Goal: Task Accomplishment & Management: Manage account settings

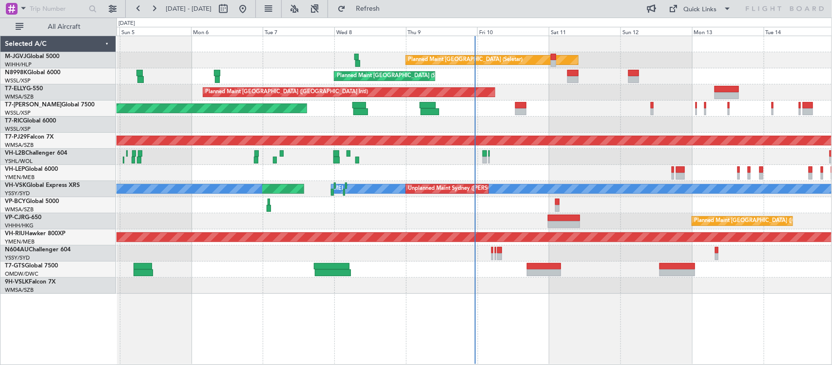
click at [412, 140] on div "Planned Maint [GEOGRAPHIC_DATA] (Seletar) Planned Maint [GEOGRAPHIC_DATA] (Sele…" at bounding box center [473, 164] width 715 height 257
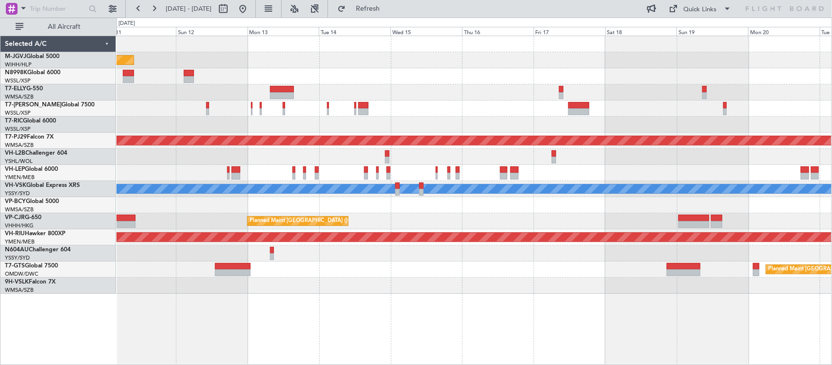
click at [377, 100] on div "Planned Maint [GEOGRAPHIC_DATA] (Seletar) Planned Maint [GEOGRAPHIC_DATA] (Sele…" at bounding box center [473, 164] width 715 height 257
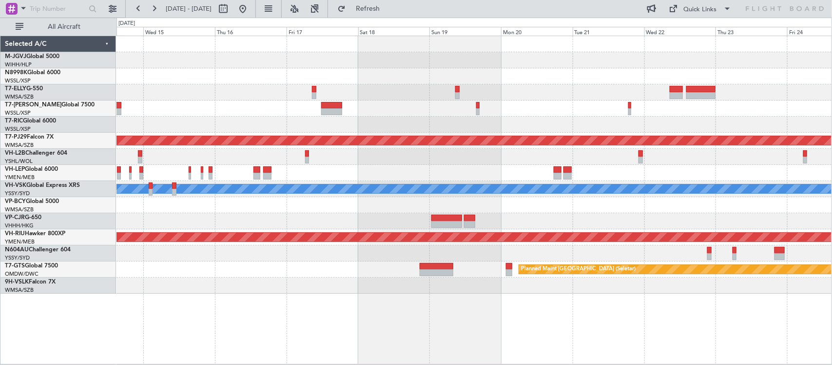
click at [379, 105] on div "Planned Maint [GEOGRAPHIC_DATA] (Sultan [PERSON_NAME] [PERSON_NAME] - Subang) […" at bounding box center [473, 164] width 715 height 257
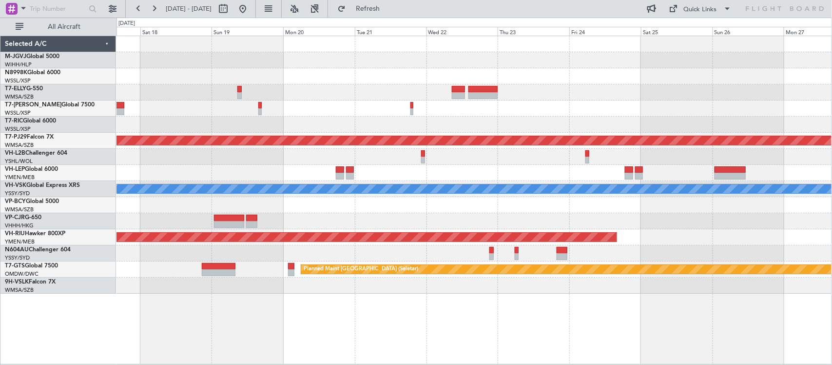
click at [361, 112] on div "Planned Maint [GEOGRAPHIC_DATA] (Sultan [PERSON_NAME] [PERSON_NAME] - Subang) […" at bounding box center [473, 164] width 715 height 257
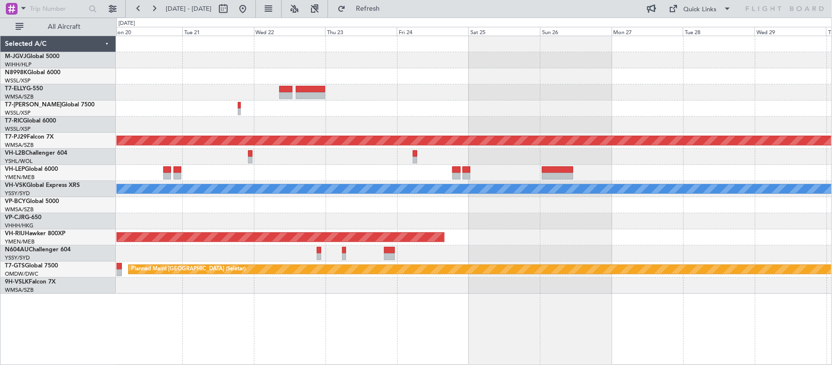
click at [505, 101] on div "Planned Maint [GEOGRAPHIC_DATA] (Sultan [PERSON_NAME] [PERSON_NAME] - Subang) […" at bounding box center [473, 164] width 715 height 257
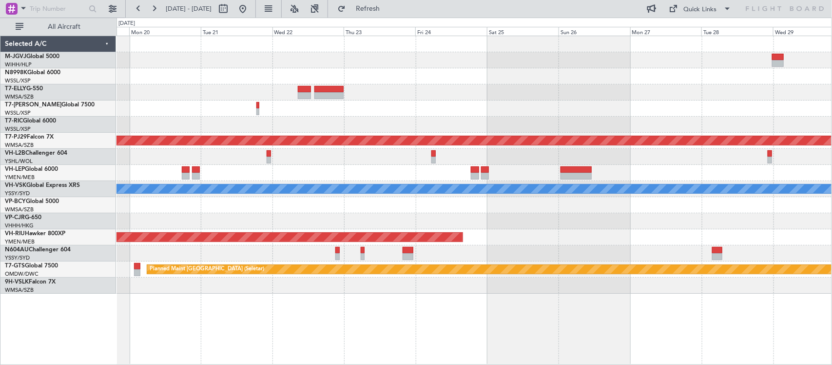
click at [538, 226] on div at bounding box center [473, 221] width 715 height 16
click at [515, 42] on div "Planned Maint [GEOGRAPHIC_DATA] (Sultan [PERSON_NAME] [PERSON_NAME] - Subang) […" at bounding box center [473, 164] width 715 height 257
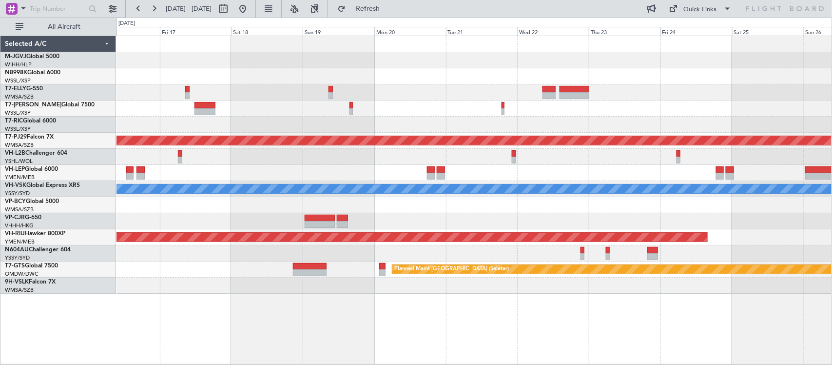
click at [608, 53] on div "Planned Maint [GEOGRAPHIC_DATA] (Sultan [PERSON_NAME] [PERSON_NAME] - Subang) […" at bounding box center [473, 164] width 715 height 257
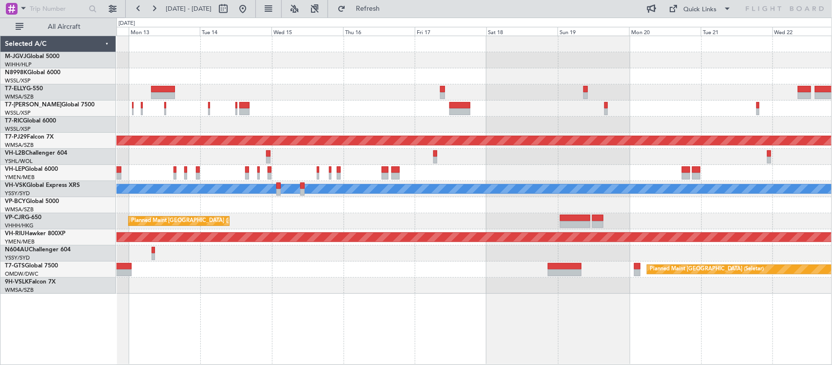
click at [575, 62] on div "Planned Maint [GEOGRAPHIC_DATA] (Seletar) Planned Maint [GEOGRAPHIC_DATA] (Sult…" at bounding box center [473, 164] width 715 height 257
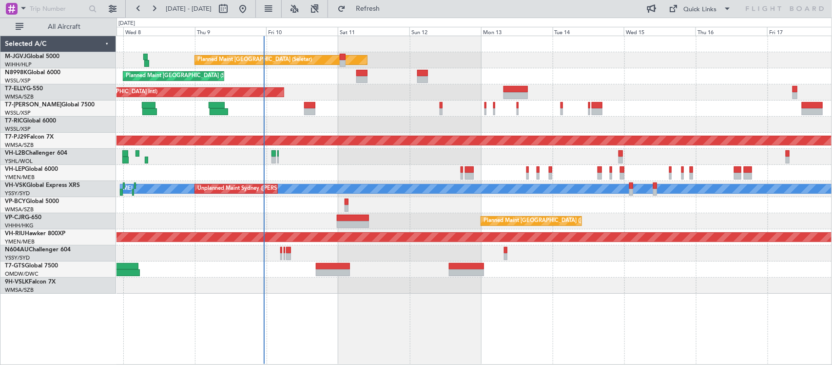
click at [466, 62] on div "Planned Maint [GEOGRAPHIC_DATA] (Seletar) Planned Maint [GEOGRAPHIC_DATA] (Sele…" at bounding box center [473, 164] width 715 height 257
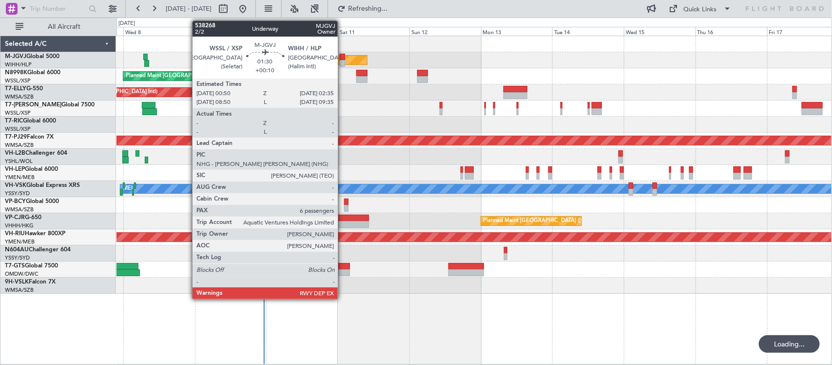
click at [343, 63] on div at bounding box center [342, 63] width 5 height 7
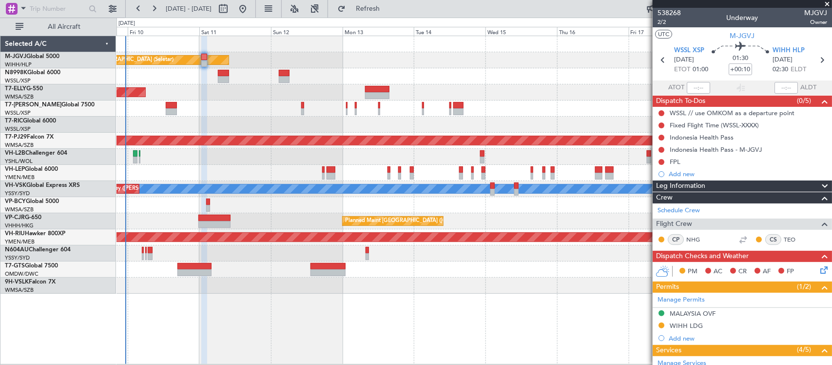
click at [329, 77] on div "Planned Maint [GEOGRAPHIC_DATA] (Seletar)" at bounding box center [473, 76] width 715 height 16
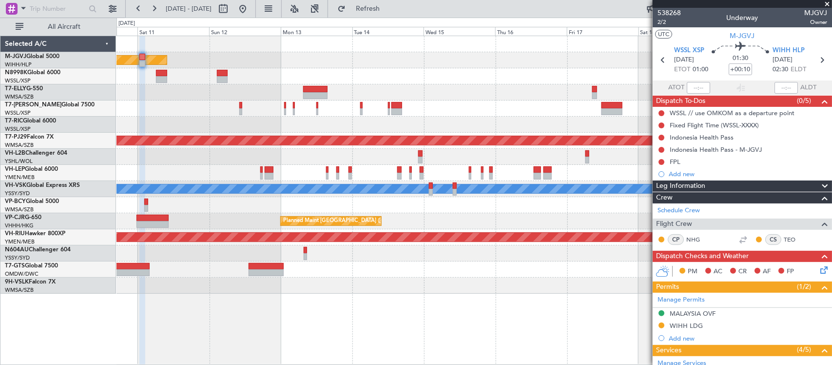
click at [311, 82] on div "Planned Maint [GEOGRAPHIC_DATA] (Seletar)" at bounding box center [473, 76] width 715 height 16
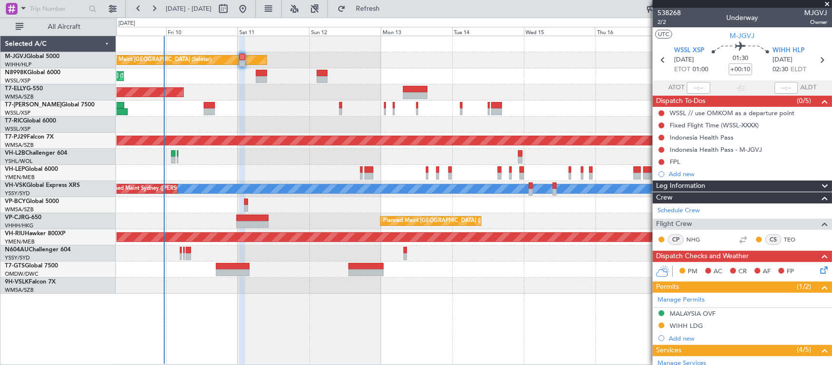
click at [381, 73] on div "Planned Maint [GEOGRAPHIC_DATA] (Seletar)" at bounding box center [473, 76] width 715 height 16
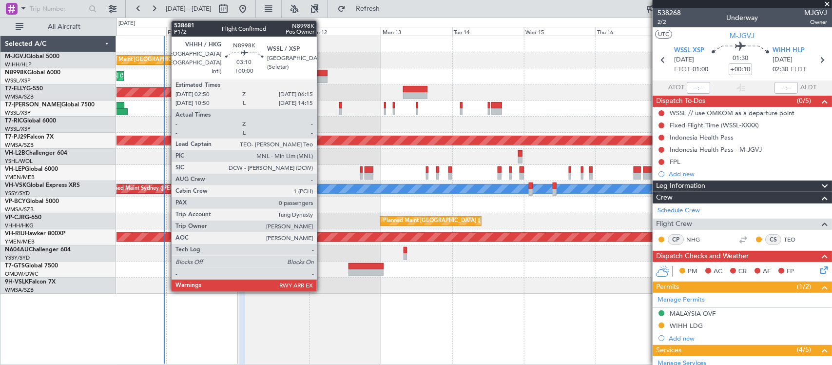
click at [322, 76] on div at bounding box center [322, 73] width 10 height 7
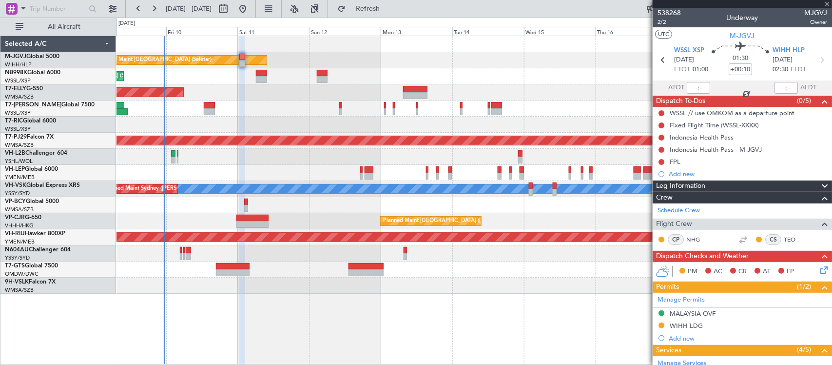
type input "0"
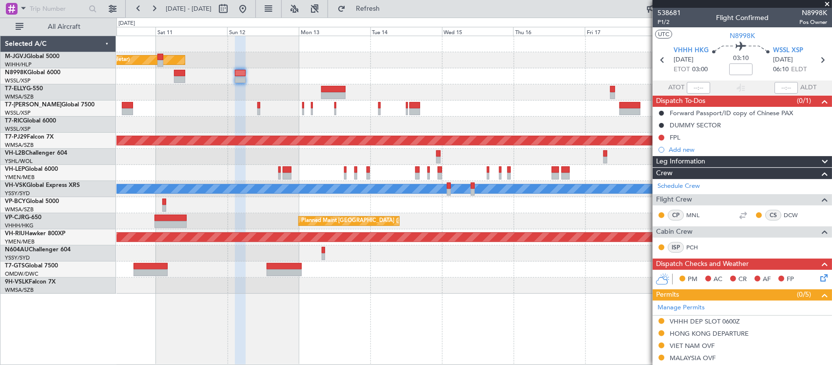
click at [579, 101] on div "Planned Maint [GEOGRAPHIC_DATA] (Seletar) Planned Maint [GEOGRAPHIC_DATA] (Sele…" at bounding box center [473, 164] width 715 height 257
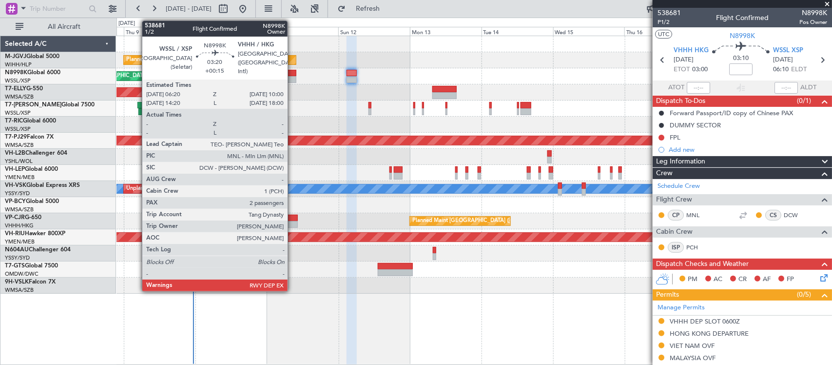
click at [292, 77] on div at bounding box center [290, 79] width 11 height 7
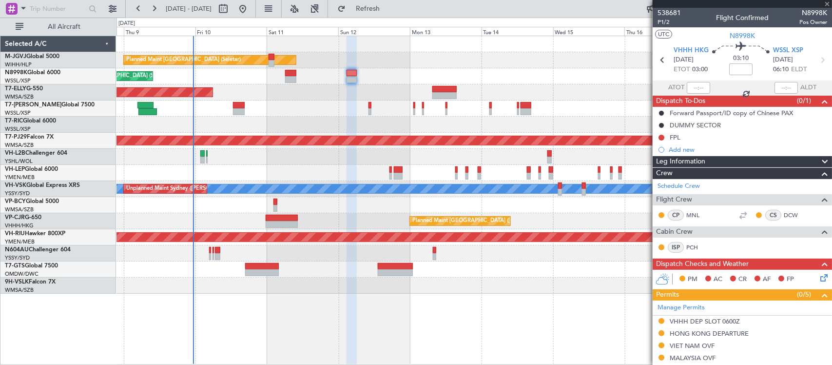
type input "+00:15"
type input "2"
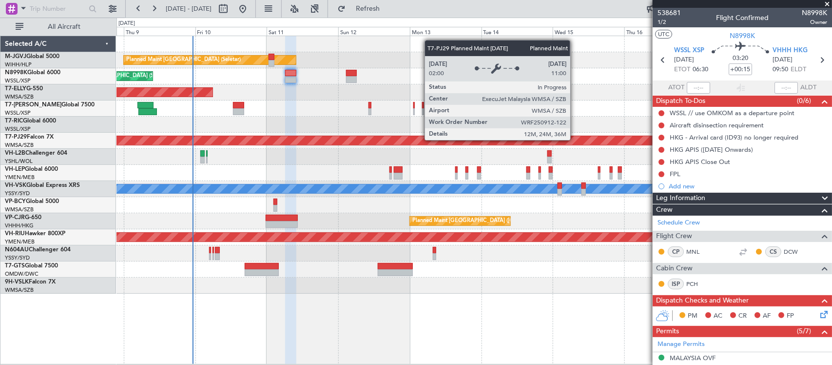
click at [323, 183] on div "Planned Maint [GEOGRAPHIC_DATA] (Seletar) Planned Maint [GEOGRAPHIC_DATA] (Sele…" at bounding box center [473, 164] width 715 height 257
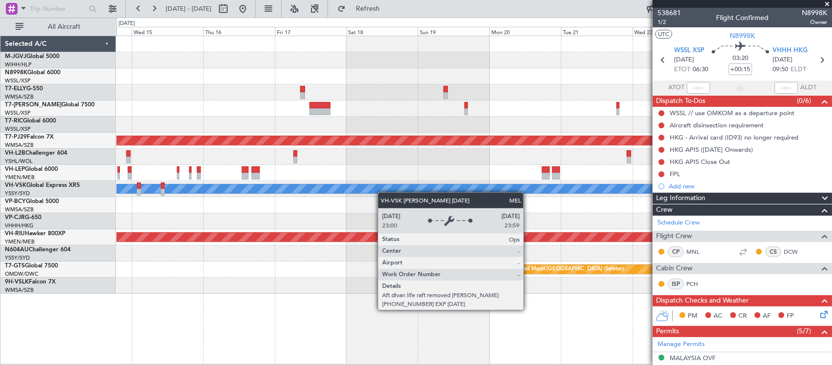
click at [304, 200] on div "Planned Maint [GEOGRAPHIC_DATA] (Sultan [PERSON_NAME] [PERSON_NAME] - Subang) […" at bounding box center [473, 164] width 715 height 257
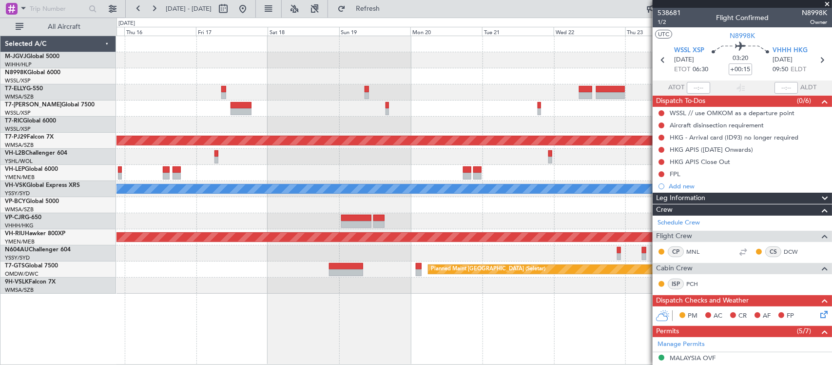
click at [252, 179] on div "Planned Maint [GEOGRAPHIC_DATA] (Sultan [PERSON_NAME] [PERSON_NAME] - Subang) […" at bounding box center [473, 164] width 715 height 257
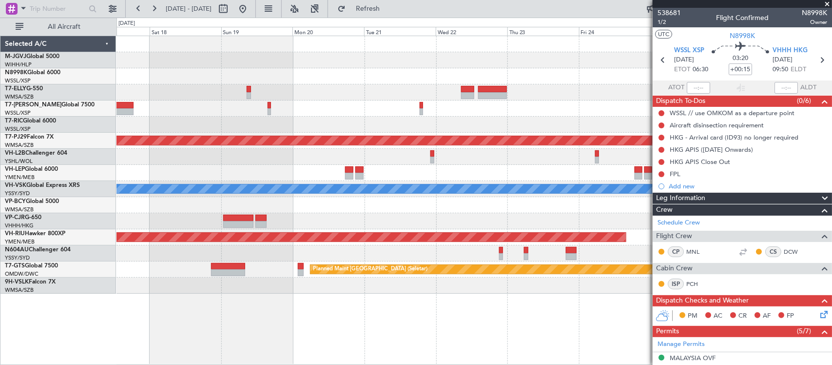
click at [296, 144] on div "Planned Maint [GEOGRAPHIC_DATA] (Sultan [PERSON_NAME] [PERSON_NAME] - Subang) […" at bounding box center [473, 164] width 715 height 257
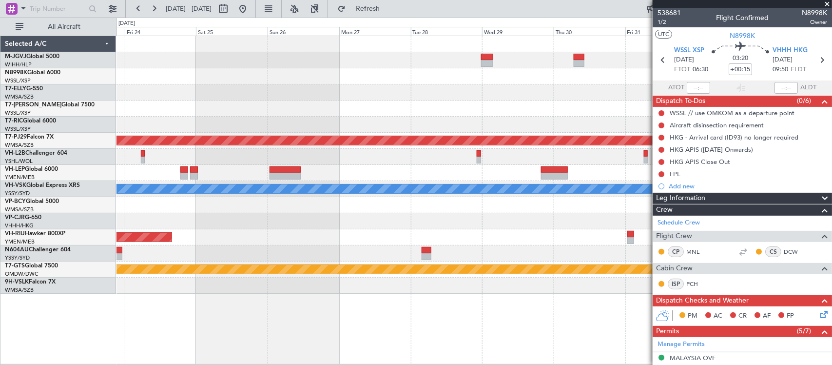
click at [648, 110] on div "Planned Maint [GEOGRAPHIC_DATA] (Sultan [PERSON_NAME] [PERSON_NAME] - Subang) […" at bounding box center [473, 164] width 715 height 257
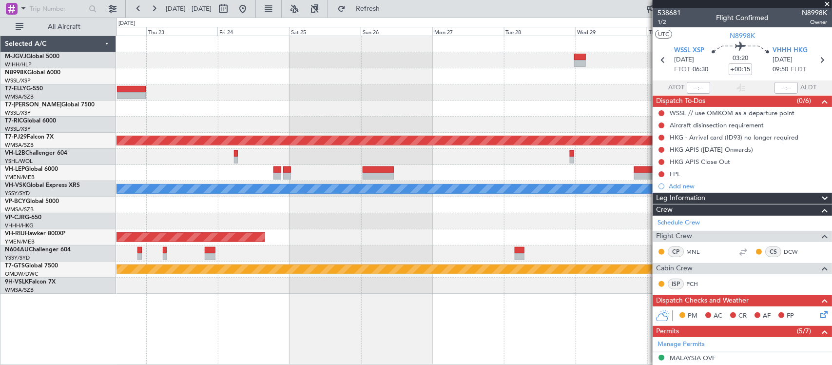
click at [293, 157] on div "Planned Maint [GEOGRAPHIC_DATA] (Sultan [PERSON_NAME] [PERSON_NAME] - Subang) […" at bounding box center [473, 164] width 715 height 257
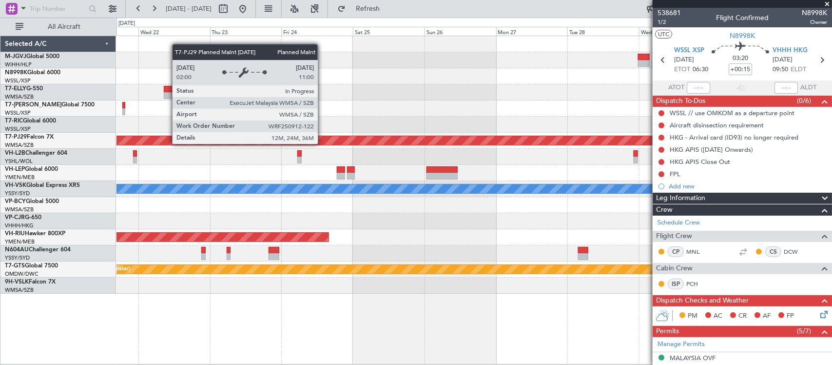
click at [482, 132] on div "Planned Maint [GEOGRAPHIC_DATA] (Sultan [PERSON_NAME] [PERSON_NAME] - Subang) […" at bounding box center [473, 164] width 715 height 257
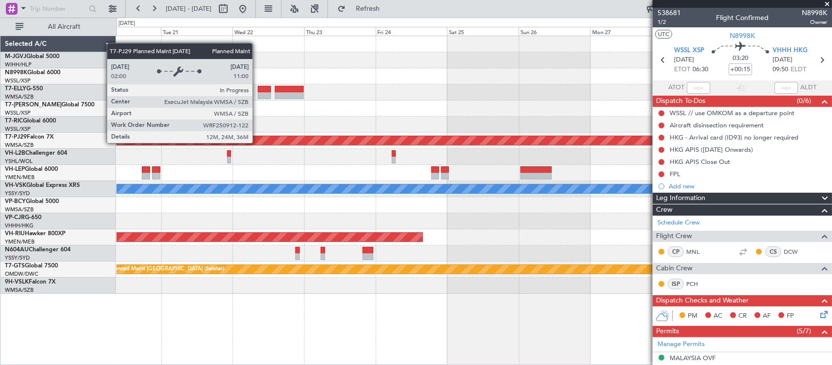
click at [481, 122] on div "Planned Maint [GEOGRAPHIC_DATA] (Sultan [PERSON_NAME] [PERSON_NAME] - Subang) […" at bounding box center [473, 164] width 715 height 257
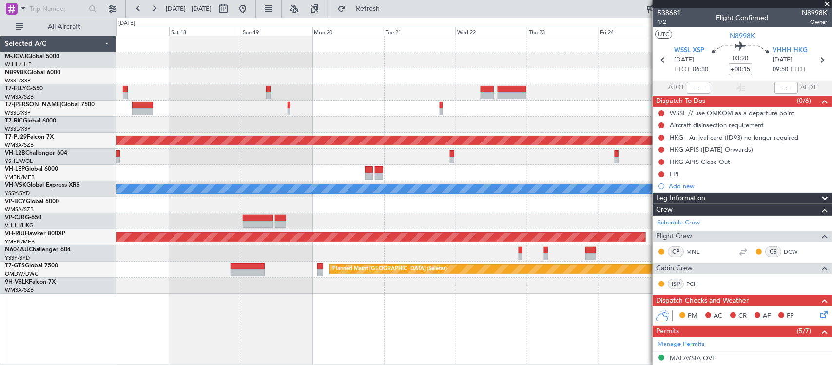
click at [473, 132] on div "Planned Maint [GEOGRAPHIC_DATA] (Sultan [PERSON_NAME] [PERSON_NAME] - Subang) […" at bounding box center [473, 164] width 715 height 257
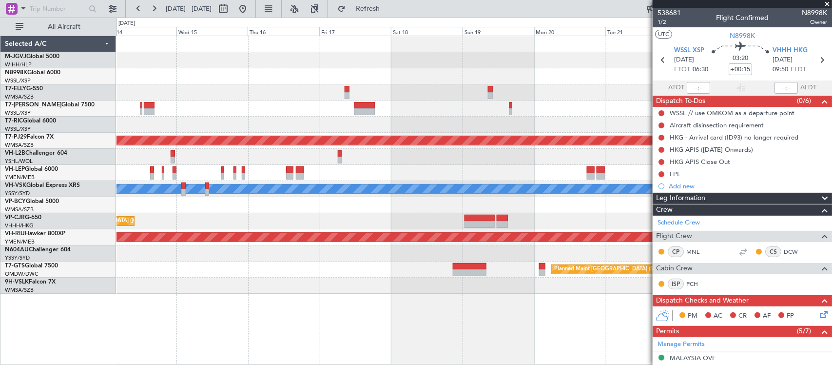
click at [505, 140] on div "Planned Maint [GEOGRAPHIC_DATA] (Sultan [PERSON_NAME] [PERSON_NAME] - Subang) […" at bounding box center [473, 164] width 715 height 257
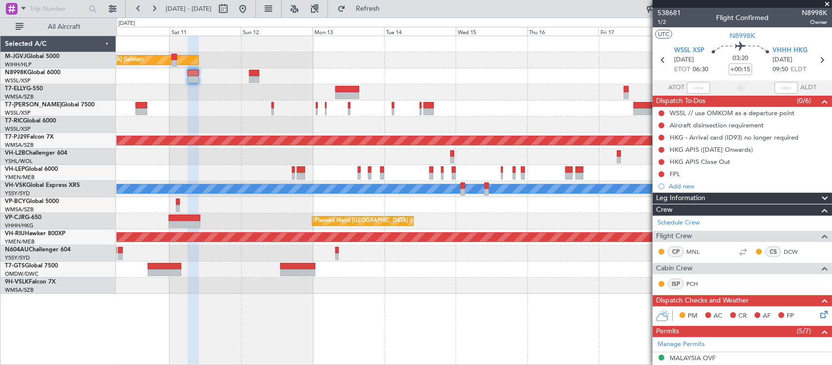
click at [176, 169] on div "Planned Maint [GEOGRAPHIC_DATA] (Seletar) Planned Maint [GEOGRAPHIC_DATA] (Sele…" at bounding box center [473, 164] width 715 height 257
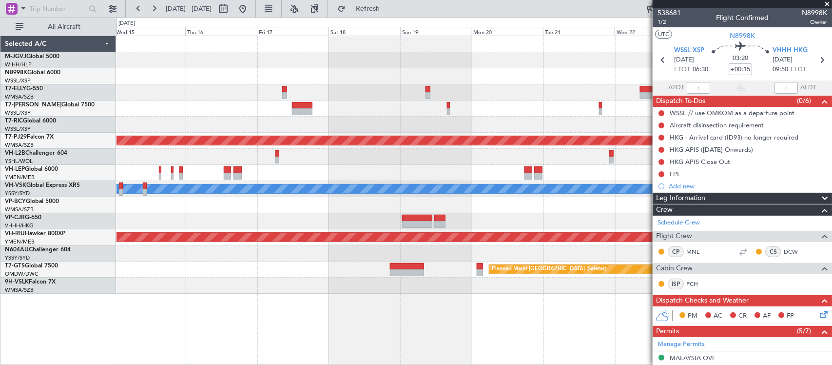
click at [554, 92] on div at bounding box center [473, 92] width 715 height 16
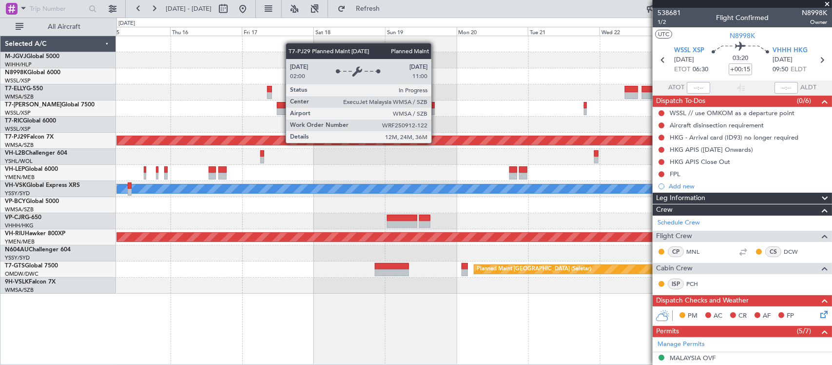
click at [641, 137] on div "Planned Maint [GEOGRAPHIC_DATA] (Sultan [PERSON_NAME] [PERSON_NAME] - Subang)" at bounding box center [474, 140] width 2145 height 9
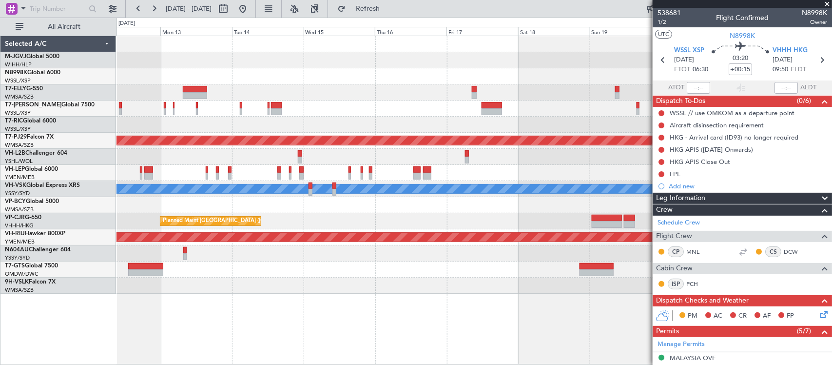
click at [539, 151] on div at bounding box center [473, 157] width 715 height 16
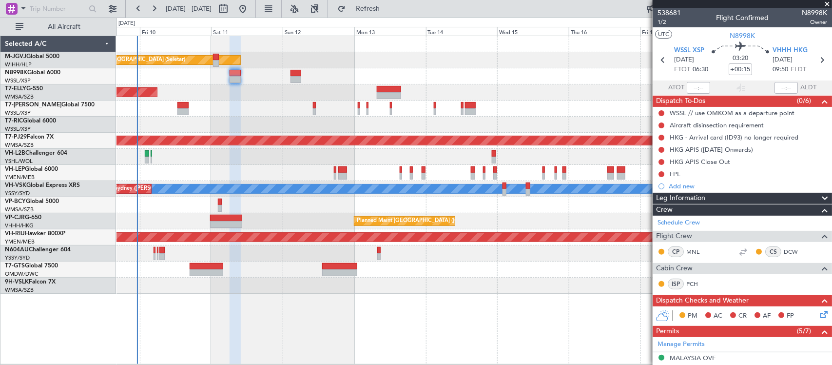
click at [459, 173] on div "Planned Maint [GEOGRAPHIC_DATA] (Seletar) Planned Maint [GEOGRAPHIC_DATA] (Sele…" at bounding box center [473, 164] width 715 height 257
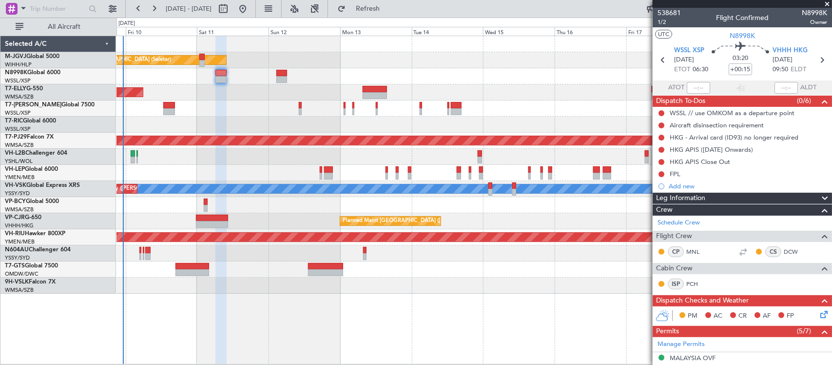
click at [389, 176] on div "Planned Maint [GEOGRAPHIC_DATA] (Seletar) Planned Maint [GEOGRAPHIC_DATA] (Sele…" at bounding box center [473, 164] width 715 height 257
click at [309, 164] on div "Planned Maint [GEOGRAPHIC_DATA] (Seletar) Planned Maint [GEOGRAPHIC_DATA] (Sele…" at bounding box center [473, 164] width 715 height 257
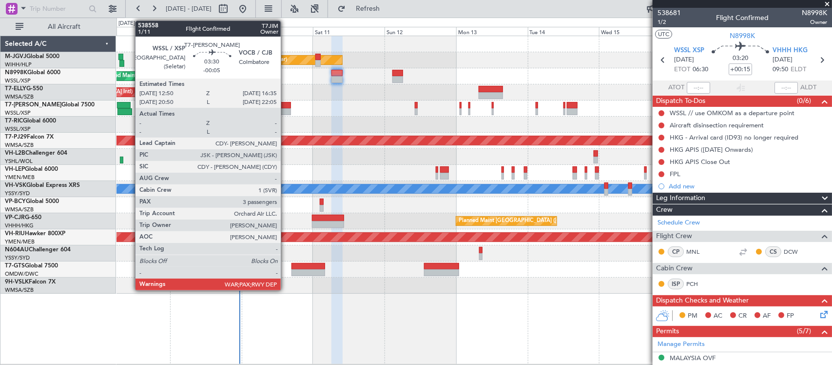
click at [284, 109] on div at bounding box center [284, 111] width 11 height 7
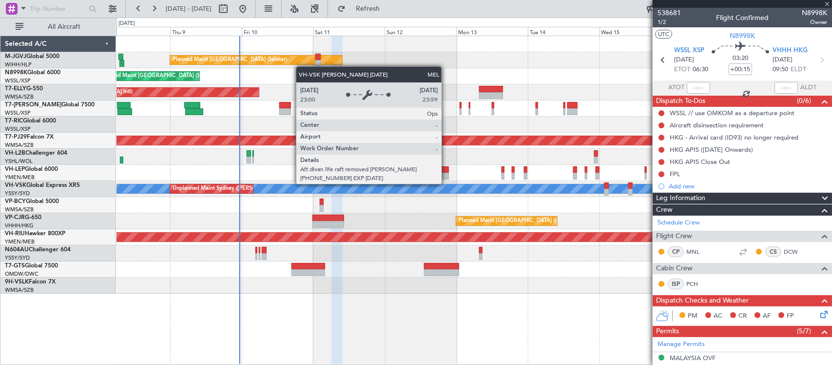
type input "-00:05"
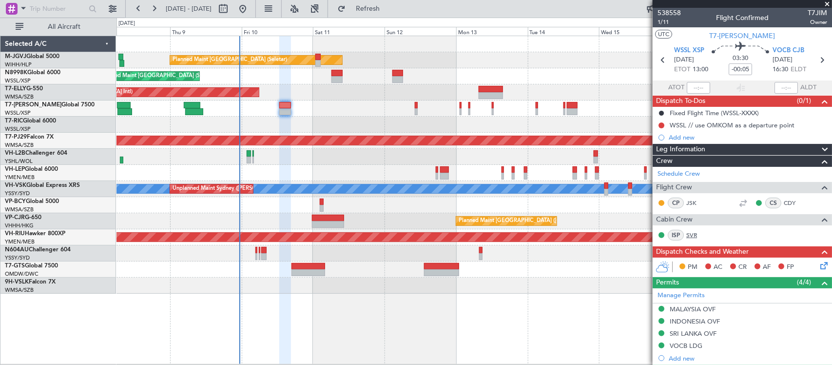
click at [694, 235] on link "SVR" at bounding box center [697, 235] width 22 height 9
click at [335, 159] on div at bounding box center [473, 157] width 715 height 16
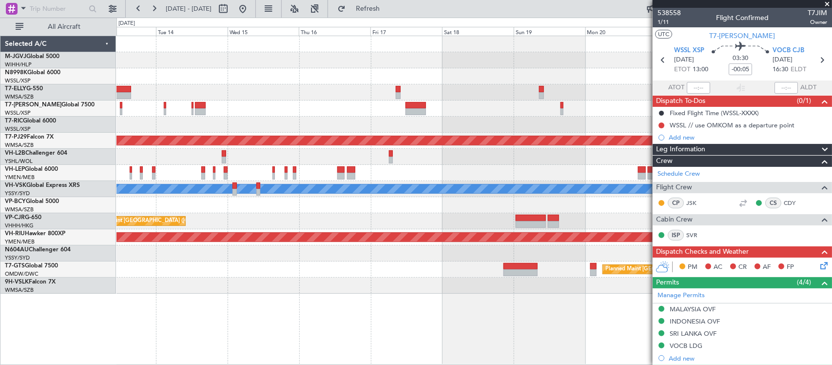
click at [391, 147] on div "Planned Maint [GEOGRAPHIC_DATA] (Sultan [PERSON_NAME] [PERSON_NAME] - Subang)" at bounding box center [473, 141] width 715 height 16
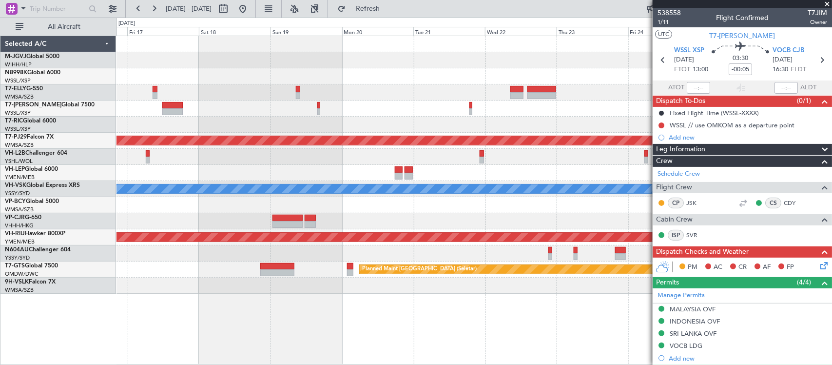
click at [319, 126] on div "Planned Maint [GEOGRAPHIC_DATA] (Sultan [PERSON_NAME] [PERSON_NAME] - Subang) […" at bounding box center [473, 164] width 715 height 257
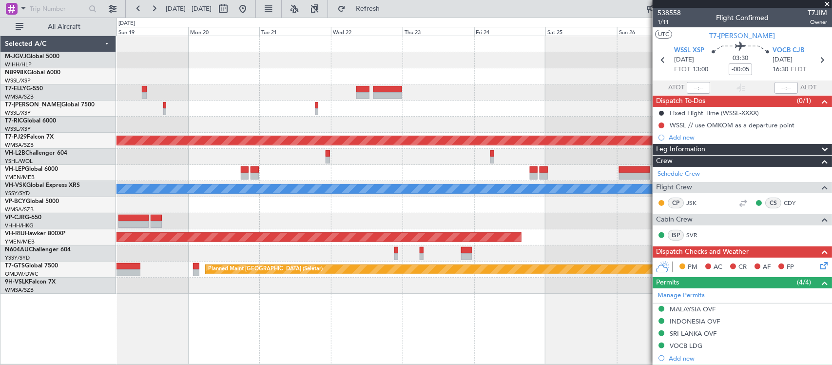
click at [374, 126] on div "Planned Maint [GEOGRAPHIC_DATA] (Sultan [PERSON_NAME] [PERSON_NAME] - Subang) […" at bounding box center [473, 164] width 715 height 257
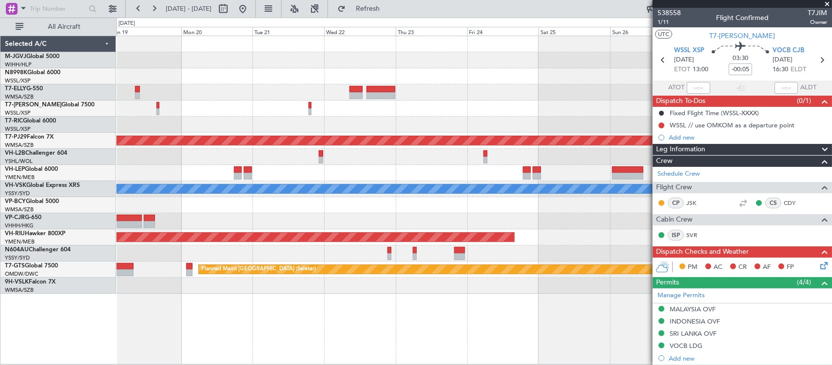
click at [423, 119] on div "Planned Maint [GEOGRAPHIC_DATA] (Sultan [PERSON_NAME] [PERSON_NAME] - Subang) […" at bounding box center [473, 164] width 715 height 257
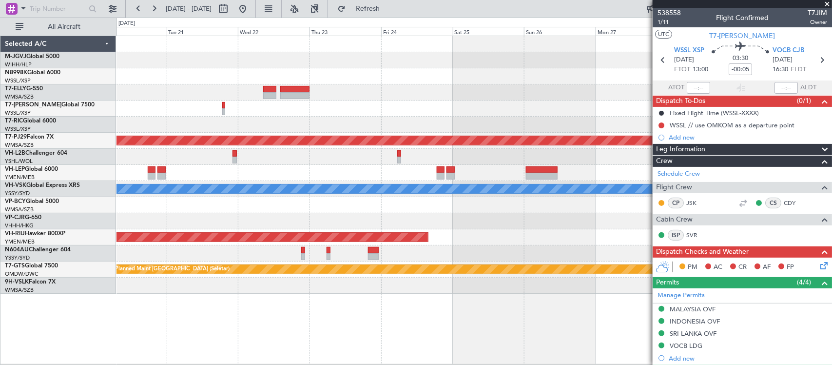
click at [493, 108] on div at bounding box center [473, 108] width 715 height 16
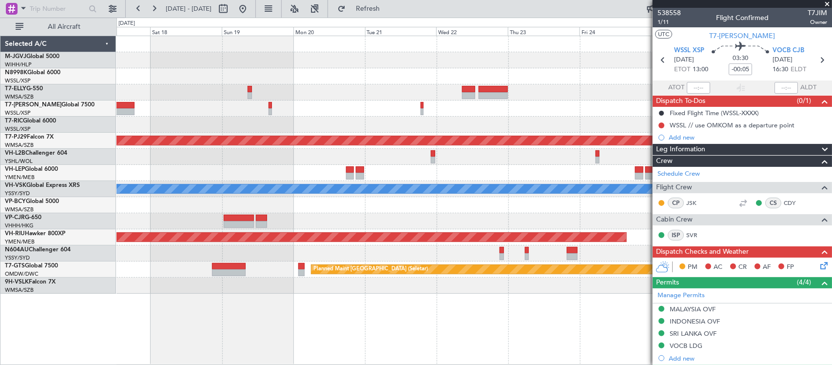
click at [457, 111] on div "Planned Maint [GEOGRAPHIC_DATA] (Sultan [PERSON_NAME] [PERSON_NAME] - Subang) […" at bounding box center [473, 164] width 715 height 257
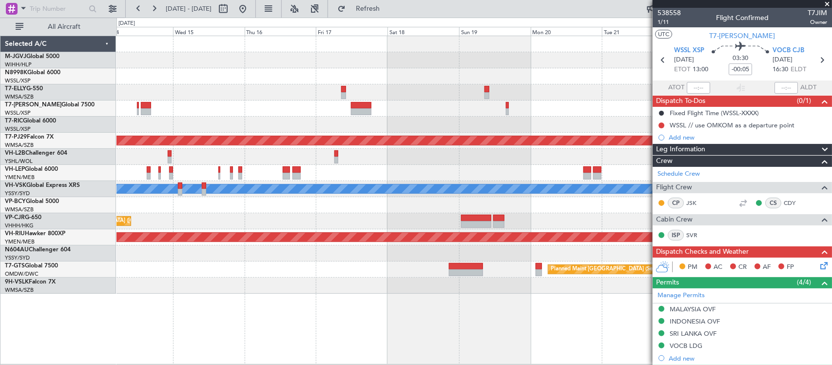
click at [445, 118] on div at bounding box center [473, 124] width 715 height 16
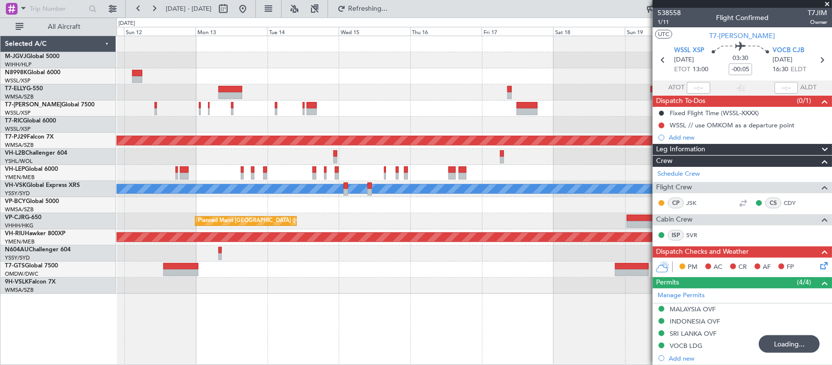
click at [139, 123] on div at bounding box center [473, 124] width 715 height 16
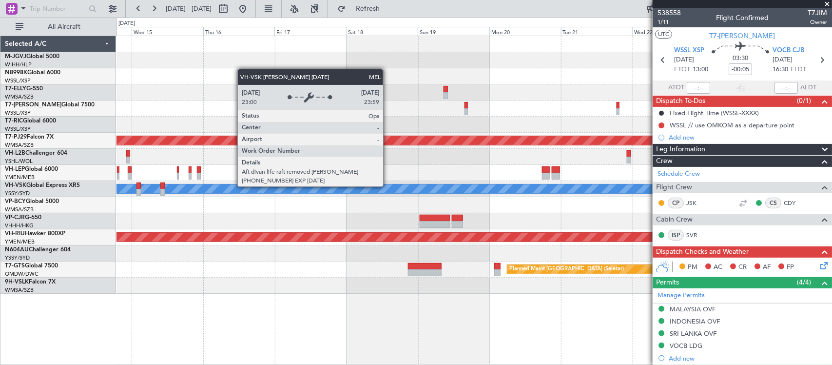
click at [491, 165] on div at bounding box center [473, 173] width 715 height 16
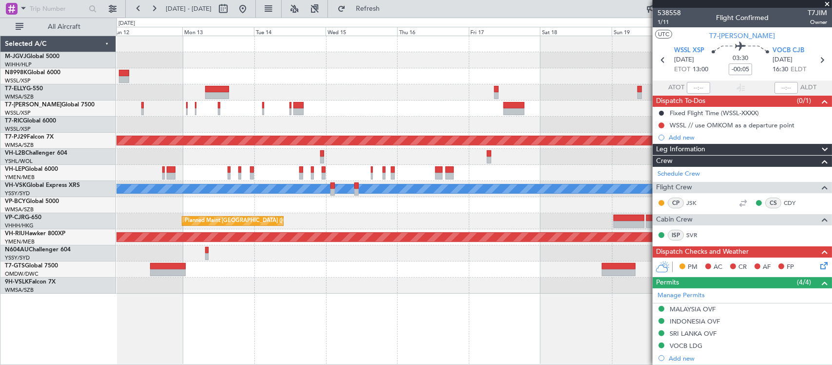
click at [574, 155] on div at bounding box center [473, 157] width 715 height 16
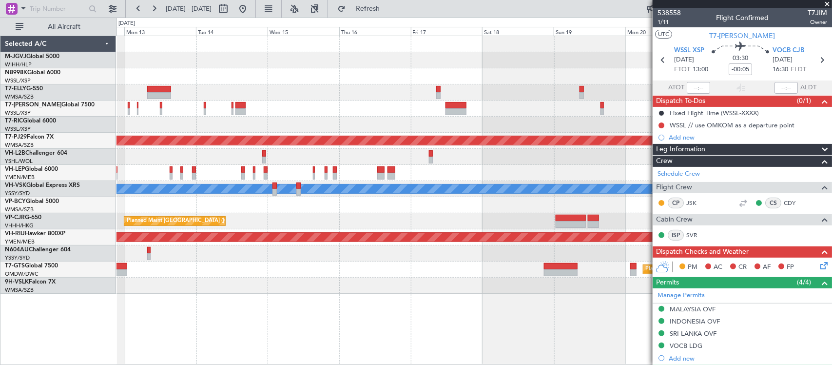
click at [403, 89] on div at bounding box center [473, 92] width 715 height 16
click at [460, 92] on div at bounding box center [473, 92] width 715 height 16
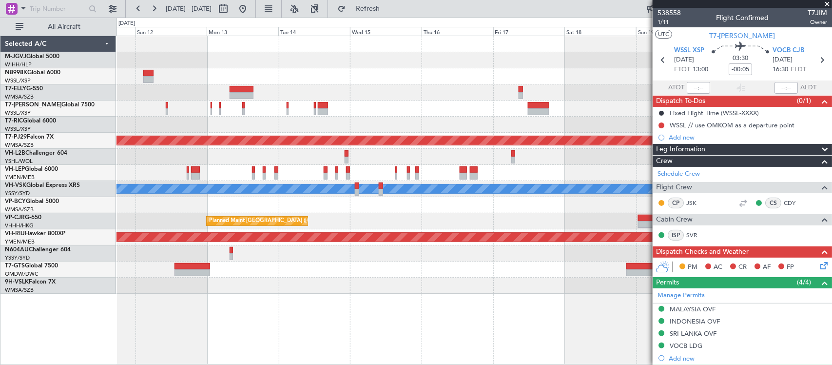
click at [391, 78] on div "Planned Maint [GEOGRAPHIC_DATA] (Seletar)" at bounding box center [473, 76] width 715 height 16
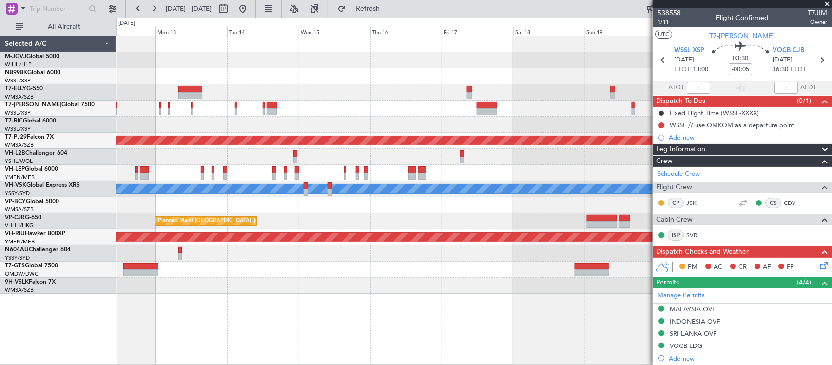
click at [392, 76] on div at bounding box center [473, 76] width 715 height 16
click at [372, 80] on div at bounding box center [473, 76] width 715 height 16
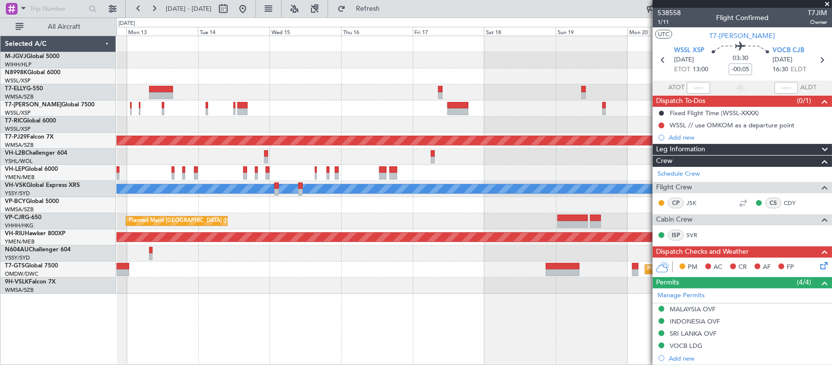
click at [827, 1] on span at bounding box center [827, 4] width 10 height 9
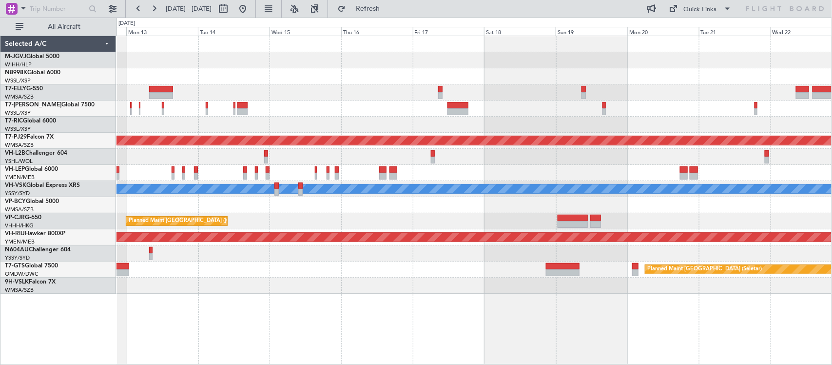
type input "0"
click at [688, 8] on div "Quick Links" at bounding box center [700, 10] width 33 height 10
click at [695, 35] on button "Trip Builder" at bounding box center [701, 31] width 73 height 23
click at [493, 95] on div at bounding box center [473, 92] width 715 height 16
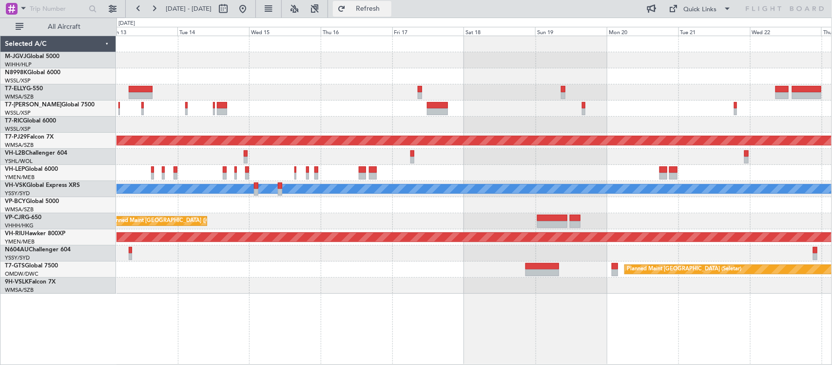
click at [388, 7] on span "Refresh" at bounding box center [368, 8] width 41 height 7
click at [460, 122] on div at bounding box center [473, 124] width 715 height 16
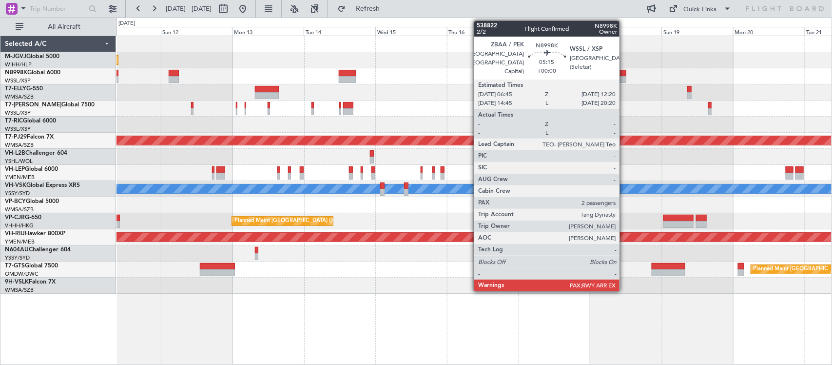
click at [624, 79] on div at bounding box center [618, 79] width 17 height 7
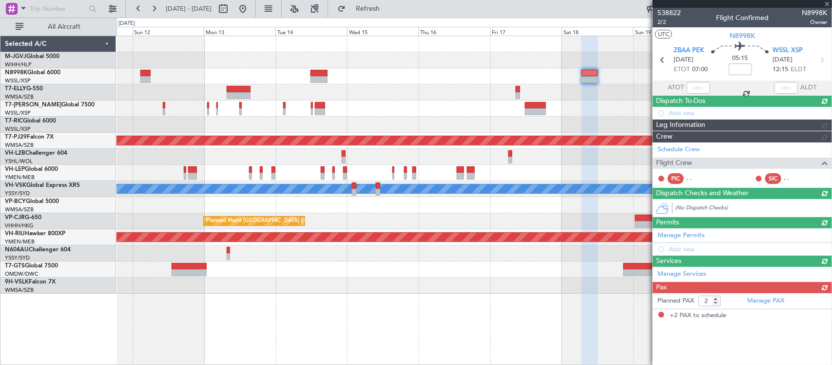
click at [562, 120] on div at bounding box center [473, 124] width 715 height 16
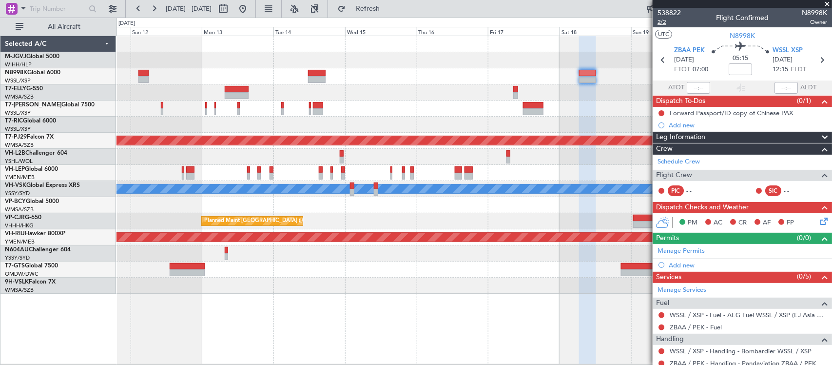
click at [659, 20] on span "2/2" at bounding box center [669, 22] width 23 height 8
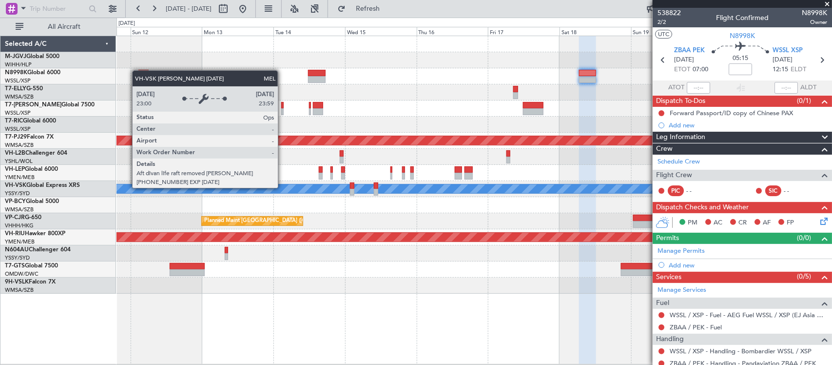
click at [503, 188] on div "MEL" at bounding box center [693, 188] width 1704 height 9
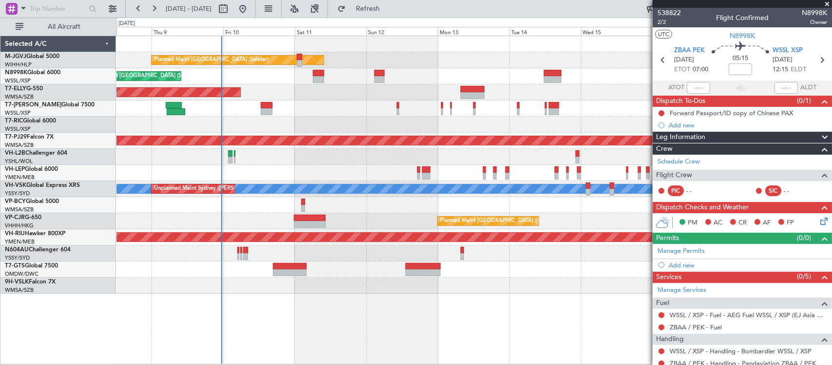
click at [291, 212] on div "Planned Maint [GEOGRAPHIC_DATA] (Seletar) Planned Maint [GEOGRAPHIC_DATA] (Sele…" at bounding box center [473, 164] width 715 height 257
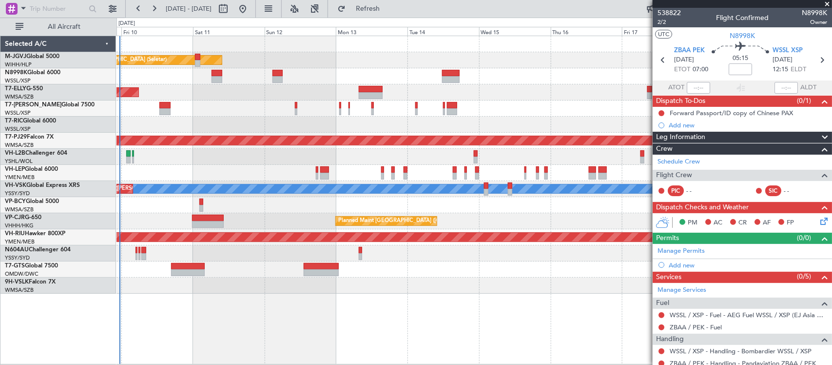
click at [442, 211] on div at bounding box center [473, 205] width 715 height 16
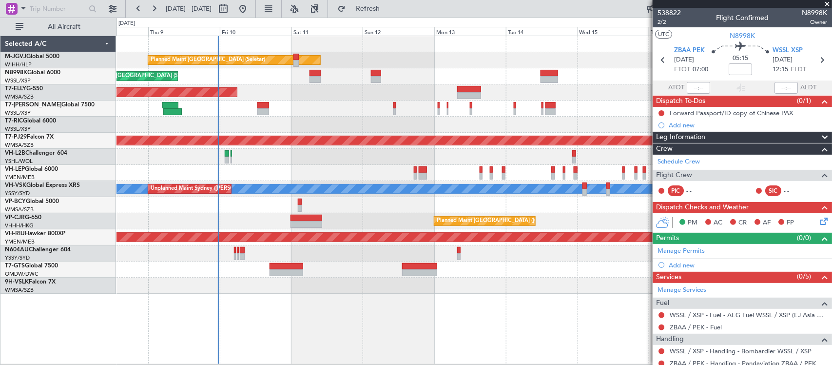
click at [375, 211] on div at bounding box center [473, 205] width 715 height 16
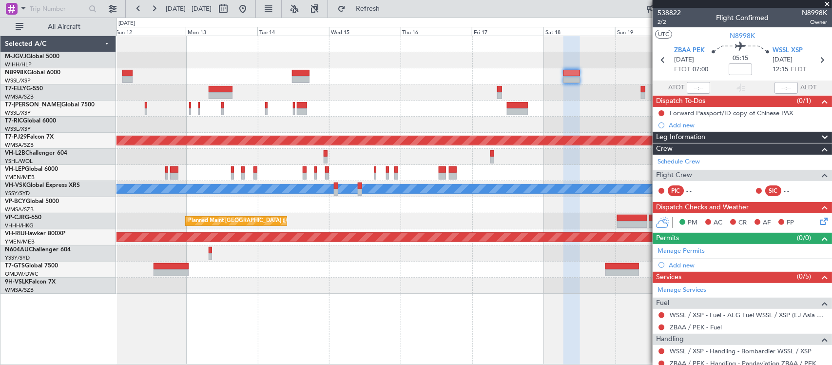
click at [252, 210] on div "Planned Maint [GEOGRAPHIC_DATA] (Seletar) Planned Maint [GEOGRAPHIC_DATA] ([GEO…" at bounding box center [473, 164] width 715 height 257
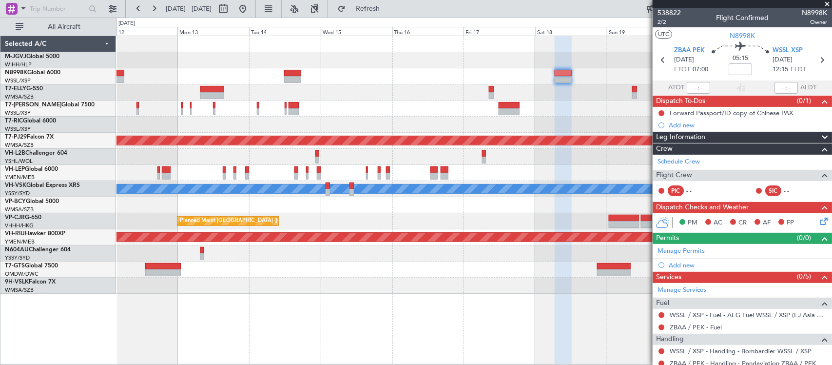
click at [591, 213] on div "Planned Maint [GEOGRAPHIC_DATA] ([GEOGRAPHIC_DATA] Intl)" at bounding box center [473, 221] width 715 height 16
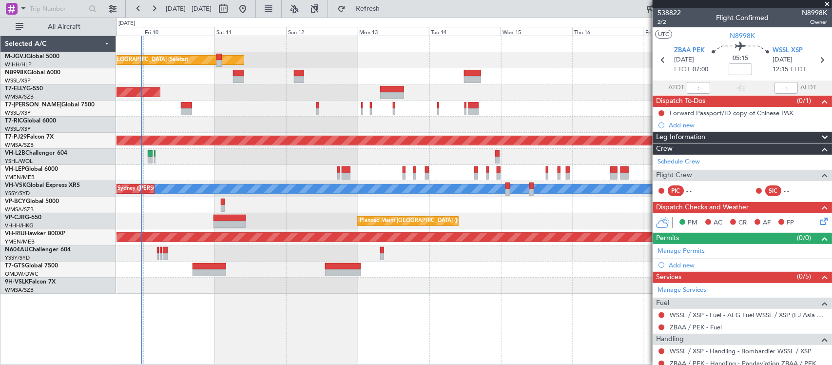
click at [334, 94] on div "Planned Maint [GEOGRAPHIC_DATA] ([GEOGRAPHIC_DATA] Intl)" at bounding box center [473, 92] width 715 height 16
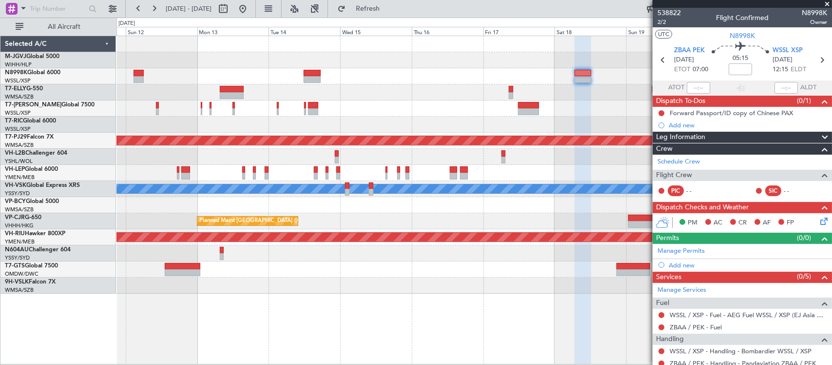
click at [379, 95] on div "Planned Maint [GEOGRAPHIC_DATA] ([GEOGRAPHIC_DATA] Intl)" at bounding box center [473, 92] width 715 height 16
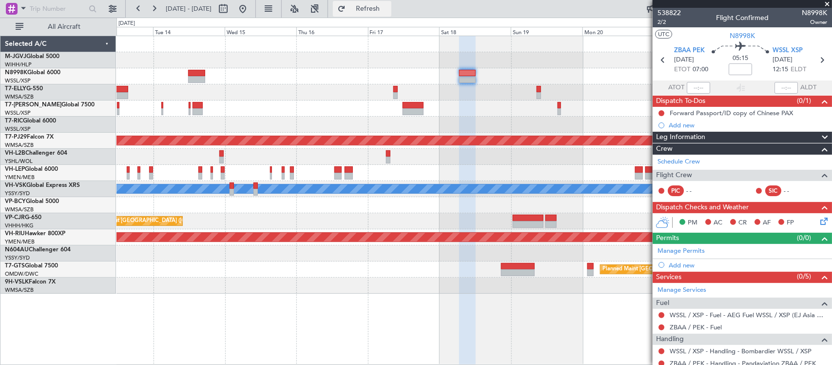
click at [388, 6] on span "Refresh" at bounding box center [368, 8] width 41 height 7
click at [519, 188] on div "Planned Maint [GEOGRAPHIC_DATA] (Seletar) Planned Maint [GEOGRAPHIC_DATA] (Sult…" at bounding box center [473, 164] width 715 height 257
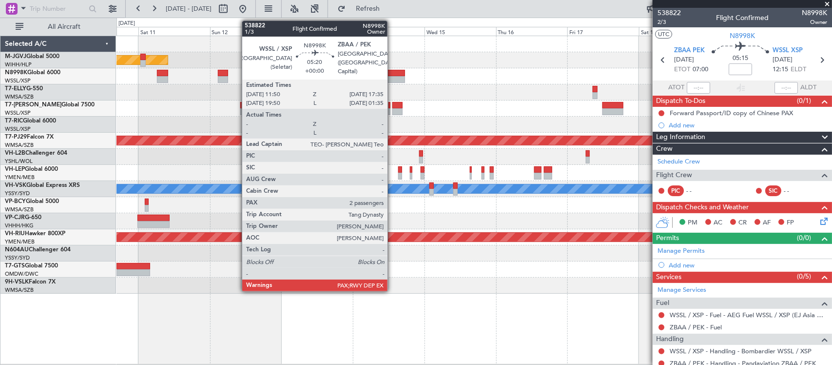
click at [392, 75] on div at bounding box center [396, 73] width 18 height 7
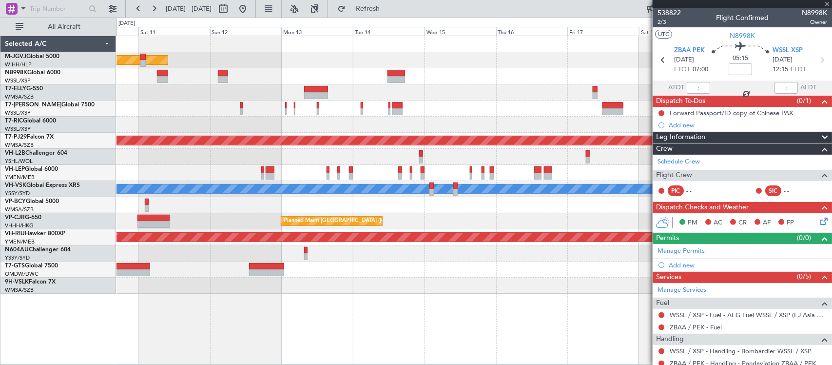
click at [476, 223] on div "Planned Maint [GEOGRAPHIC_DATA] ([GEOGRAPHIC_DATA] Intl)" at bounding box center [473, 221] width 715 height 16
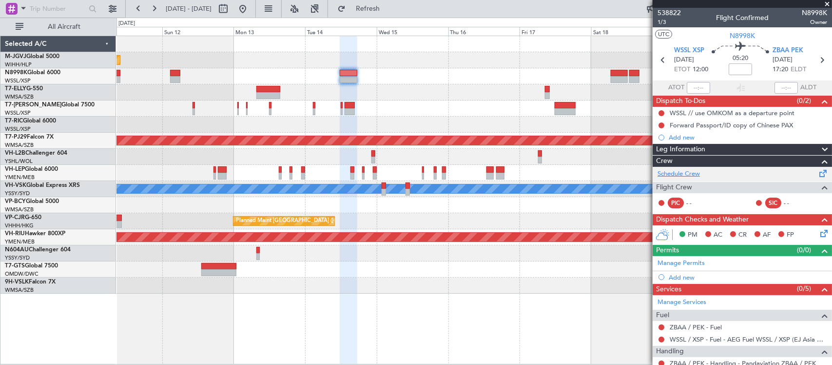
click at [696, 176] on link "Schedule Crew" at bounding box center [679, 174] width 42 height 10
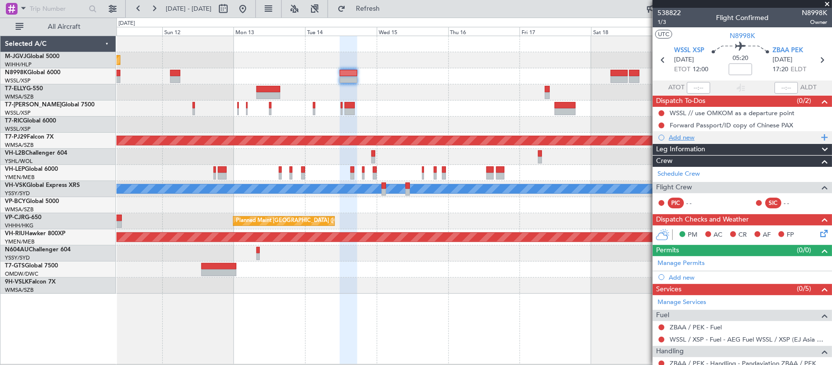
click at [686, 138] on div "Add new" at bounding box center [744, 137] width 150 height 8
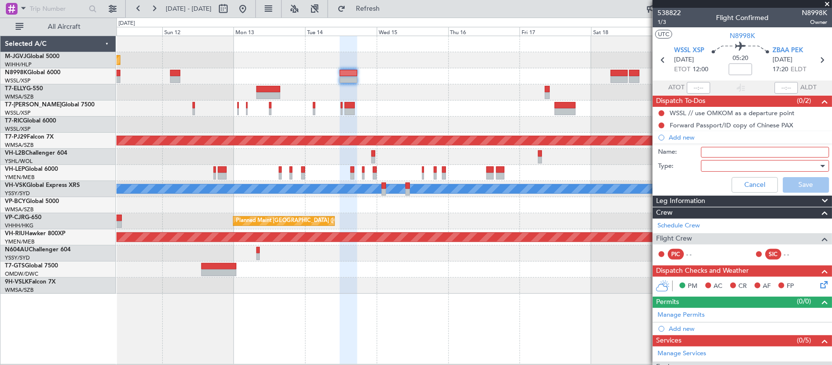
drag, startPoint x: 739, startPoint y: 152, endPoint x: 740, endPoint y: 156, distance: 5.0
click at [739, 152] on input "Name:" at bounding box center [765, 152] width 128 height 11
type input "FPL"
click at [726, 168] on div at bounding box center [762, 165] width 114 height 15
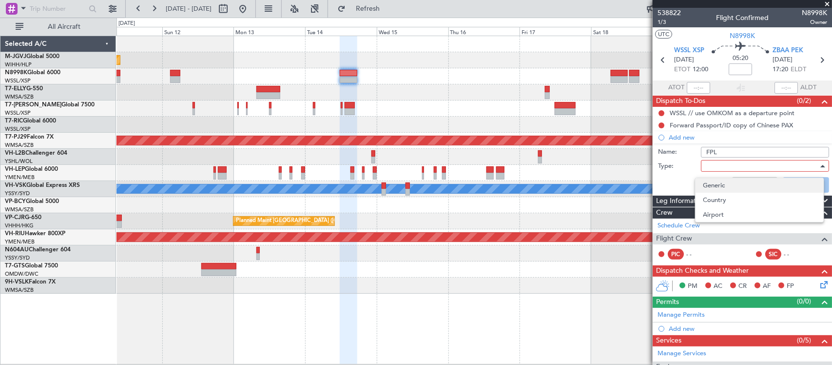
click at [730, 188] on span "Generic" at bounding box center [759, 185] width 113 height 15
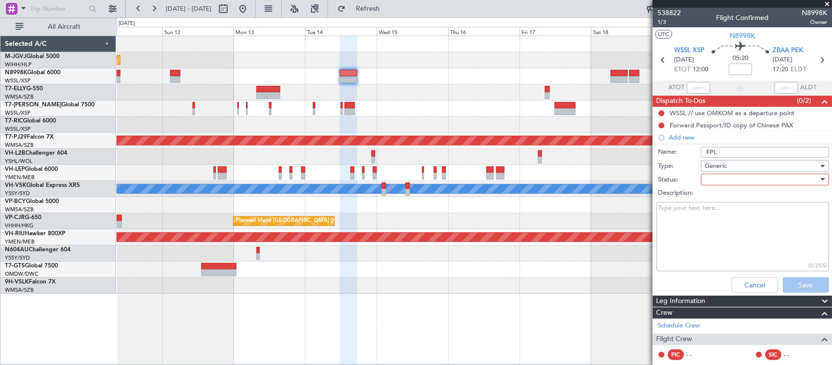
click at [718, 184] on div at bounding box center [762, 179] width 114 height 15
click at [729, 199] on span "Not Started" at bounding box center [759, 198] width 113 height 15
click at [704, 212] on textarea "Description:" at bounding box center [743, 237] width 173 height 70
type textarea "FL410 27000lbs"
click at [798, 291] on button "Save" at bounding box center [806, 285] width 46 height 16
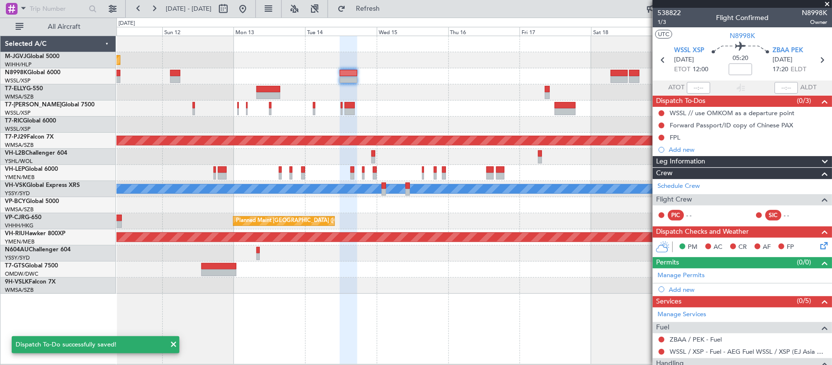
click at [430, 224] on div "Planned Maint [GEOGRAPHIC_DATA] (Seletar) Planned Maint [GEOGRAPHIC_DATA] (Sele…" at bounding box center [473, 164] width 715 height 257
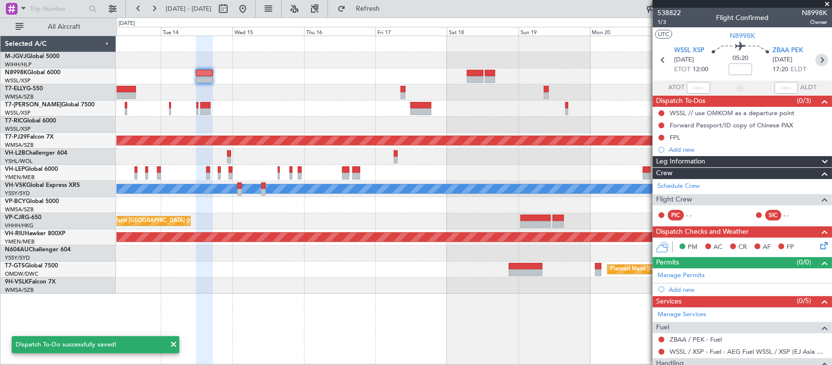
click at [819, 58] on icon at bounding box center [821, 60] width 13 height 13
click at [464, 251] on div at bounding box center [473, 253] width 715 height 16
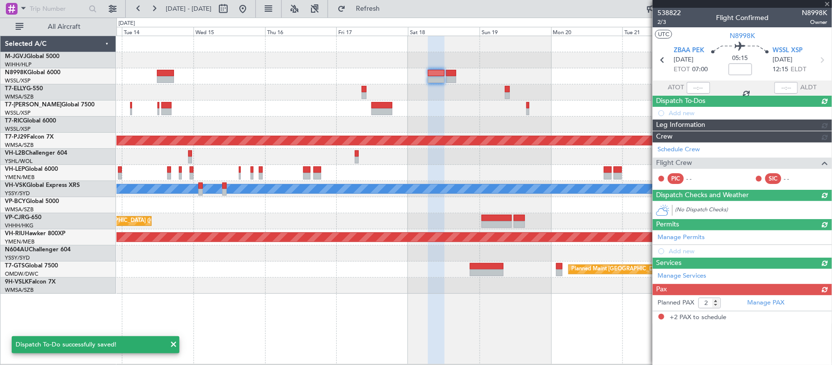
click at [432, 232] on div "Planned Maint [GEOGRAPHIC_DATA] (Sultan [PERSON_NAME] [PERSON_NAME] - Subang) […" at bounding box center [473, 164] width 715 height 257
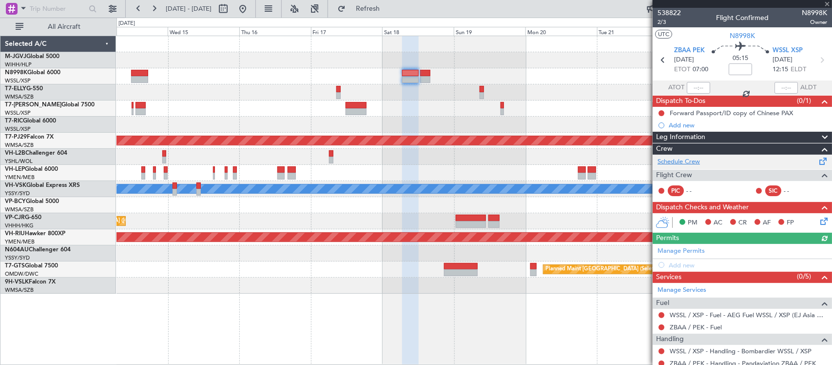
click at [690, 162] on link "Schedule Crew" at bounding box center [679, 162] width 42 height 10
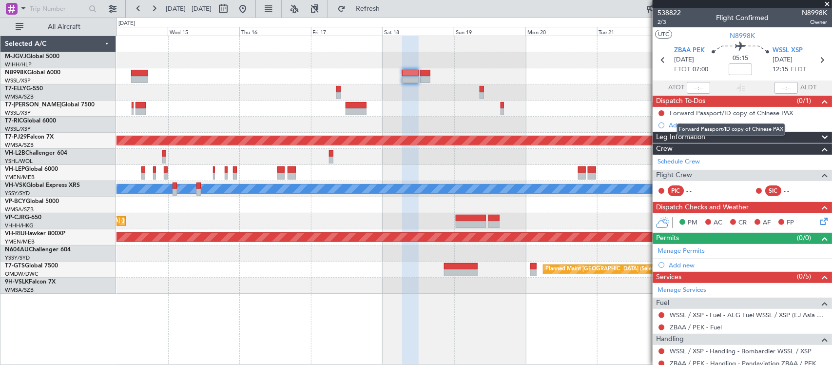
click at [683, 122] on mat-tooltip-component "Forward Passport/ID copy of Chinese PAX" at bounding box center [731, 129] width 122 height 26
click at [681, 123] on div "Add new" at bounding box center [744, 125] width 150 height 8
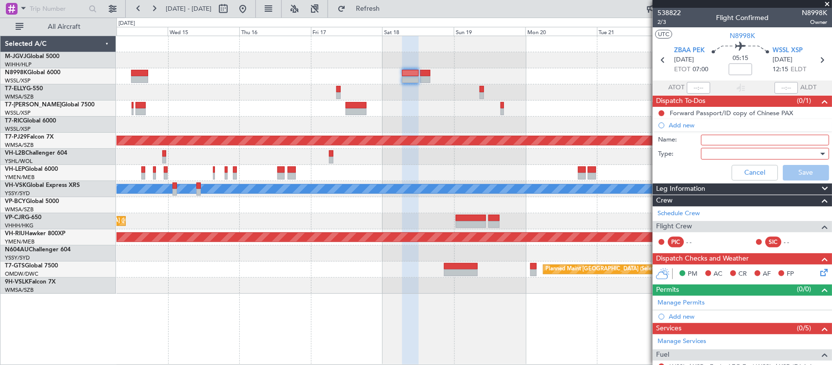
click at [715, 139] on input "Name:" at bounding box center [765, 140] width 128 height 11
type input "FPL"
click at [715, 152] on div at bounding box center [762, 153] width 114 height 15
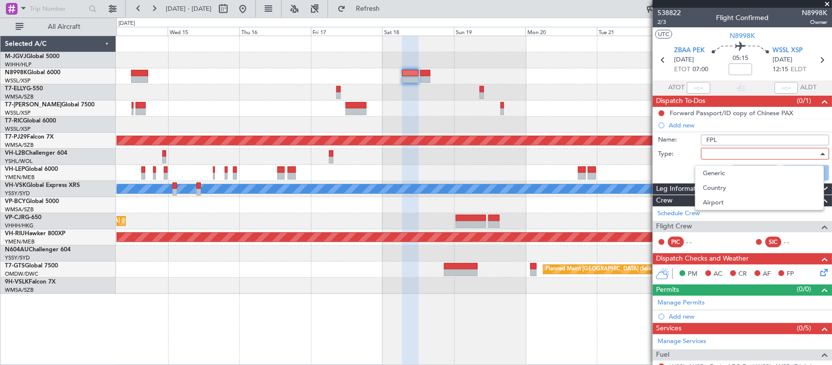
click at [725, 170] on span "Generic" at bounding box center [759, 173] width 113 height 15
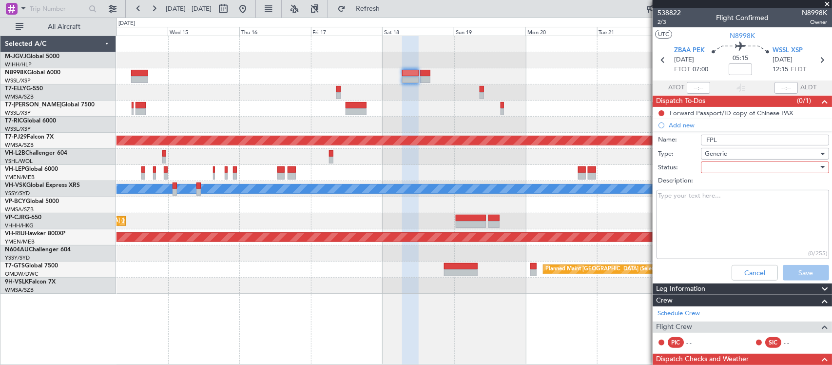
click at [715, 164] on div at bounding box center [762, 167] width 114 height 15
click at [725, 186] on span "Not Started" at bounding box center [759, 186] width 113 height 15
click at [699, 220] on textarea "Description:" at bounding box center [743, 225] width 173 height 70
paste textarea "FL410 27000lbs"
click at [671, 193] on textarea "FL410 27000lbs" at bounding box center [743, 225] width 173 height 70
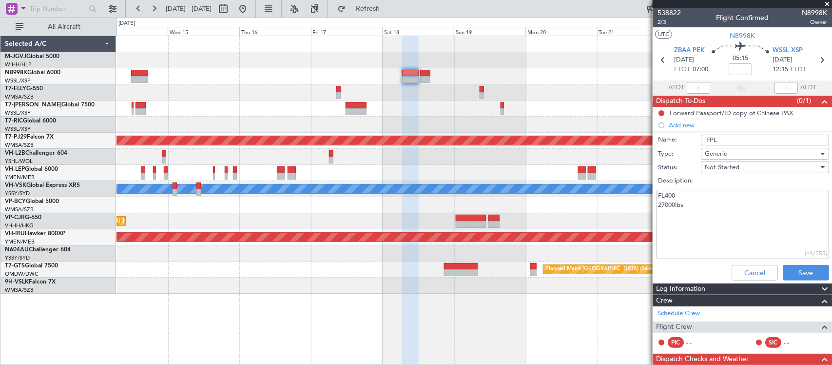
drag, startPoint x: 665, startPoint y: 203, endPoint x: 656, endPoint y: 202, distance: 9.8
click at [656, 202] on div "FL400 27000lbs (14/255)" at bounding box center [742, 225] width 189 height 74
type textarea "FL400 30000lbs"
click at [802, 265] on button "Save" at bounding box center [806, 273] width 46 height 16
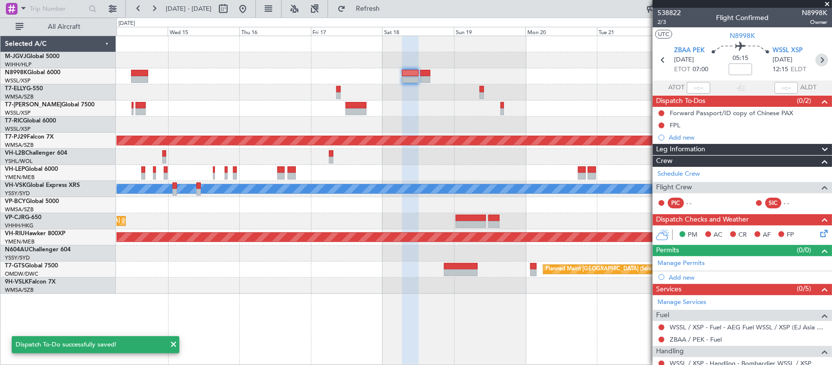
click at [815, 59] on icon at bounding box center [821, 60] width 13 height 13
type input "0"
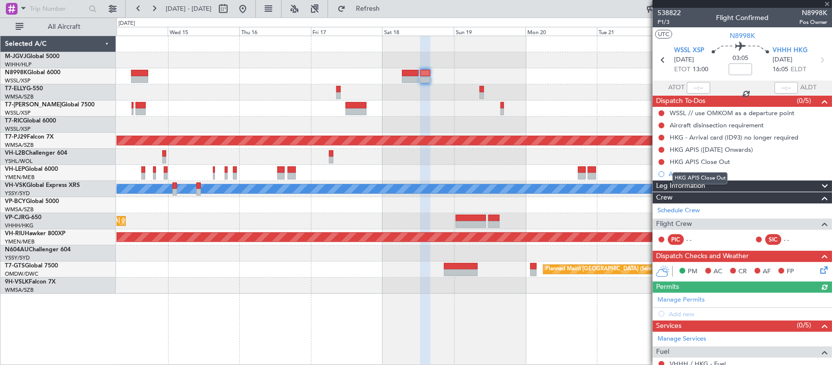
click at [686, 175] on div "HKG APIS Close Out" at bounding box center [700, 178] width 55 height 12
click at [689, 171] on div "Add new" at bounding box center [744, 174] width 150 height 8
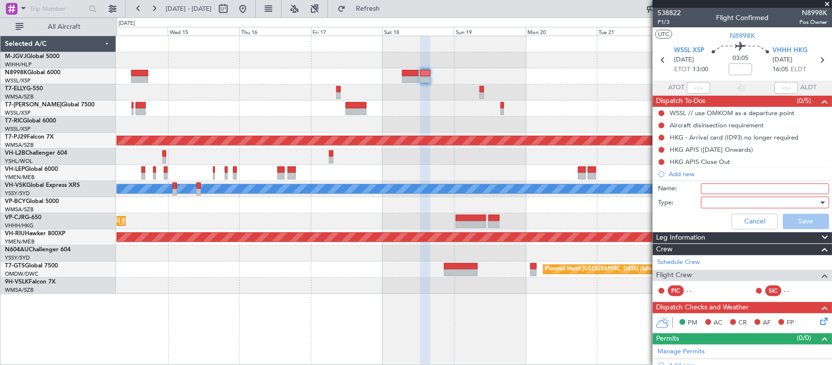
click at [719, 188] on input "Name:" at bounding box center [765, 188] width 128 height 11
type input "FPL"
click at [722, 201] on div at bounding box center [762, 202] width 114 height 15
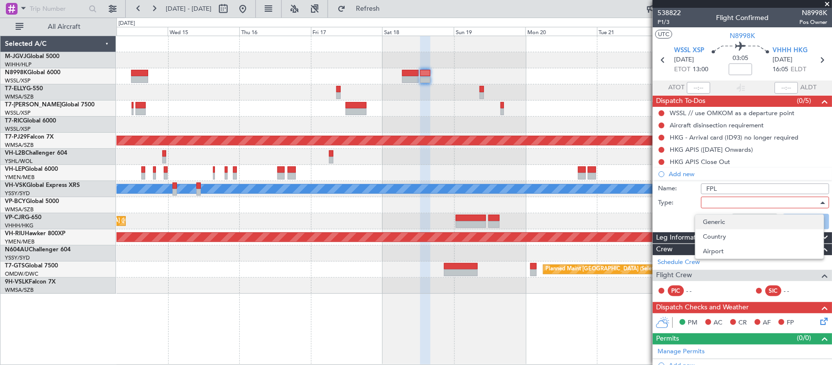
click at [721, 217] on span "Generic" at bounding box center [759, 221] width 113 height 15
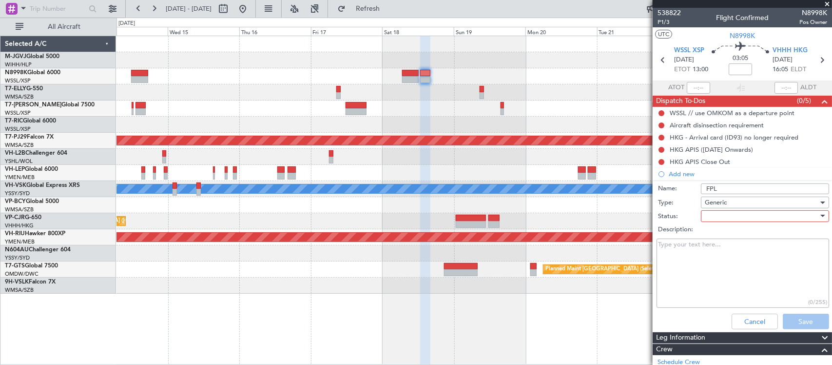
click at [712, 218] on div at bounding box center [762, 216] width 114 height 15
click at [721, 230] on span "Not Started" at bounding box center [759, 235] width 113 height 15
click at [698, 261] on textarea "Description:" at bounding box center [743, 273] width 173 height 70
paste textarea "FL410 27000lbs"
drag, startPoint x: 664, startPoint y: 256, endPoint x: 659, endPoint y: 256, distance: 4.9
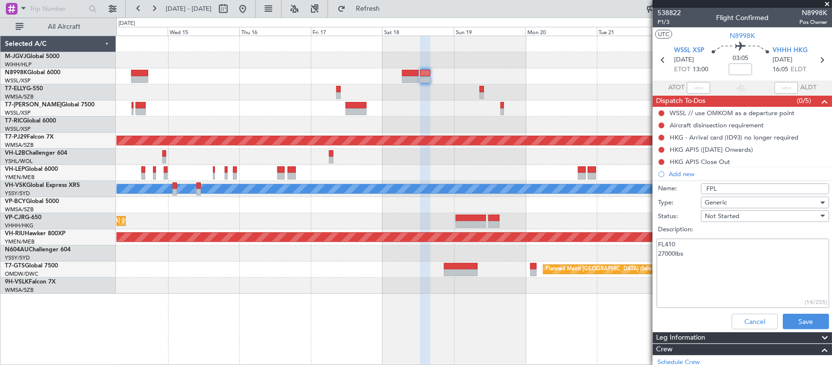
click at [659, 256] on textarea "FL410 27000lbs" at bounding box center [743, 273] width 173 height 70
type textarea "FL410 20000lbs"
click at [801, 321] on button "Save" at bounding box center [806, 321] width 46 height 16
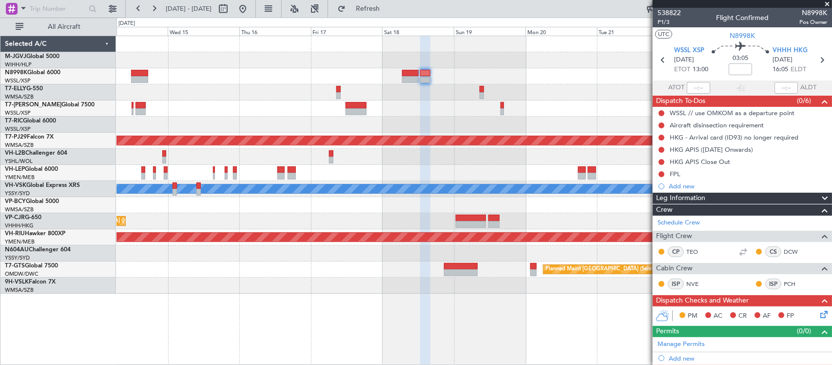
click at [508, 89] on div at bounding box center [473, 92] width 715 height 16
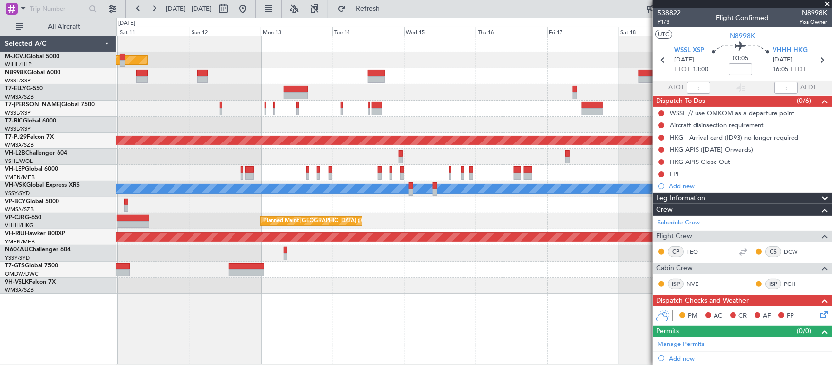
click at [419, 86] on div "Planned Maint [GEOGRAPHIC_DATA] ([GEOGRAPHIC_DATA] Intl)" at bounding box center [473, 92] width 715 height 16
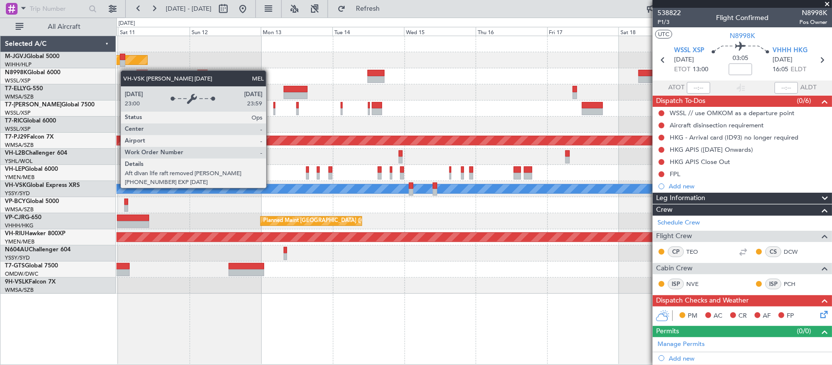
click at [528, 188] on div "MEL" at bounding box center [723, 188] width 1646 height 9
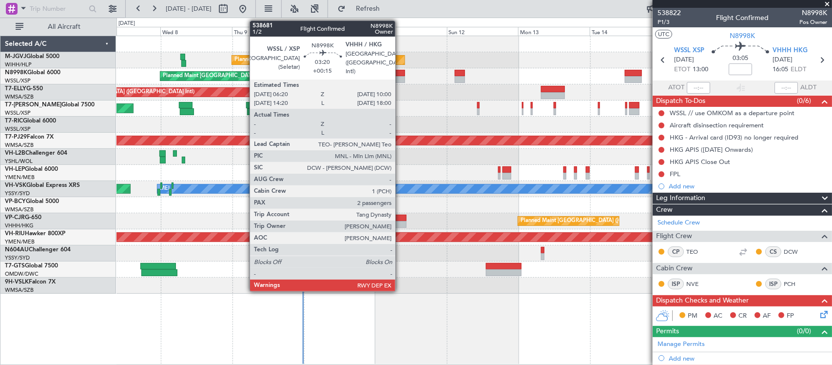
click at [401, 77] on div at bounding box center [399, 79] width 11 height 7
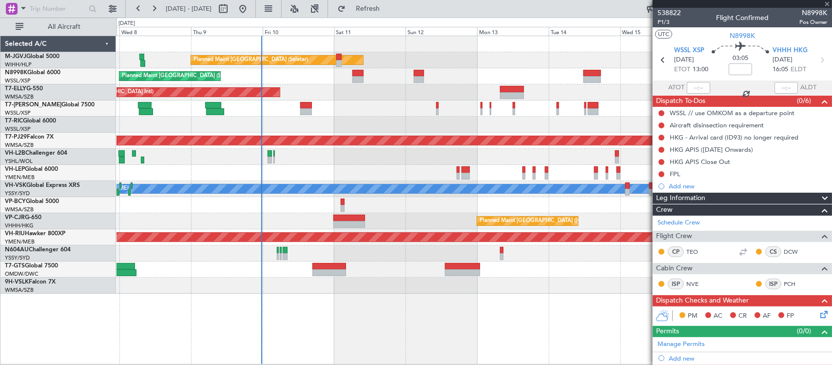
click at [466, 127] on div at bounding box center [473, 124] width 715 height 16
type input "+00:15"
type input "2"
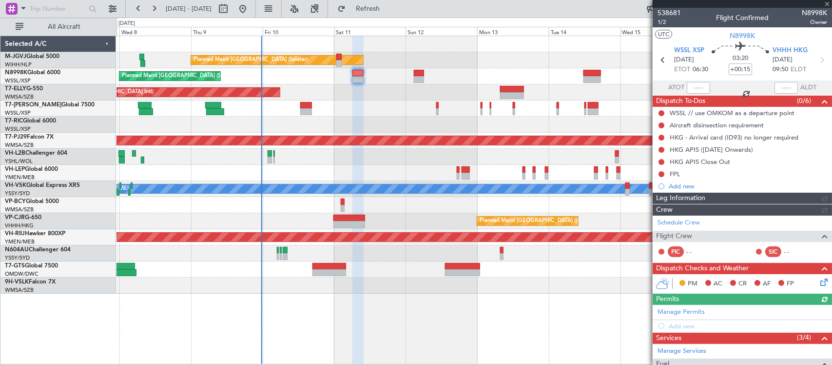
click at [413, 132] on div "Planned Maint [GEOGRAPHIC_DATA] (Seletar) Planned Maint [GEOGRAPHIC_DATA] (Sele…" at bounding box center [473, 164] width 715 height 257
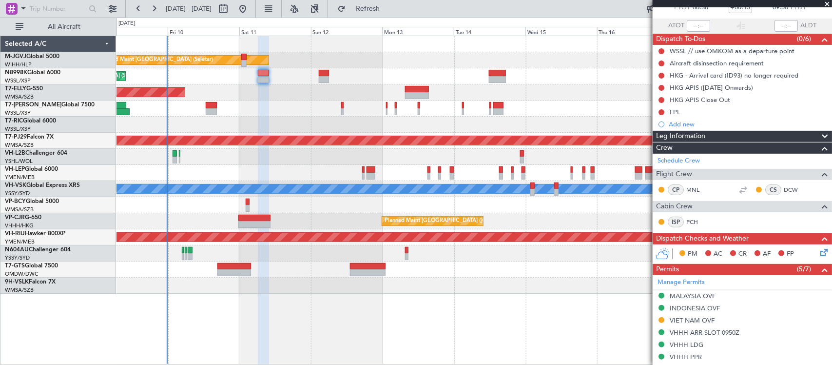
scroll to position [101, 0]
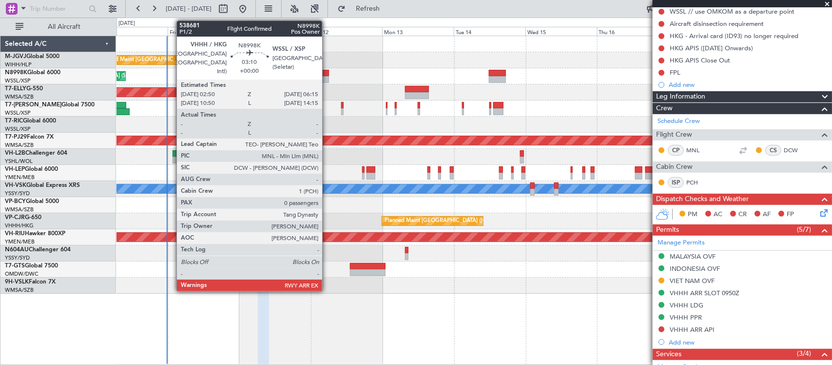
click at [327, 76] on div at bounding box center [324, 73] width 10 height 7
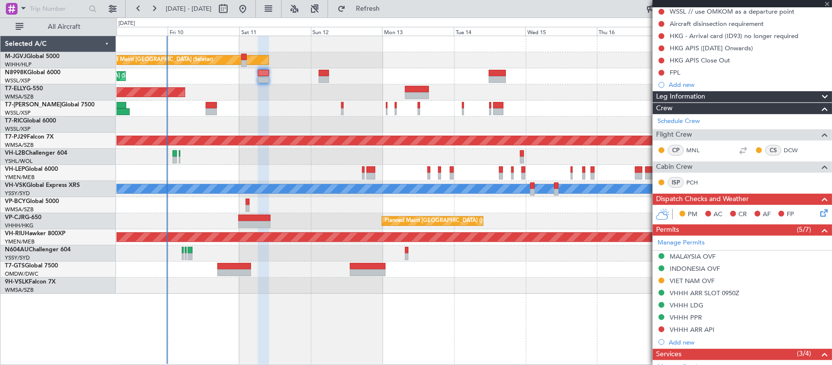
click at [542, 225] on div "Planned Maint [GEOGRAPHIC_DATA] ([GEOGRAPHIC_DATA] Intl)" at bounding box center [473, 221] width 715 height 16
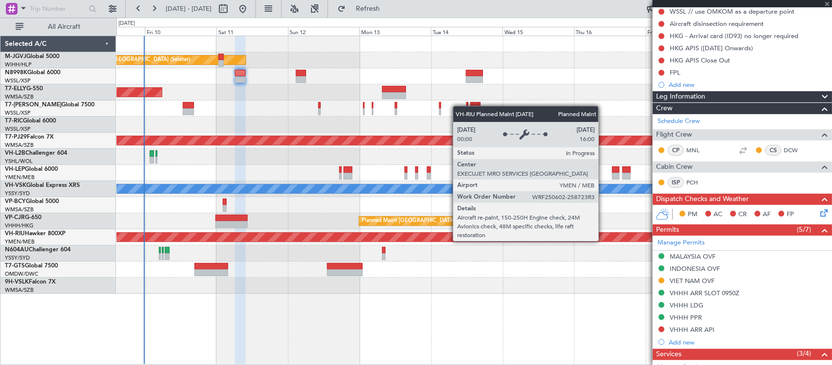
type input "0"
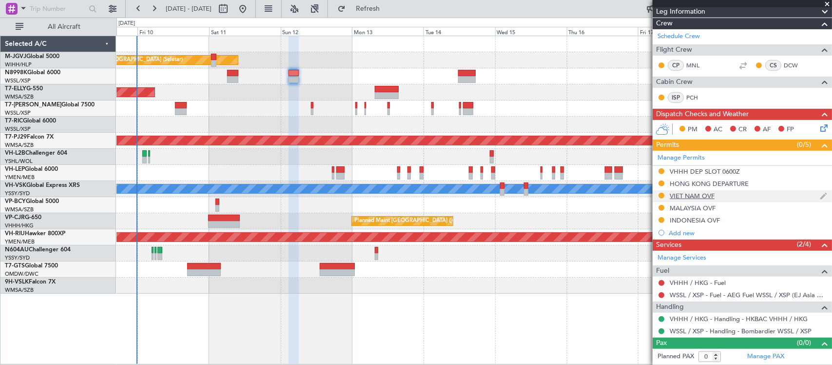
scroll to position [150, 0]
click at [699, 156] on link "Manage Permits" at bounding box center [681, 158] width 47 height 10
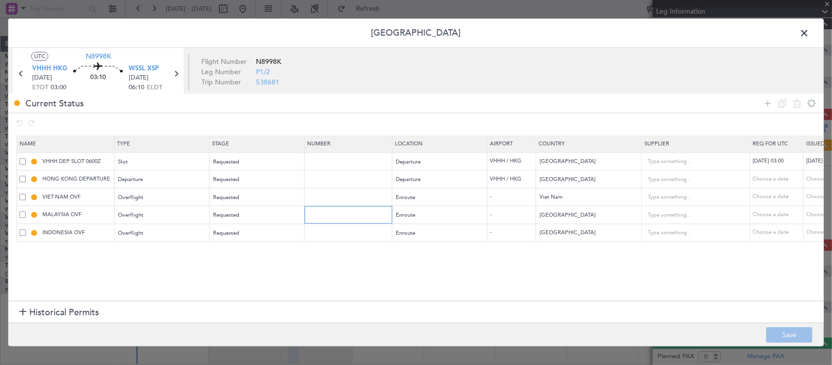
click at [332, 215] on input "text" at bounding box center [349, 215] width 85 height 8
paste input "CAAM-NS-0481-10-25"
type input "CAAM-NS-0481-10-25"
click at [808, 214] on div "Choose a date" at bounding box center [831, 215] width 51 height 8
select select "10"
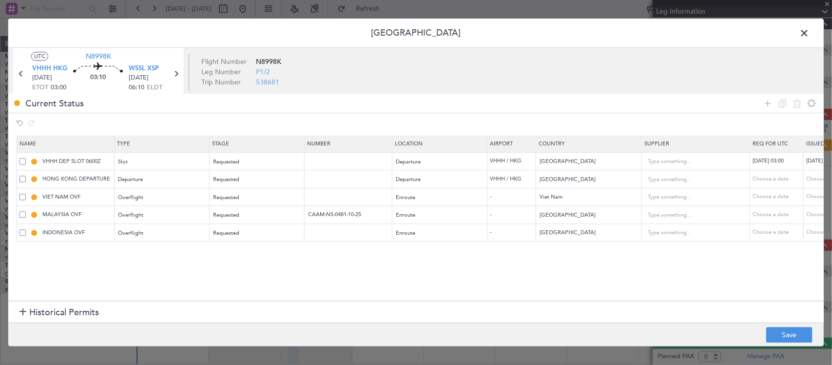
select select "2025"
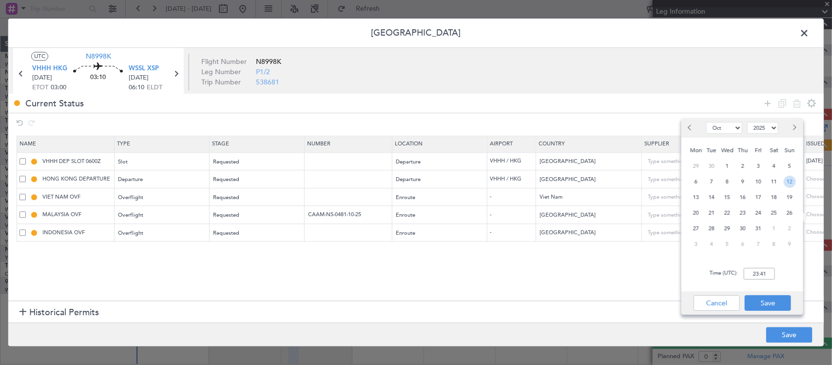
click at [790, 181] on span "12" at bounding box center [790, 181] width 12 height 12
click at [756, 276] on input "00:00" at bounding box center [759, 274] width 31 height 12
type input "03:00"
click at [778, 298] on button "Save" at bounding box center [768, 303] width 46 height 16
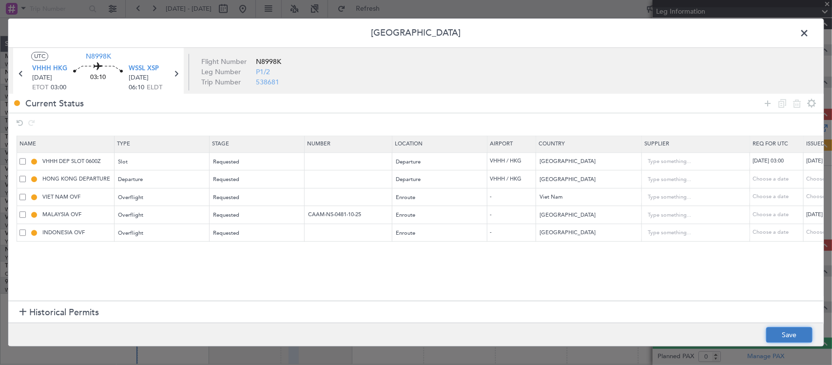
click at [796, 339] on button "Save" at bounding box center [789, 335] width 46 height 16
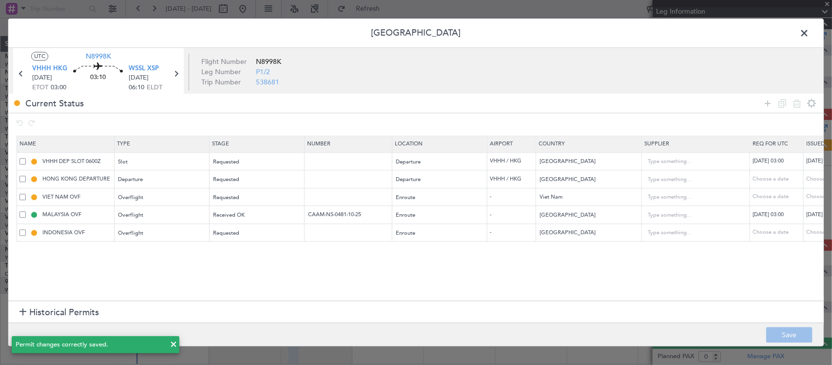
click at [809, 32] on span at bounding box center [809, 35] width 0 height 19
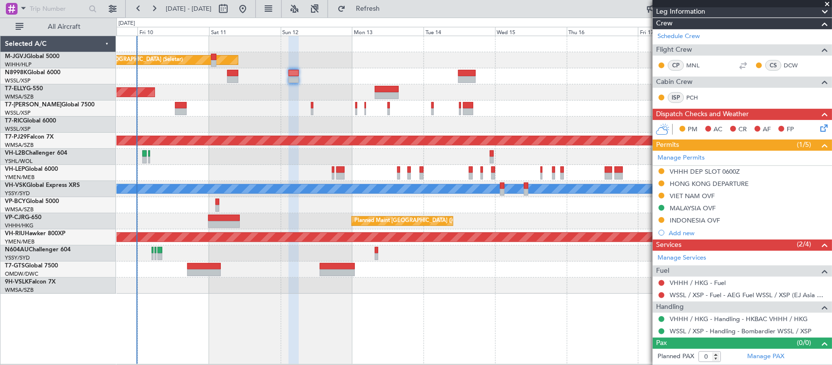
click at [405, 115] on div "Planned Maint [GEOGRAPHIC_DATA] (Seletar) Planned Maint [GEOGRAPHIC_DATA] (Sele…" at bounding box center [473, 164] width 715 height 257
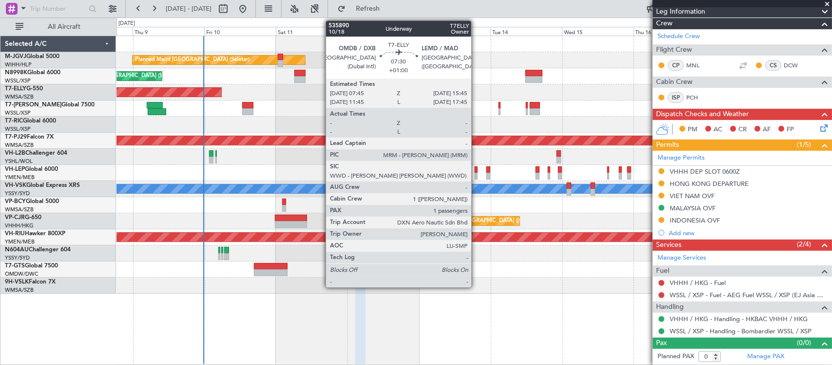
click at [450, 95] on div at bounding box center [454, 95] width 24 height 7
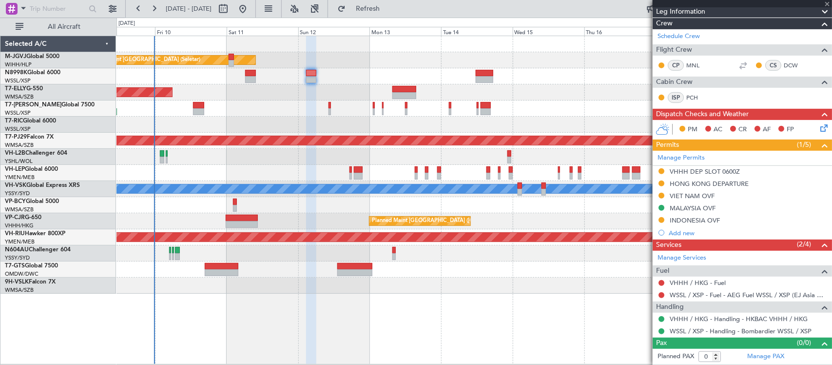
click at [483, 162] on div at bounding box center [473, 157] width 715 height 16
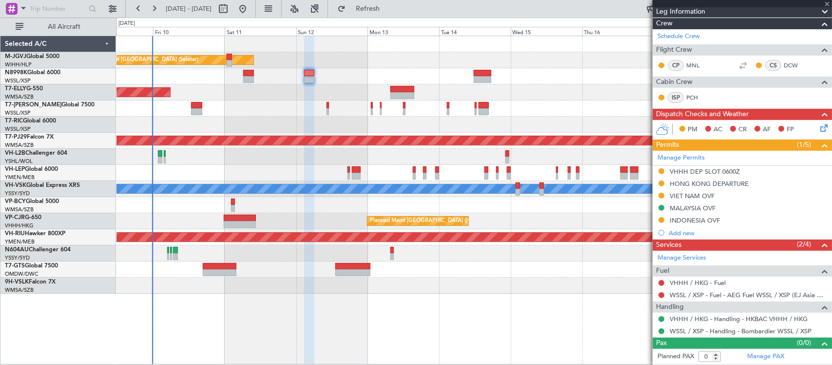
type input "+01:00"
type input "1"
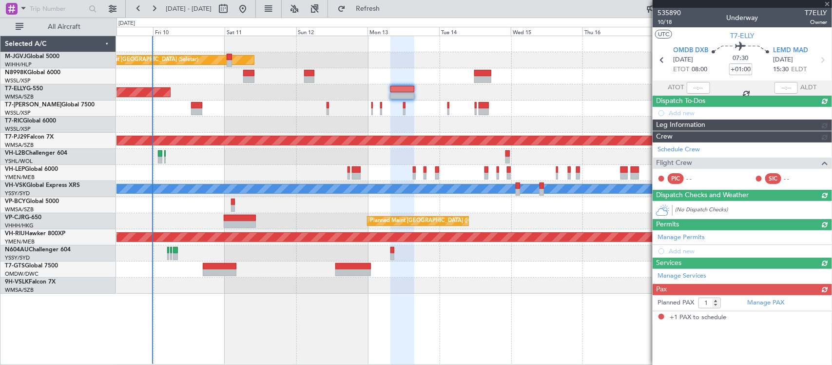
scroll to position [0, 0]
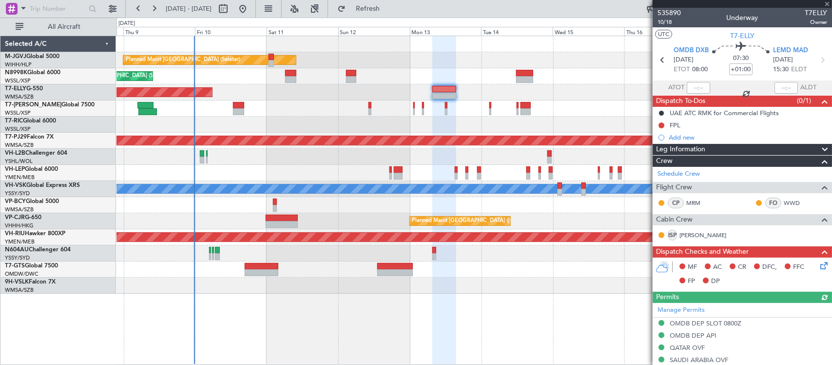
click at [537, 174] on div at bounding box center [473, 173] width 715 height 16
click at [459, 125] on div at bounding box center [473, 124] width 715 height 16
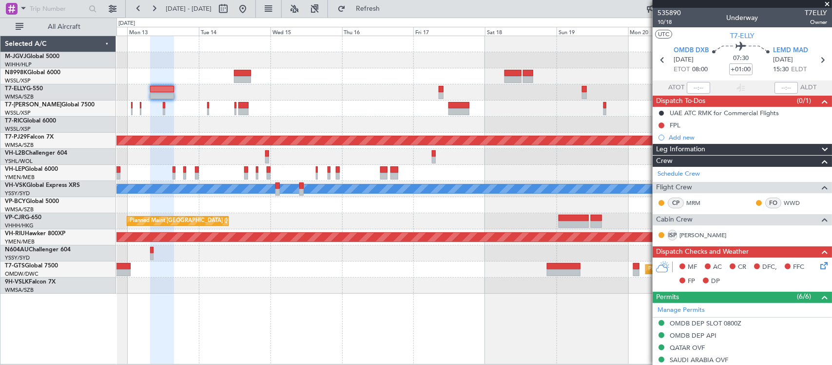
click at [336, 120] on div "Planned Maint [GEOGRAPHIC_DATA] (Seletar) Planned Maint [GEOGRAPHIC_DATA] (Sult…" at bounding box center [473, 164] width 715 height 257
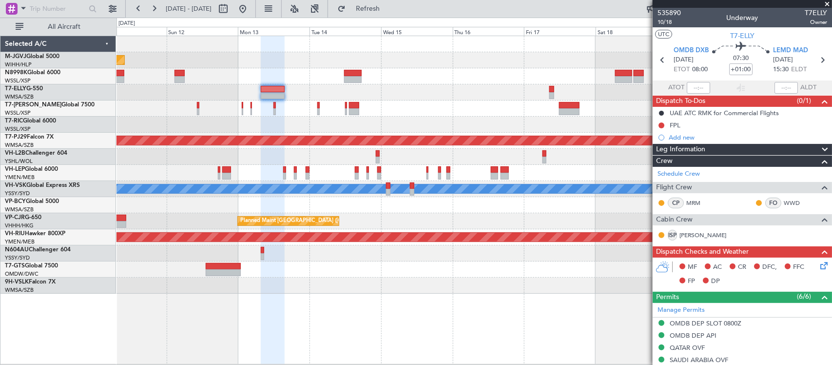
click at [564, 122] on div at bounding box center [473, 124] width 715 height 16
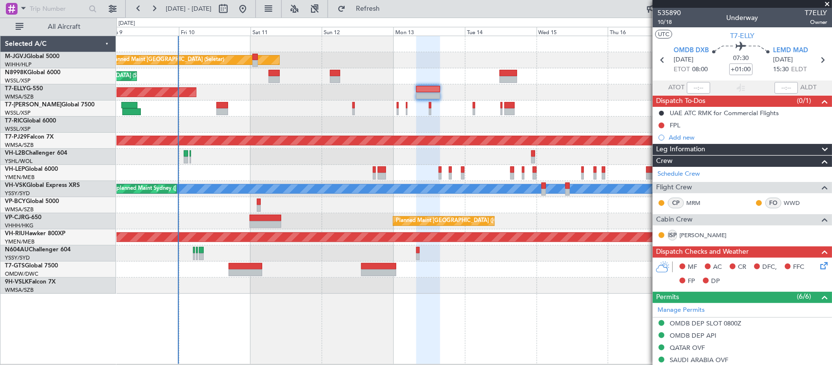
click at [437, 173] on div at bounding box center [473, 173] width 715 height 16
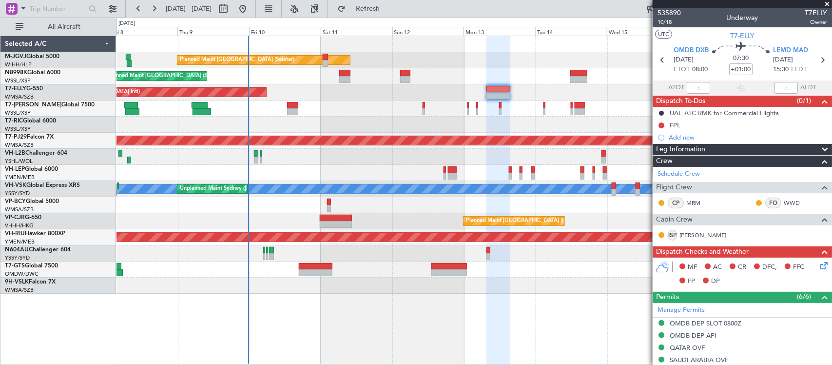
click at [406, 194] on div "Planned Maint [GEOGRAPHIC_DATA] (Seletar) Planned Maint [GEOGRAPHIC_DATA] (Sele…" at bounding box center [473, 164] width 715 height 257
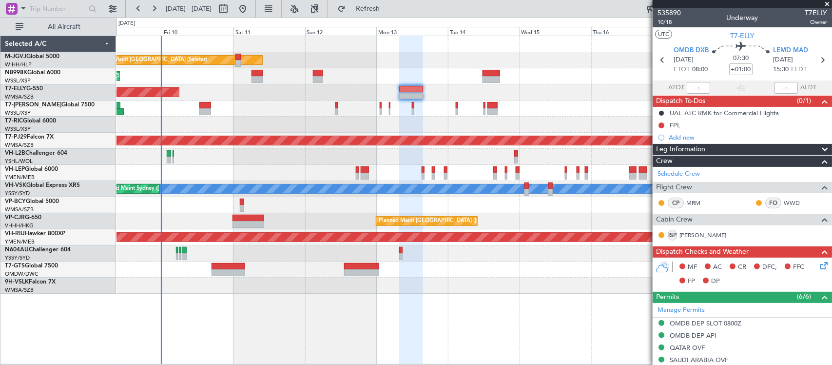
click at [354, 202] on div at bounding box center [473, 205] width 715 height 16
click at [360, 203] on div at bounding box center [473, 205] width 715 height 16
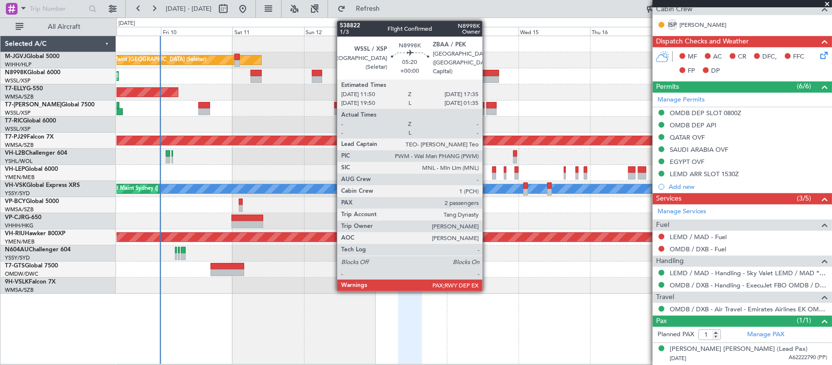
click at [488, 74] on div at bounding box center [491, 73] width 18 height 7
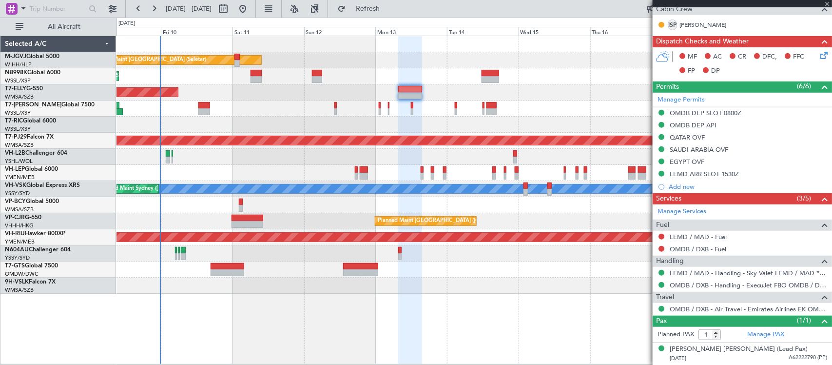
click at [501, 162] on div "Planned Maint [GEOGRAPHIC_DATA] (Seletar) Planned Maint [GEOGRAPHIC_DATA] (Sele…" at bounding box center [473, 164] width 715 height 257
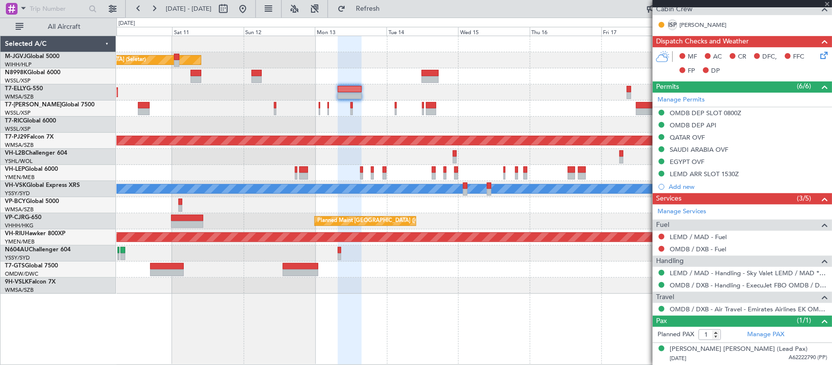
type input "2"
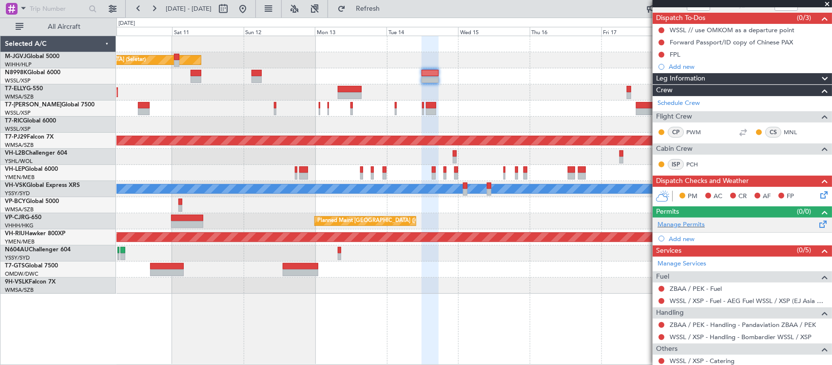
scroll to position [126, 0]
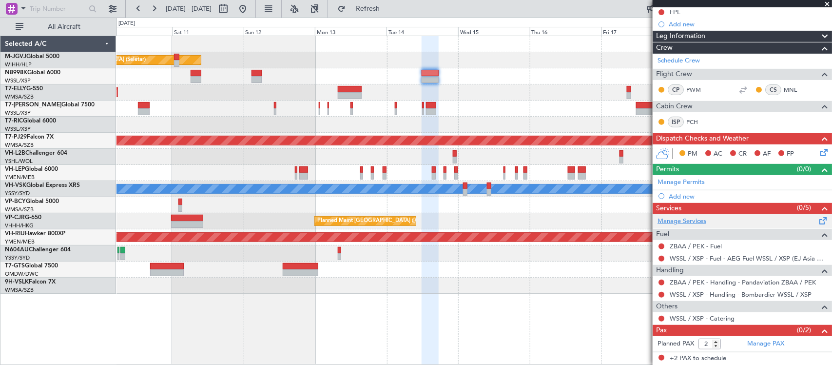
click at [697, 222] on link "Manage Services" at bounding box center [682, 221] width 49 height 10
click at [432, 80] on div at bounding box center [431, 79] width 18 height 7
click at [755, 347] on link "Manage PAX" at bounding box center [765, 344] width 37 height 10
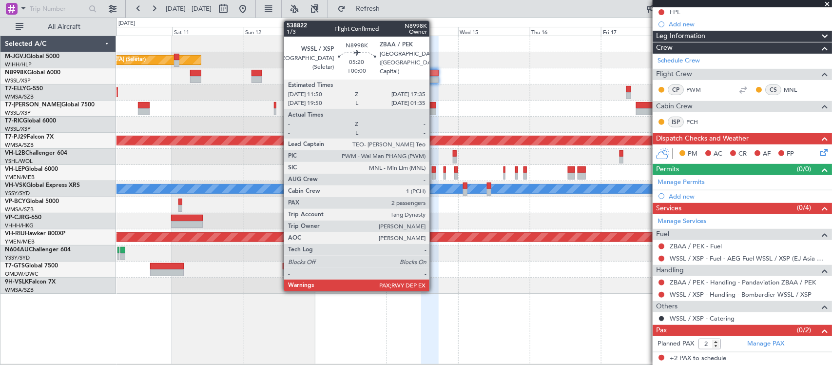
click at [434, 76] on div at bounding box center [430, 73] width 18 height 7
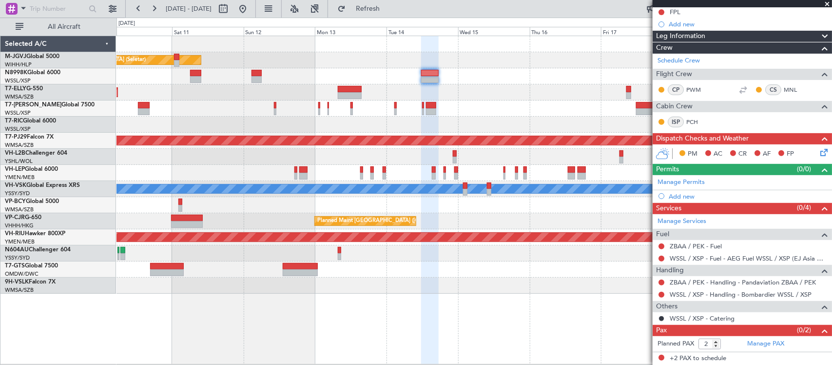
click at [396, 77] on div "Planned Maint [GEOGRAPHIC_DATA] (Seletar)" at bounding box center [473, 76] width 715 height 16
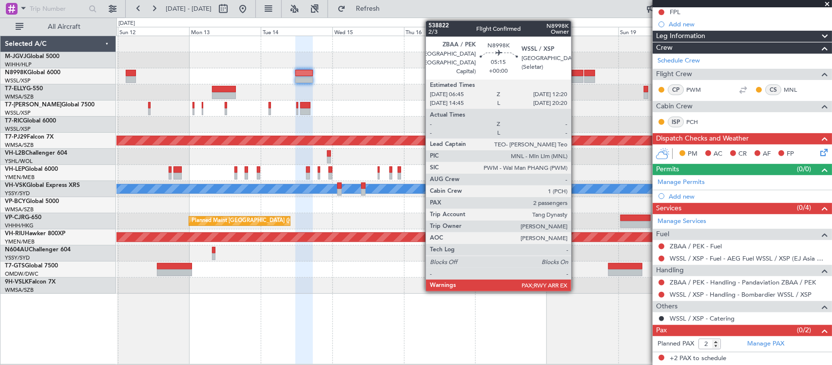
click at [578, 73] on div at bounding box center [574, 73] width 17 height 7
click at [578, 73] on div at bounding box center [575, 73] width 17 height 7
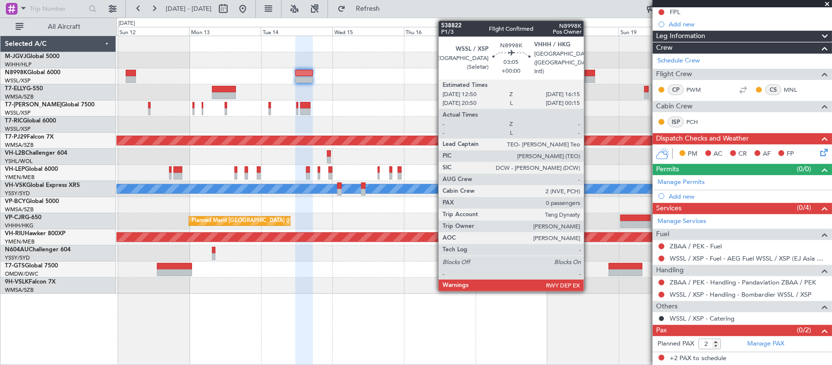
click at [590, 76] on div at bounding box center [590, 79] width 10 height 7
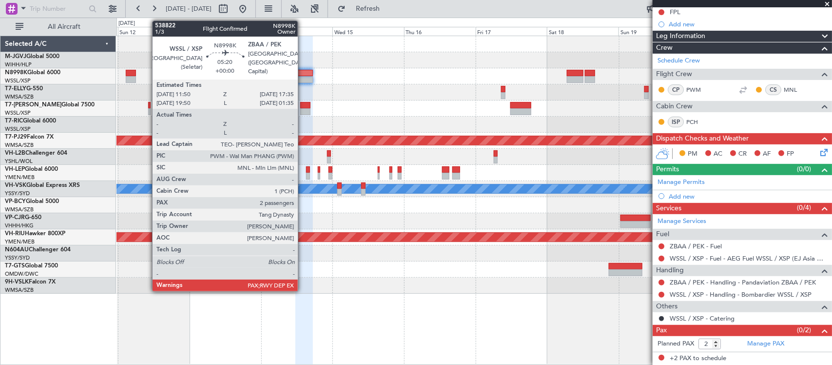
click at [303, 74] on div at bounding box center [304, 73] width 18 height 7
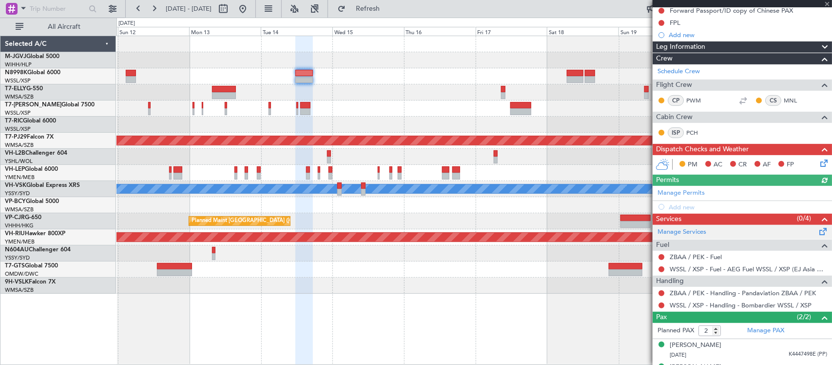
scroll to position [133, 0]
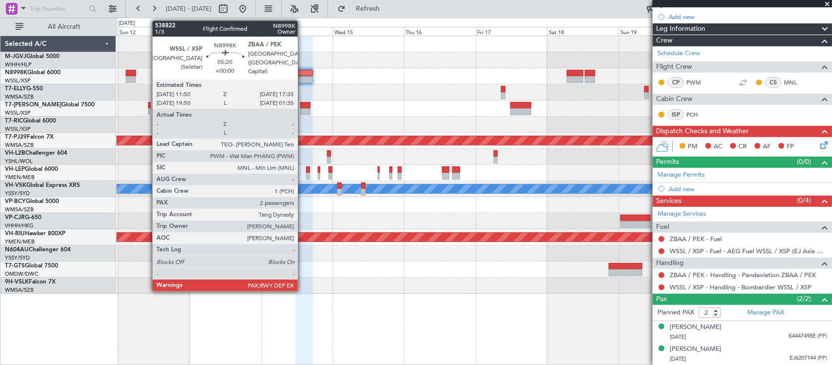
click at [303, 76] on div at bounding box center [304, 73] width 18 height 7
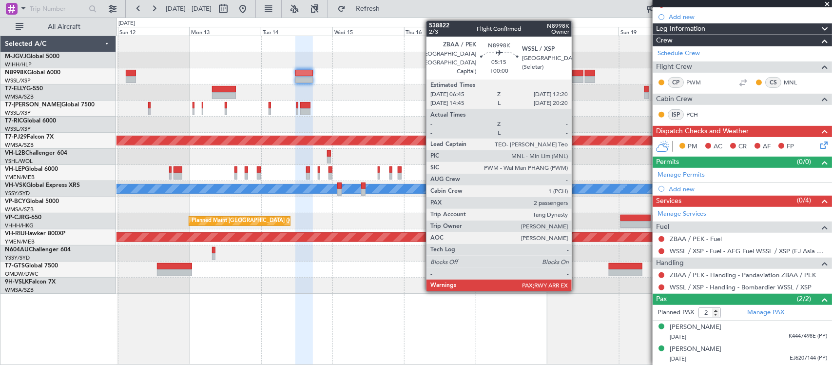
click at [578, 74] on div at bounding box center [575, 73] width 17 height 7
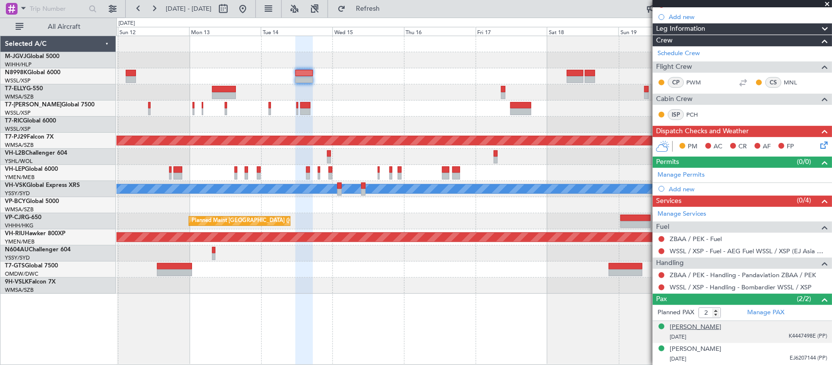
click at [694, 325] on div "[PERSON_NAME]" at bounding box center [696, 327] width 52 height 10
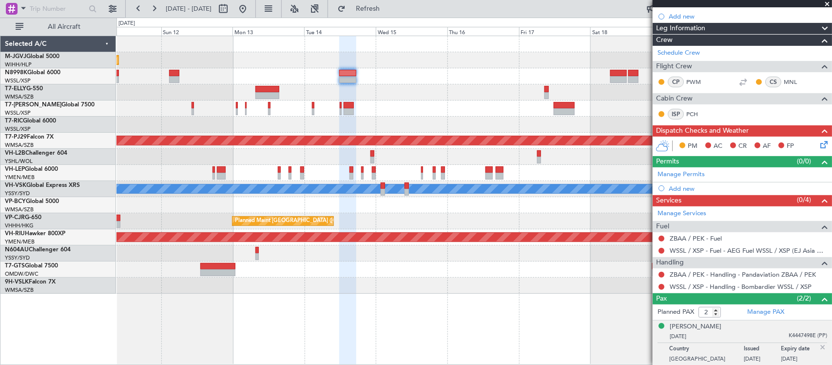
click at [401, 110] on div at bounding box center [473, 108] width 715 height 16
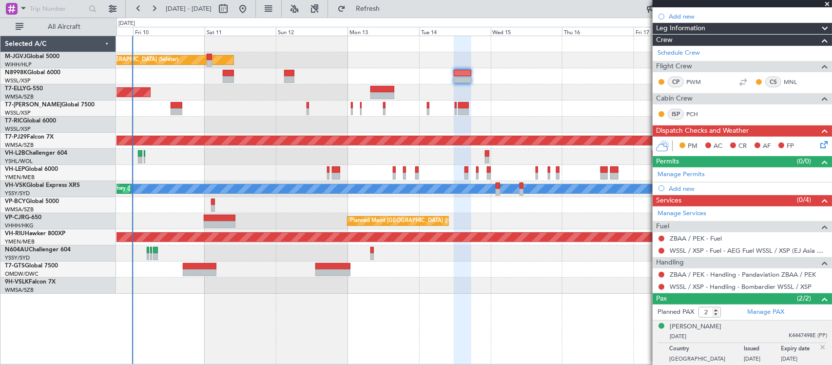
click at [399, 126] on div at bounding box center [473, 124] width 715 height 16
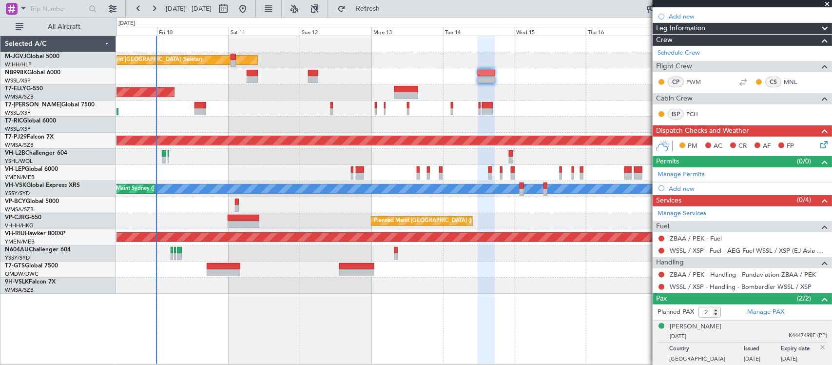
click at [334, 129] on div "Planned Maint [GEOGRAPHIC_DATA] (Seletar) Planned Maint [GEOGRAPHIC_DATA] (Sele…" at bounding box center [473, 164] width 715 height 257
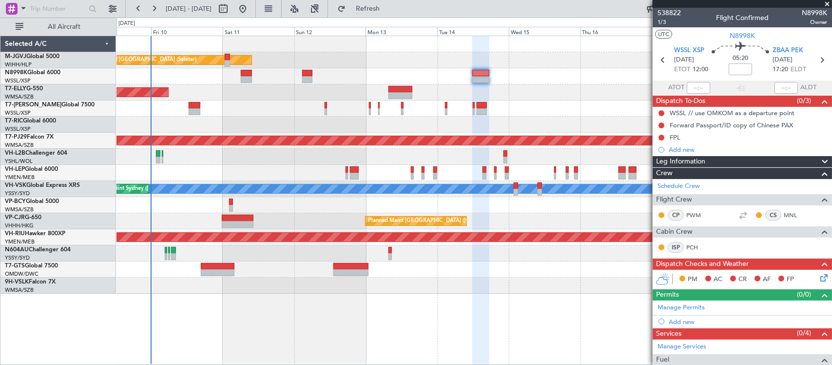
scroll to position [133, 0]
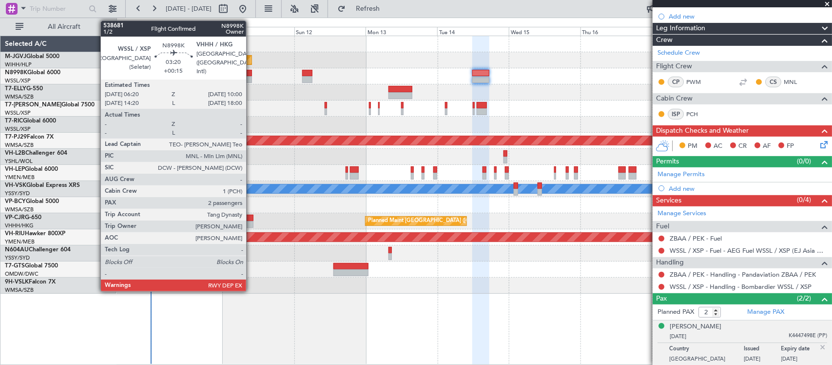
click at [251, 77] on div at bounding box center [246, 79] width 11 height 7
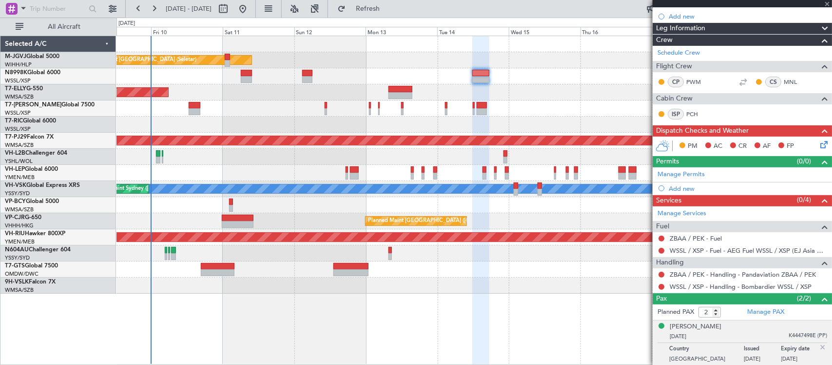
type input "+00:15"
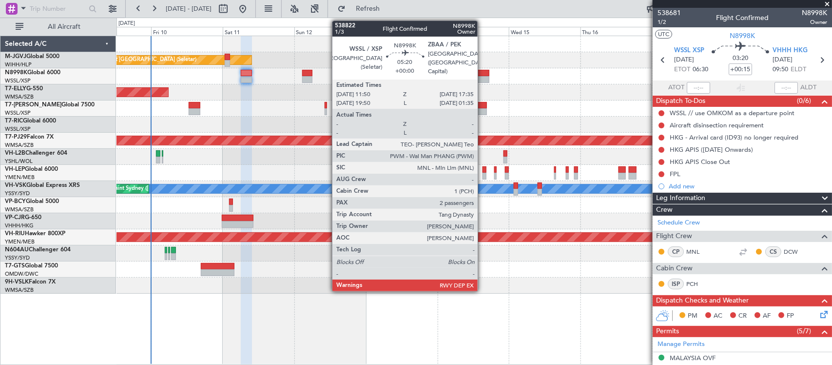
click at [483, 74] on div at bounding box center [481, 73] width 18 height 7
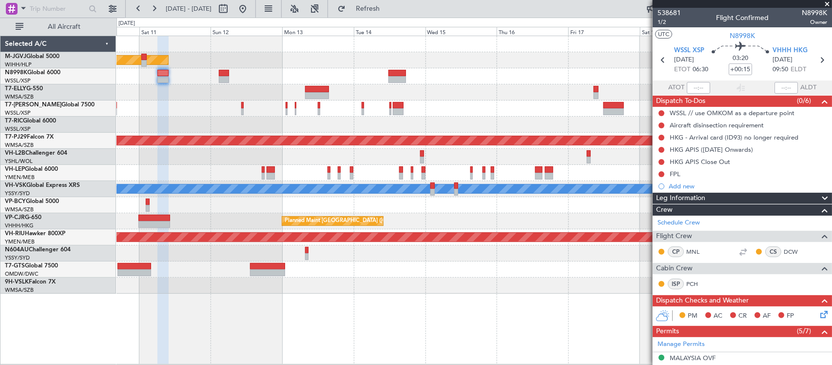
click at [348, 68] on div "Planned Maint [GEOGRAPHIC_DATA] (Seletar) Planned Maint [GEOGRAPHIC_DATA] (Sele…" at bounding box center [473, 164] width 715 height 257
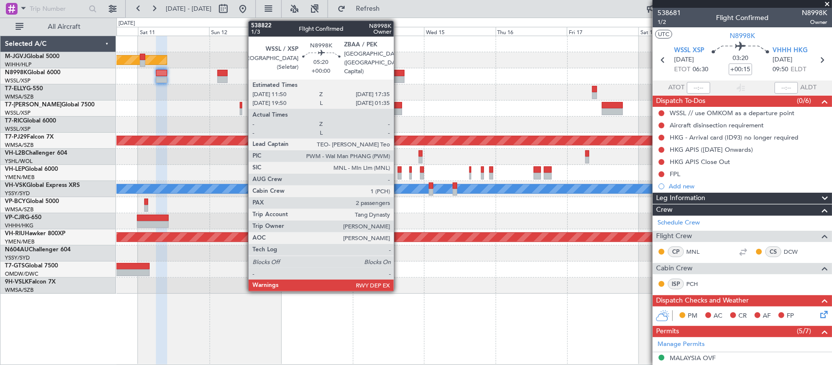
click at [399, 77] on div at bounding box center [396, 79] width 18 height 7
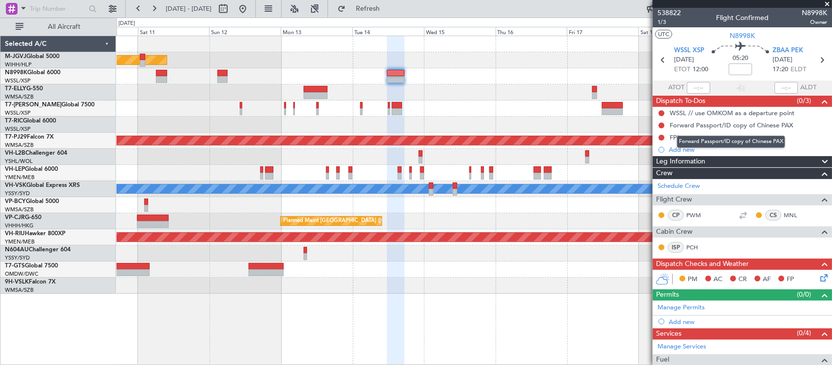
click at [674, 137] on mat-tooltip-component "Forward Passport/ID copy of Chinese PAX" at bounding box center [731, 142] width 122 height 26
click at [674, 135] on div "FPL" at bounding box center [675, 137] width 11 height 8
click at [731, 69] on input at bounding box center [740, 69] width 23 height 12
type input "+00:10"
click at [323, 134] on div "Planned Maint [GEOGRAPHIC_DATA] (Seletar) Planned Maint [GEOGRAPHIC_DATA] (Sele…" at bounding box center [473, 164] width 715 height 257
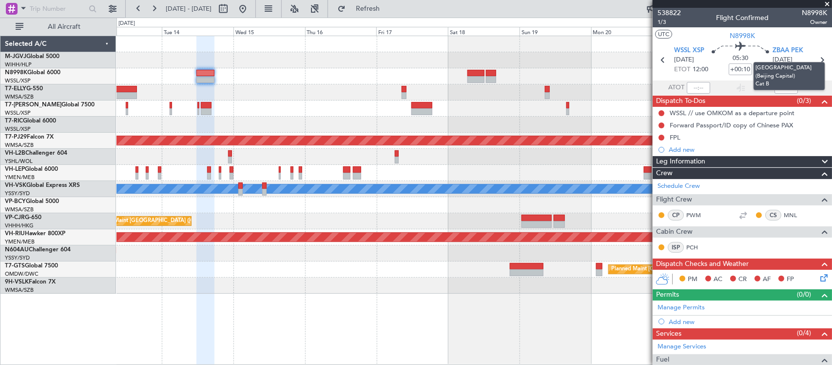
click at [818, 61] on mat-tooltip-component "[GEOGRAPHIC_DATA] (Beijing Capital) Cat B" at bounding box center [789, 76] width 85 height 42
click at [818, 64] on icon at bounding box center [821, 60] width 13 height 13
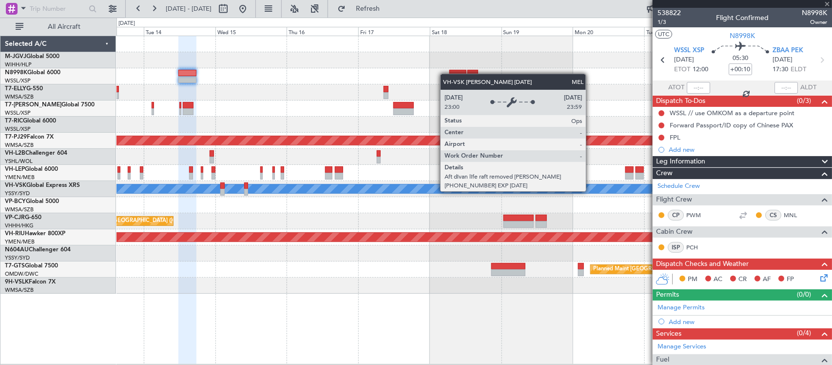
click at [573, 192] on div "MEL" at bounding box center [628, 188] width 1834 height 9
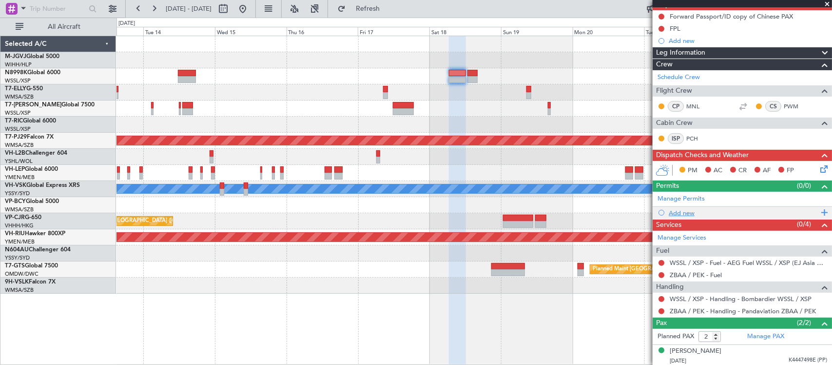
scroll to position [121, 0]
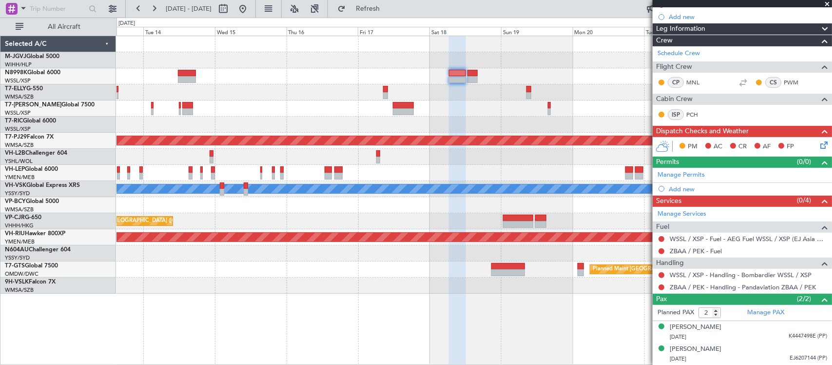
click at [598, 52] on div "Planned Maint [GEOGRAPHIC_DATA] (Seletar)" at bounding box center [473, 60] width 715 height 16
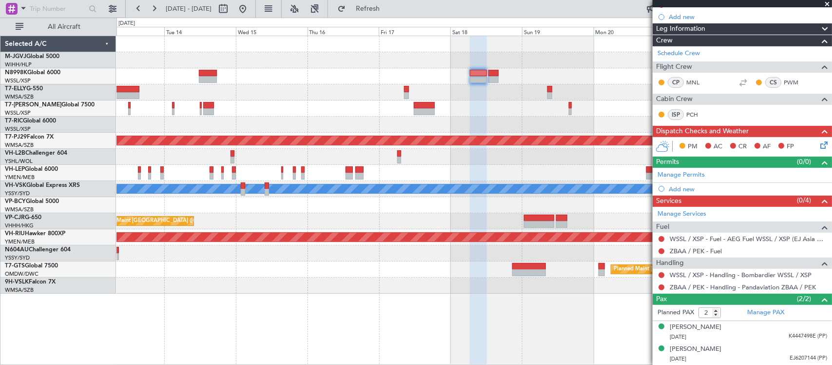
click at [217, 110] on div at bounding box center [473, 108] width 715 height 16
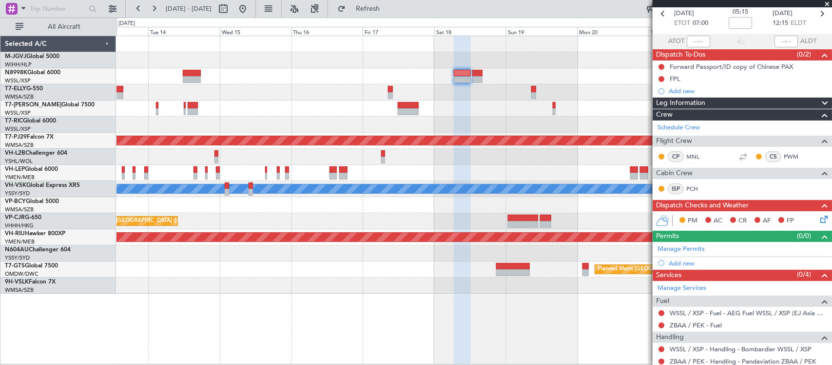
scroll to position [0, 0]
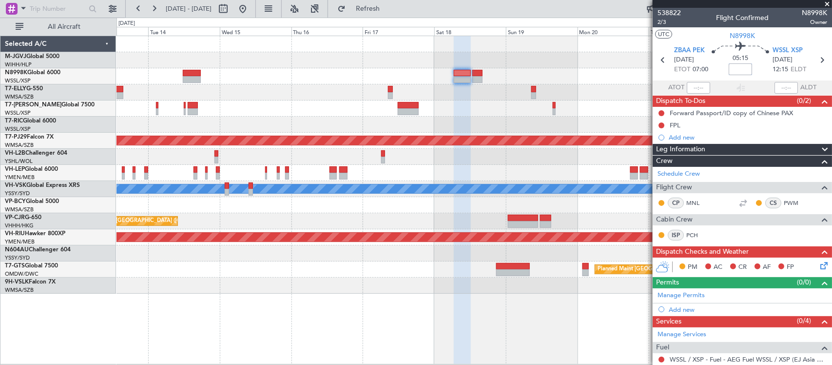
click at [740, 70] on input at bounding box center [740, 69] width 23 height 12
type input "2"
type input "+00:25"
click at [817, 58] on icon at bounding box center [821, 60] width 13 height 13
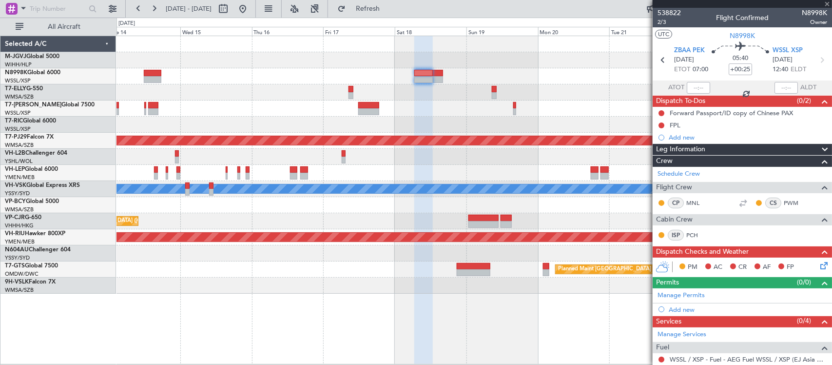
click at [471, 305] on div "Planned Maint [GEOGRAPHIC_DATA] (Sultan [PERSON_NAME] [PERSON_NAME] - Subang) […" at bounding box center [474, 200] width 716 height 329
type input "0"
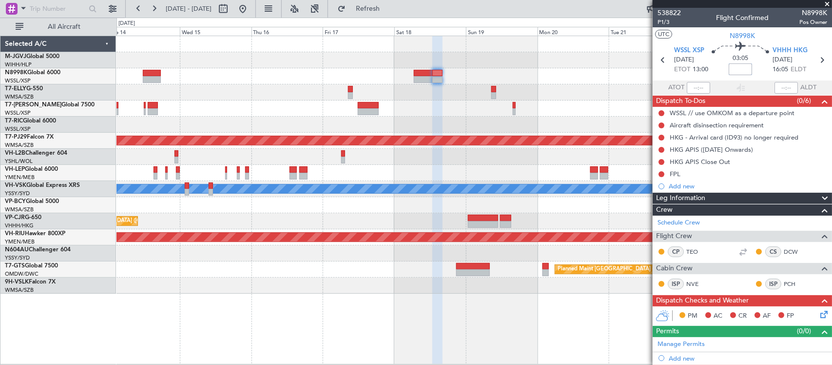
click at [733, 72] on input at bounding box center [740, 69] width 23 height 12
type input "+00:15"
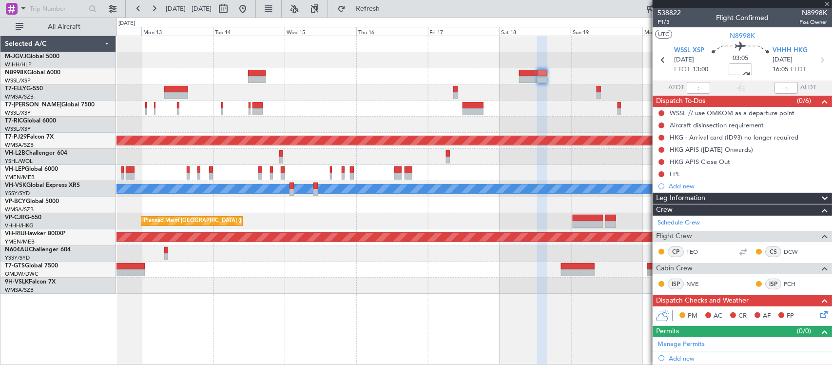
click at [391, 105] on div "Planned Maint Singapore (Seletar) Planned Maint Dubai (Dubai Intl) Planned Main…" at bounding box center [473, 164] width 715 height 257
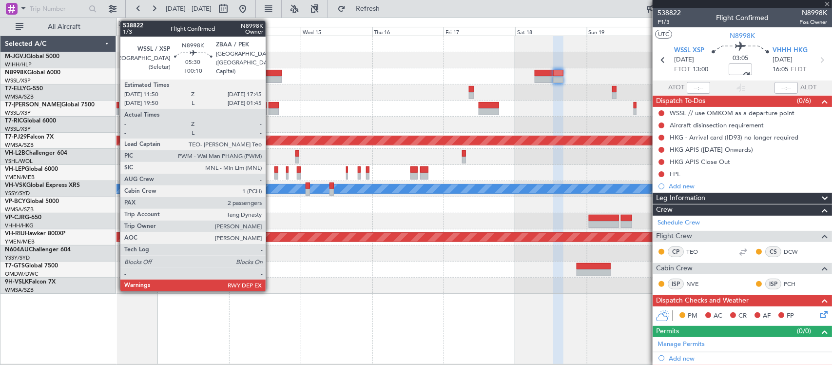
click at [271, 76] on div at bounding box center [273, 79] width 18 height 7
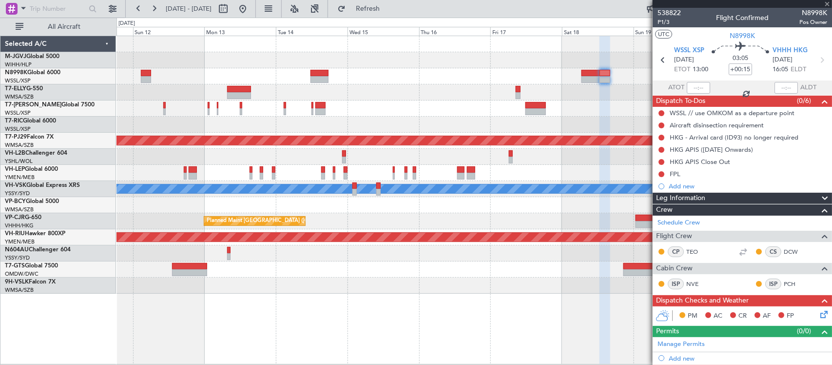
click at [390, 168] on div at bounding box center [473, 173] width 715 height 16
type input "+00:10"
type input "2"
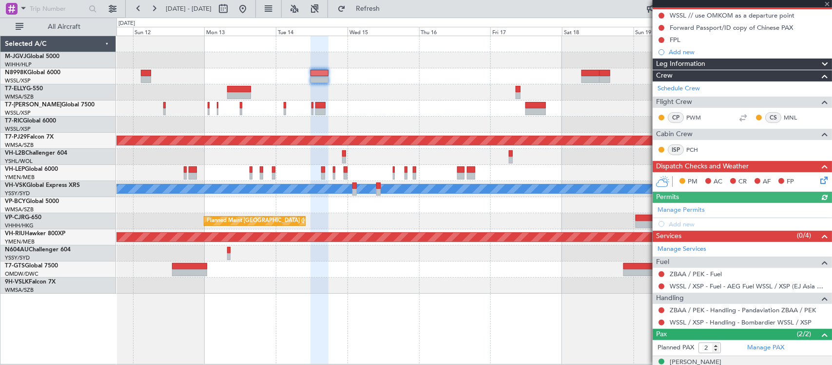
scroll to position [157, 0]
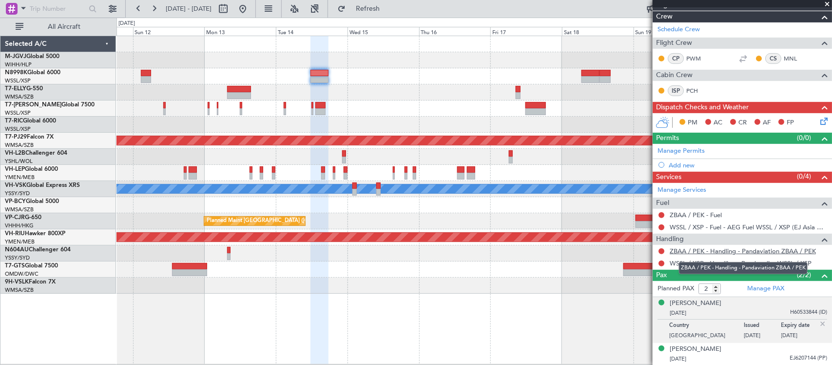
click at [701, 250] on link "ZBAA / PEK - Handling - Pandaviation ZBAA / PEK" at bounding box center [743, 251] width 146 height 8
click at [818, 323] on img at bounding box center [822, 323] width 9 height 9
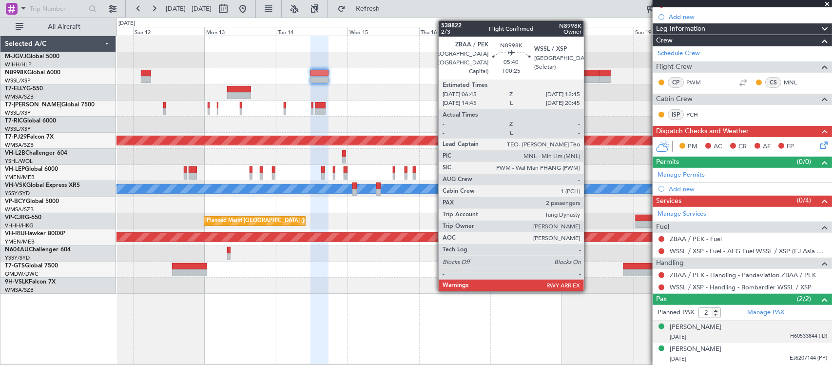
click at [589, 80] on div at bounding box center [590, 79] width 18 height 7
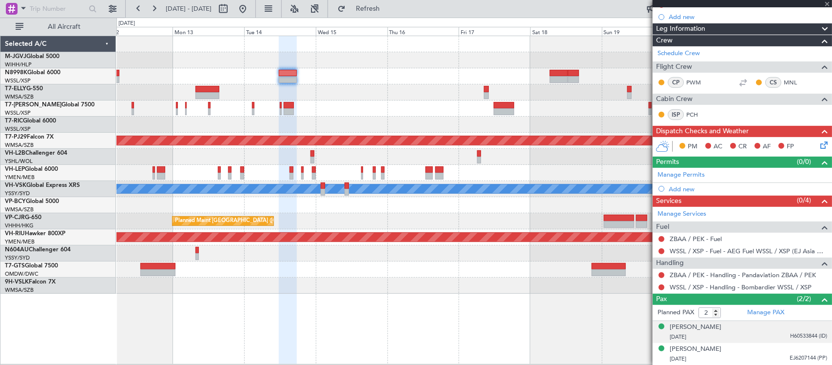
click at [553, 252] on div at bounding box center [473, 253] width 715 height 16
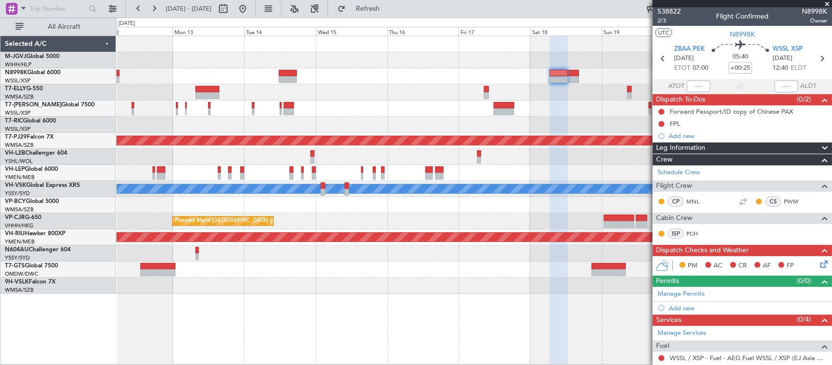
scroll to position [0, 0]
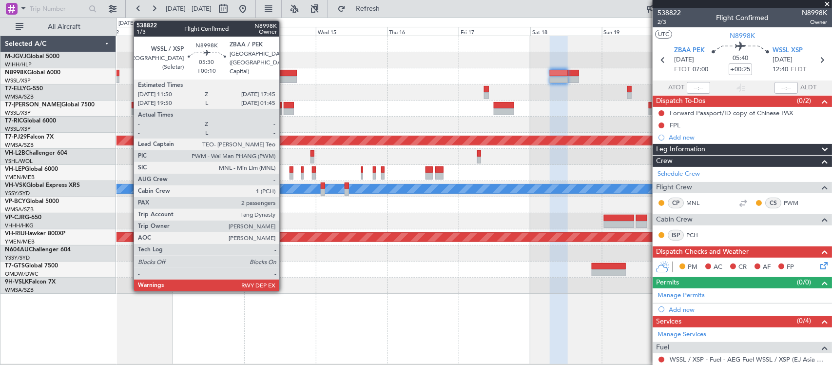
click at [284, 77] on div at bounding box center [288, 79] width 18 height 7
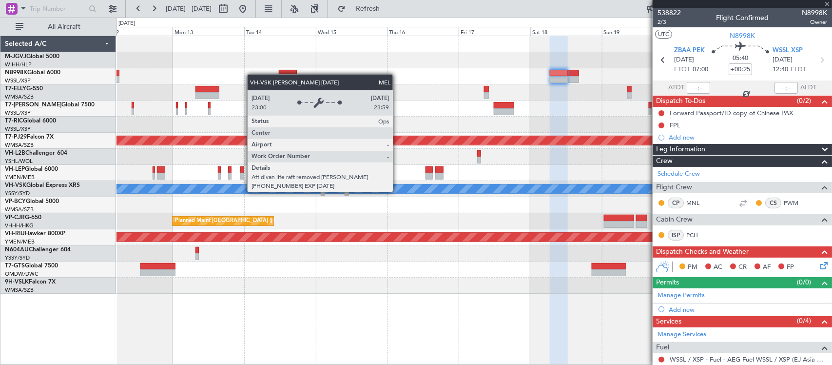
click at [510, 180] on div "Planned Maint [GEOGRAPHIC_DATA] (Seletar) Planned Maint [GEOGRAPHIC_DATA] ([GEO…" at bounding box center [473, 164] width 715 height 257
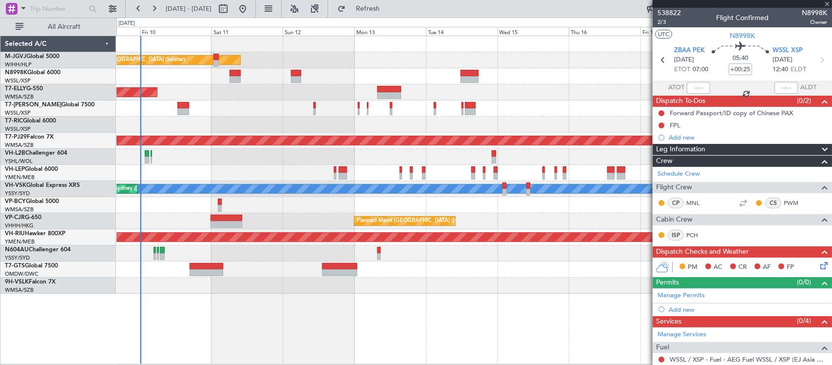
click at [525, 206] on div at bounding box center [473, 205] width 715 height 16
type input "+00:10"
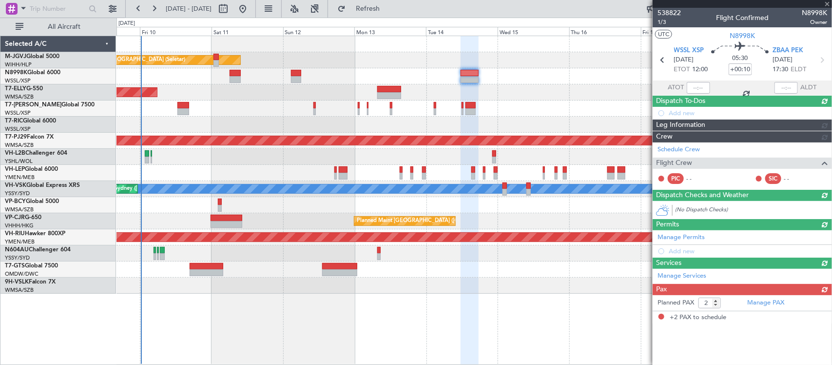
click at [493, 206] on div at bounding box center [473, 205] width 715 height 16
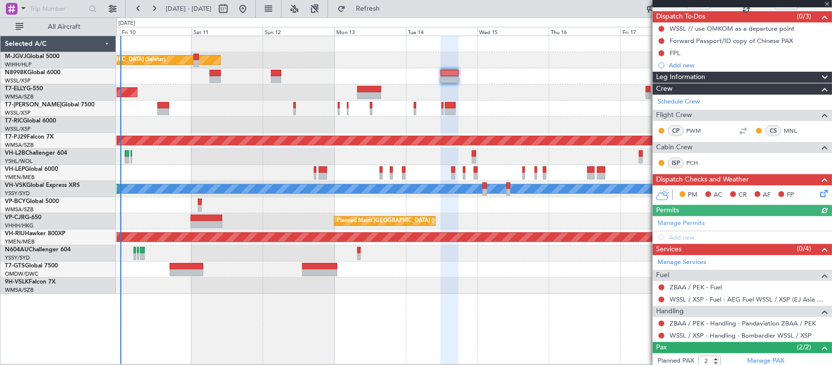
scroll to position [133, 0]
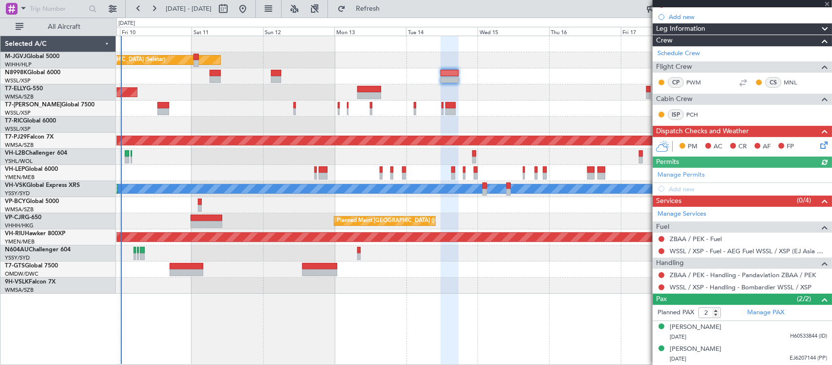
click at [677, 168] on div "Manage Permits Add new" at bounding box center [742, 181] width 179 height 27
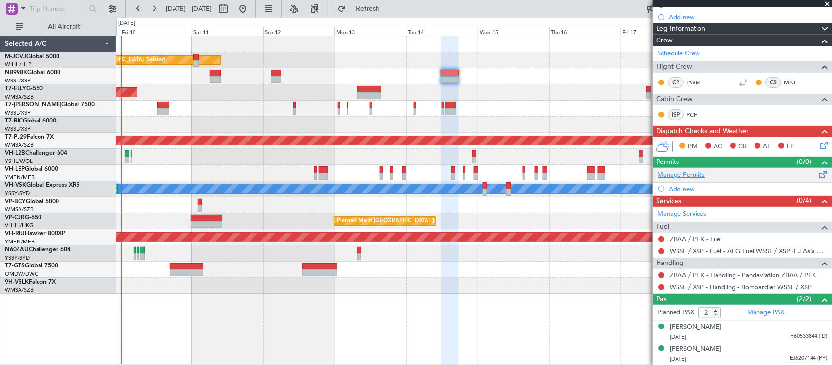
click at [693, 176] on link "Manage Permits" at bounding box center [681, 175] width 47 height 10
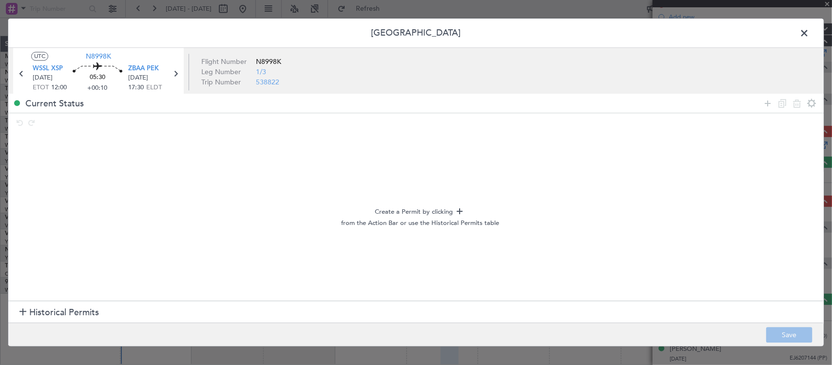
drag, startPoint x: 811, startPoint y: 30, endPoint x: 786, endPoint y: 46, distance: 29.5
click at [809, 30] on span at bounding box center [809, 35] width 0 height 19
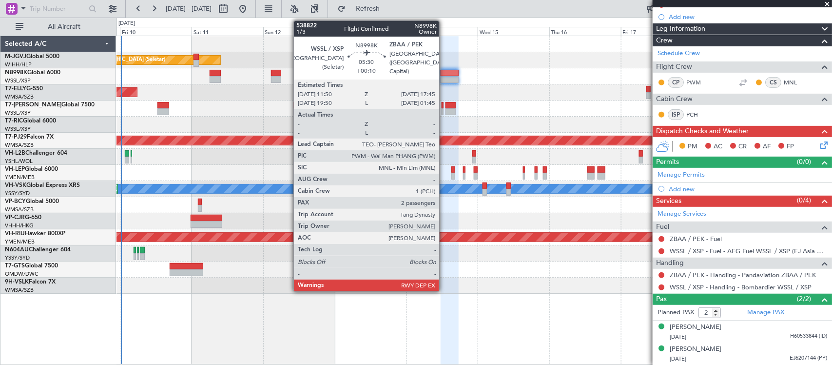
click at [444, 75] on div at bounding box center [450, 73] width 18 height 7
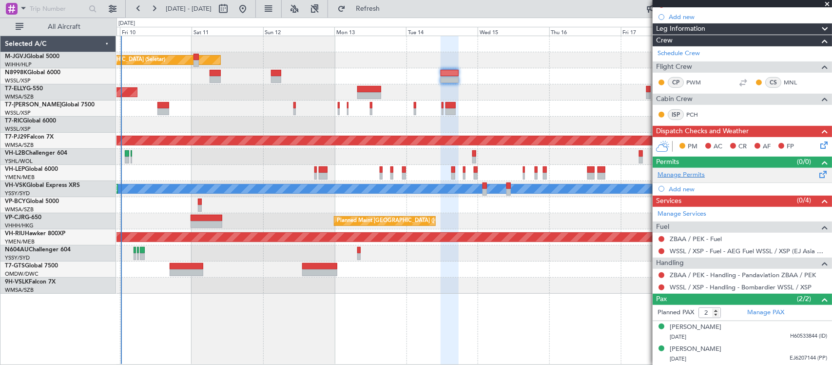
click at [682, 171] on link "Manage Permits" at bounding box center [681, 175] width 47 height 10
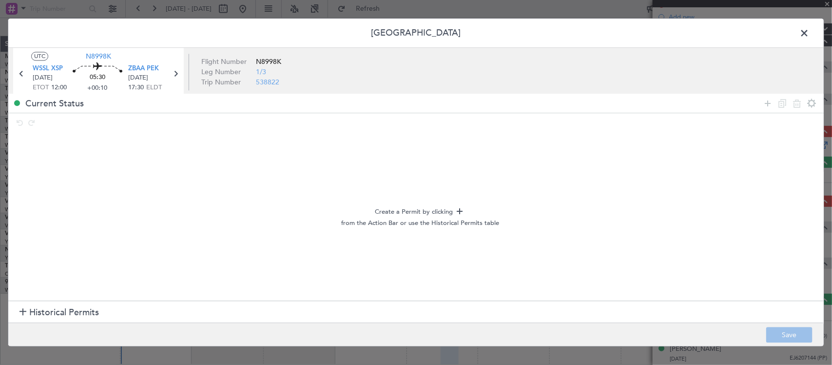
click at [108, 310] on section "Historical Permits" at bounding box center [415, 311] width 815 height 23
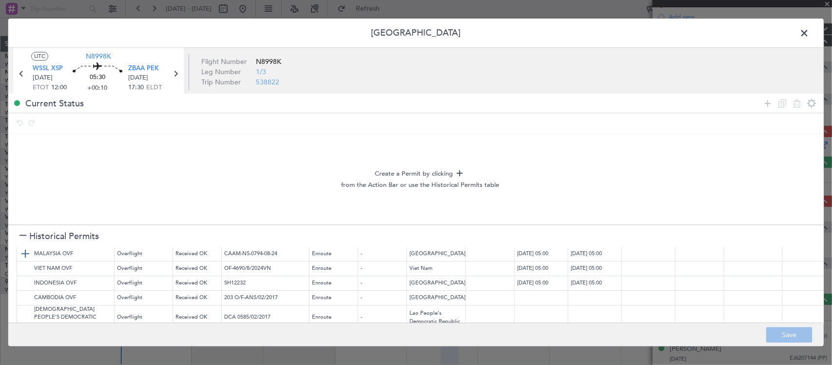
scroll to position [0, 0]
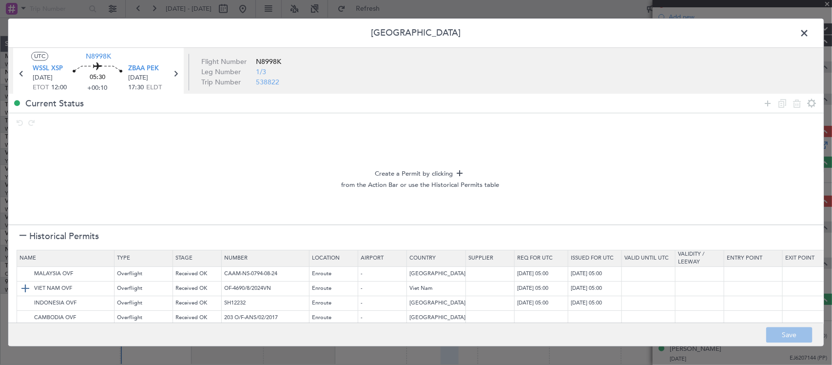
drag, startPoint x: 23, startPoint y: 272, endPoint x: 30, endPoint y: 284, distance: 13.7
click at [0, 0] on img at bounding box center [0, 0] width 0 height 0
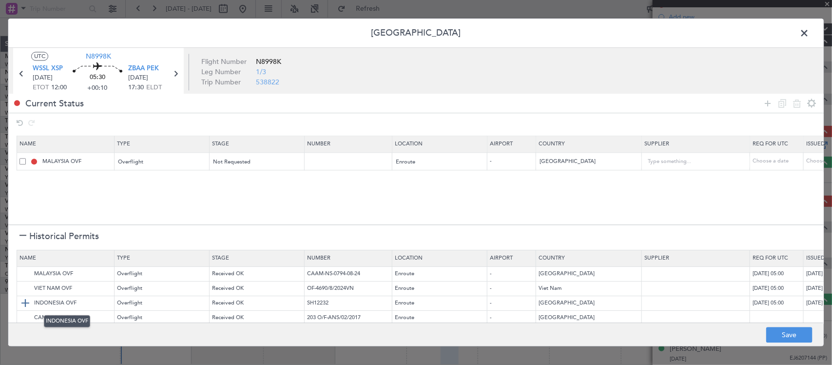
click at [27, 302] on img at bounding box center [25, 303] width 12 height 12
click at [28, 289] on img at bounding box center [25, 289] width 12 height 12
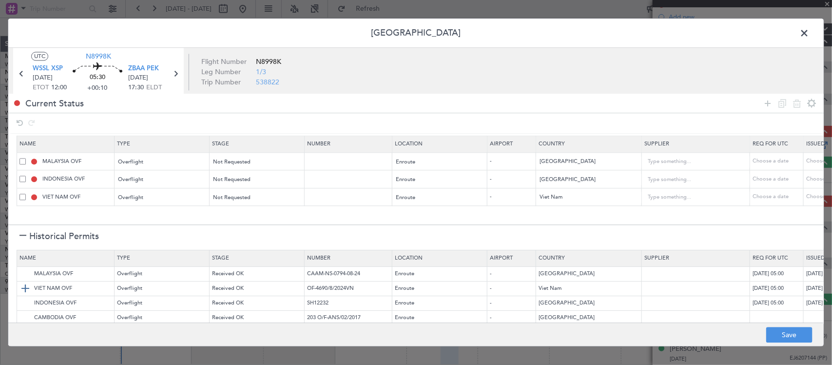
scroll to position [59, 0]
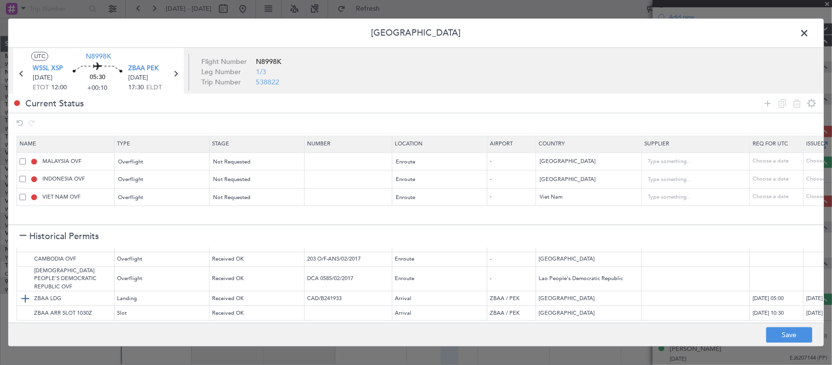
click at [25, 292] on img at bounding box center [25, 298] width 12 height 12
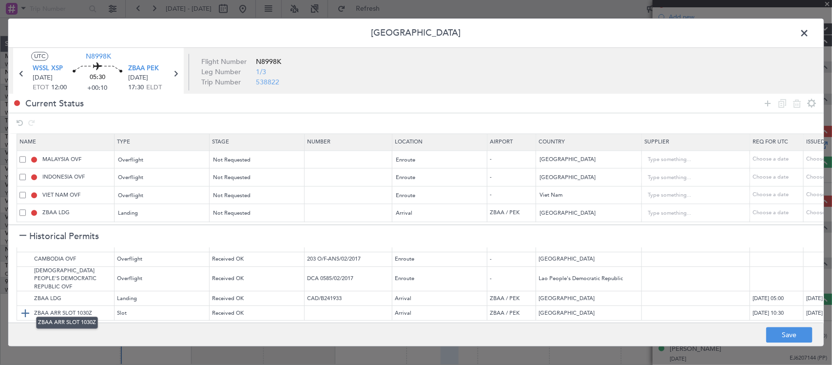
click at [23, 307] on img at bounding box center [25, 313] width 12 height 12
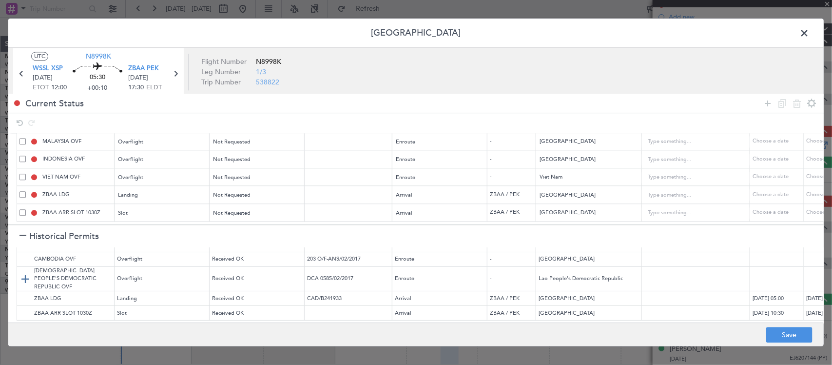
scroll to position [0, 0]
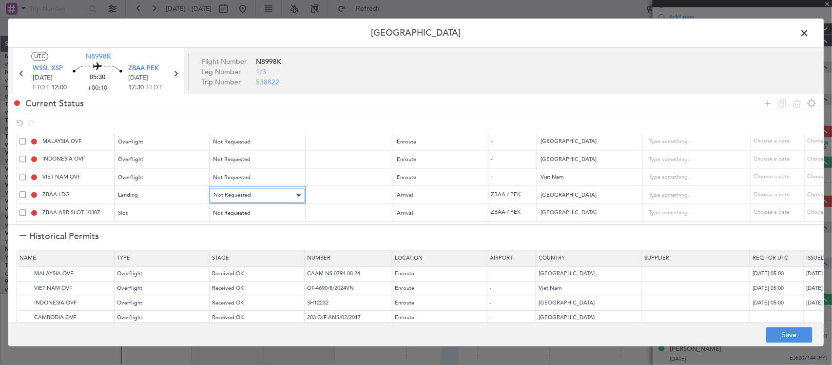
click at [247, 192] on span "Not Requested" at bounding box center [232, 195] width 38 height 7
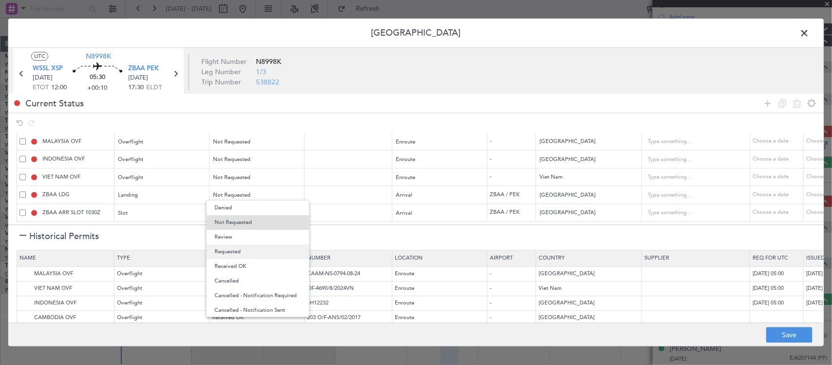
click at [244, 250] on span "Requested" at bounding box center [257, 251] width 87 height 15
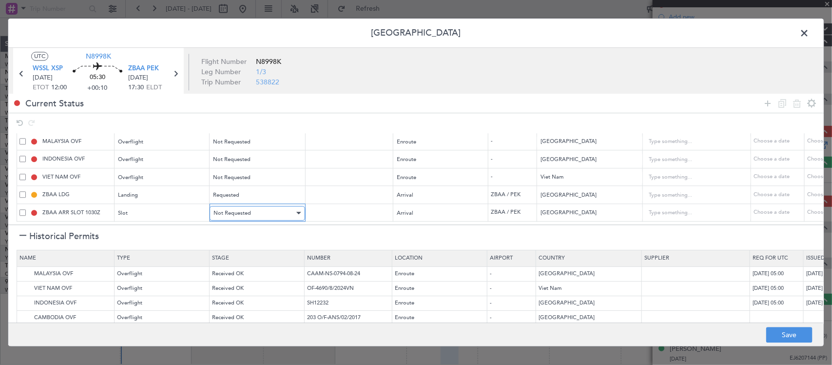
click at [253, 206] on div "Not Requested" at bounding box center [253, 213] width 81 height 15
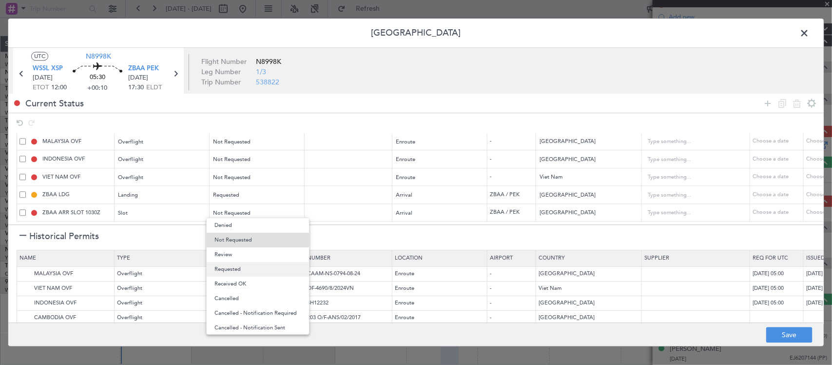
click at [244, 270] on span "Requested" at bounding box center [257, 269] width 87 height 15
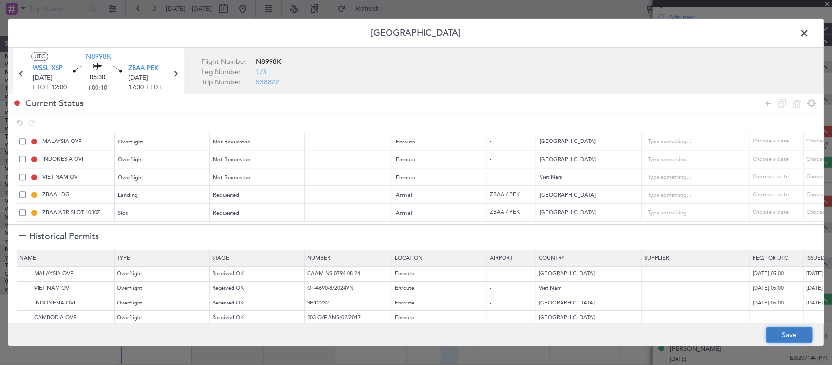
click at [794, 332] on button "Save" at bounding box center [789, 335] width 46 height 16
type input "NNN"
type input "2"
type input "NNN"
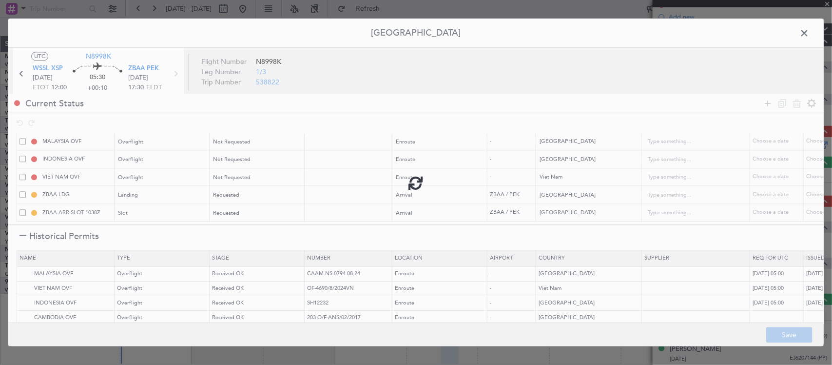
type input "NNN"
type input "3"
type input "ZBAA ARR SLOT"
type input "NNN"
type input "3"
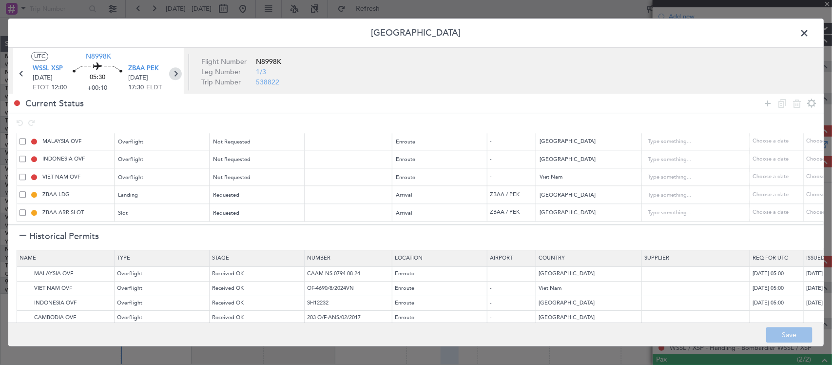
click at [176, 72] on icon at bounding box center [175, 74] width 13 height 13
type input "+00:25"
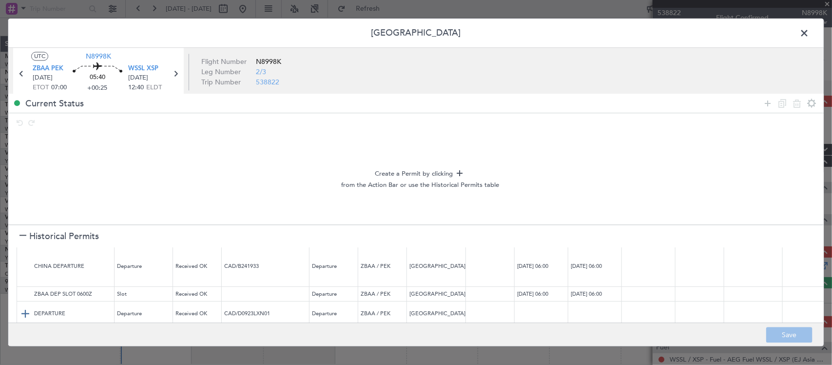
scroll to position [87, 0]
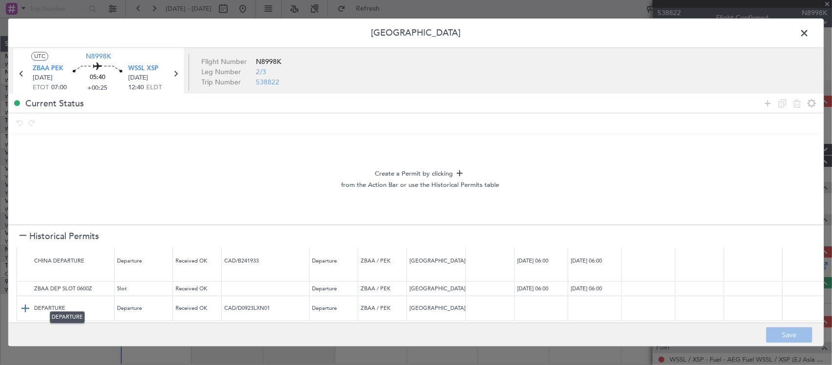
click at [24, 303] on img at bounding box center [25, 309] width 12 height 12
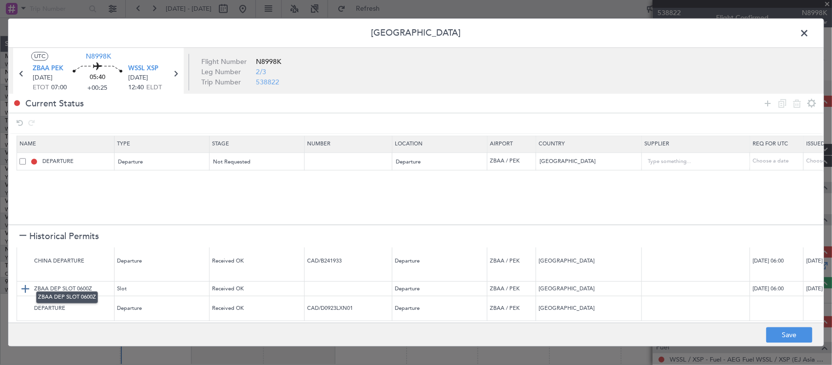
click at [22, 283] on img at bounding box center [25, 289] width 12 height 12
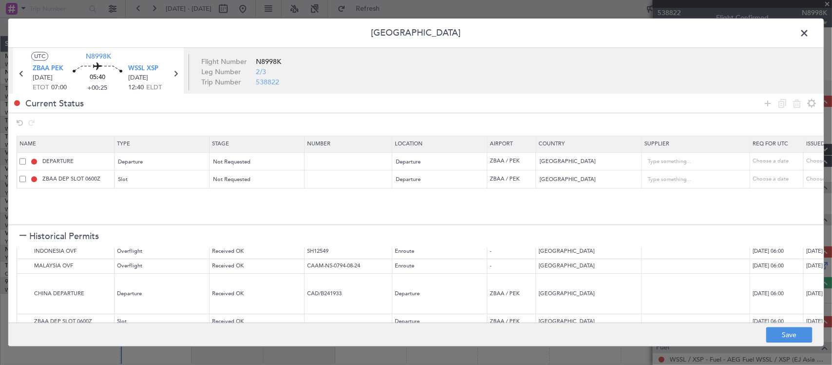
scroll to position [0, 0]
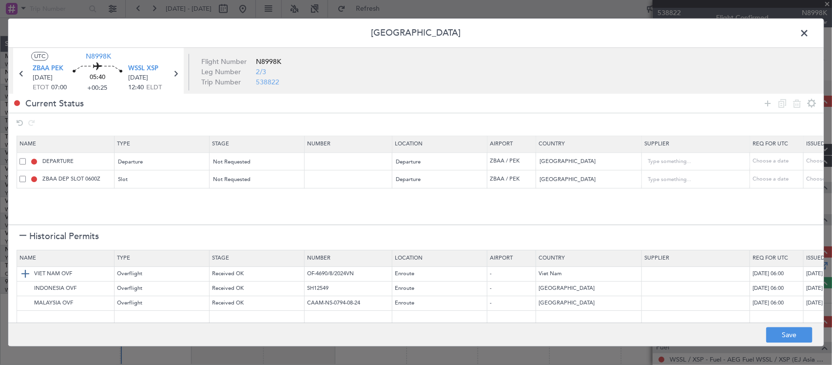
click at [27, 271] on img at bounding box center [25, 274] width 12 height 12
click at [23, 290] on img at bounding box center [25, 289] width 12 height 12
click at [23, 306] on img at bounding box center [25, 303] width 12 height 12
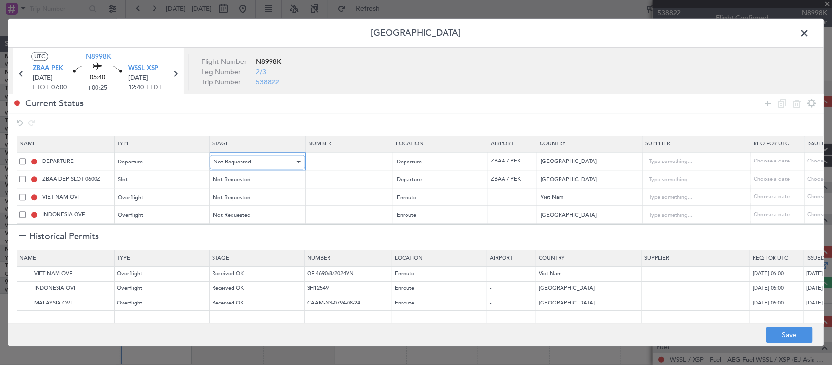
click at [268, 161] on div "Not Requested" at bounding box center [253, 162] width 81 height 15
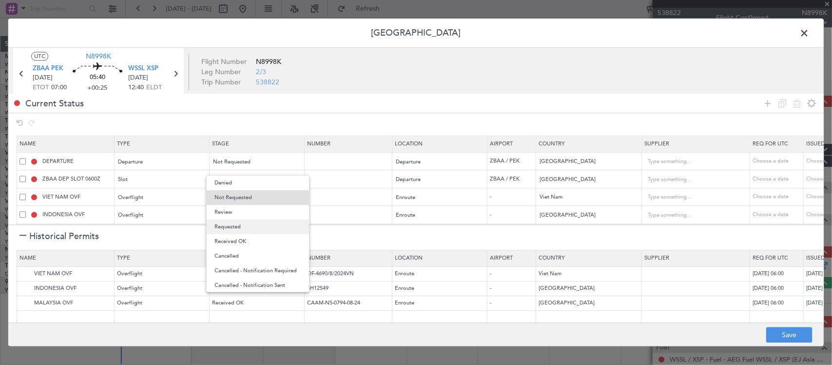
click at [257, 230] on span "Requested" at bounding box center [257, 226] width 87 height 15
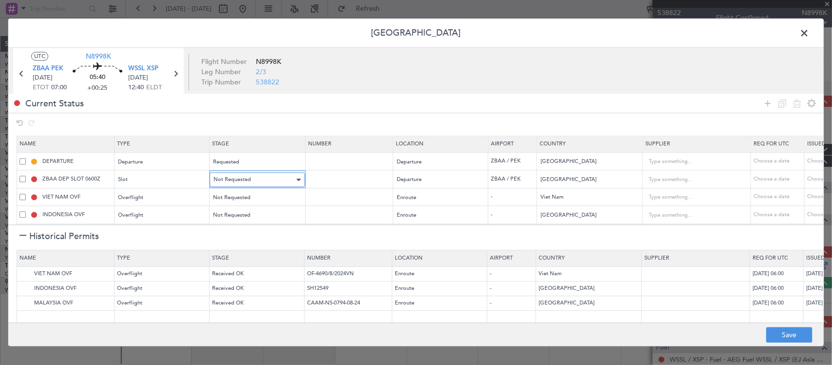
click at [269, 177] on div "Not Requested" at bounding box center [253, 180] width 81 height 15
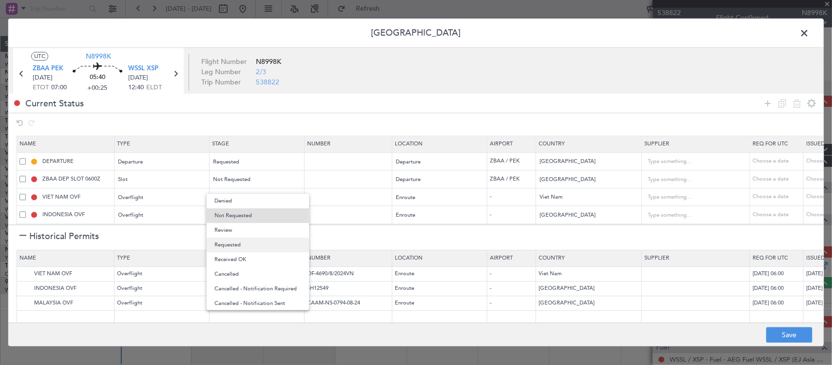
click at [260, 242] on span "Requested" at bounding box center [257, 244] width 87 height 15
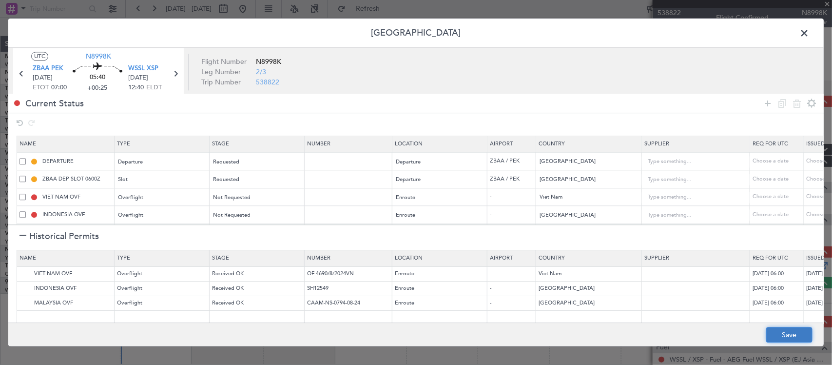
click at [790, 339] on button "Save" at bounding box center [789, 335] width 46 height 16
type input "CHINA DEPARTURE"
type input "NNN"
type input "3"
type input "ZBAA DEP SLOT"
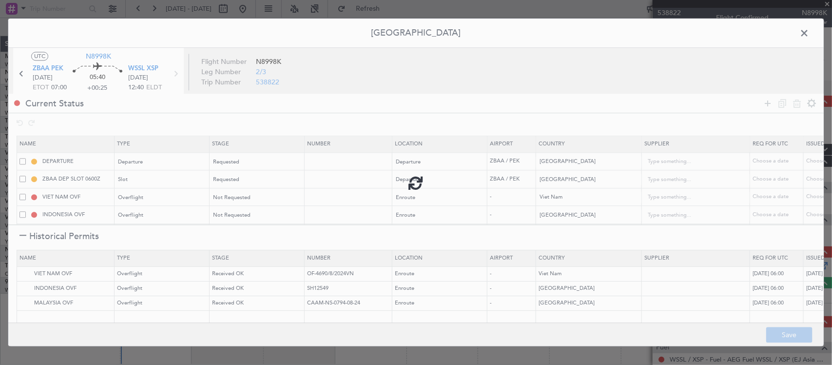
type input "NNN"
type input "3"
type input "NNN"
type input "2"
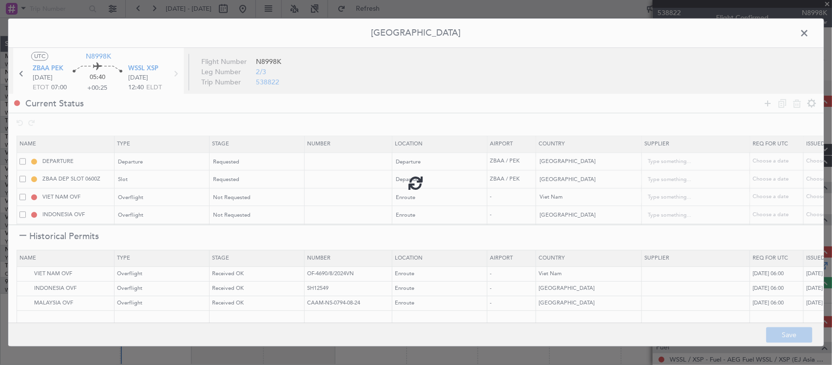
type input "NNN"
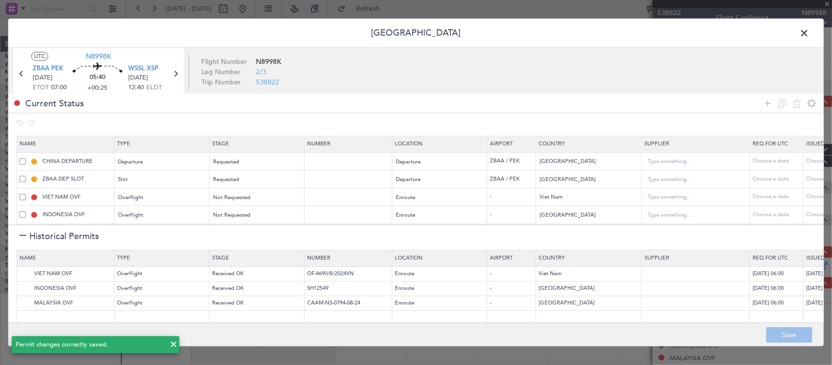
click at [809, 32] on span at bounding box center [809, 35] width 0 height 19
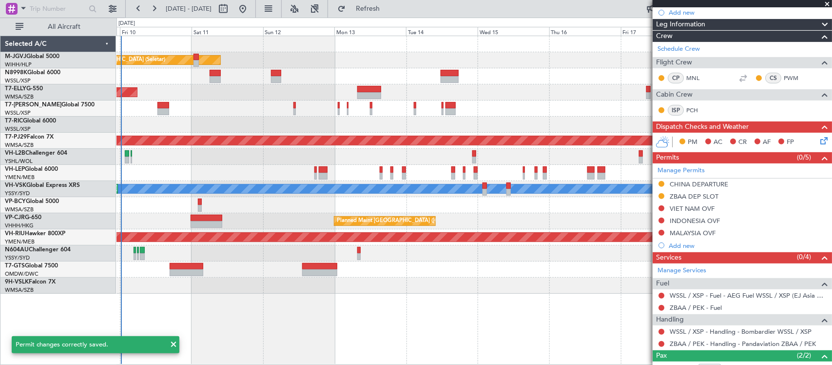
scroll to position [182, 0]
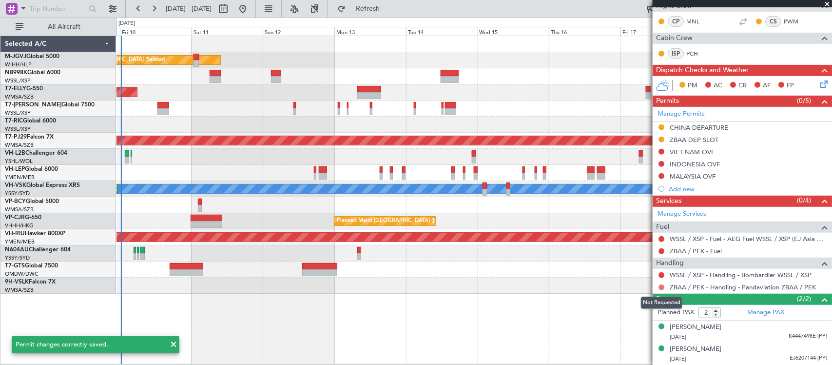
click at [660, 287] on button at bounding box center [661, 287] width 6 height 6
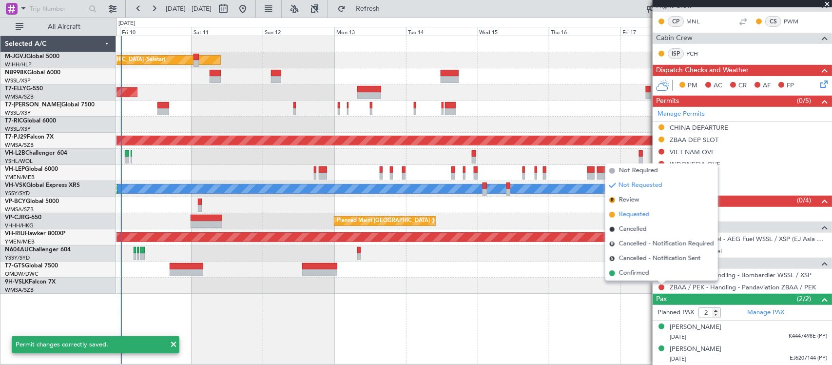
click at [635, 211] on span "Requested" at bounding box center [634, 215] width 31 height 10
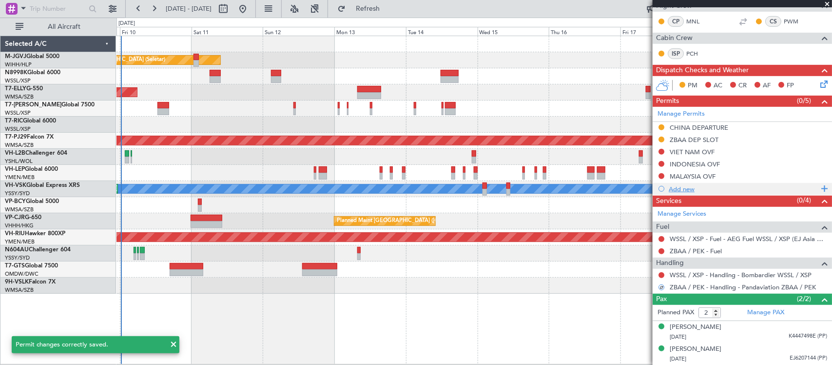
scroll to position [0, 0]
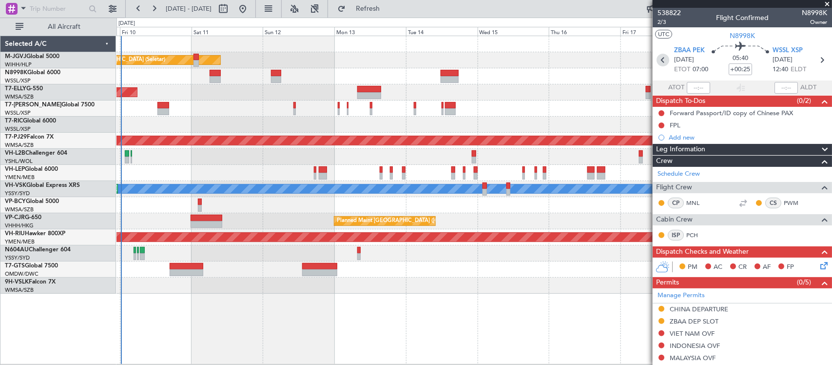
click at [661, 59] on icon at bounding box center [663, 60] width 13 height 13
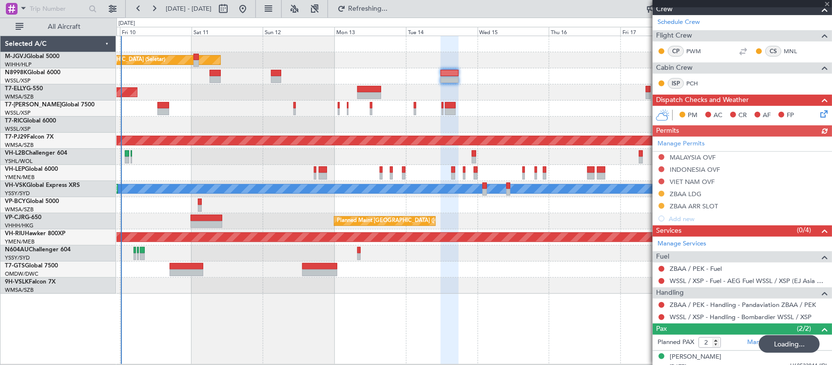
scroll to position [194, 0]
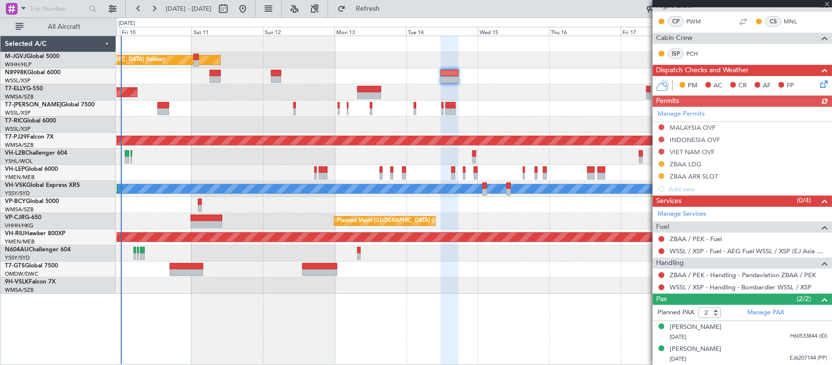
click at [660, 271] on div at bounding box center [662, 275] width 8 height 8
click at [662, 274] on button at bounding box center [661, 275] width 6 height 6
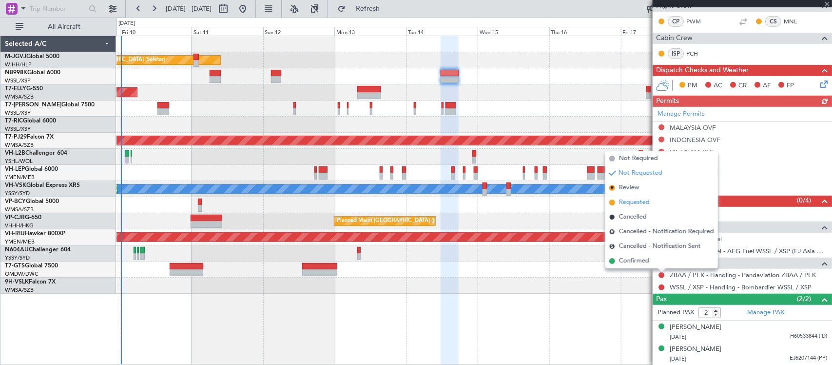
click at [635, 203] on span "Requested" at bounding box center [634, 202] width 31 height 10
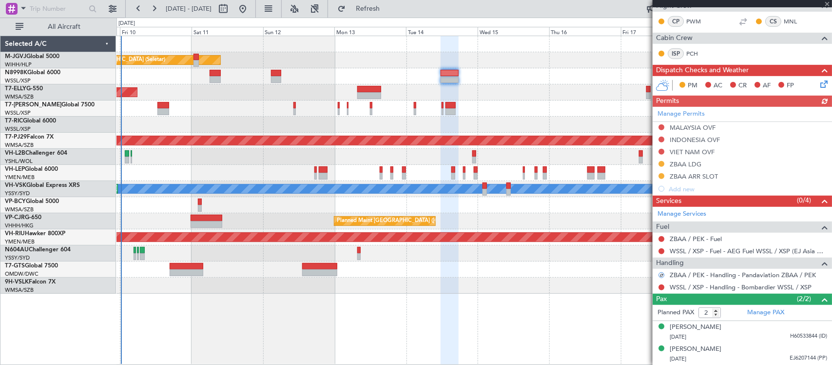
click at [570, 292] on div "Planned Maint [GEOGRAPHIC_DATA] (Seletar) Planned Maint [GEOGRAPHIC_DATA] (Sele…" at bounding box center [474, 200] width 716 height 329
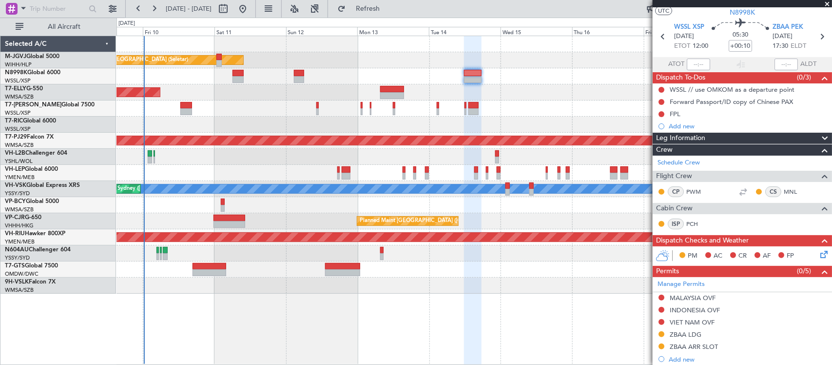
scroll to position [0, 0]
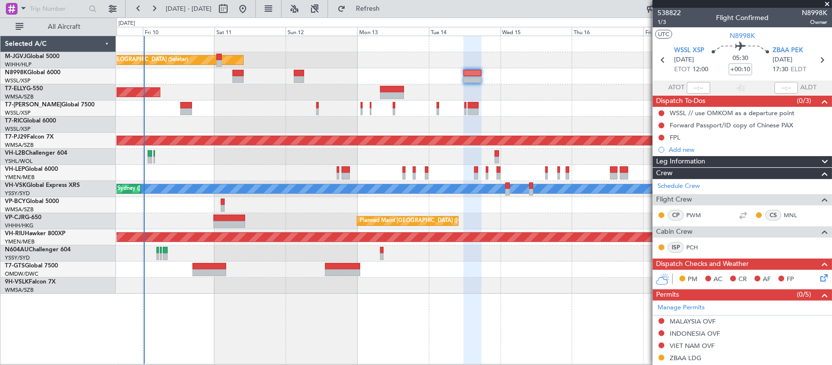
click at [551, 97] on div "Planned Maint [GEOGRAPHIC_DATA] ([GEOGRAPHIC_DATA] Intl)" at bounding box center [473, 92] width 715 height 16
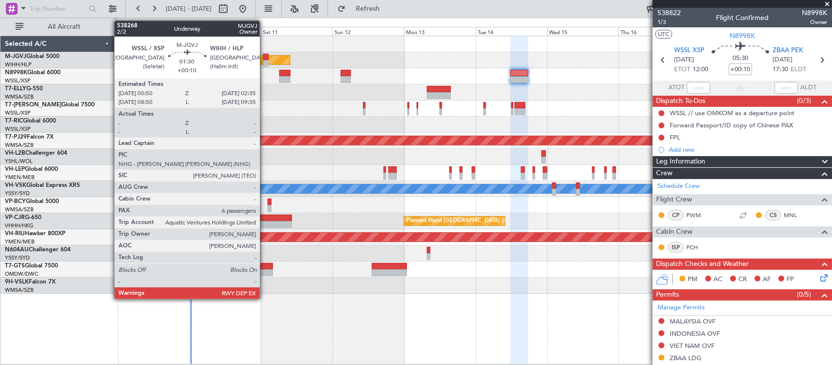
click at [265, 62] on div at bounding box center [265, 63] width 5 height 7
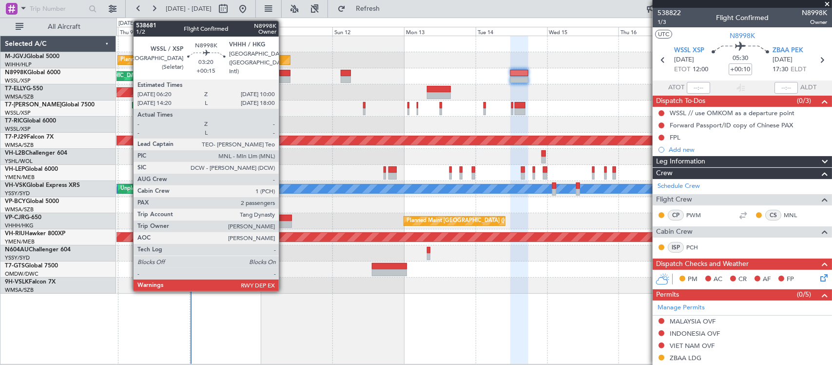
click at [284, 78] on div at bounding box center [284, 79] width 11 height 7
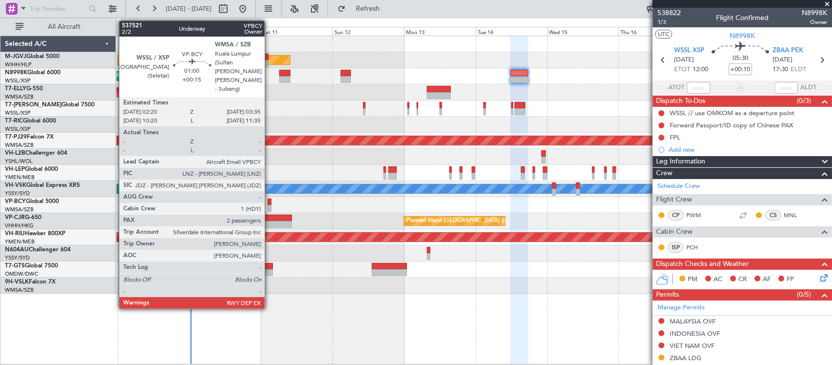
click at [270, 207] on div at bounding box center [270, 208] width 4 height 7
click at [269, 206] on div at bounding box center [270, 208] width 4 height 7
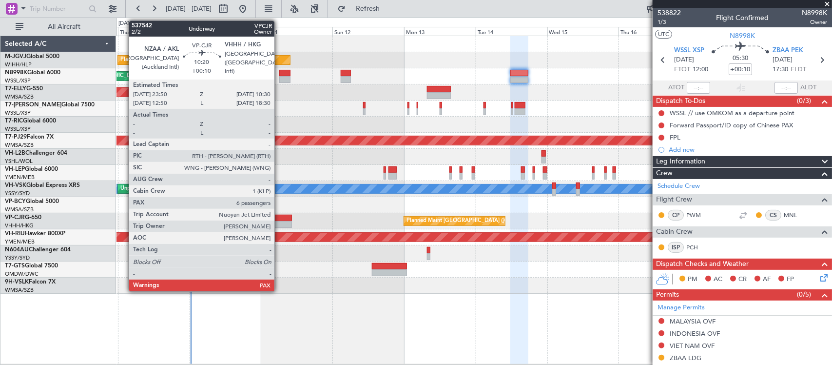
click at [280, 220] on div at bounding box center [276, 217] width 32 height 7
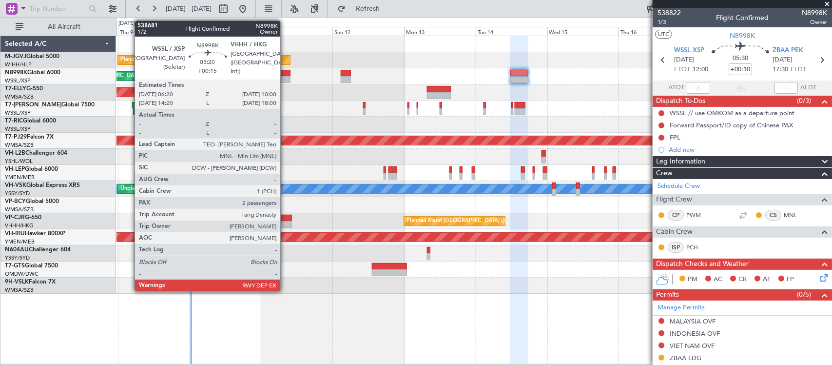
click at [285, 77] on div at bounding box center [284, 79] width 11 height 7
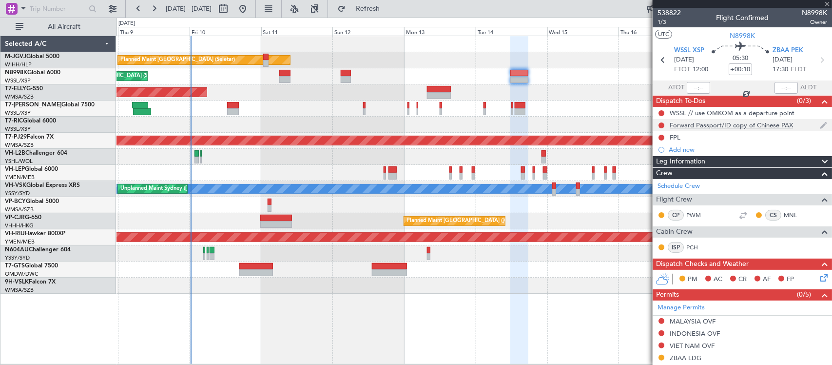
type input "+00:15"
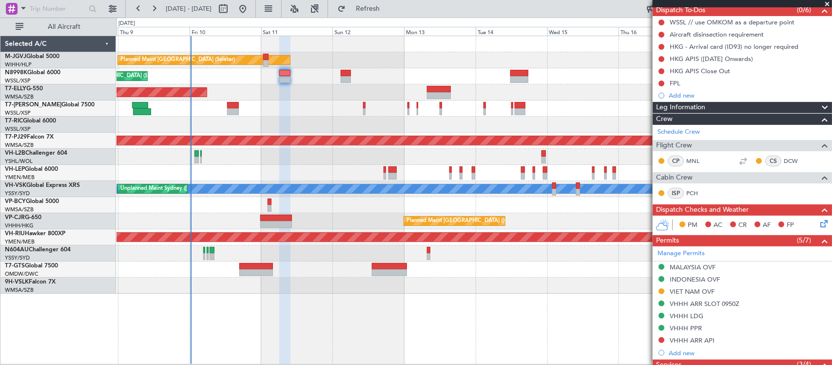
scroll to position [255, 0]
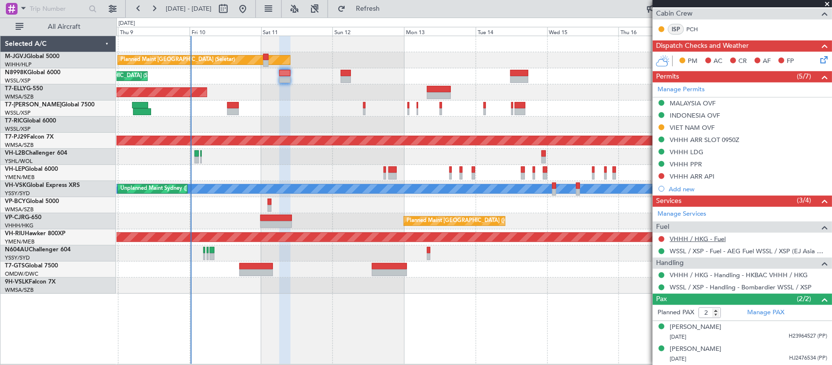
click at [707, 240] on link "VHHH / HKG - Fuel" at bounding box center [698, 238] width 56 height 8
click at [707, 239] on link "VHHH / HKG - Fuel" at bounding box center [698, 238] width 56 height 8
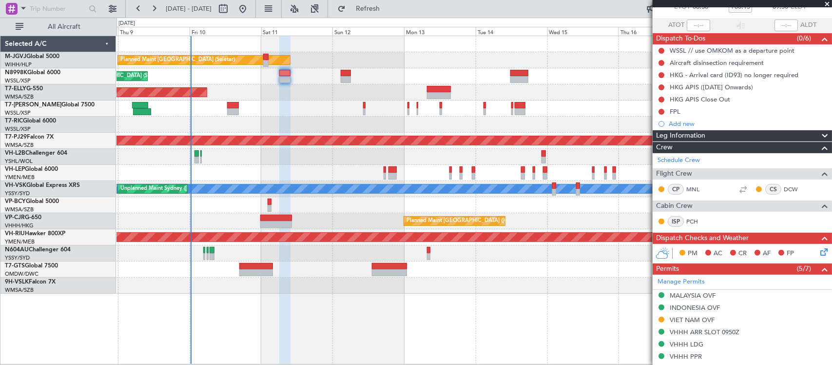
scroll to position [0, 0]
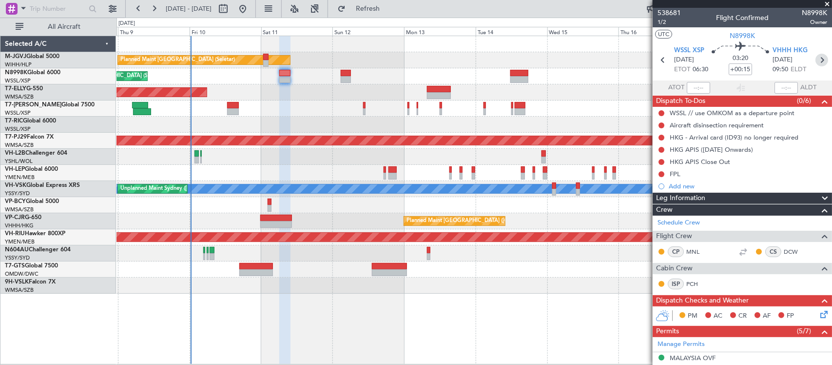
click at [817, 60] on icon at bounding box center [821, 60] width 13 height 13
click at [568, 183] on div "MEL Unplanned Maint Sydney (Kingsford Smith Intl) Planned Maint Sydney (Kingsfo…" at bounding box center [473, 189] width 715 height 16
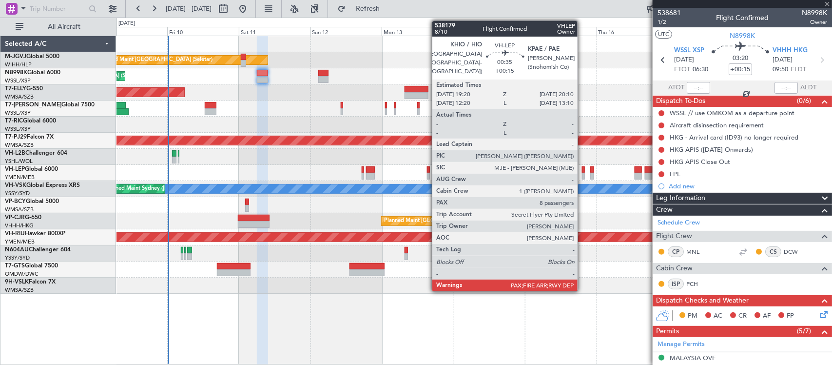
type input "0"
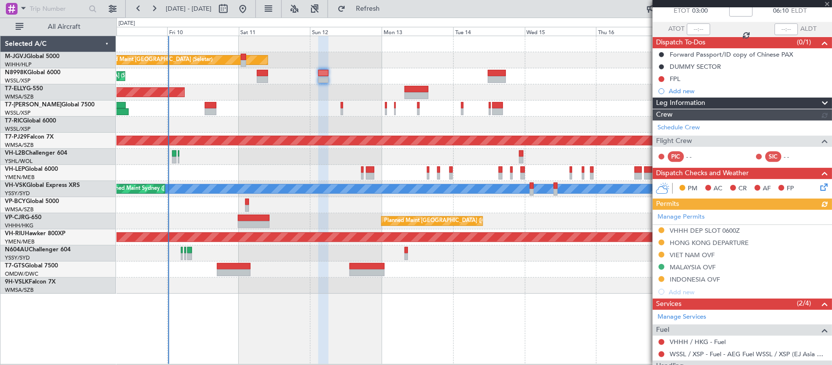
scroll to position [118, 0]
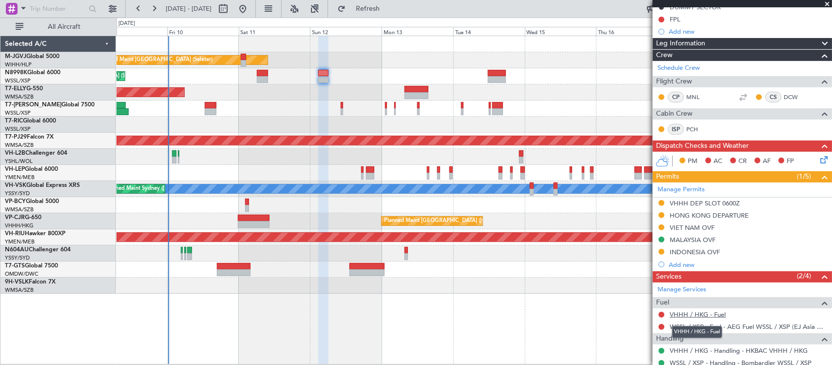
click at [692, 314] on link "VHHH / HKG - Fuel" at bounding box center [698, 314] width 56 height 8
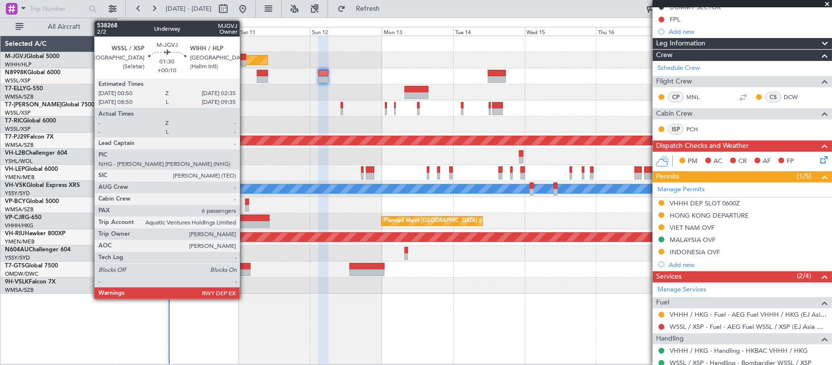
click at [245, 62] on div at bounding box center [243, 63] width 5 height 7
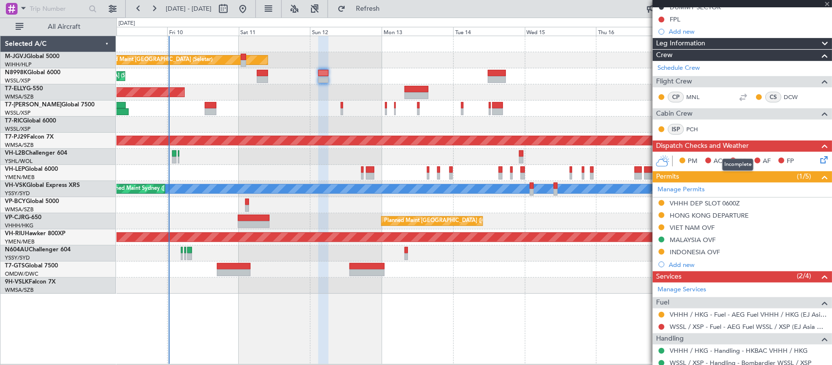
type input "+00:10"
type input "6"
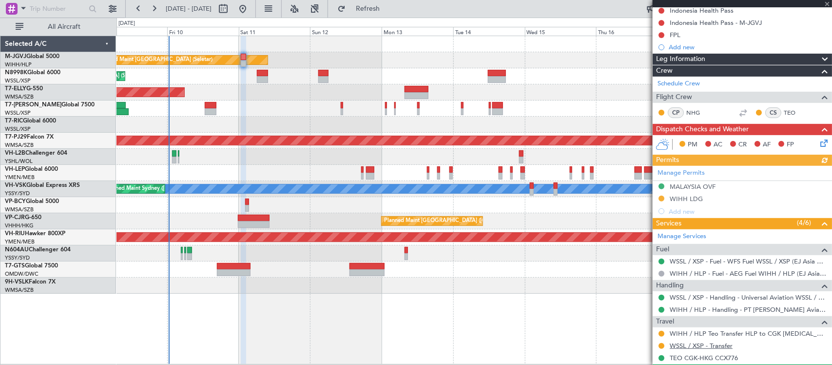
scroll to position [286, 0]
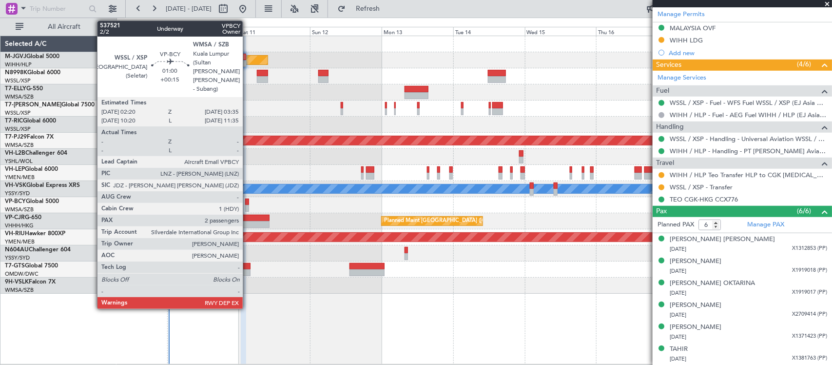
click at [248, 203] on div at bounding box center [247, 201] width 4 height 7
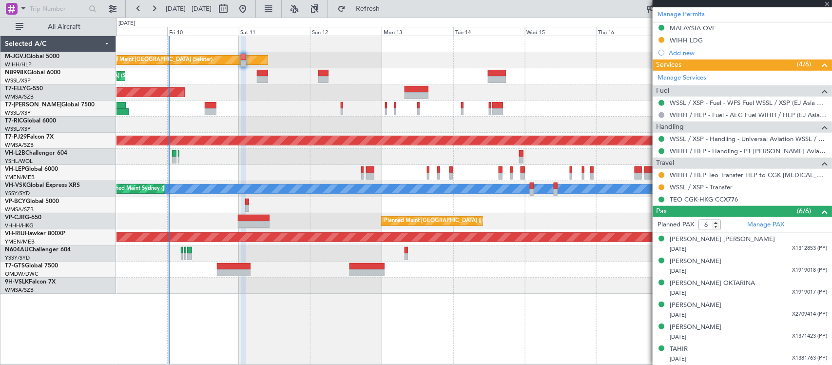
type input "+00:15"
type input "2"
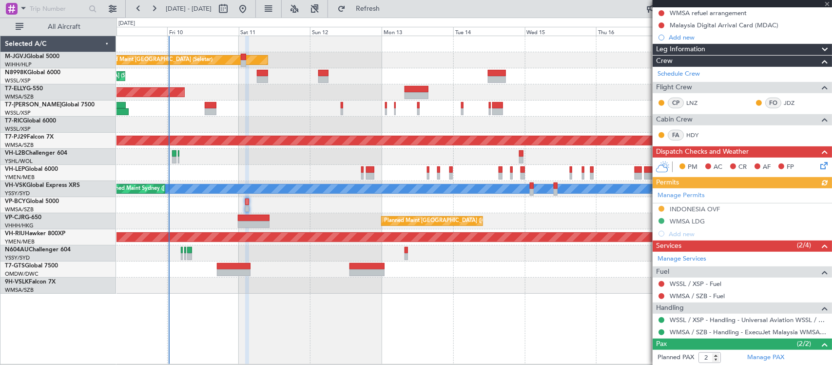
scroll to position [182, 0]
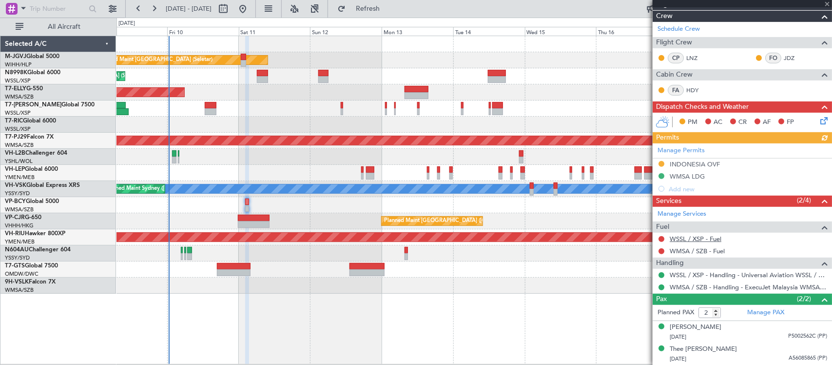
click at [692, 237] on link "WSSL / XSP - Fuel" at bounding box center [696, 238] width 52 height 8
click at [682, 252] on link "WMSA / SZB - Fuel" at bounding box center [697, 251] width 55 height 8
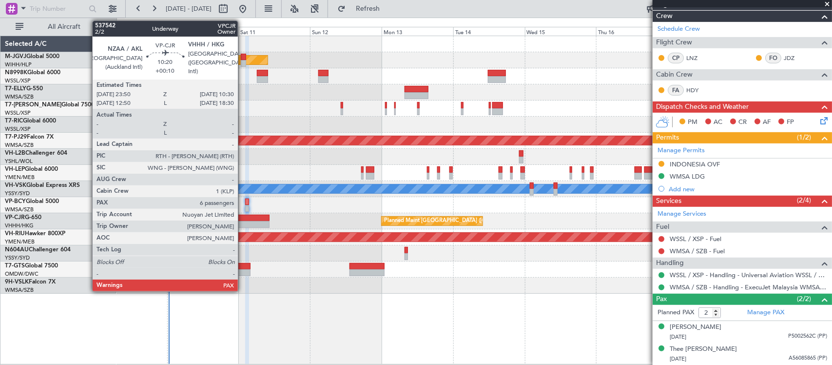
click at [243, 218] on div at bounding box center [254, 217] width 32 height 7
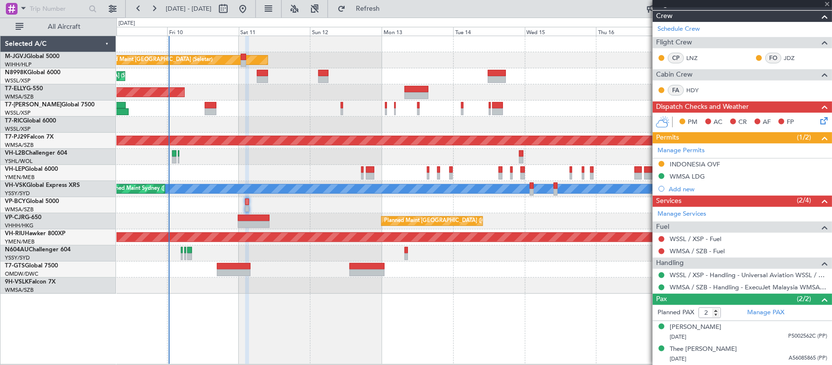
type input "+00:10"
type input "6"
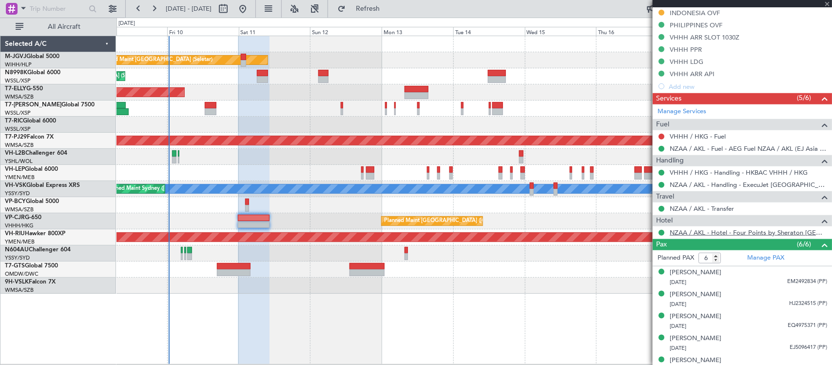
scroll to position [403, 0]
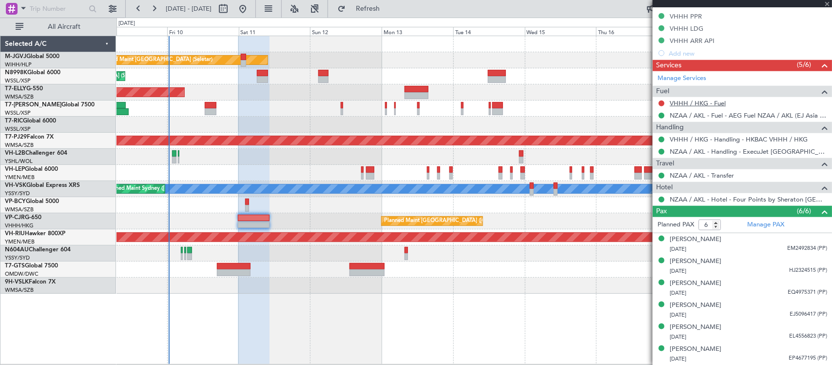
click at [688, 103] on link "VHHH / HKG - Fuel" at bounding box center [698, 103] width 56 height 8
click at [758, 114] on link "NZAA / AKL - Fuel - AEG Fuel NZAA / AKL (EJ Asia Only)" at bounding box center [748, 115] width 157 height 8
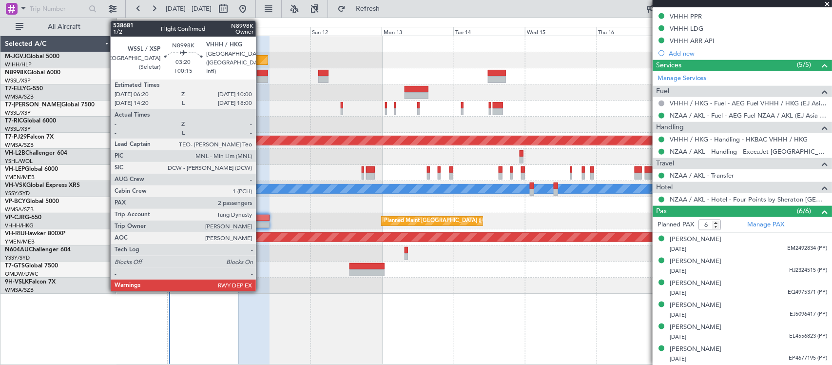
click at [261, 77] on div at bounding box center [262, 79] width 11 height 7
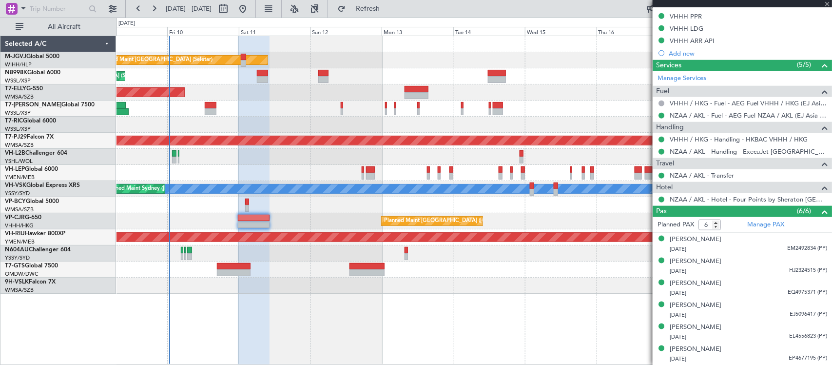
type input "+00:15"
type input "2"
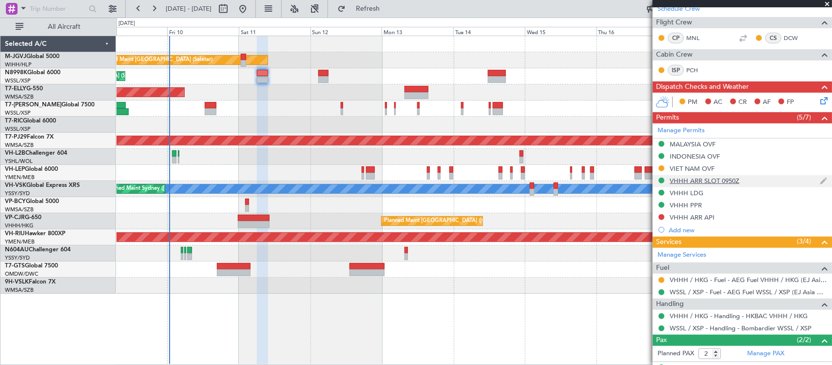
scroll to position [255, 0]
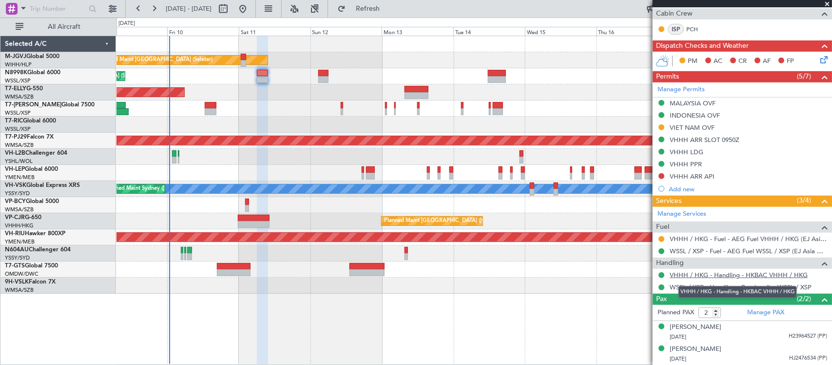
click at [686, 274] on link "VHHH / HKG - Handling - HKBAC VHHH / HKG" at bounding box center [739, 275] width 138 height 8
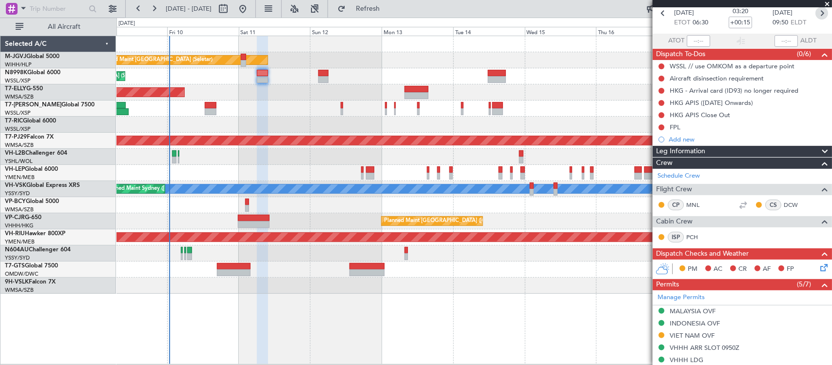
scroll to position [0, 0]
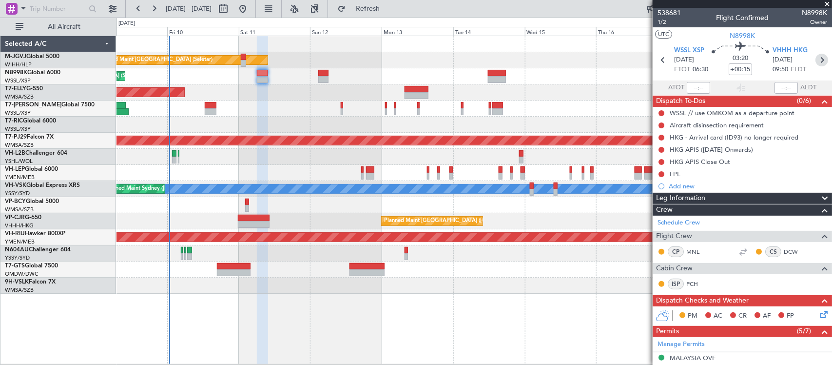
click at [819, 59] on icon at bounding box center [821, 60] width 13 height 13
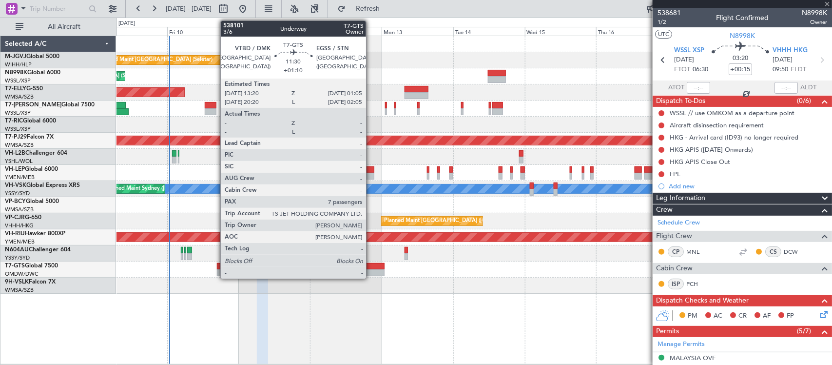
type input "0"
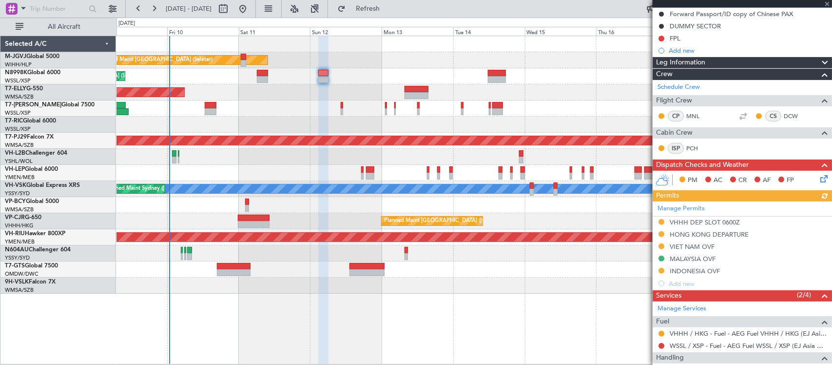
scroll to position [150, 0]
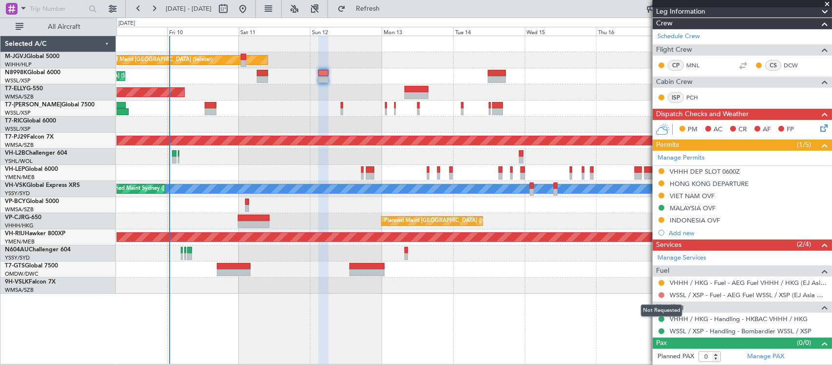
click at [659, 295] on button at bounding box center [661, 295] width 6 height 6
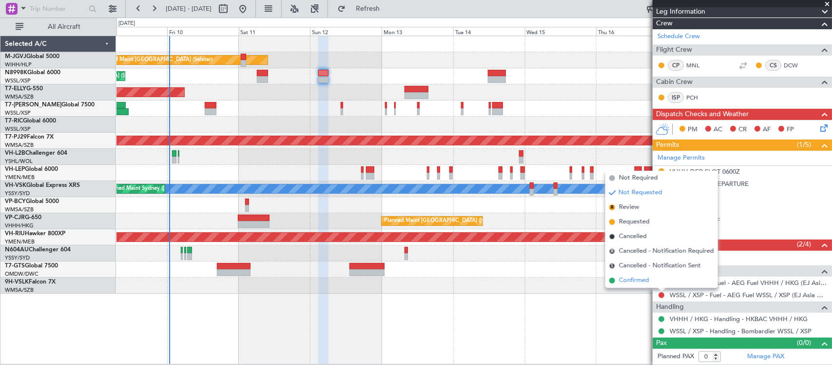
click at [647, 279] on span "Confirmed" at bounding box center [634, 280] width 30 height 10
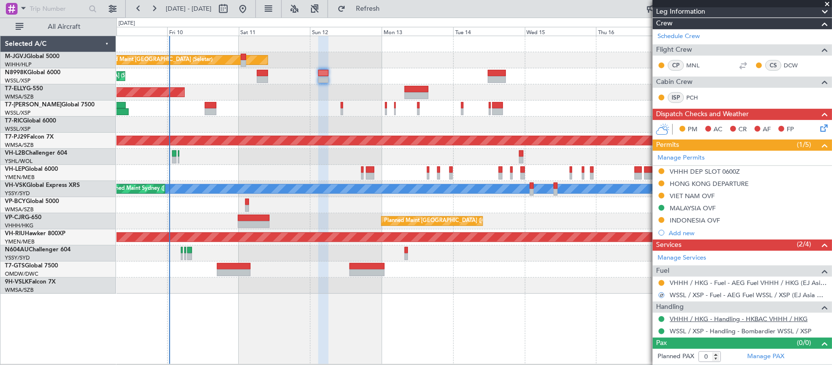
click at [676, 320] on link "VHHH / HKG - Handling - HKBAC VHHH / HKG" at bounding box center [739, 318] width 138 height 8
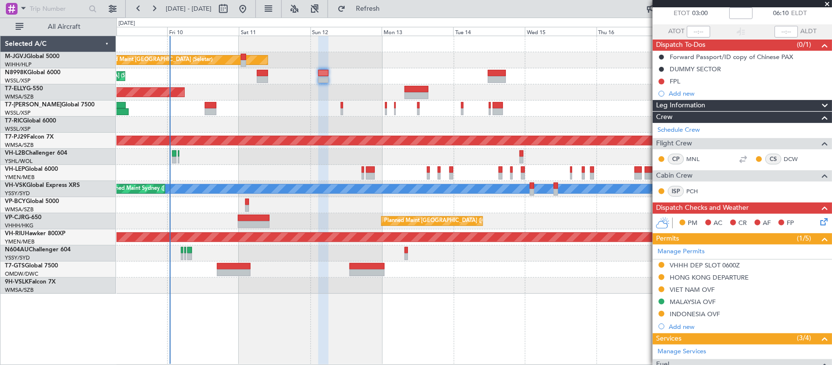
scroll to position [0, 0]
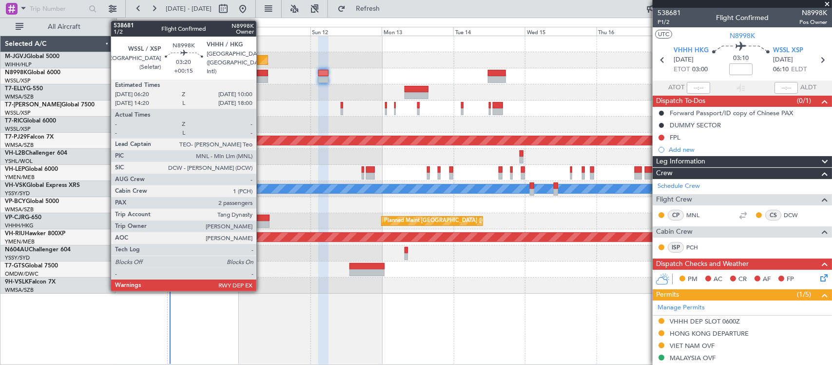
click at [261, 79] on div at bounding box center [262, 79] width 11 height 7
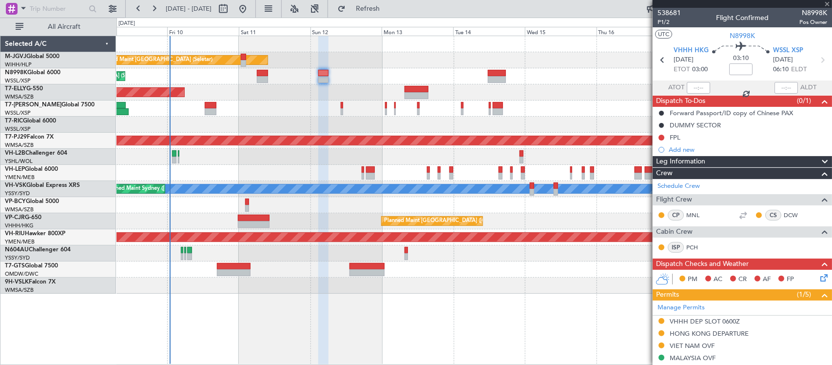
type input "+00:15"
type input "2"
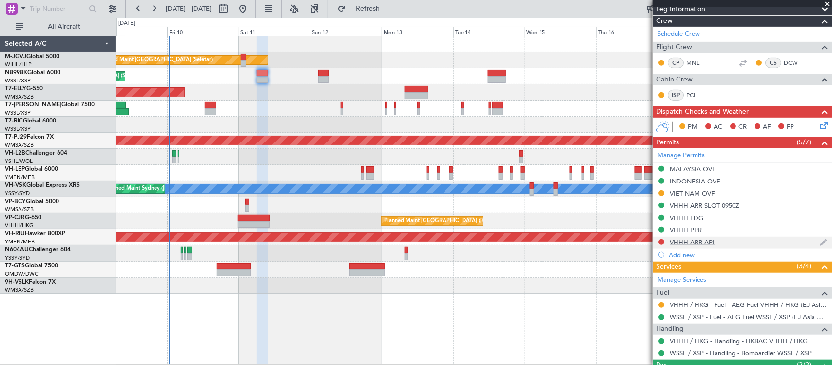
scroll to position [255, 0]
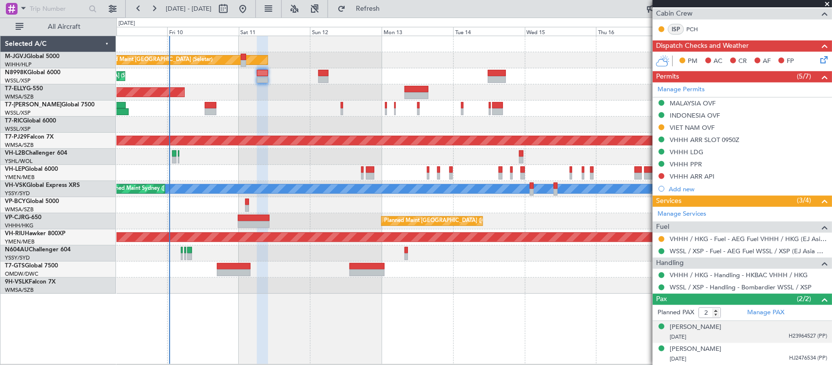
drag, startPoint x: 686, startPoint y: 327, endPoint x: 695, endPoint y: 332, distance: 10.0
click at [686, 327] on div "[PERSON_NAME]" at bounding box center [696, 327] width 52 height 10
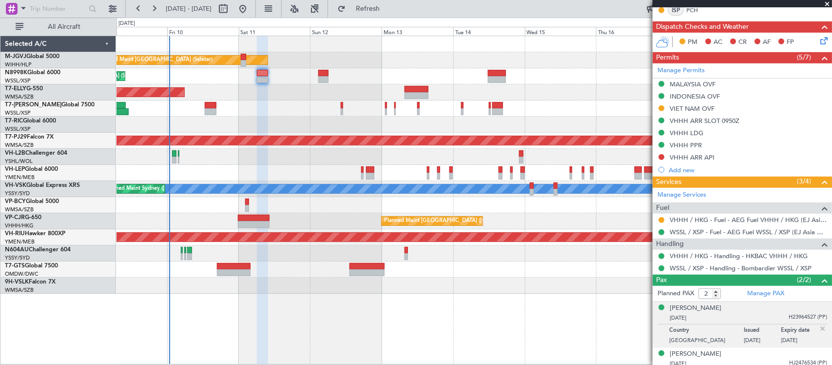
scroll to position [279, 0]
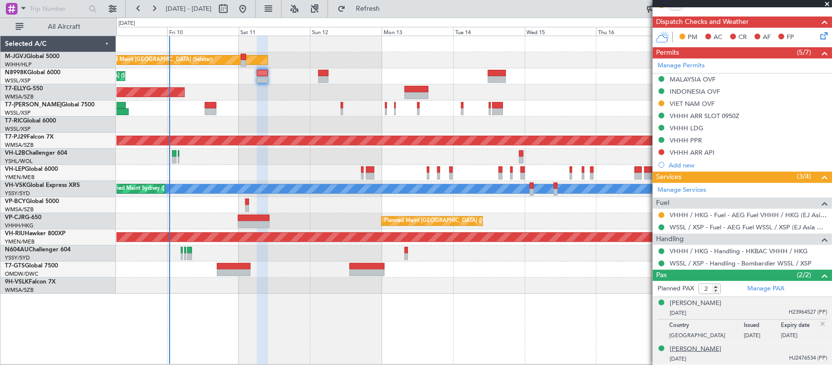
click at [713, 348] on div "[PERSON_NAME]" at bounding box center [696, 349] width 52 height 10
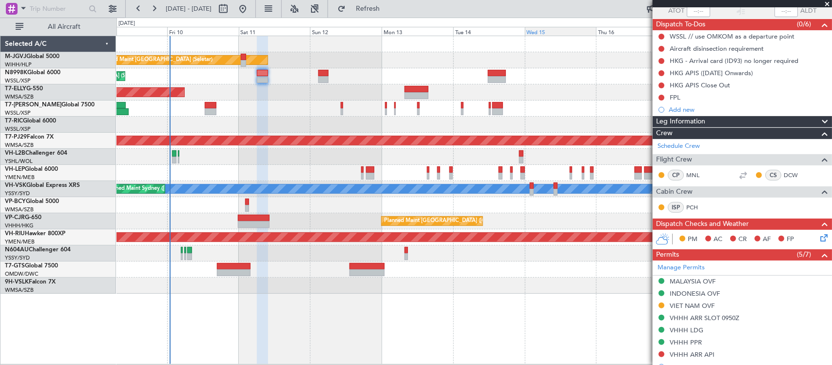
scroll to position [101, 0]
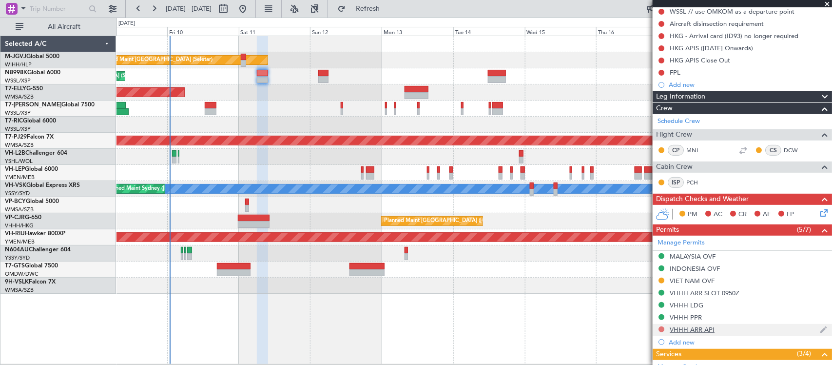
click at [662, 328] on button at bounding box center [661, 329] width 6 height 6
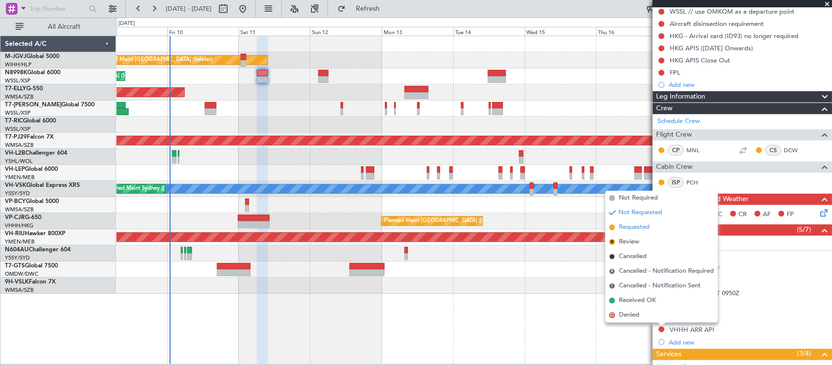
click at [630, 224] on span "Requested" at bounding box center [634, 227] width 31 height 10
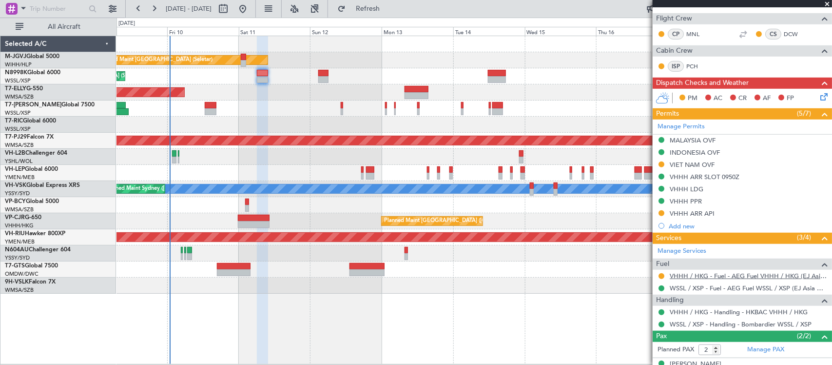
scroll to position [279, 0]
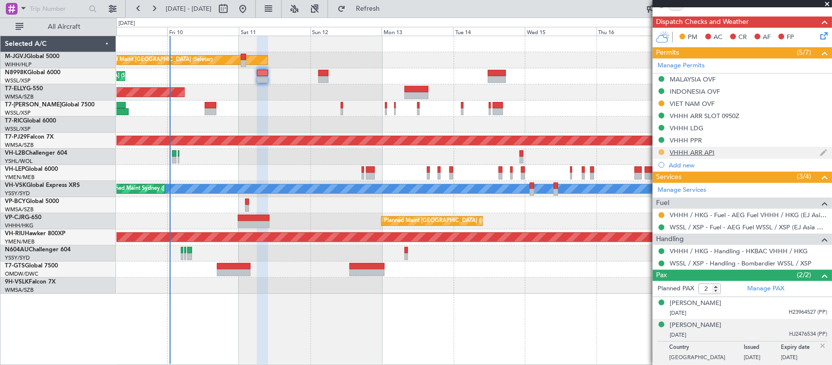
click at [661, 154] on button at bounding box center [661, 152] width 6 height 6
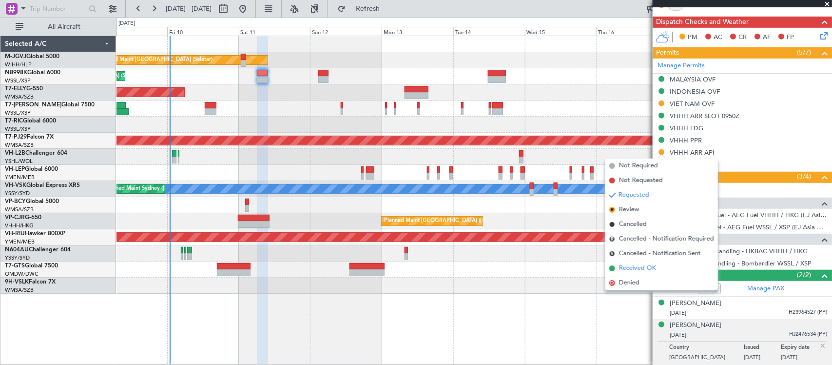
click at [648, 266] on span "Received OK" at bounding box center [637, 268] width 37 height 10
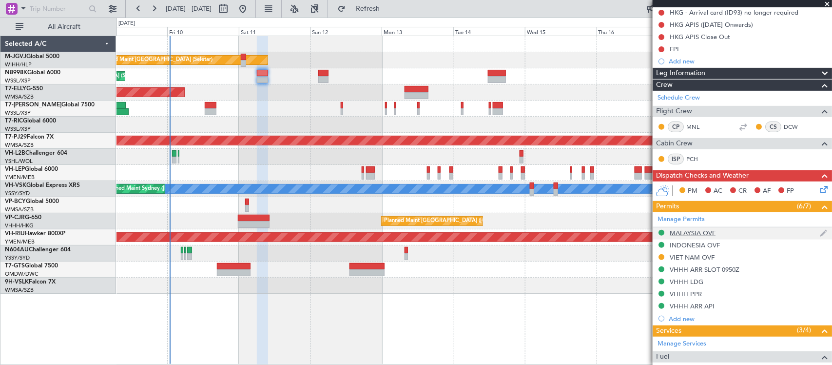
scroll to position [203, 0]
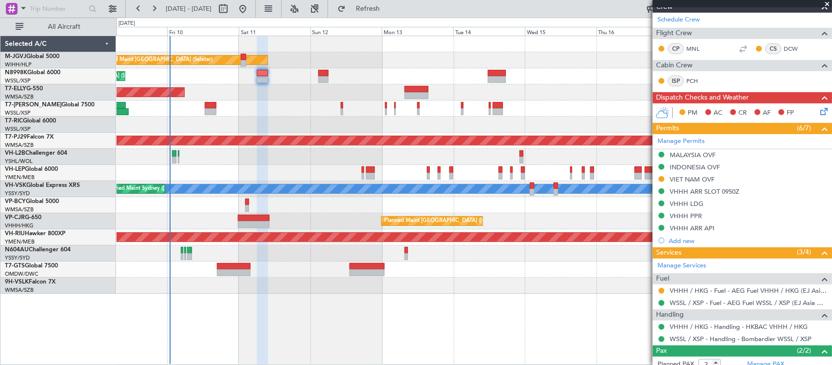
click at [818, 109] on icon at bounding box center [822, 110] width 8 height 8
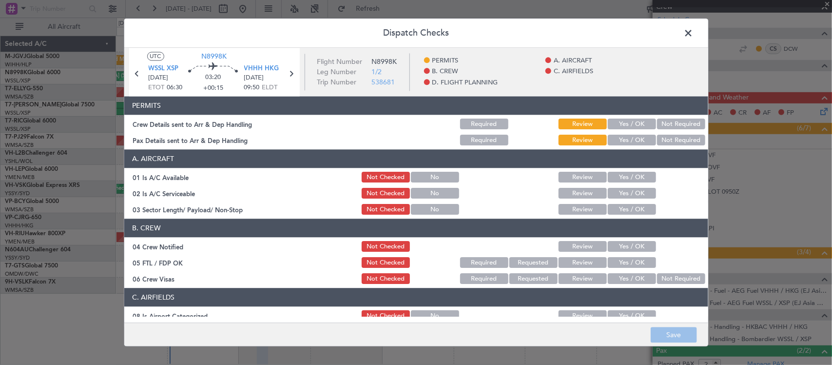
click at [616, 124] on button "Yes / OK" at bounding box center [632, 124] width 48 height 11
click at [628, 142] on button "Yes / OK" at bounding box center [632, 140] width 48 height 11
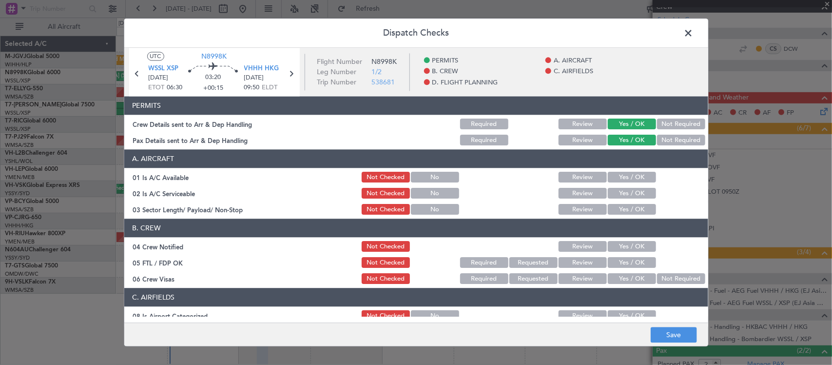
click at [627, 178] on button "Yes / OK" at bounding box center [632, 177] width 48 height 11
click at [630, 196] on button "Yes / OK" at bounding box center [632, 193] width 48 height 11
click at [630, 212] on button "Yes / OK" at bounding box center [632, 209] width 48 height 11
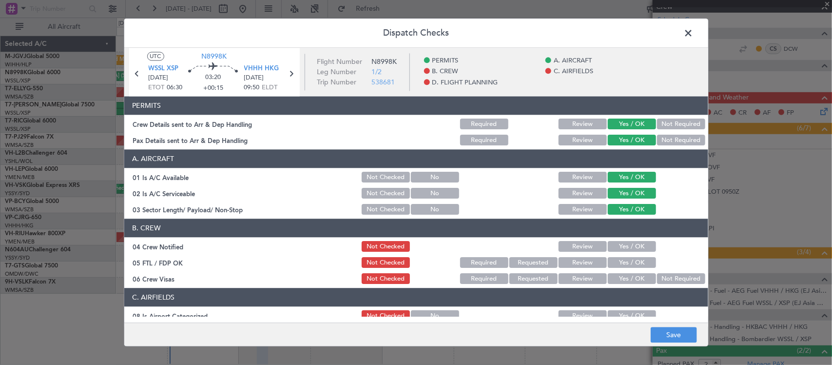
click at [627, 250] on button "Yes / OK" at bounding box center [632, 246] width 48 height 11
click at [627, 257] on button "Yes / OK" at bounding box center [632, 262] width 48 height 11
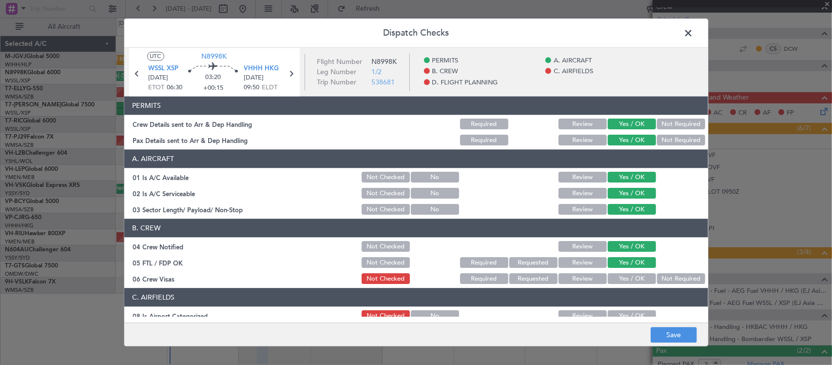
drag, startPoint x: 671, startPoint y: 276, endPoint x: 659, endPoint y: 281, distance: 12.4
click at [671, 276] on button "Not Required" at bounding box center [681, 278] width 48 height 11
click at [630, 312] on button "Yes / OK" at bounding box center [632, 315] width 48 height 11
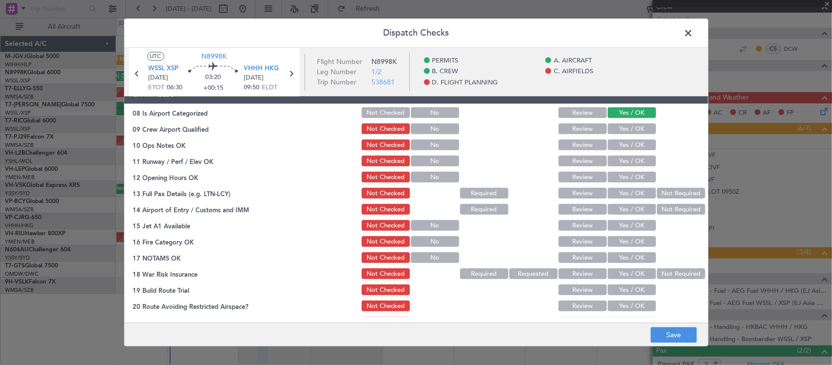
drag, startPoint x: 631, startPoint y: 123, endPoint x: 631, endPoint y: 133, distance: 9.7
click at [631, 124] on button "Yes / OK" at bounding box center [632, 129] width 48 height 11
click at [632, 141] on button "Yes / OK" at bounding box center [632, 145] width 48 height 11
click at [633, 161] on button "Yes / OK" at bounding box center [632, 161] width 48 height 11
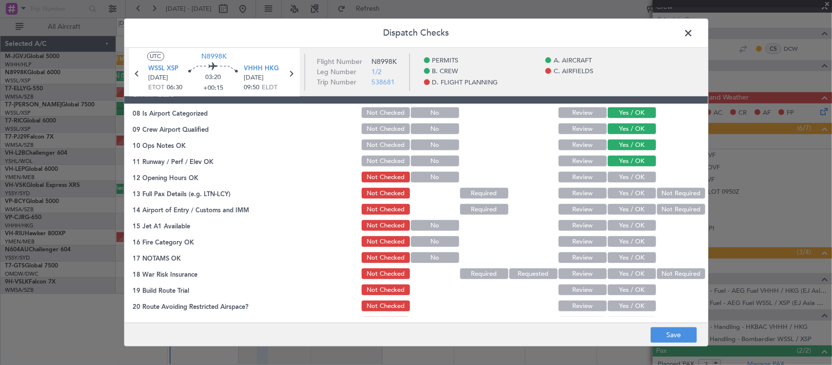
click at [634, 175] on button "Yes / OK" at bounding box center [632, 177] width 48 height 11
click at [635, 189] on button "Yes / OK" at bounding box center [632, 193] width 48 height 11
drag, startPoint x: 627, startPoint y: 207, endPoint x: 628, endPoint y: 230, distance: 22.9
click at [627, 208] on button "Yes / OK" at bounding box center [632, 209] width 48 height 11
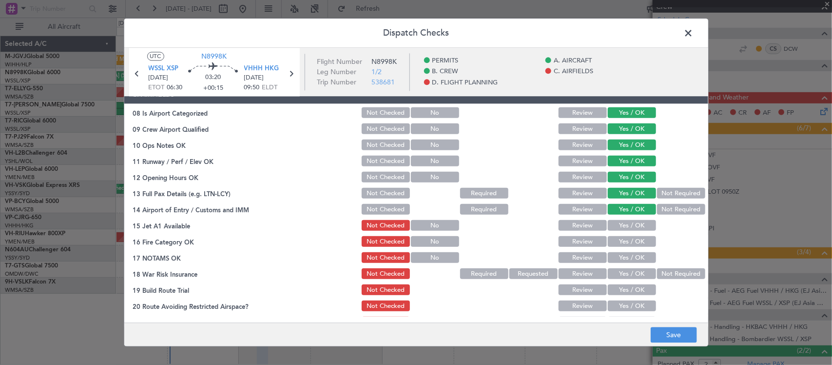
click at [628, 230] on button "Yes / OK" at bounding box center [632, 225] width 48 height 11
click at [629, 243] on button "Yes / OK" at bounding box center [632, 241] width 48 height 11
click at [632, 257] on button "Yes / OK" at bounding box center [632, 257] width 48 height 11
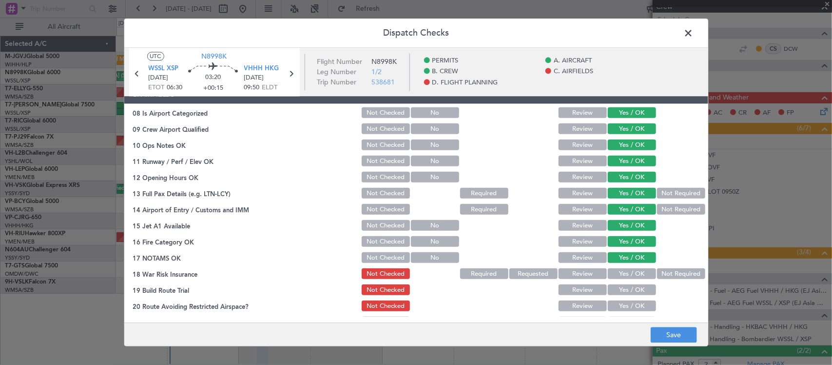
click at [663, 271] on button "Not Required" at bounding box center [681, 274] width 48 height 11
click at [629, 285] on button "Yes / OK" at bounding box center [632, 290] width 48 height 11
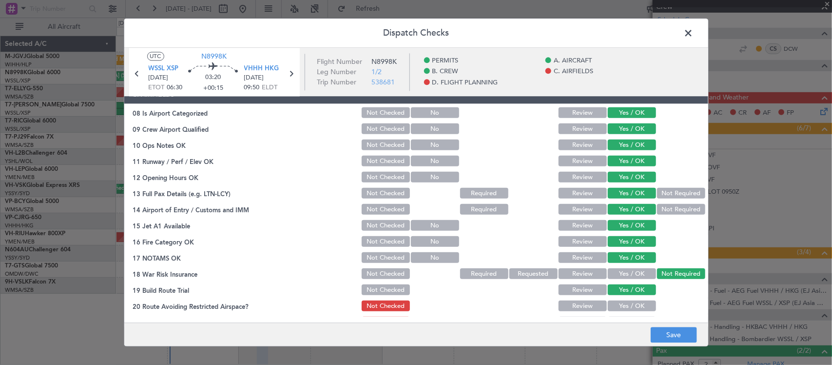
click at [630, 305] on button "Yes / OK" at bounding box center [632, 306] width 48 height 11
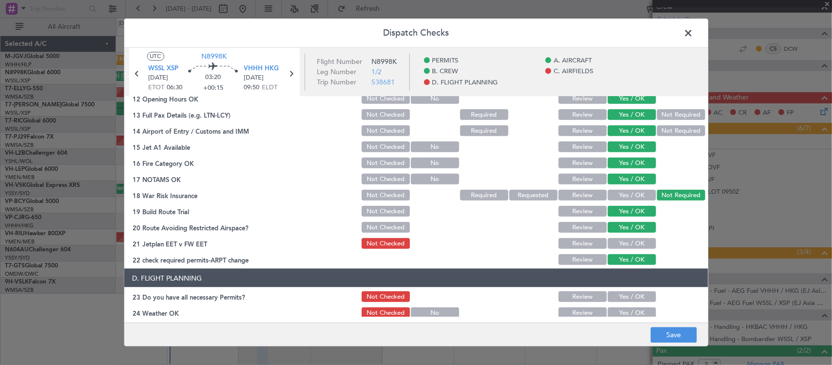
scroll to position [305, 0]
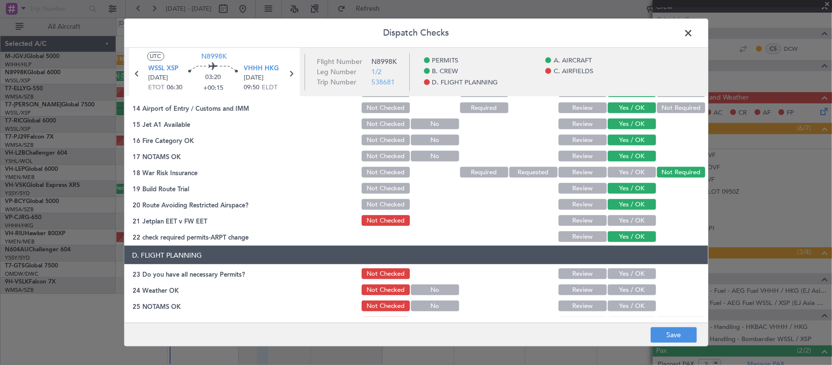
click at [632, 217] on button "Yes / OK" at bounding box center [632, 220] width 48 height 11
click at [658, 337] on button "Save" at bounding box center [674, 335] width 46 height 16
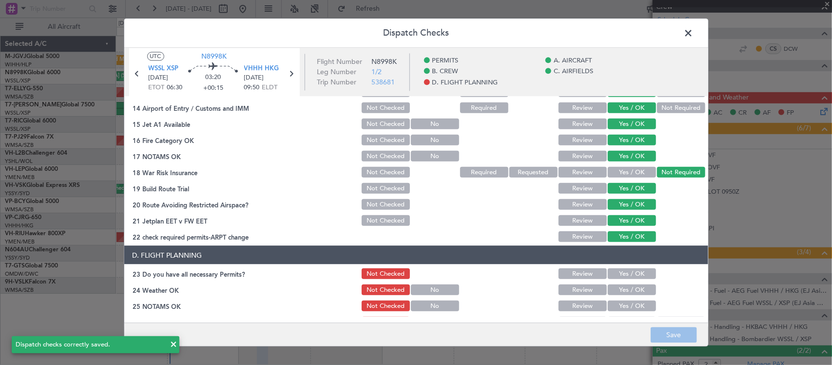
click at [694, 32] on span at bounding box center [694, 35] width 0 height 19
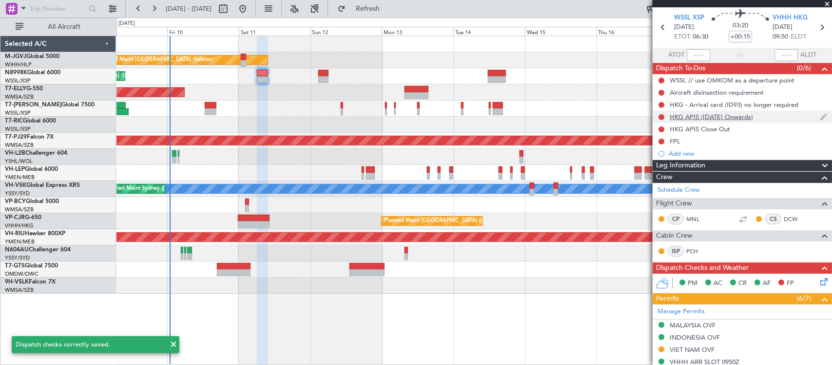
scroll to position [0, 0]
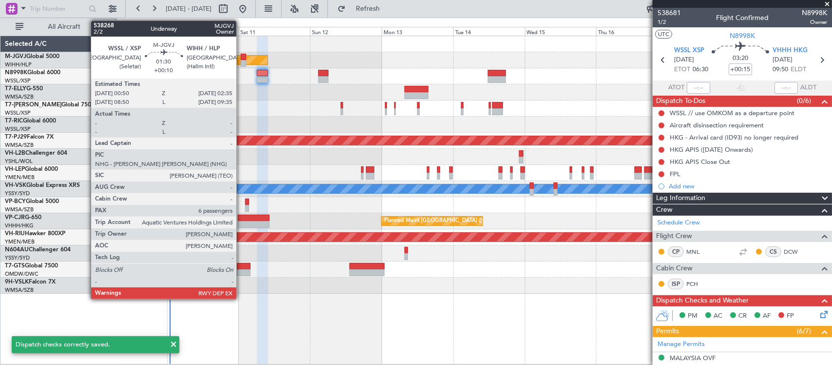
click at [241, 58] on div at bounding box center [243, 57] width 5 height 7
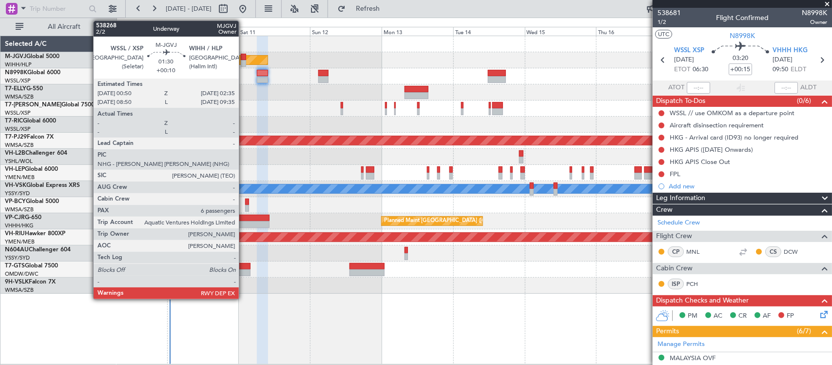
click at [244, 61] on div at bounding box center [243, 63] width 5 height 7
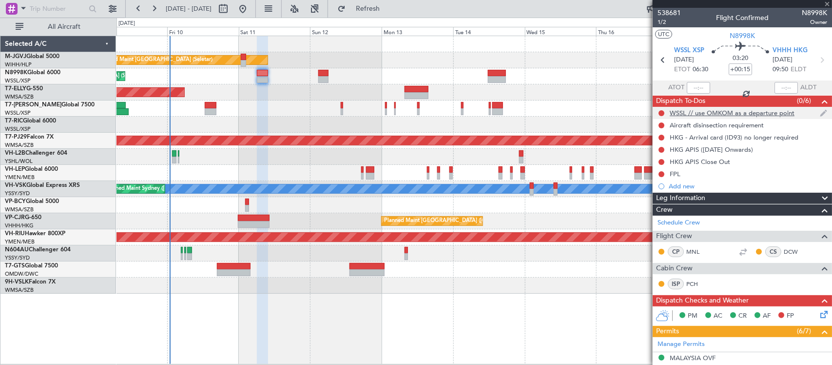
type input "+00:10"
type input "6"
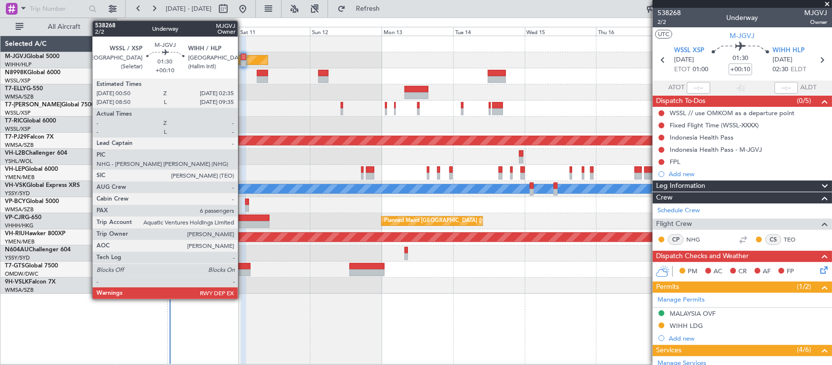
click at [243, 59] on div at bounding box center [243, 57] width 5 height 7
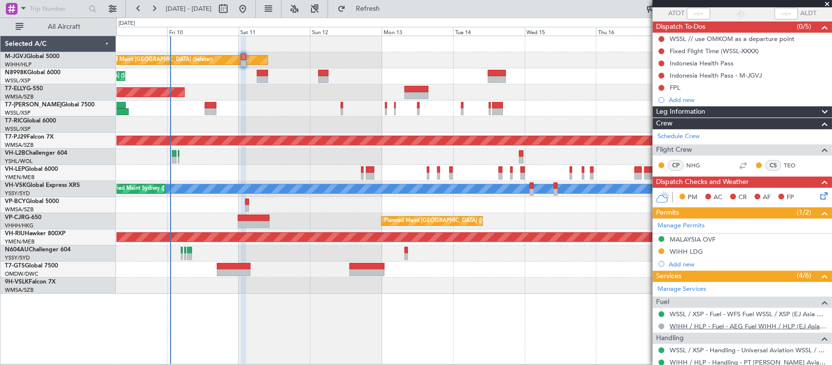
scroll to position [203, 0]
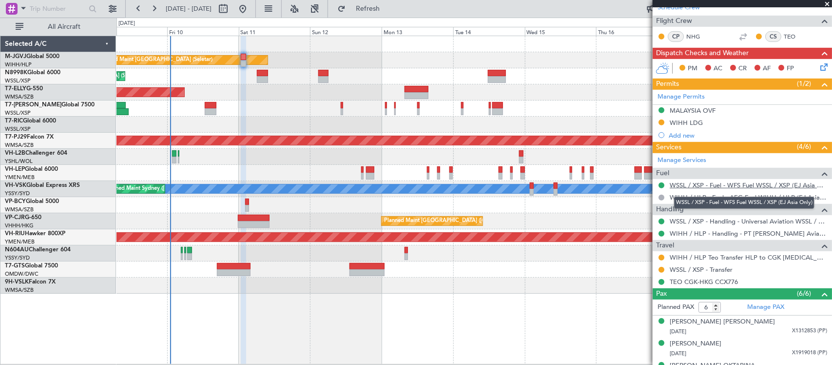
click at [713, 186] on link "WSSL / XSP - Fuel - WFS Fuel WSSL / XSP (EJ Asia Only)" at bounding box center [748, 185] width 157 height 8
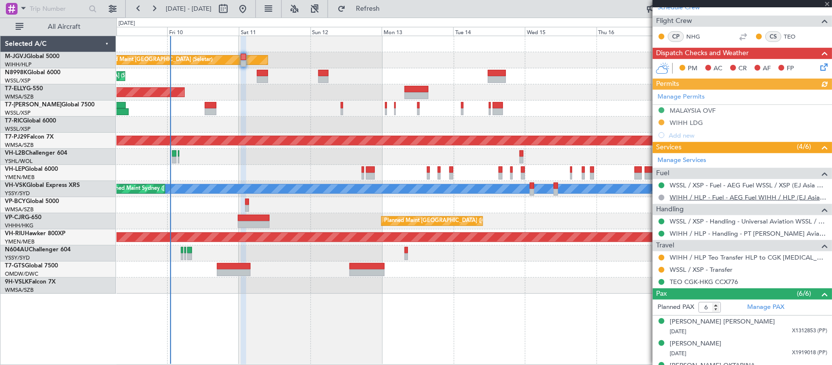
click at [690, 199] on link "WIHH / HLP - Fuel - AEG Fuel WIHH / HLP (EJ Asia Only)" at bounding box center [748, 197] width 157 height 8
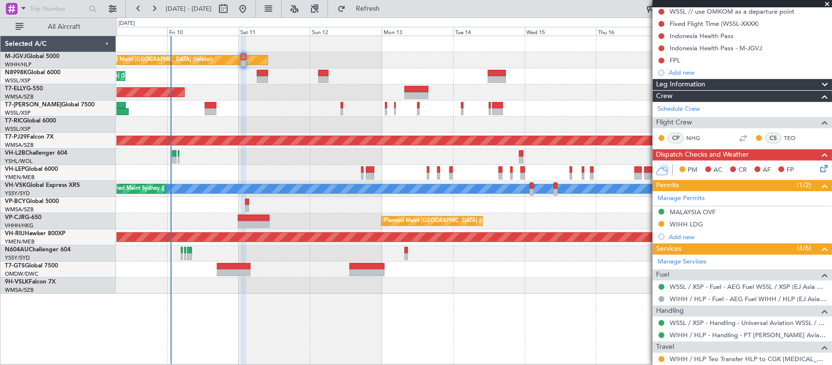
click at [818, 168] on icon at bounding box center [822, 167] width 8 height 8
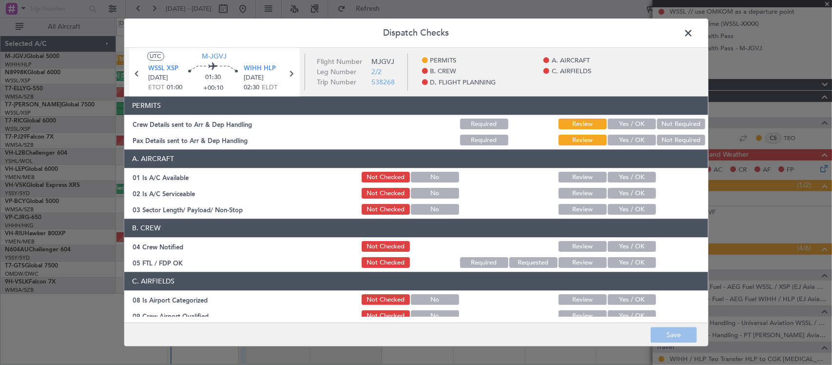
click at [628, 116] on section "PERMITS Crew Details sent to Arr & Dep Handling Required Review Yes / OK Not Re…" at bounding box center [416, 122] width 584 height 51
drag, startPoint x: 630, startPoint y: 122, endPoint x: 629, endPoint y: 137, distance: 15.7
click at [631, 122] on button "Yes / OK" at bounding box center [632, 124] width 48 height 11
click at [629, 142] on button "Yes / OK" at bounding box center [632, 140] width 48 height 11
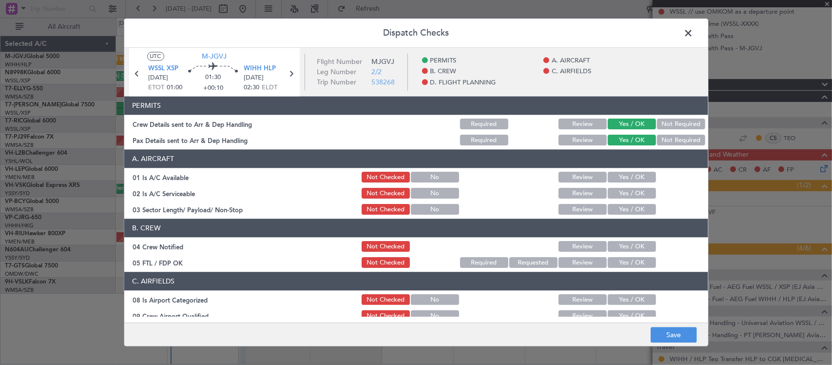
click at [623, 178] on button "Yes / OK" at bounding box center [632, 177] width 48 height 11
click at [625, 193] on button "Yes / OK" at bounding box center [632, 193] width 48 height 11
click at [624, 205] on button "Yes / OK" at bounding box center [632, 209] width 48 height 11
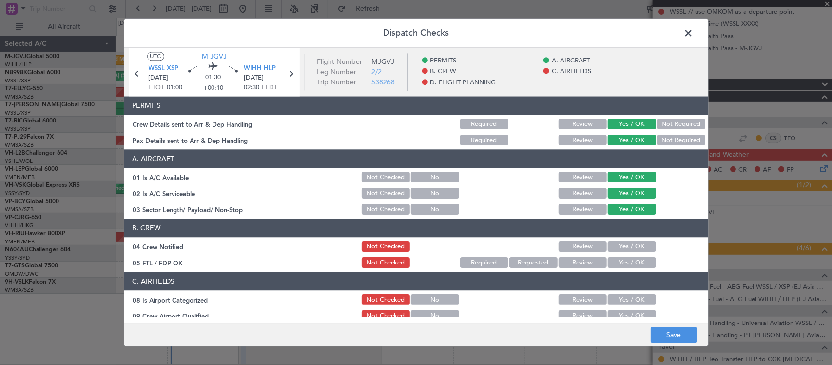
click at [626, 245] on button "Yes / OK" at bounding box center [632, 246] width 48 height 11
drag, startPoint x: 627, startPoint y: 265, endPoint x: 625, endPoint y: 274, distance: 9.9
click at [627, 265] on button "Yes / OK" at bounding box center [632, 262] width 48 height 11
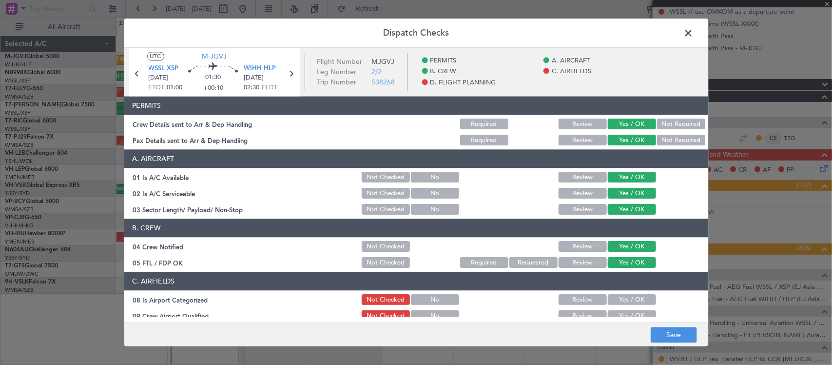
click at [624, 300] on button "Yes / OK" at bounding box center [632, 299] width 48 height 11
click at [625, 315] on button "Yes / OK" at bounding box center [632, 315] width 48 height 11
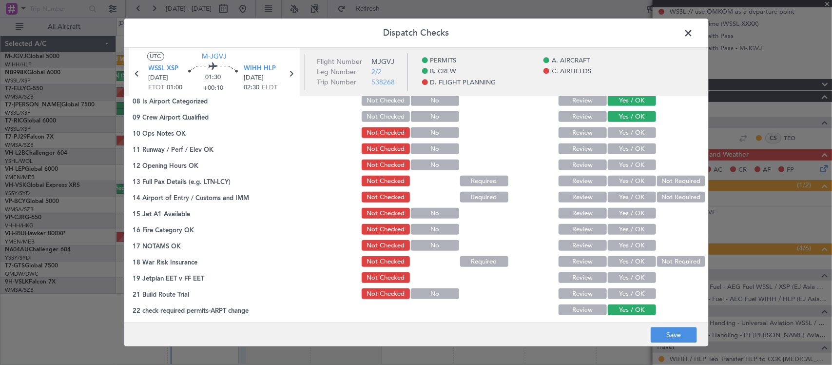
scroll to position [203, 0]
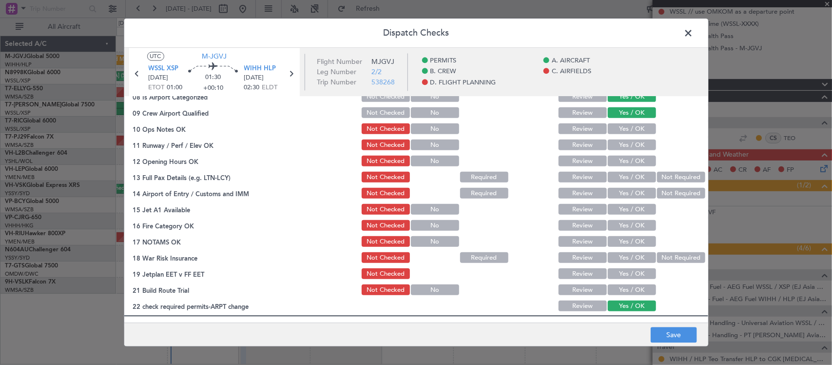
click at [629, 125] on button "Yes / OK" at bounding box center [632, 129] width 48 height 11
click at [635, 155] on div "Yes / OK" at bounding box center [630, 162] width 49 height 14
click at [634, 142] on button "Yes / OK" at bounding box center [632, 145] width 48 height 11
click at [633, 157] on button "Yes / OK" at bounding box center [632, 161] width 48 height 11
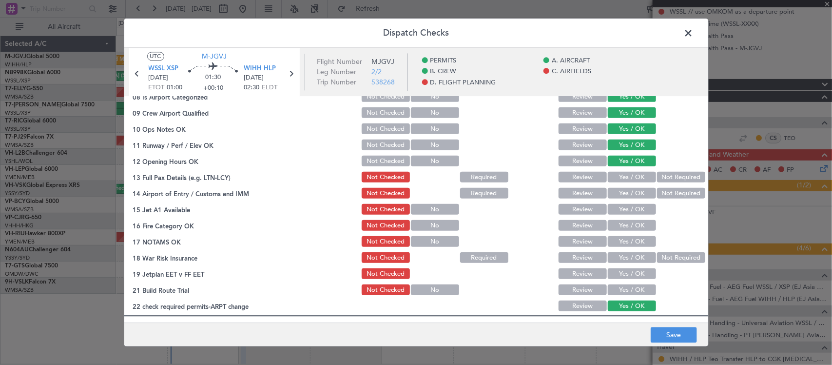
click at [634, 173] on button "Yes / OK" at bounding box center [632, 177] width 48 height 11
click at [630, 191] on button "Yes / OK" at bounding box center [632, 193] width 48 height 11
click at [630, 214] on div "Yes / OK" at bounding box center [630, 210] width 49 height 14
click at [634, 209] on button "Yes / OK" at bounding box center [632, 209] width 48 height 11
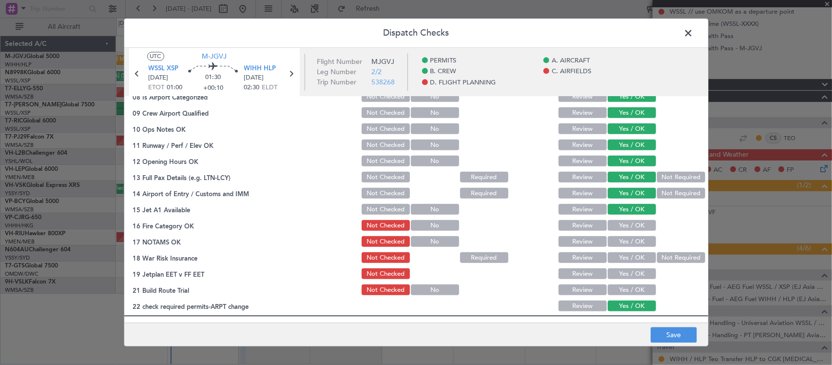
click at [630, 228] on button "Yes / OK" at bounding box center [632, 225] width 48 height 11
click at [632, 236] on button "Yes / OK" at bounding box center [632, 241] width 48 height 11
drag, startPoint x: 664, startPoint y: 254, endPoint x: 652, endPoint y: 257, distance: 12.5
click at [663, 254] on button "Not Required" at bounding box center [681, 257] width 48 height 11
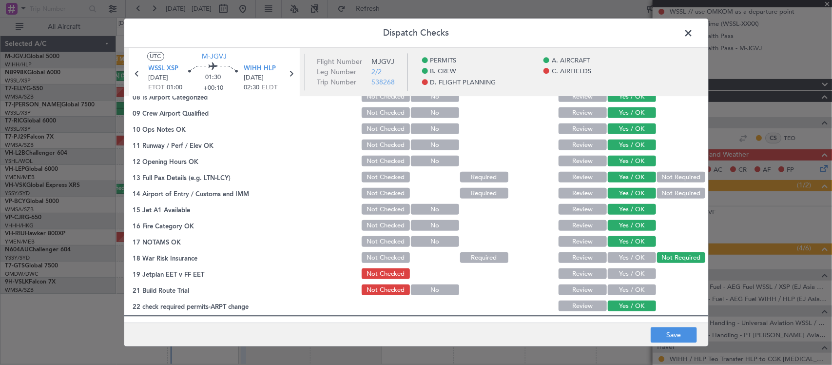
click at [637, 266] on section "C. AIRFIELDS 08 Is Airport Categorized Not Checked No Review Yes / OK 09 Crew A…" at bounding box center [416, 191] width 584 height 244
click at [637, 271] on button "Yes / OK" at bounding box center [632, 274] width 48 height 11
click at [633, 289] on button "Yes / OK" at bounding box center [632, 290] width 48 height 11
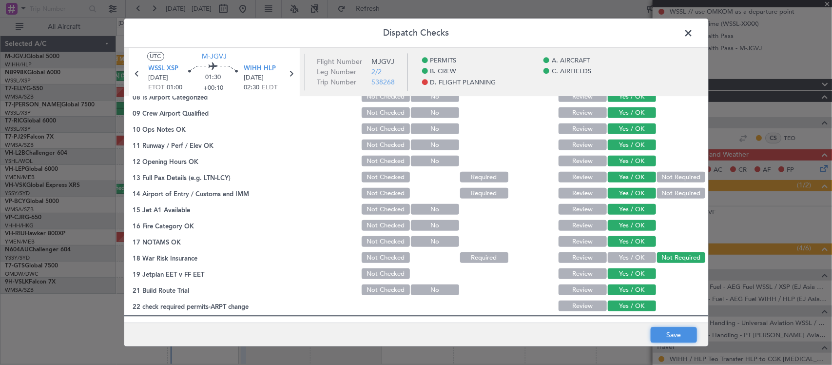
click at [666, 333] on button "Save" at bounding box center [674, 335] width 46 height 16
click at [694, 30] on span at bounding box center [694, 35] width 0 height 19
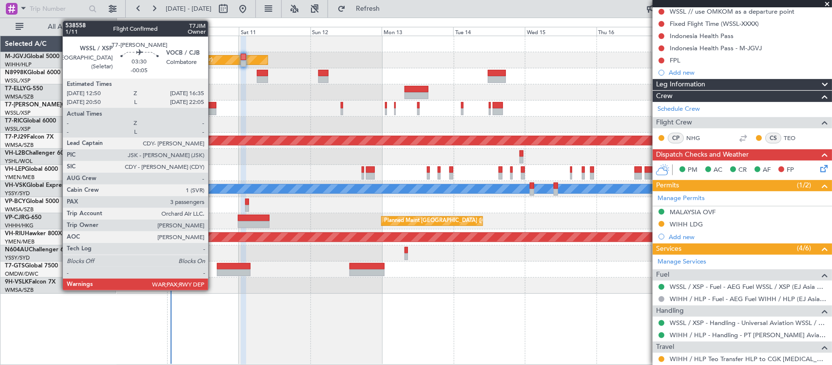
click at [213, 108] on div at bounding box center [210, 111] width 11 height 7
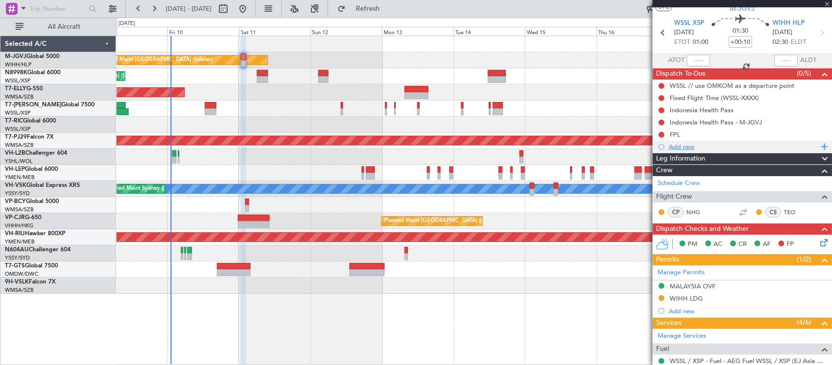
scroll to position [0, 0]
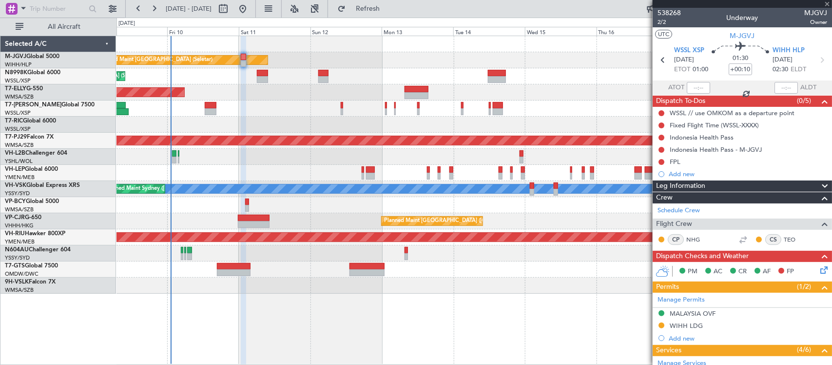
type input "-00:05"
type input "3"
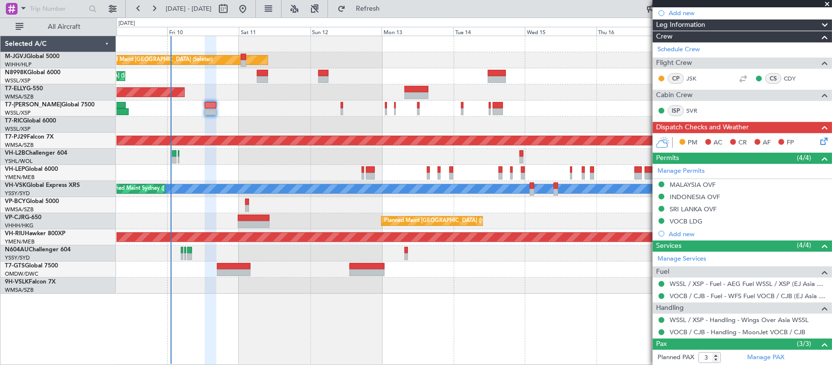
scroll to position [192, 0]
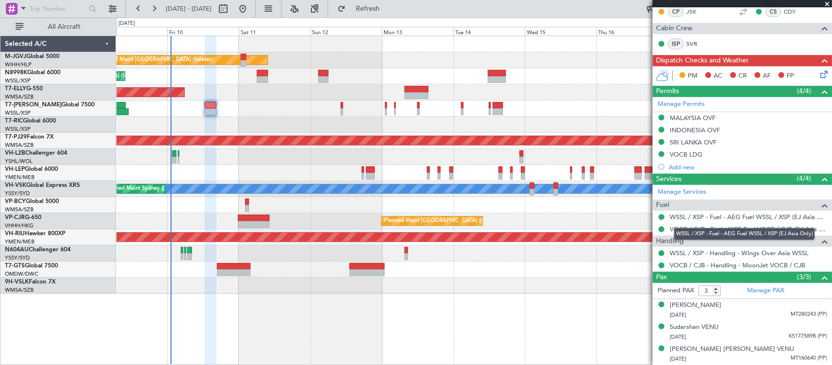
click at [707, 229] on div "WSSL / XSP - Fuel - AEG Fuel WSSL / XSP (EJ Asia Only)" at bounding box center [744, 234] width 141 height 12
click at [677, 229] on link "VOCB / CJB - Fuel - WFS Fuel VOCB / CJB (EJ Asia Only)" at bounding box center [748, 229] width 157 height 8
click at [698, 214] on link "WSSL / XSP - Fuel - AEG Fuel WSSL / XSP (EJ Asia Only)" at bounding box center [748, 217] width 157 height 8
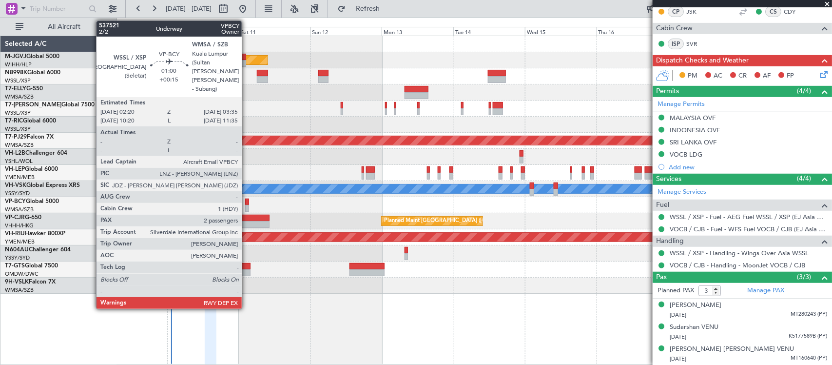
click at [247, 206] on div at bounding box center [247, 208] width 4 height 7
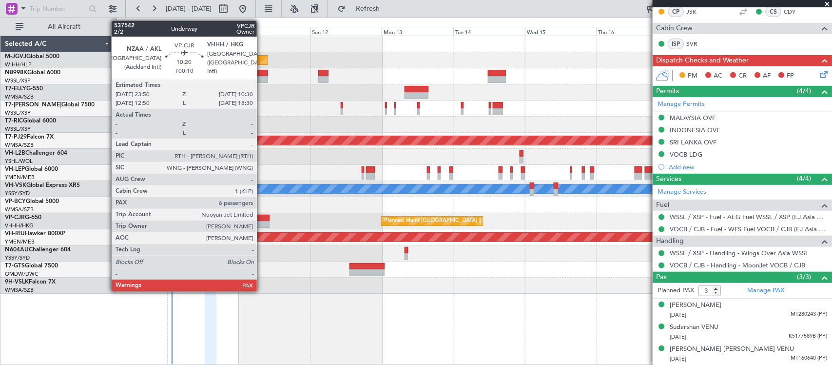
click at [262, 224] on div at bounding box center [254, 224] width 32 height 7
click at [262, 223] on div at bounding box center [254, 224] width 32 height 7
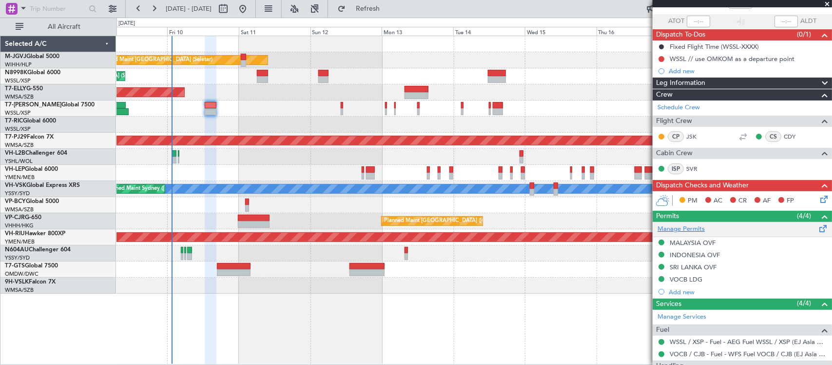
scroll to position [0, 0]
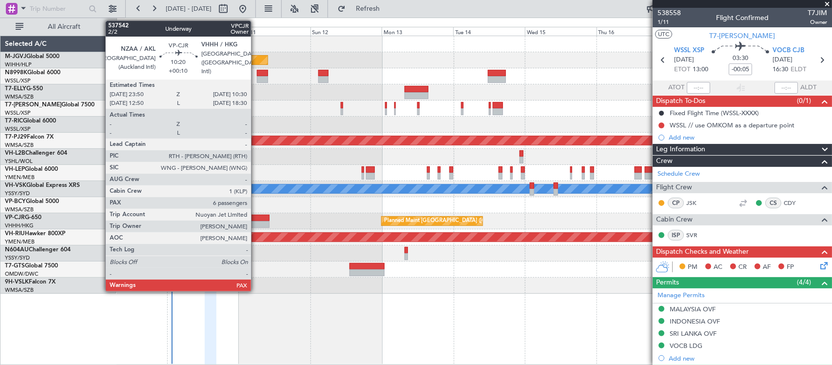
click at [255, 218] on div at bounding box center [254, 217] width 32 height 7
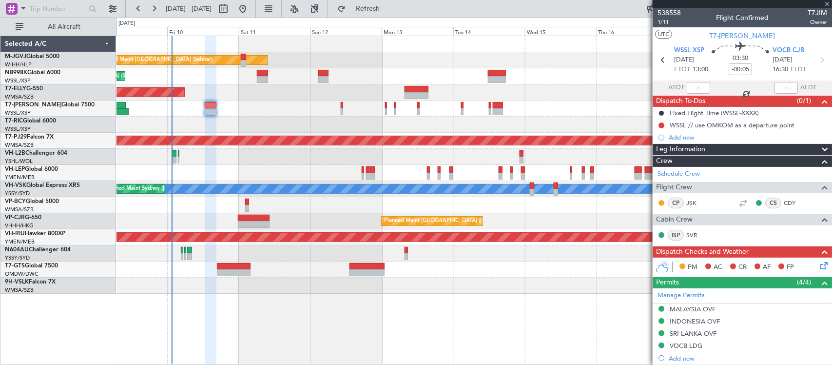
type input "+00:10"
type input "6"
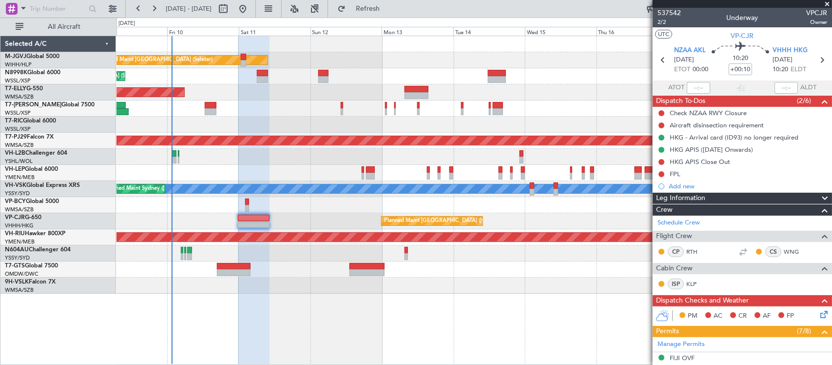
click at [677, 174] on div "FPL" at bounding box center [675, 174] width 11 height 8
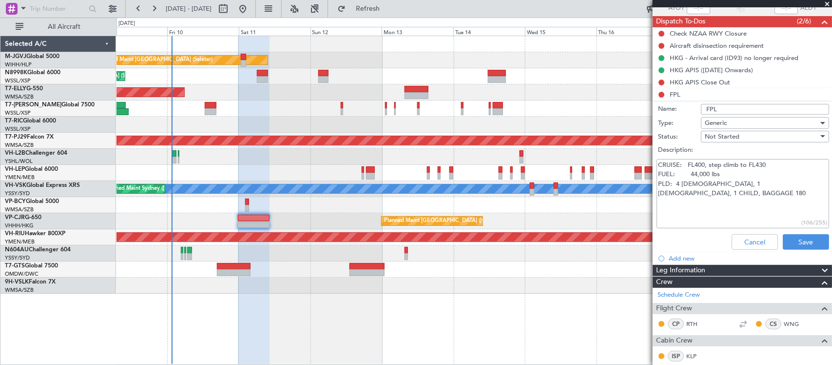
scroll to position [101, 0]
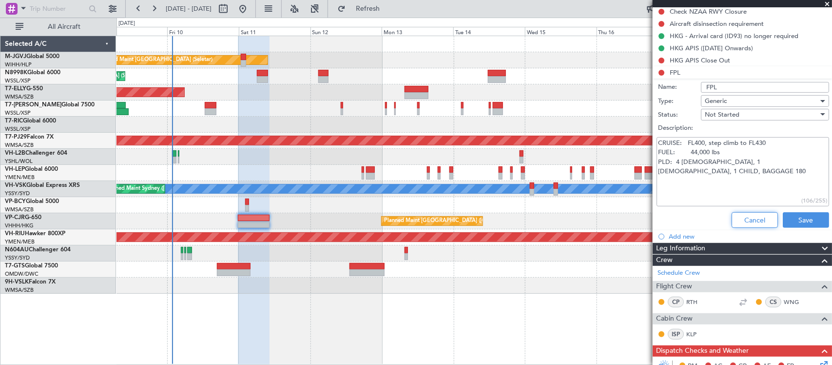
click at [752, 217] on button "Cancel" at bounding box center [755, 220] width 46 height 16
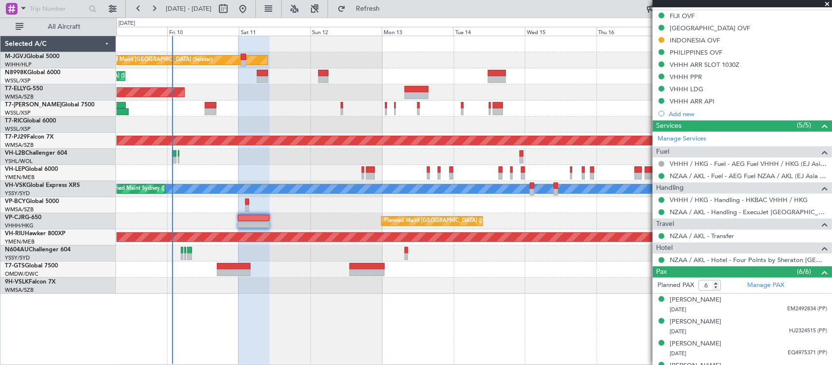
scroll to position [403, 0]
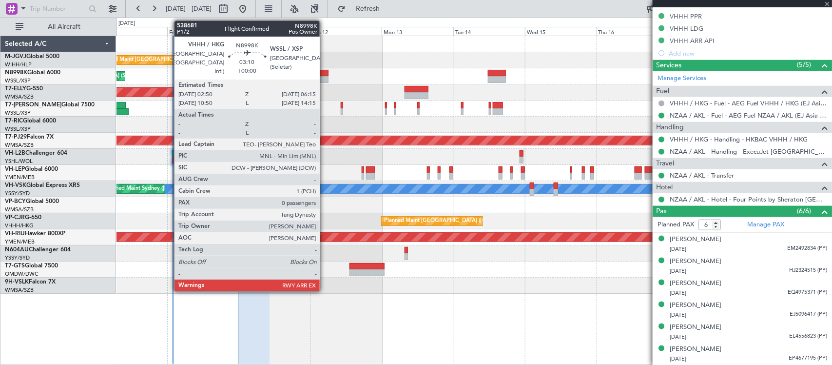
click at [325, 73] on div at bounding box center [323, 73] width 10 height 7
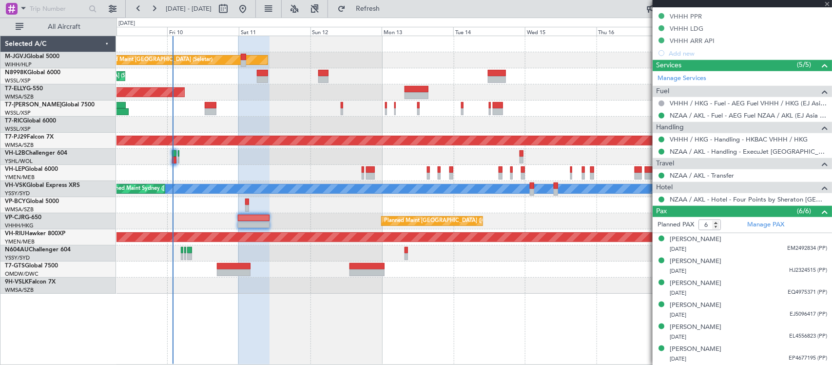
click at [483, 214] on div "Planned Maint [GEOGRAPHIC_DATA] (Seletar) Planned Maint [GEOGRAPHIC_DATA] (Sele…" at bounding box center [473, 164] width 715 height 257
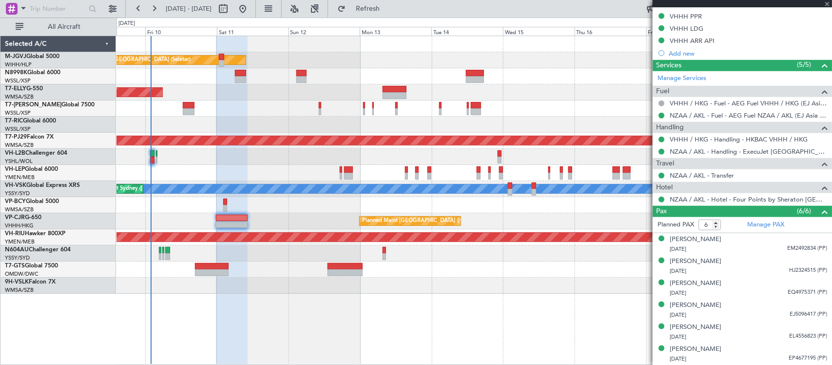
type input "0"
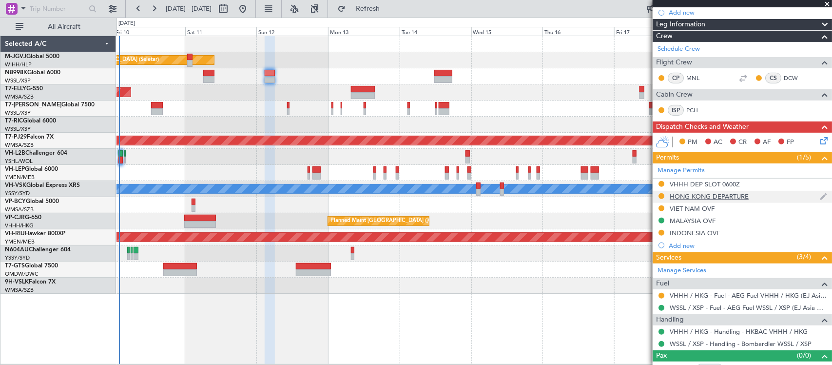
scroll to position [150, 0]
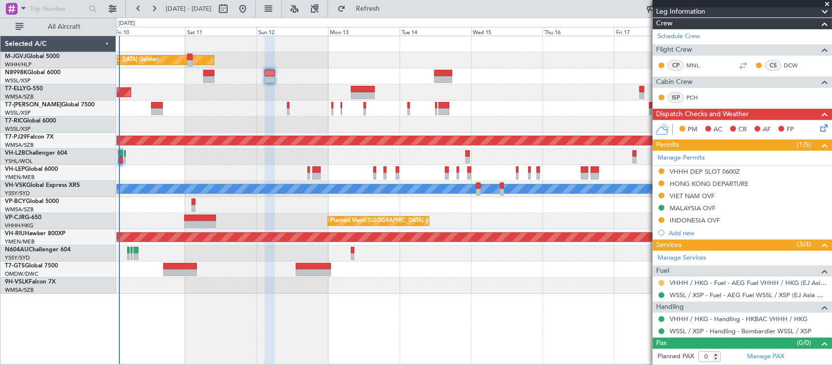
click at [661, 281] on button at bounding box center [661, 283] width 6 height 6
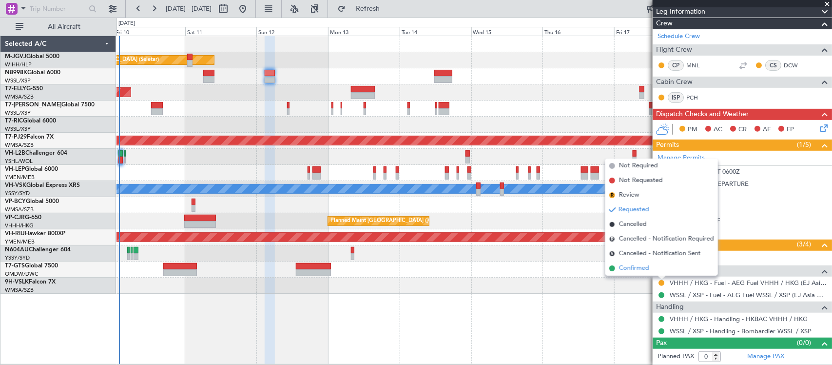
click at [636, 269] on span "Confirmed" at bounding box center [634, 268] width 30 height 10
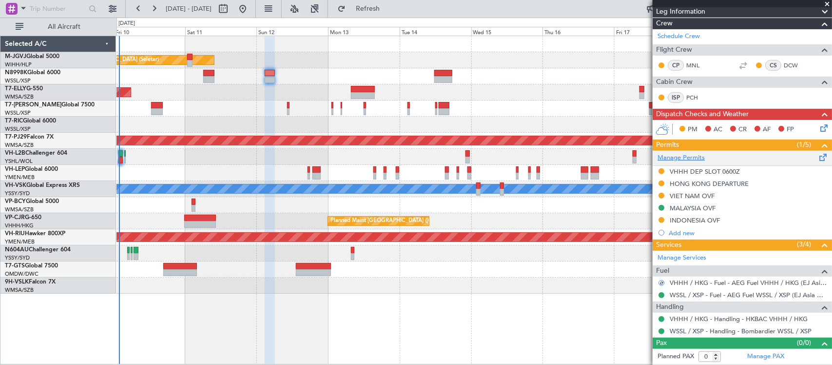
click at [693, 156] on link "Manage Permits" at bounding box center [681, 158] width 47 height 10
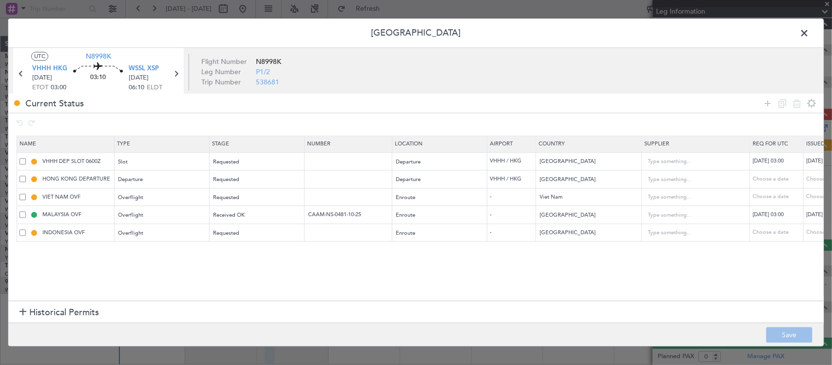
click at [809, 32] on span at bounding box center [809, 35] width 0 height 19
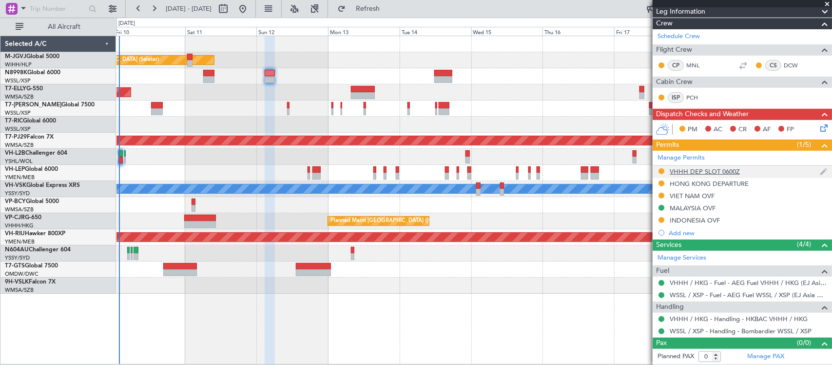
click at [687, 171] on div "VHHH DEP SLOT 0600Z" at bounding box center [705, 171] width 70 height 8
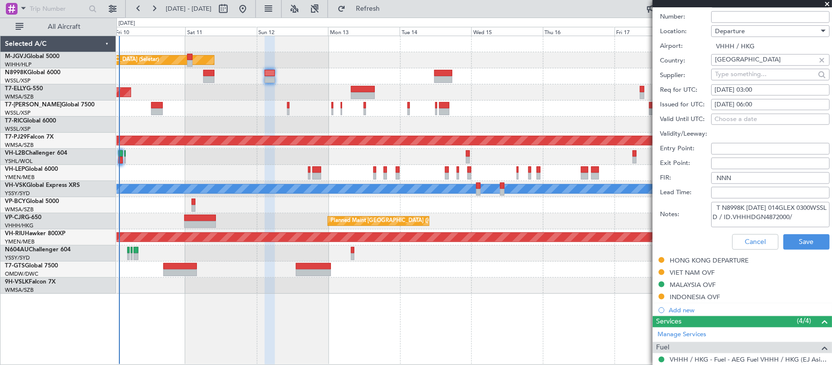
scroll to position [339, 0]
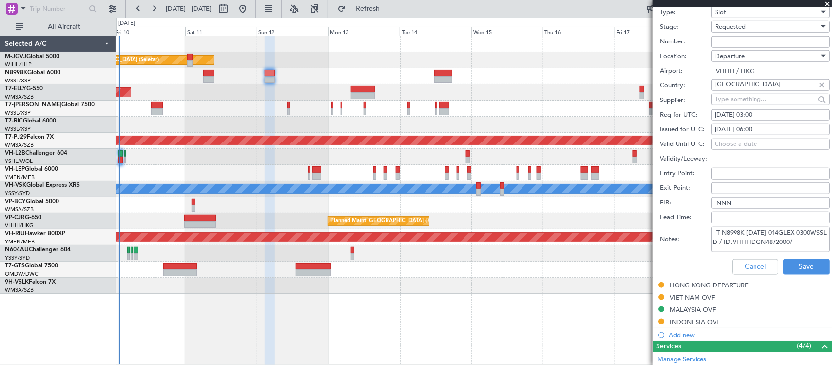
click at [747, 245] on textarea "T N8998K [DATE] 014GLEX 0300WSSL D / ID.VHHHDGN4872000/" at bounding box center [770, 239] width 118 height 25
paste textarea "K N8998K 12OCT 014GLEX 0300WSSL D / RE.N8998K ID"
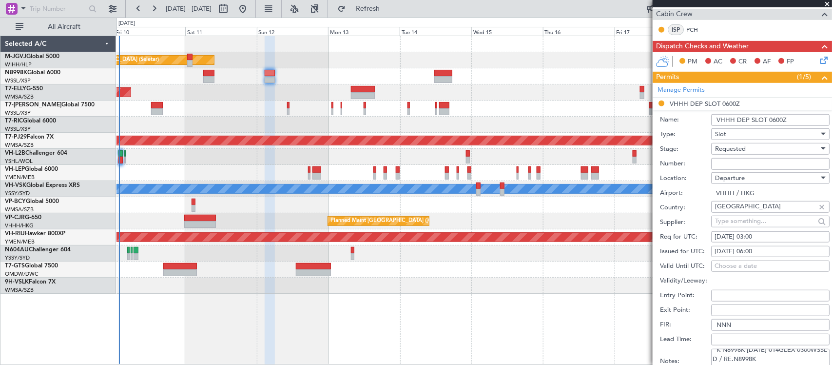
scroll to position [238, 0]
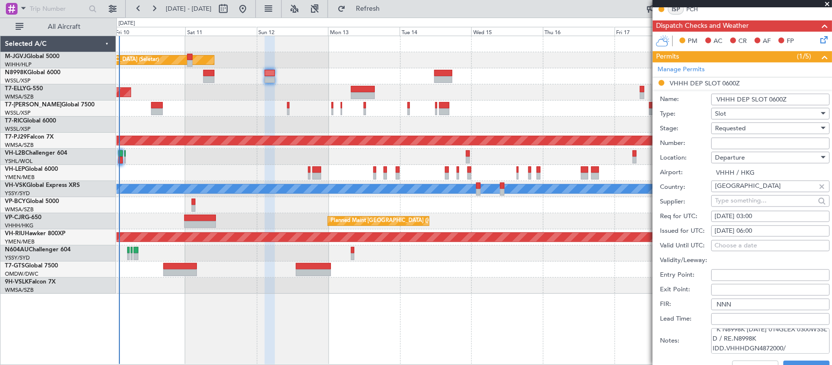
type textarea "K N8998K 12OCT 014GLEX 0300WSSL D / RE.N8998K IDD.VHHHDGN4872000/"
click at [759, 231] on div "[DATE] 06:00" at bounding box center [771, 231] width 112 height 10
select select "10"
select select "2025"
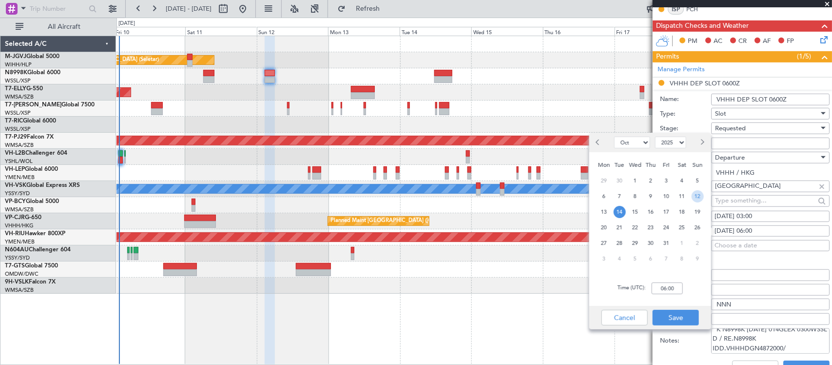
click at [701, 194] on span "12" at bounding box center [698, 196] width 12 height 12
click at [674, 286] on input "00:00" at bounding box center [667, 288] width 31 height 12
type input "03:00"
click at [682, 317] on button "Save" at bounding box center [676, 318] width 46 height 16
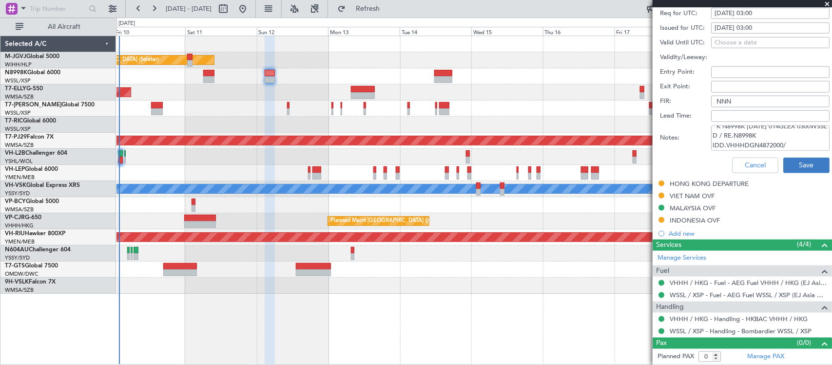
scroll to position [339, 0]
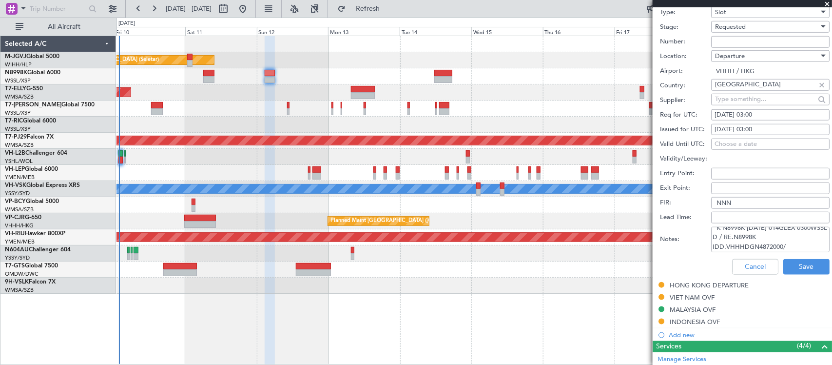
click at [751, 32] on div "Requested" at bounding box center [767, 26] width 104 height 15
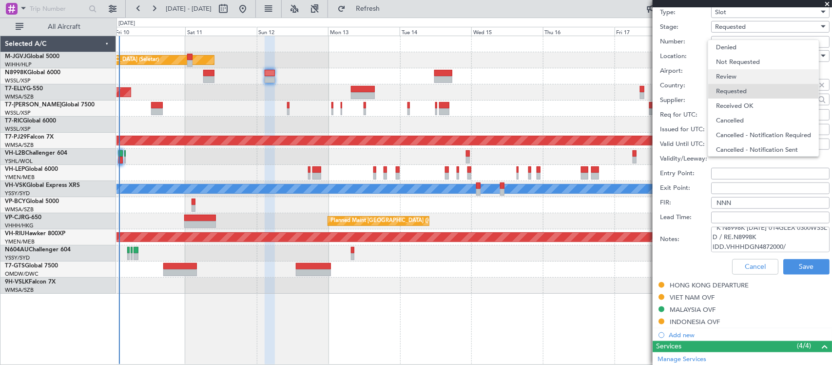
scroll to position [4, 0]
click at [754, 99] on span "Received OK" at bounding box center [766, 102] width 100 height 15
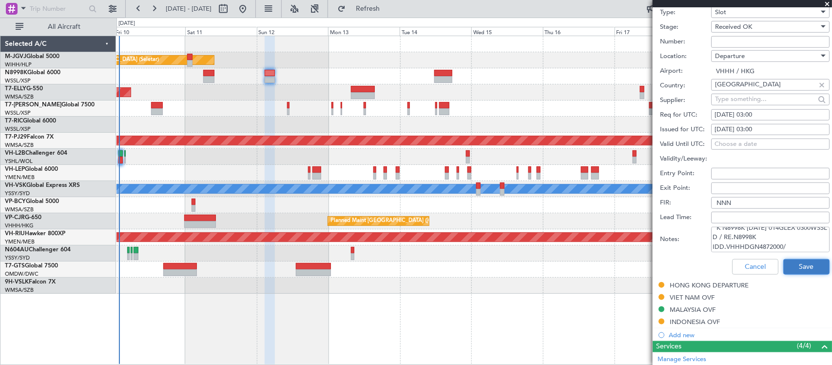
click at [805, 271] on button "Save" at bounding box center [806, 267] width 46 height 16
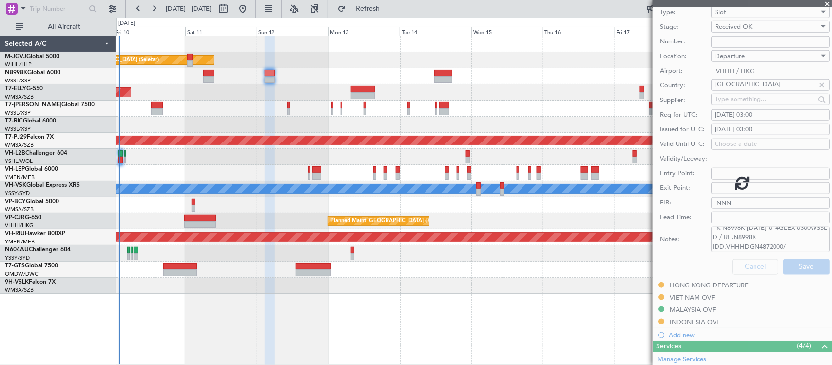
scroll to position [48, 0]
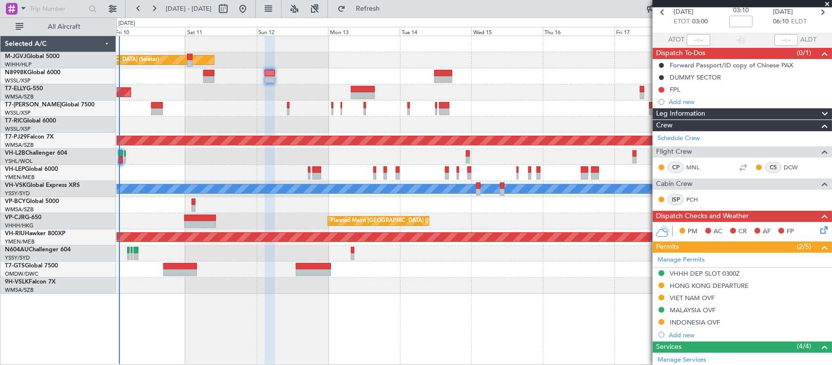
click at [222, 135] on div "Planned Maint [GEOGRAPHIC_DATA] (Seletar) Planned Maint [GEOGRAPHIC_DATA] (Sele…" at bounding box center [473, 164] width 715 height 257
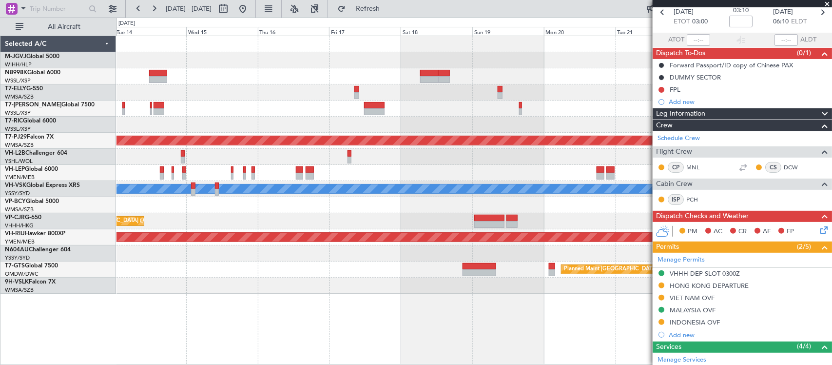
click at [528, 101] on div at bounding box center [473, 108] width 715 height 16
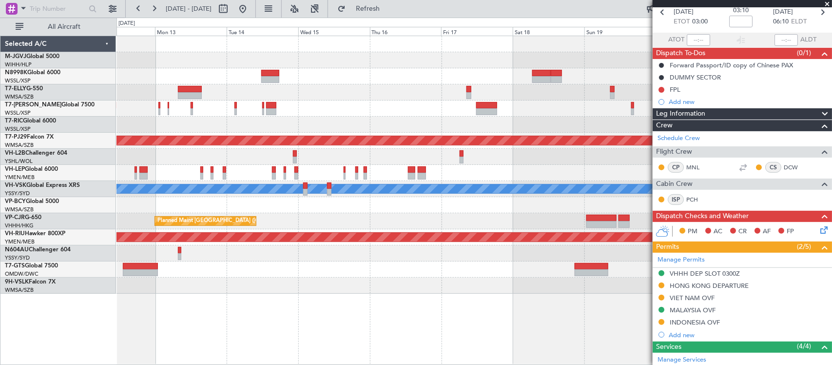
click at [406, 108] on div at bounding box center [473, 108] width 715 height 16
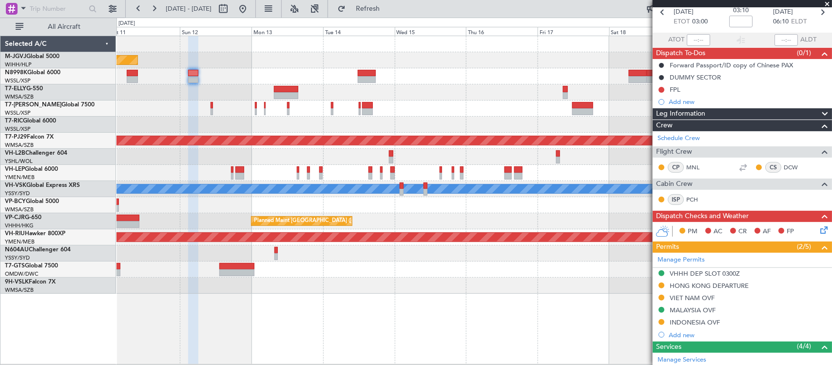
click at [423, 97] on div "Planned Maint [GEOGRAPHIC_DATA] ([GEOGRAPHIC_DATA] Intl)" at bounding box center [473, 92] width 715 height 16
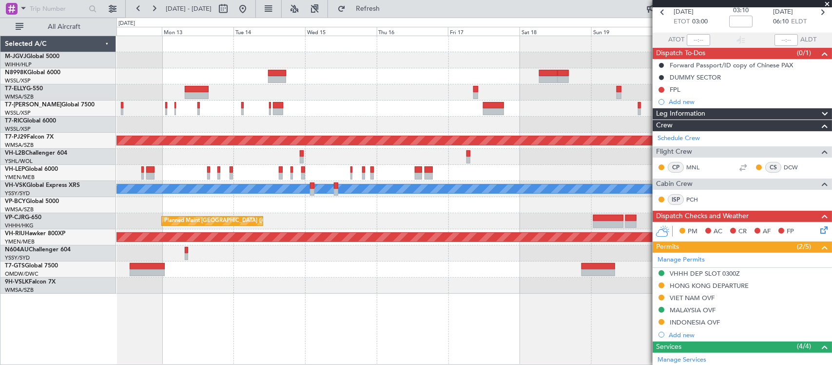
click at [317, 98] on div "Planned Maint [GEOGRAPHIC_DATA] ([GEOGRAPHIC_DATA] Intl)" at bounding box center [473, 92] width 715 height 16
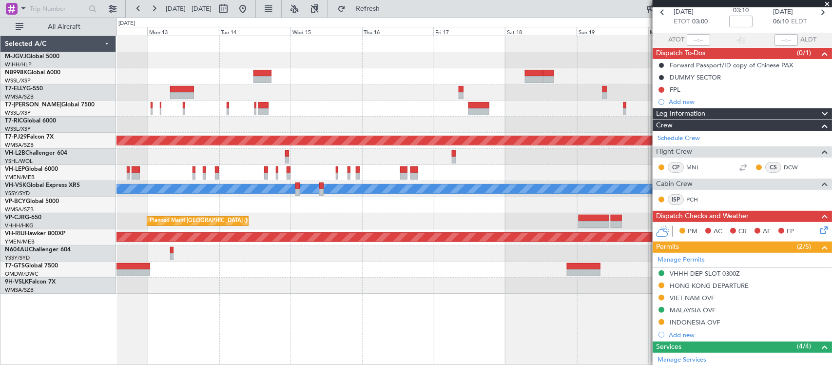
click at [356, 135] on div "Planned Maint Singapore (Seletar) Planned Maint Dubai (Dubai Intl) Planned Main…" at bounding box center [473, 164] width 715 height 257
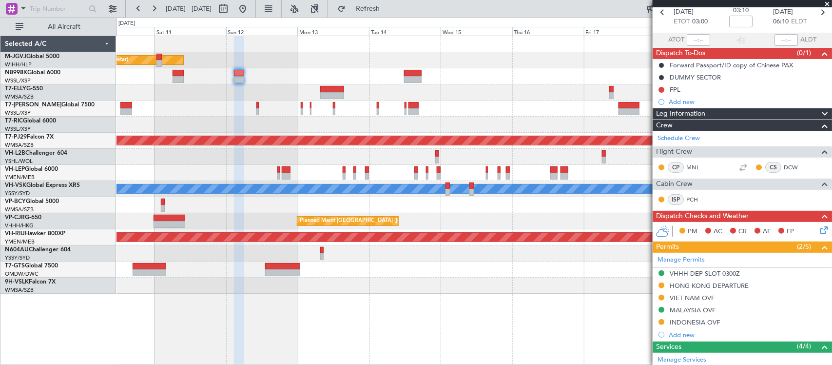
click at [294, 160] on div at bounding box center [473, 157] width 715 height 16
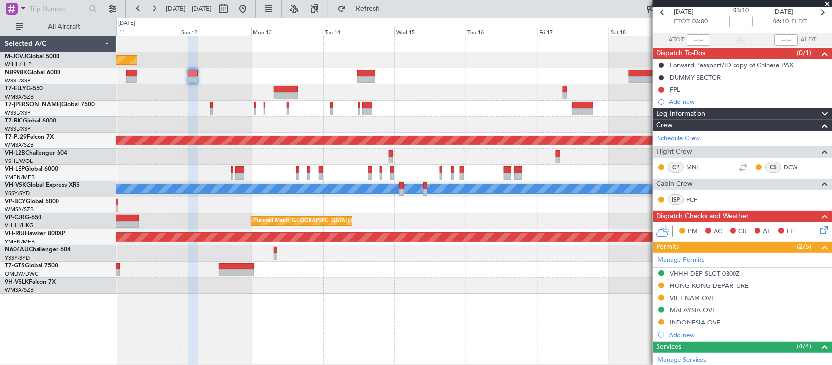
click at [269, 94] on div "Planned Maint [GEOGRAPHIC_DATA] (Seletar) Planned Maint [GEOGRAPHIC_DATA] (Sele…" at bounding box center [473, 164] width 715 height 257
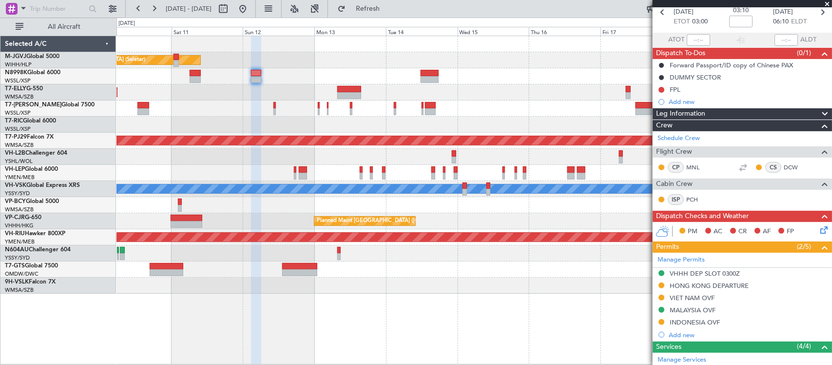
click at [401, 120] on div at bounding box center [473, 124] width 715 height 16
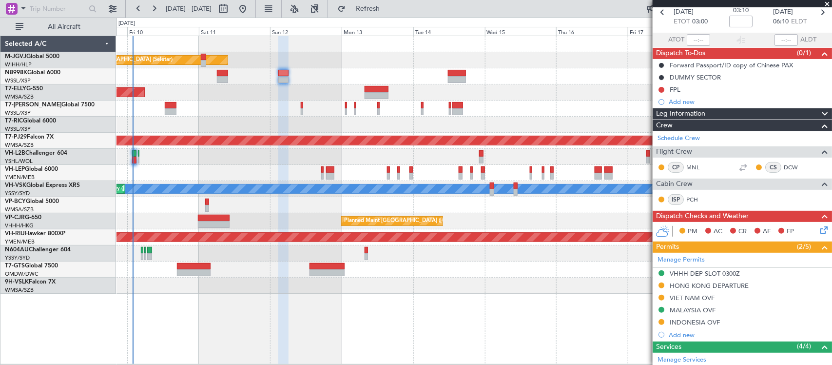
click at [429, 111] on div "Planned Maint [GEOGRAPHIC_DATA] (Seletar) Planned Maint [GEOGRAPHIC_DATA] (Sele…" at bounding box center [473, 164] width 715 height 257
click at [373, 161] on div at bounding box center [473, 157] width 715 height 16
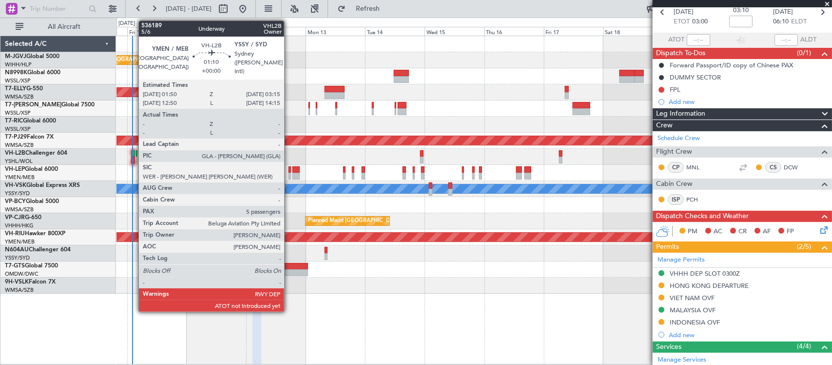
click at [133, 158] on div at bounding box center [133, 159] width 4 height 7
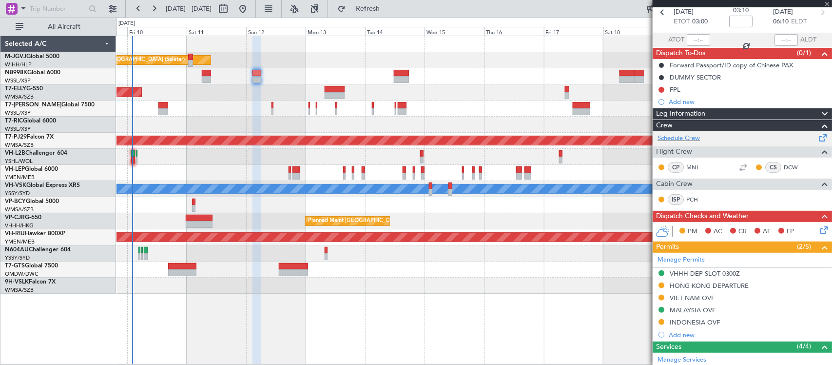
type input "5"
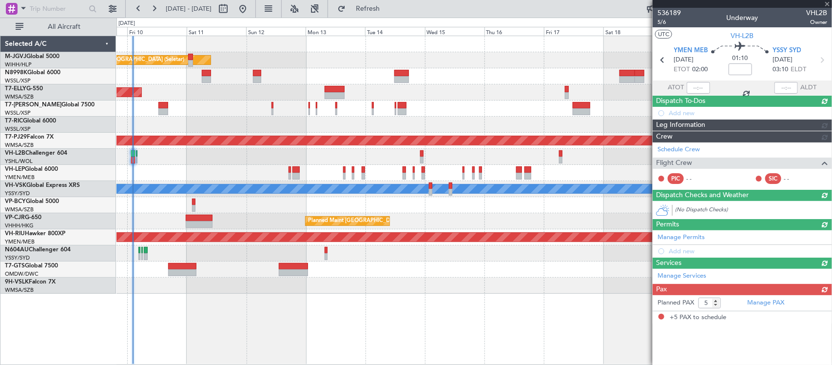
scroll to position [0, 0]
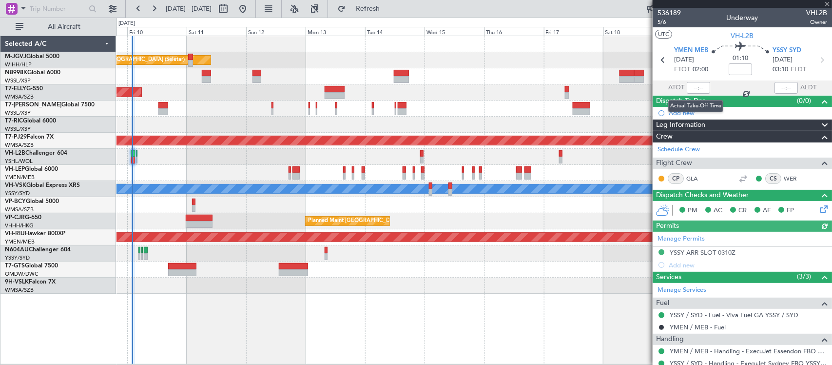
click at [700, 89] on div at bounding box center [698, 88] width 23 height 12
click at [698, 88] on div at bounding box center [698, 88] width 23 height 12
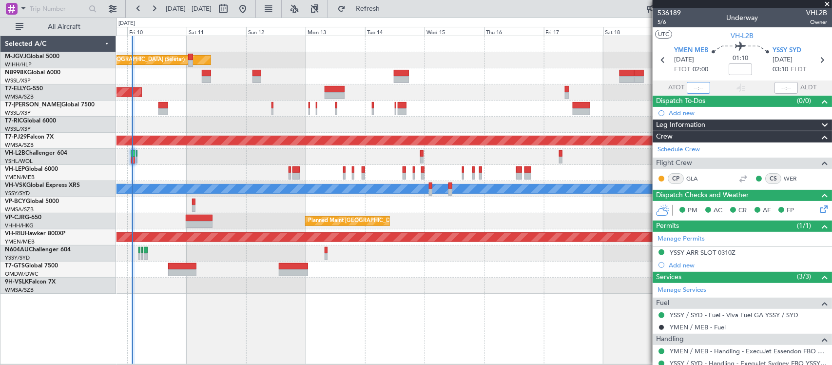
click at [697, 89] on input "text" at bounding box center [698, 88] width 23 height 12
type input "02:09"
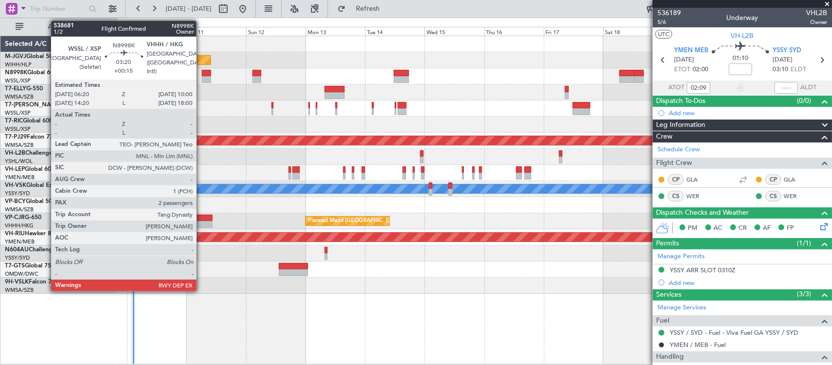
click at [202, 77] on div at bounding box center [206, 79] width 9 height 7
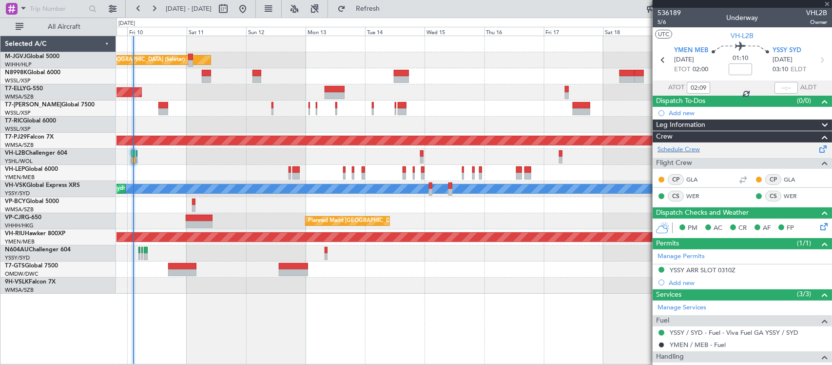
type input "+00:15"
type input "2"
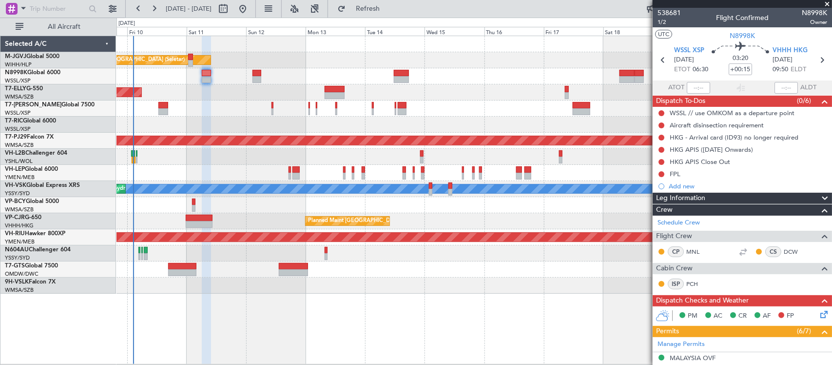
scroll to position [279, 0]
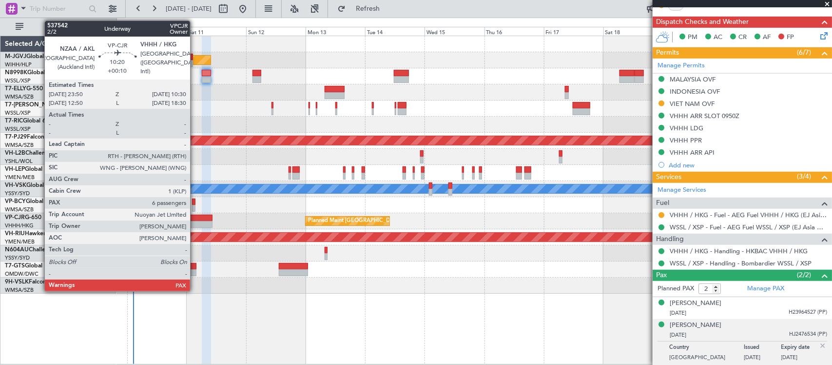
click at [195, 219] on div at bounding box center [199, 217] width 27 height 7
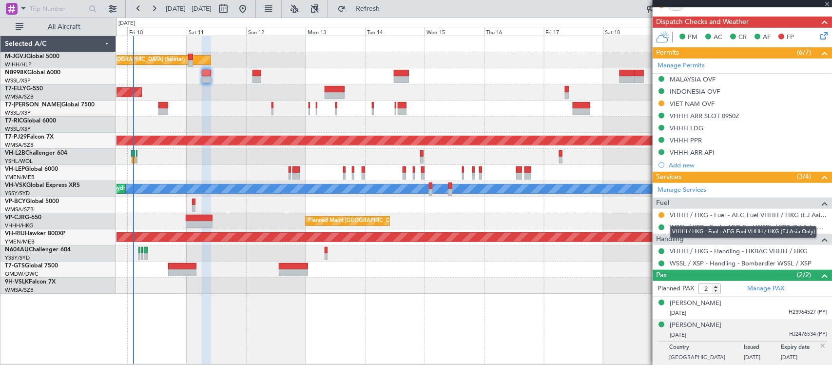
type input "+00:10"
type input "6"
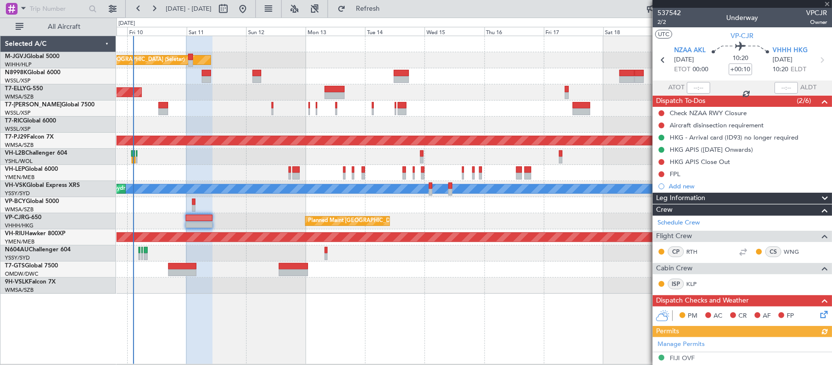
scroll to position [403, 0]
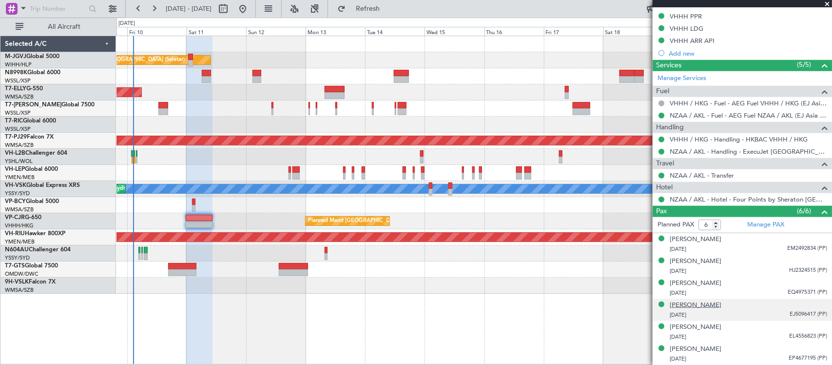
click at [693, 307] on div "Yuchao ZHANG" at bounding box center [696, 305] width 52 height 10
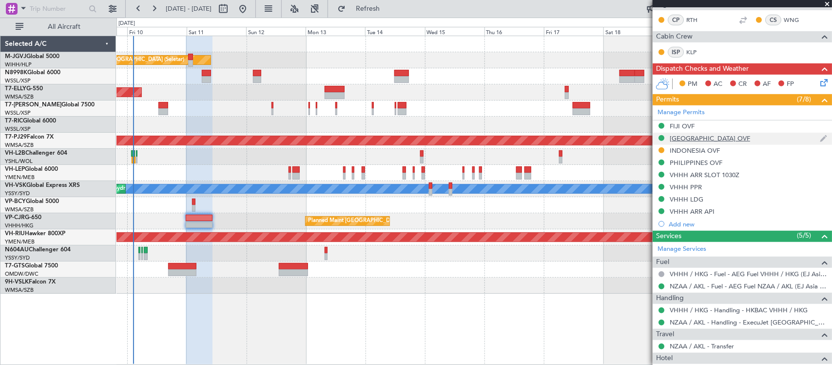
scroll to position [200, 0]
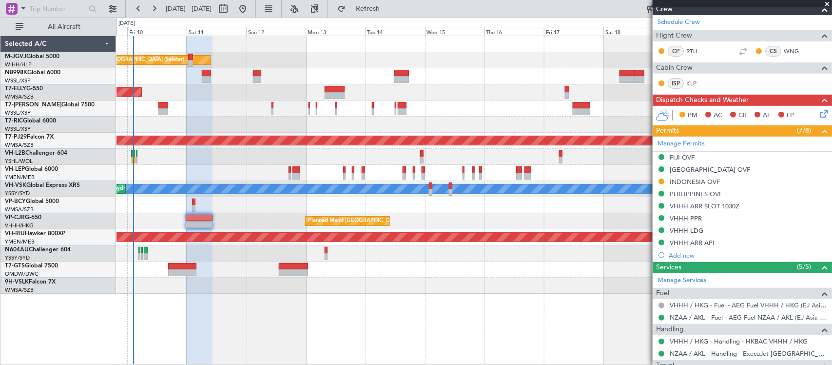
click at [818, 110] on icon at bounding box center [822, 112] width 8 height 8
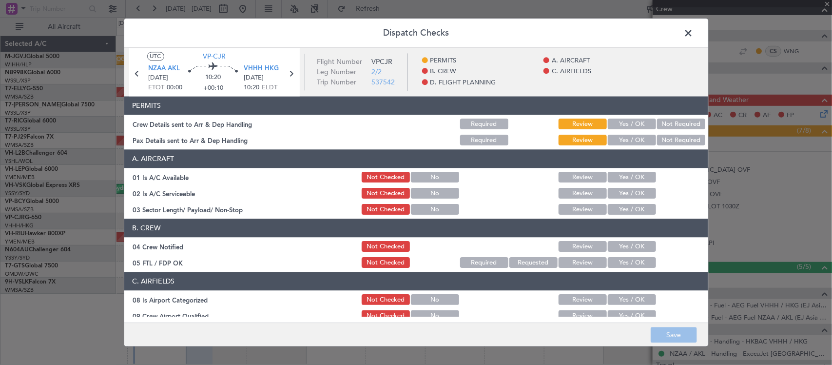
click at [612, 128] on button "Yes / OK" at bounding box center [632, 124] width 48 height 11
click at [624, 143] on button "Yes / OK" at bounding box center [632, 140] width 48 height 11
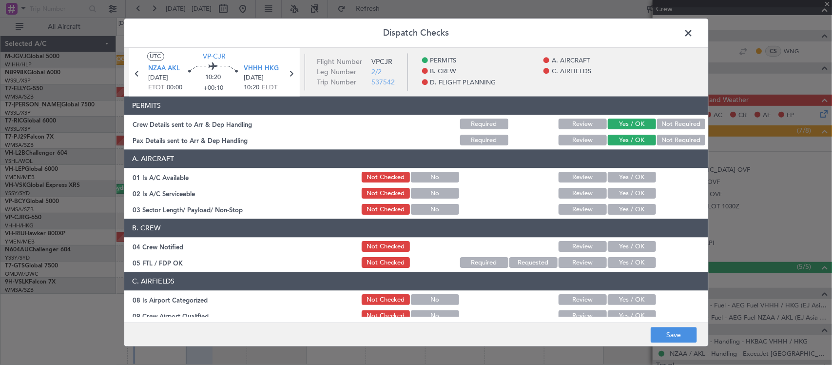
click at [626, 174] on button "Yes / OK" at bounding box center [632, 177] width 48 height 11
click at [631, 195] on button "Yes / OK" at bounding box center [632, 193] width 48 height 11
click at [635, 212] on button "Yes / OK" at bounding box center [632, 209] width 48 height 11
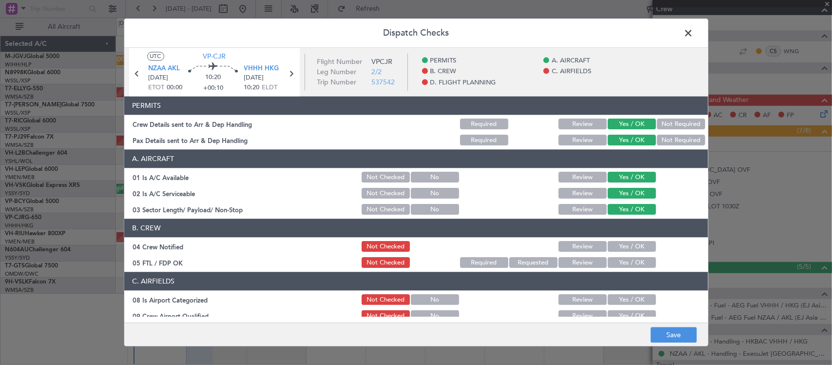
click at [632, 247] on button "Yes / OK" at bounding box center [632, 246] width 48 height 11
click at [632, 261] on button "Yes / OK" at bounding box center [632, 262] width 48 height 11
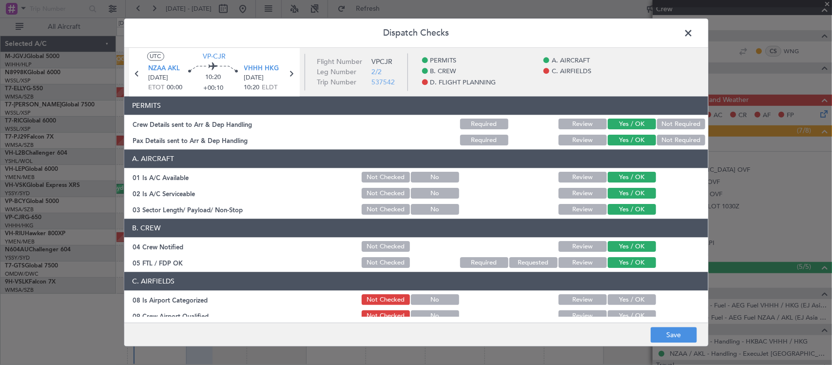
click at [625, 296] on button "Yes / OK" at bounding box center [632, 299] width 48 height 11
click at [625, 315] on button "Yes / OK" at bounding box center [632, 315] width 48 height 11
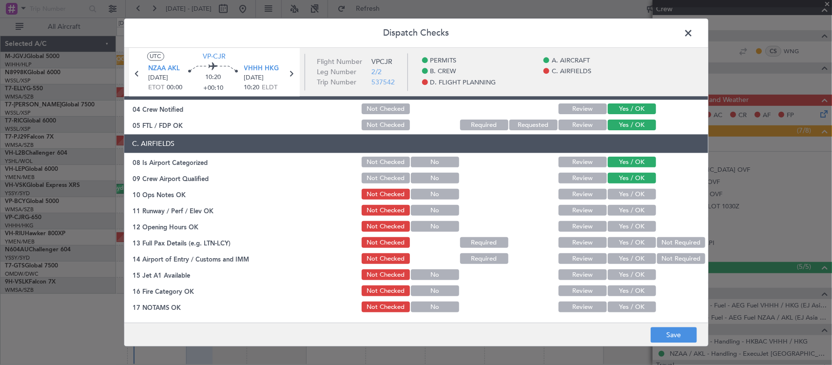
scroll to position [203, 0]
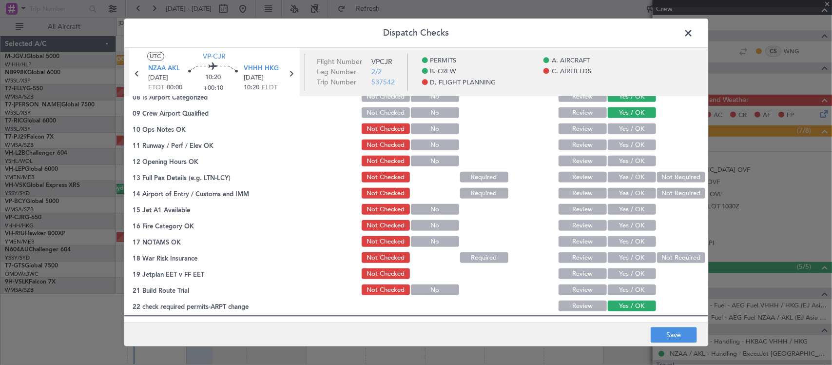
click at [624, 130] on button "Yes / OK" at bounding box center [632, 129] width 48 height 11
click at [627, 144] on button "Yes / OK" at bounding box center [632, 145] width 48 height 11
click at [630, 163] on button "Yes / OK" at bounding box center [632, 161] width 48 height 11
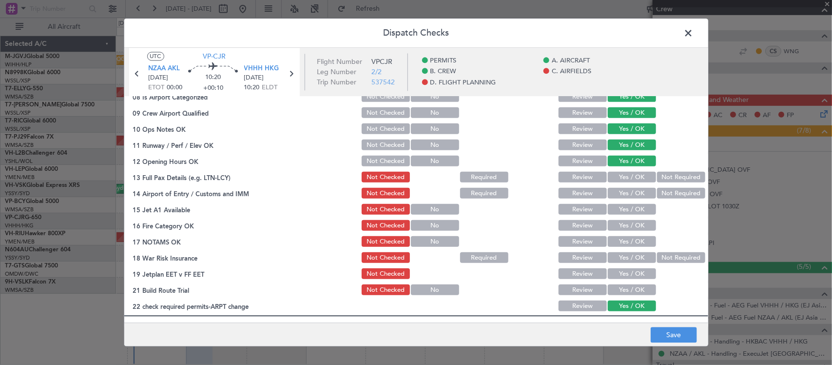
click at [633, 178] on button "Yes / OK" at bounding box center [632, 177] width 48 height 11
click at [633, 193] on button "Yes / OK" at bounding box center [632, 193] width 48 height 11
click at [632, 208] on button "Yes / OK" at bounding box center [632, 209] width 48 height 11
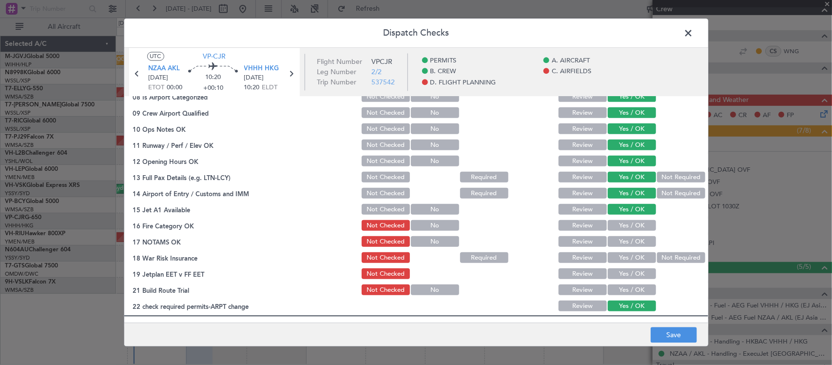
click at [632, 225] on button "Yes / OK" at bounding box center [632, 225] width 48 height 11
drag, startPoint x: 633, startPoint y: 243, endPoint x: 642, endPoint y: 244, distance: 9.9
click at [634, 243] on button "Yes / OK" at bounding box center [632, 241] width 48 height 11
click at [666, 254] on button "Not Required" at bounding box center [681, 257] width 48 height 11
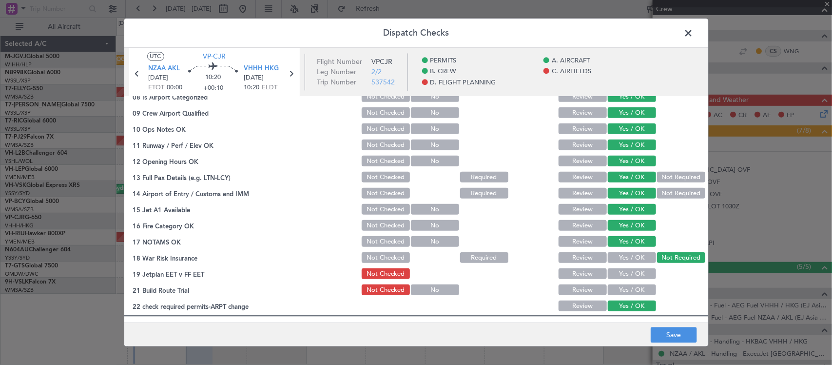
click at [615, 278] on button "Yes / OK" at bounding box center [632, 274] width 48 height 11
click at [621, 296] on section "C. AIRFIELDS 08 Is Airport Categorized Not Checked No Review Yes / OK 09 Crew A…" at bounding box center [416, 191] width 584 height 244
click at [625, 286] on button "Yes / OK" at bounding box center [632, 290] width 48 height 11
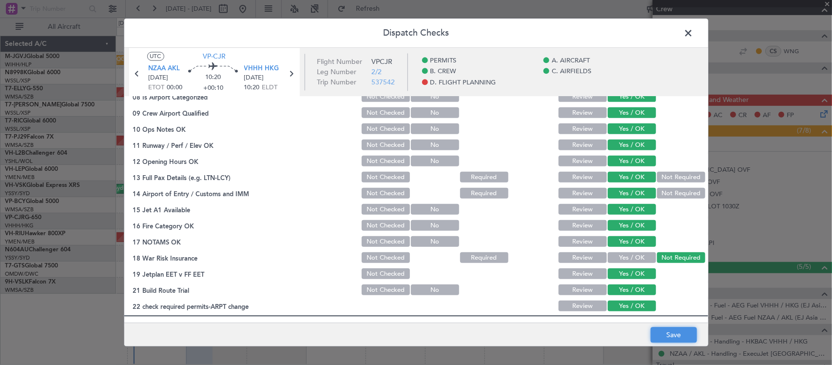
click at [658, 327] on button "Save" at bounding box center [674, 335] width 46 height 16
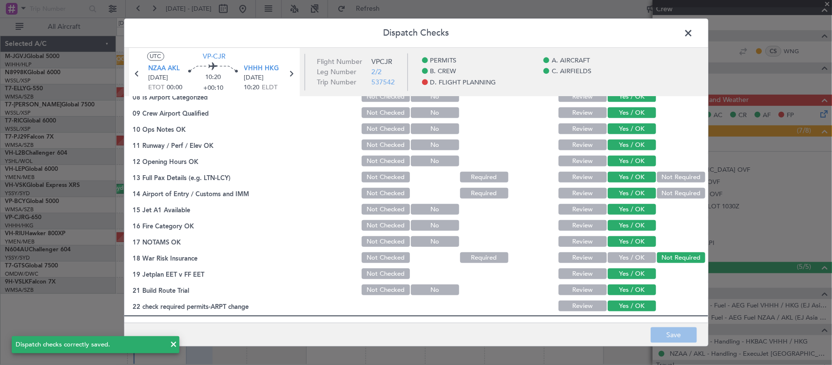
click at [694, 33] on span at bounding box center [694, 35] width 0 height 19
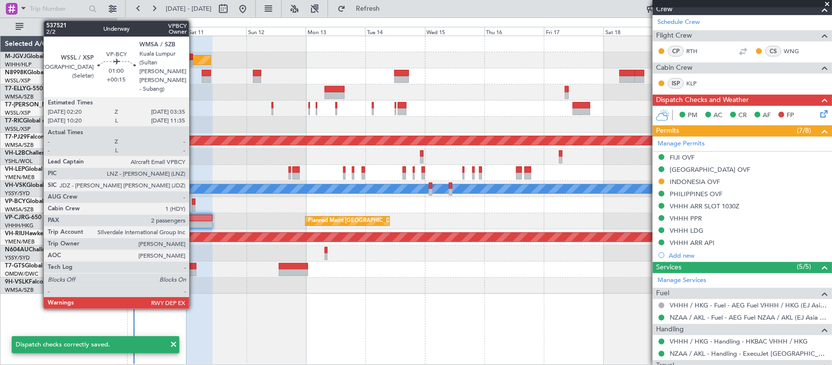
click at [194, 205] on div at bounding box center [193, 208] width 3 height 7
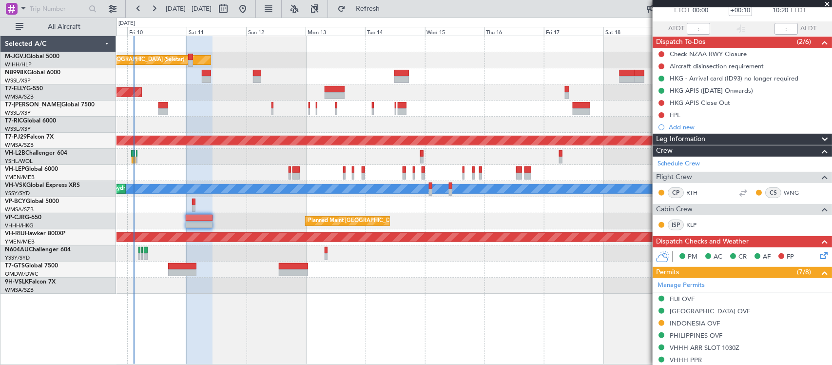
scroll to position [0, 0]
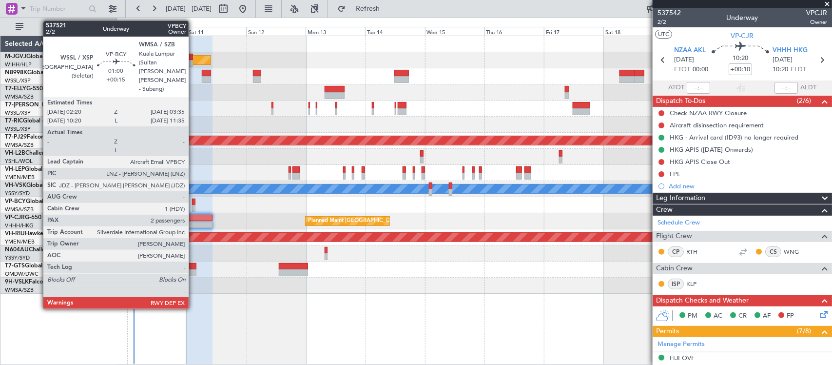
click at [194, 207] on div at bounding box center [193, 208] width 3 height 7
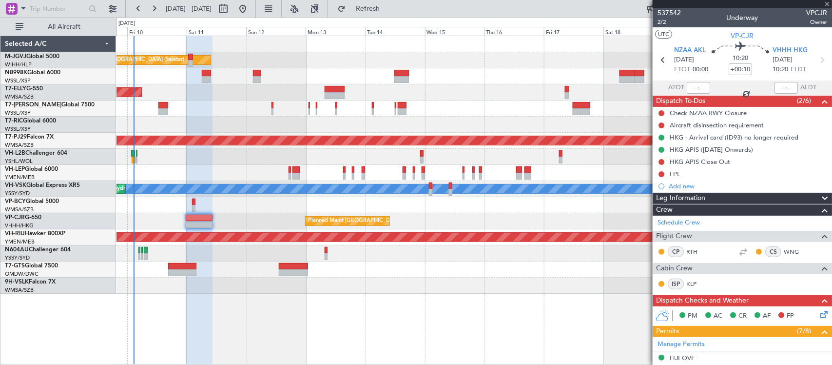
type input "+00:15"
type input "2"
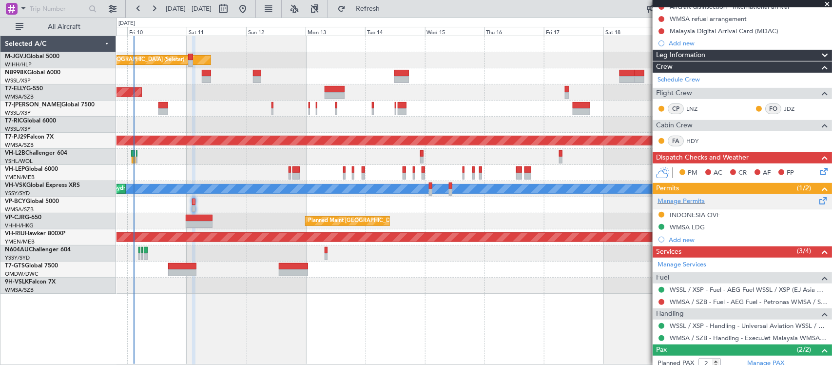
scroll to position [182, 0]
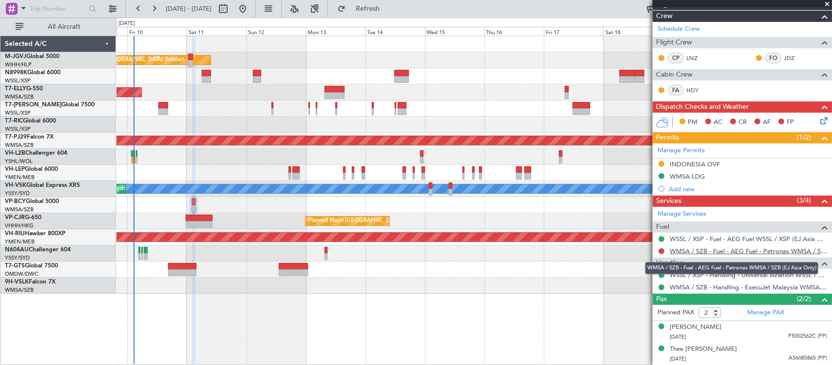
click at [702, 252] on link "WMSA / SZB - Fuel - AEG Fuel - Petronas WMSA / SZB (EJ Asia Only)" at bounding box center [748, 251] width 157 height 8
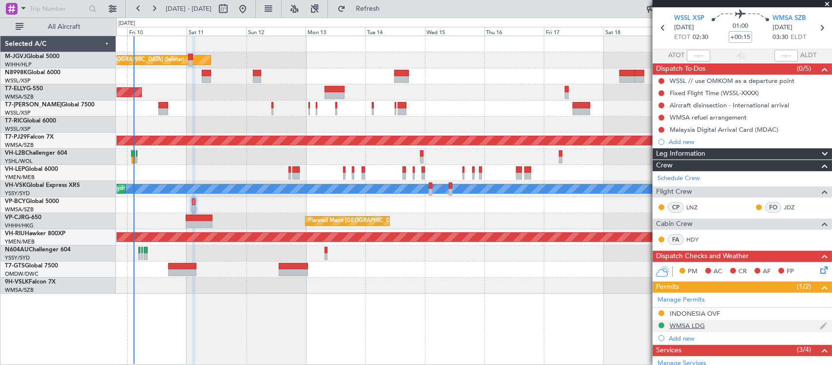
scroll to position [0, 0]
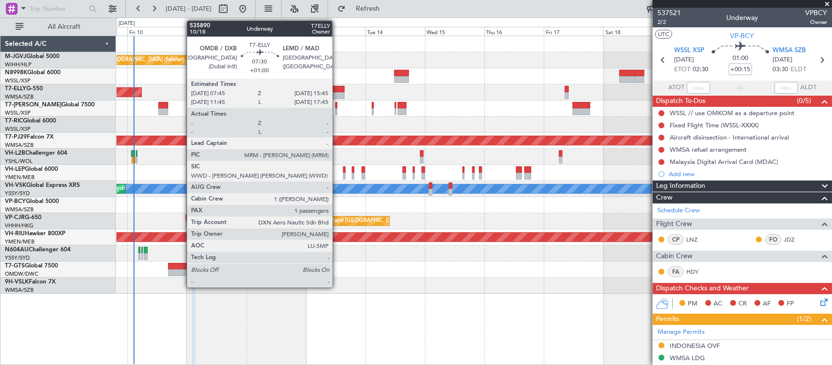
click at [337, 93] on div at bounding box center [335, 95] width 20 height 7
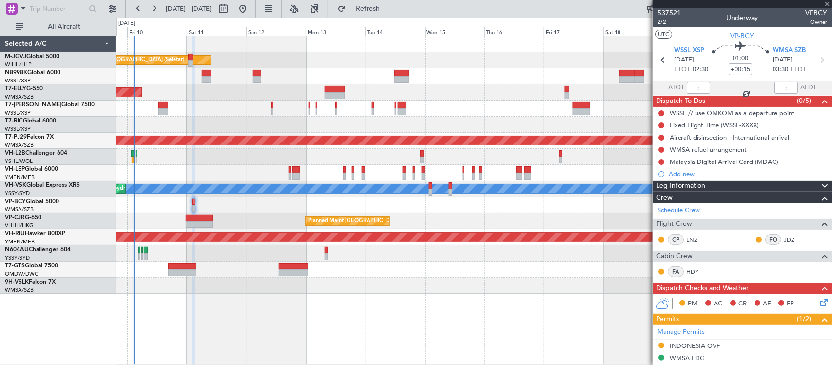
click at [513, 227] on div "Planned Maint [GEOGRAPHIC_DATA] ([GEOGRAPHIC_DATA] Intl)" at bounding box center [473, 221] width 715 height 16
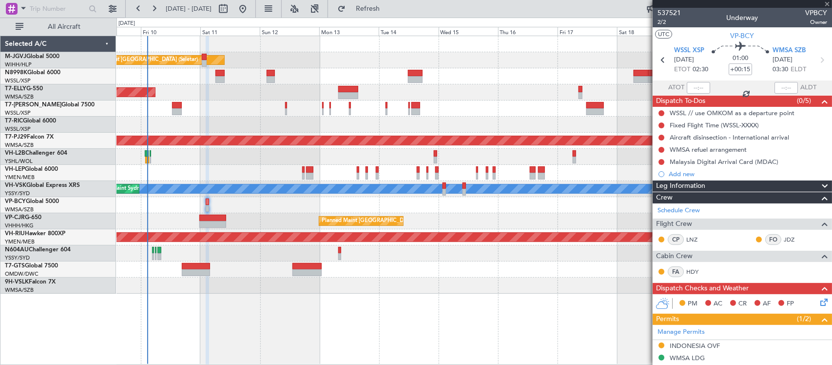
type input "+01:00"
type input "1"
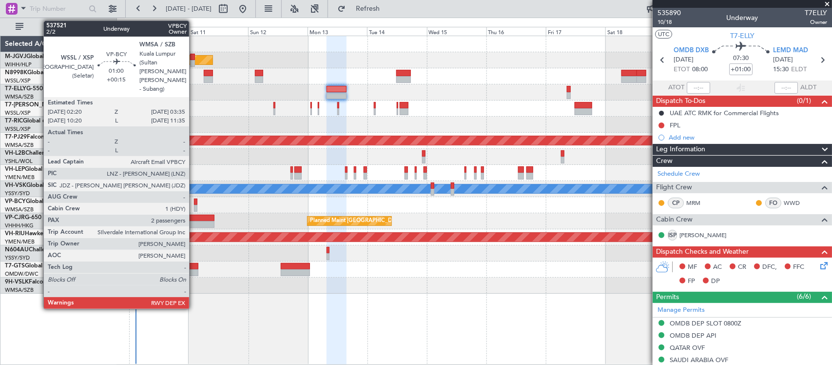
click at [194, 201] on div at bounding box center [195, 201] width 3 height 7
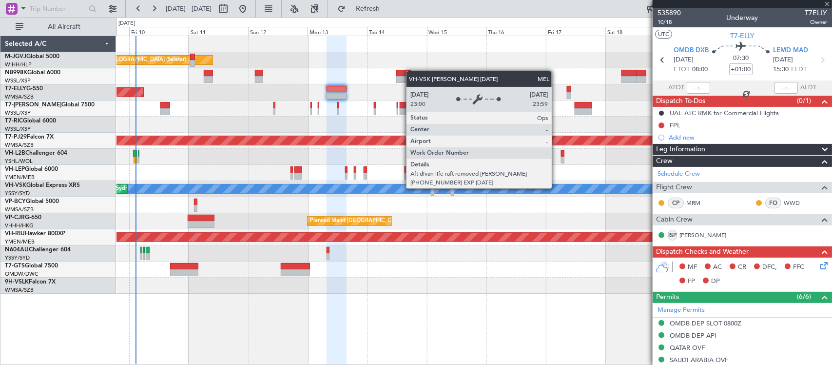
type input "+00:15"
type input "2"
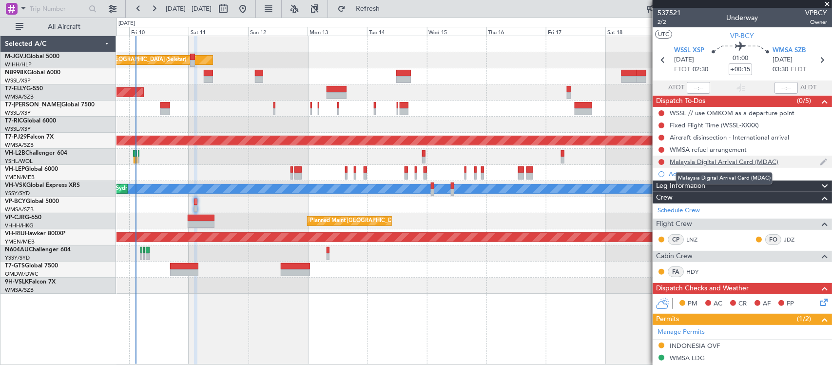
click at [738, 163] on div "Malaysia Digital Arrival Card (MDAC)" at bounding box center [724, 161] width 109 height 8
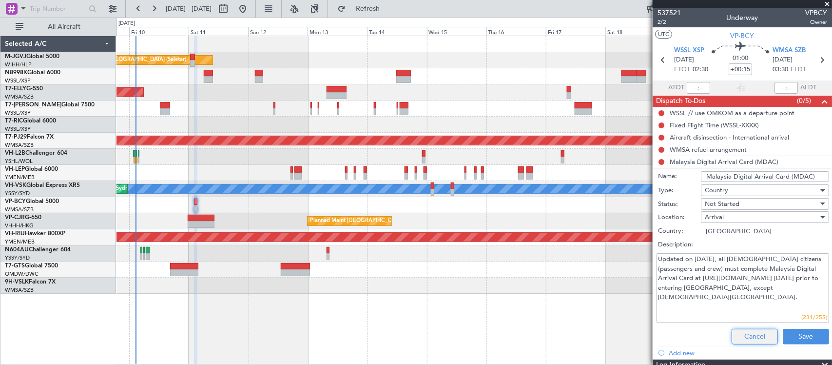
click at [739, 337] on button "Cancel" at bounding box center [755, 337] width 46 height 16
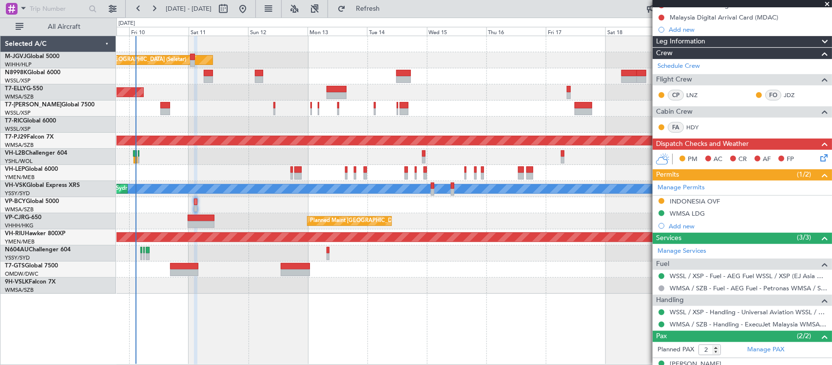
scroll to position [182, 0]
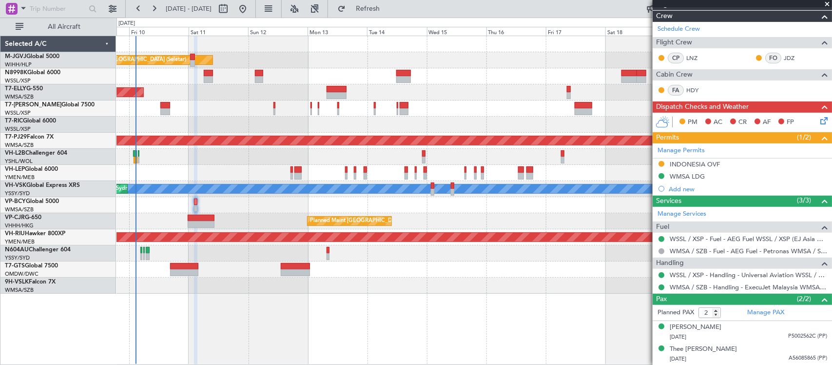
click at [818, 117] on icon at bounding box center [822, 119] width 8 height 8
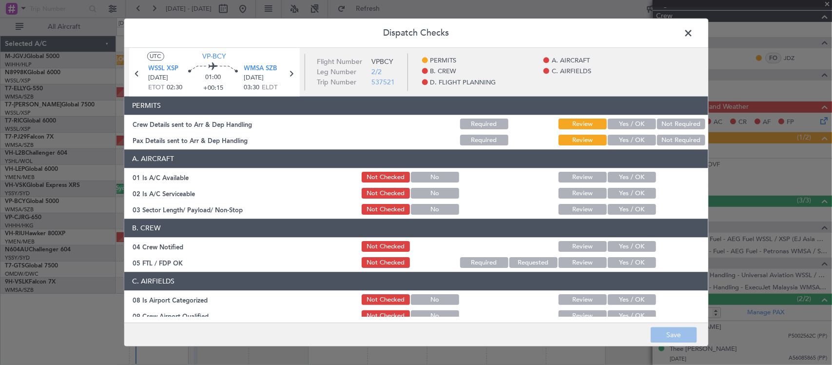
click at [617, 131] on div "Yes / OK" at bounding box center [630, 124] width 49 height 14
click at [622, 130] on div "Yes / OK" at bounding box center [630, 124] width 49 height 14
click at [622, 125] on button "Yes / OK" at bounding box center [632, 124] width 48 height 11
click at [623, 137] on button "Yes / OK" at bounding box center [632, 140] width 48 height 11
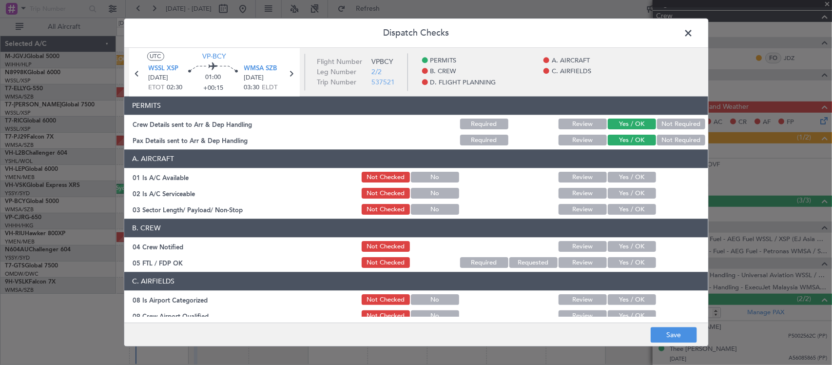
click at [619, 181] on button "Yes / OK" at bounding box center [632, 177] width 48 height 11
click at [620, 197] on button "Yes / OK" at bounding box center [632, 193] width 48 height 11
click at [624, 214] on button "Yes / OK" at bounding box center [632, 209] width 48 height 11
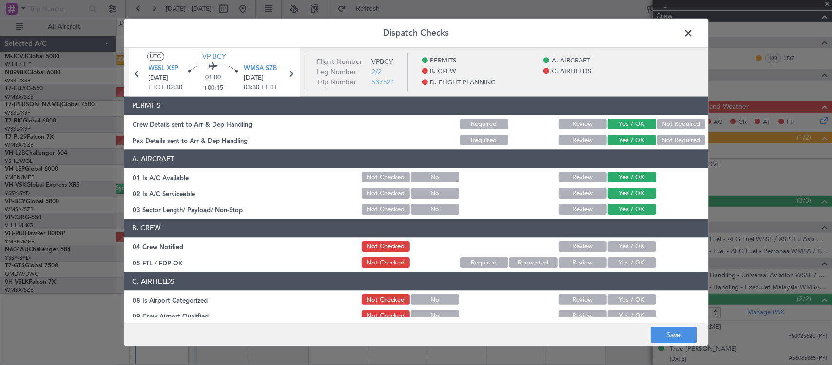
click at [624, 245] on button "Yes / OK" at bounding box center [632, 246] width 48 height 11
click at [622, 265] on button "Yes / OK" at bounding box center [632, 262] width 48 height 11
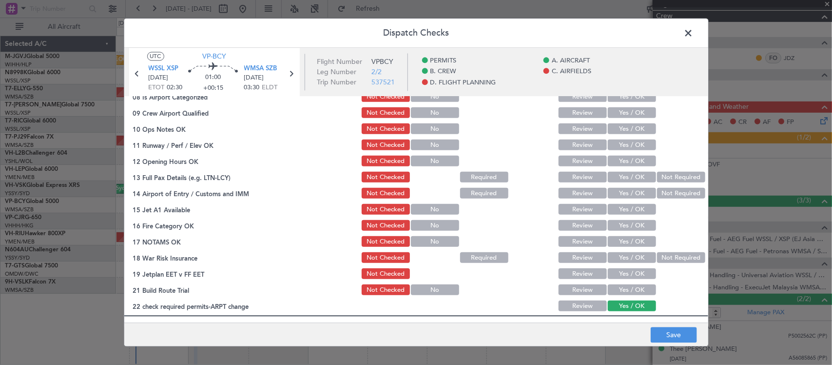
scroll to position [101, 0]
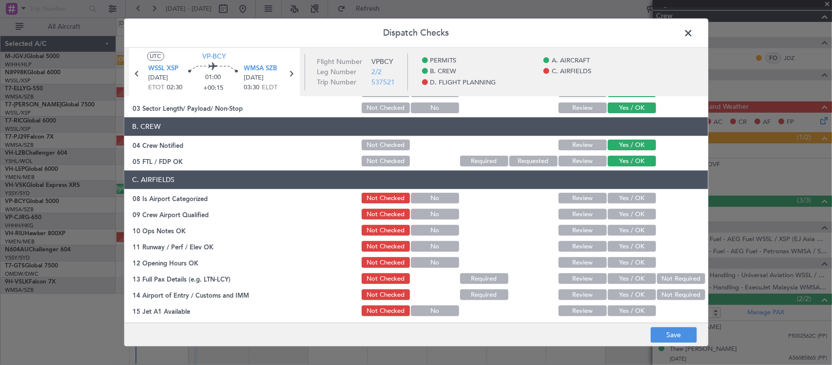
click at [622, 194] on button "Yes / OK" at bounding box center [632, 198] width 48 height 11
click at [627, 209] on button "Yes / OK" at bounding box center [632, 214] width 48 height 11
click at [634, 227] on button "Yes / OK" at bounding box center [632, 230] width 48 height 11
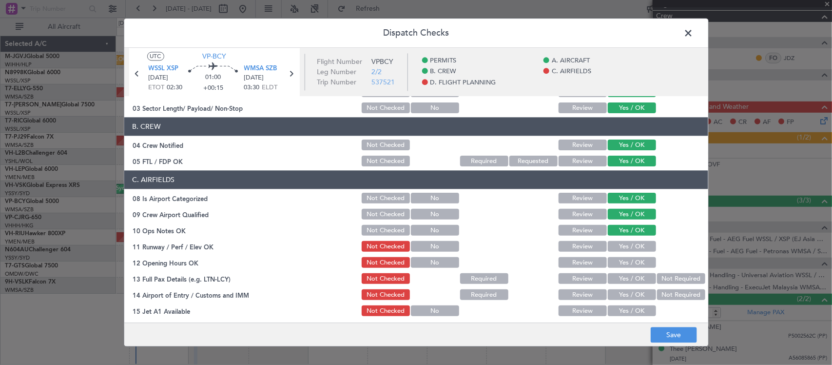
click at [634, 242] on button "Yes / OK" at bounding box center [632, 246] width 48 height 11
click at [632, 261] on button "Yes / OK" at bounding box center [632, 262] width 48 height 11
click at [632, 274] on button "Yes / OK" at bounding box center [632, 278] width 48 height 11
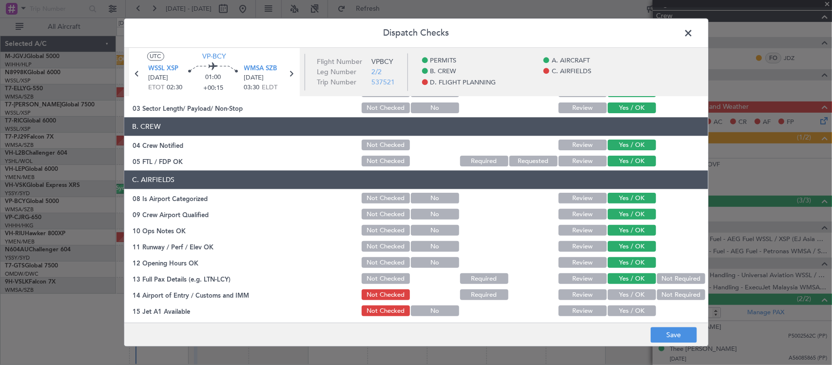
click at [634, 291] on button "Yes / OK" at bounding box center [632, 295] width 48 height 11
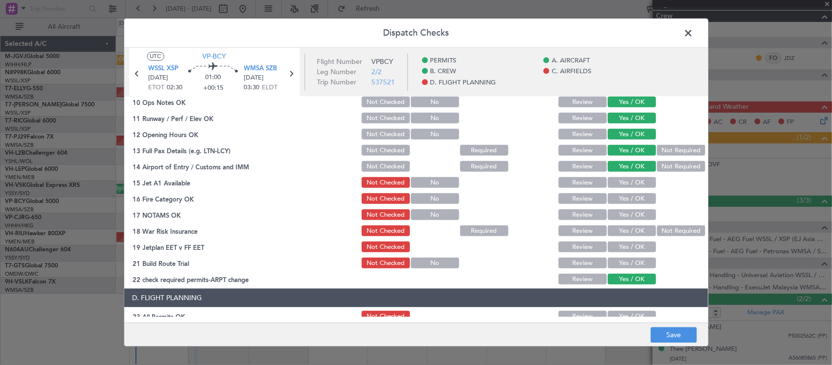
scroll to position [203, 0]
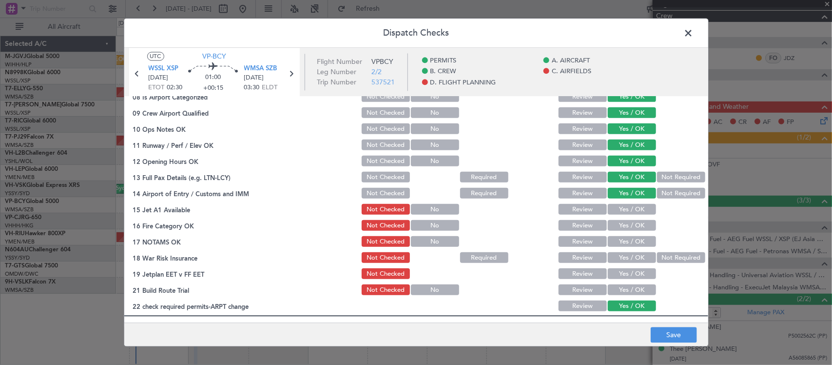
click at [637, 210] on button "Yes / OK" at bounding box center [632, 209] width 48 height 11
click at [636, 220] on button "Yes / OK" at bounding box center [632, 225] width 48 height 11
click at [638, 248] on div "Yes / OK" at bounding box center [630, 242] width 49 height 14
drag, startPoint x: 635, startPoint y: 241, endPoint x: 642, endPoint y: 245, distance: 8.7
click at [637, 242] on button "Yes / OK" at bounding box center [632, 241] width 48 height 11
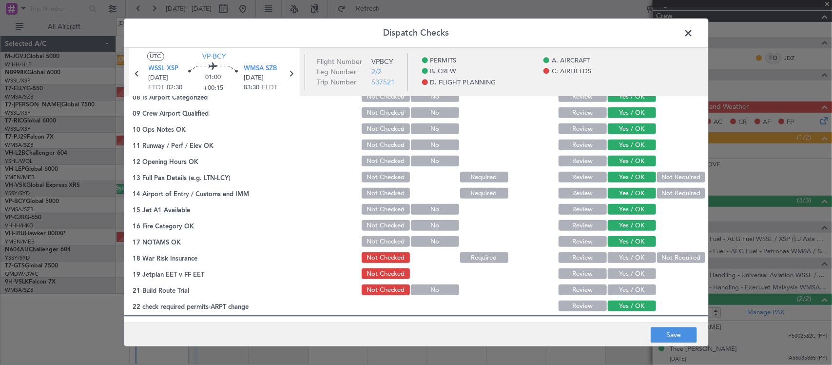
click at [666, 257] on button "Not Required" at bounding box center [681, 257] width 48 height 11
click at [630, 276] on button "Yes / OK" at bounding box center [632, 274] width 48 height 11
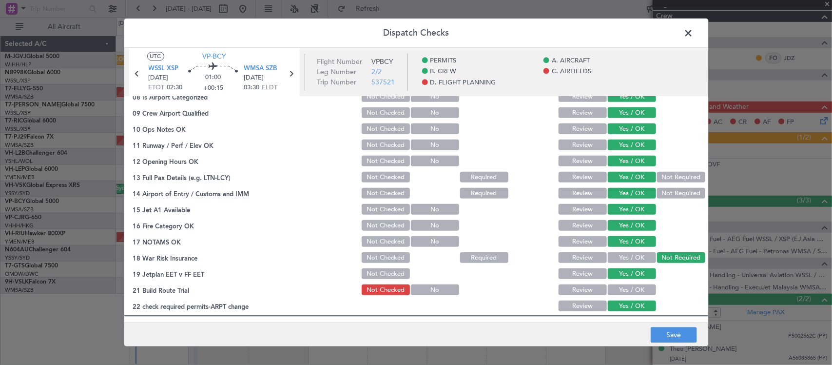
click at [635, 290] on button "Yes / OK" at bounding box center [632, 290] width 48 height 11
click at [670, 334] on button "Save" at bounding box center [674, 335] width 46 height 16
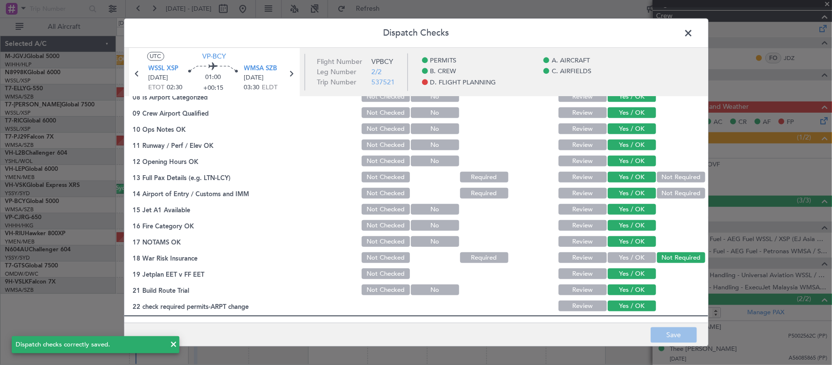
click at [694, 30] on span at bounding box center [694, 35] width 0 height 19
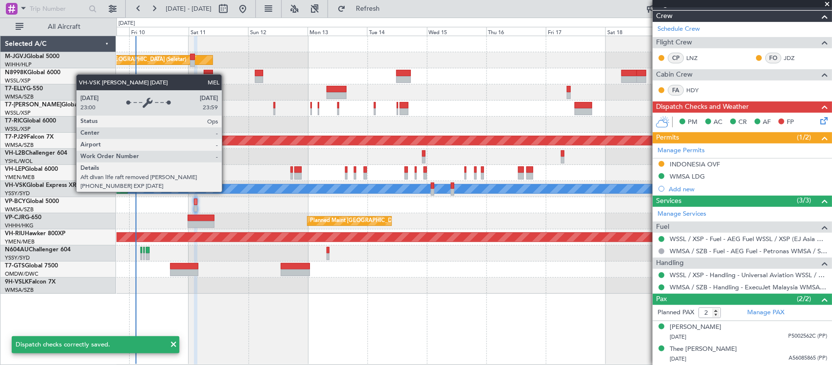
click at [254, 188] on div "MEL" at bounding box center [776, 188] width 1539 height 9
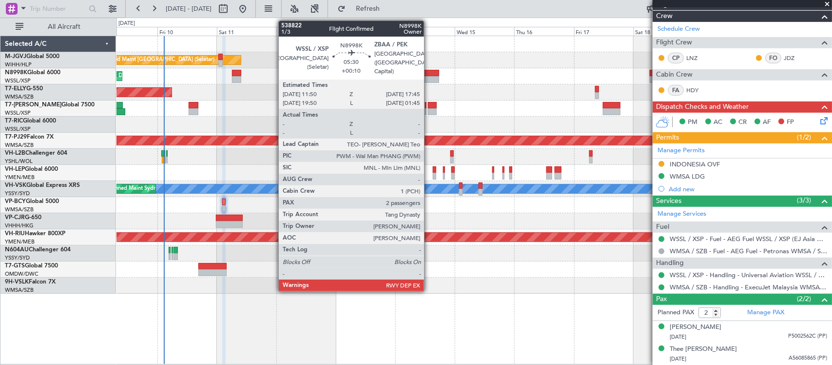
click at [429, 74] on div at bounding box center [431, 73] width 15 height 7
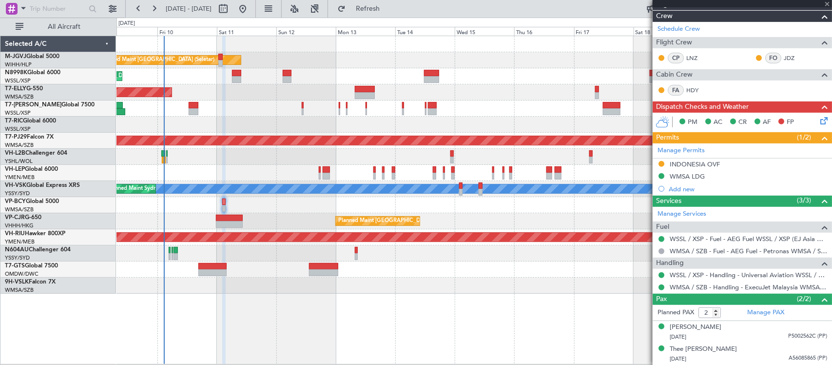
type input "+00:10"
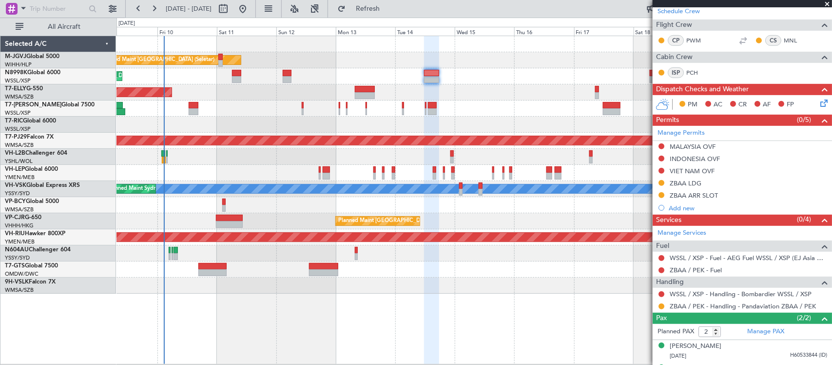
scroll to position [194, 0]
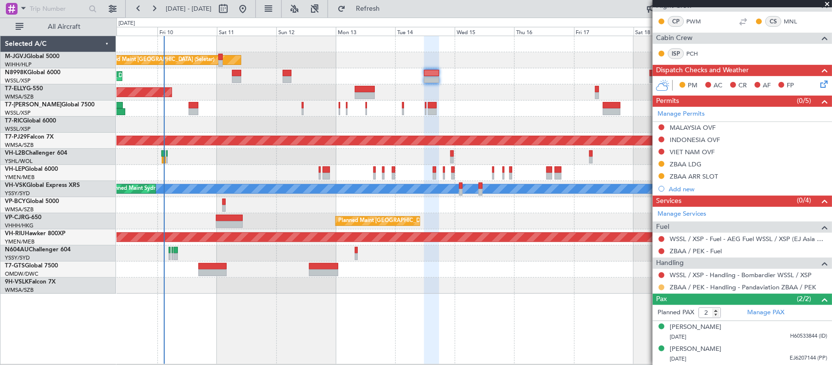
click at [661, 288] on button at bounding box center [661, 287] width 6 height 6
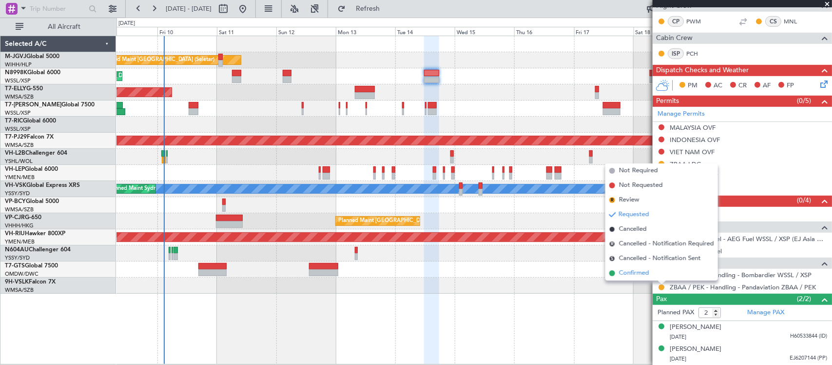
click at [652, 276] on li "Confirmed" at bounding box center [661, 273] width 113 height 15
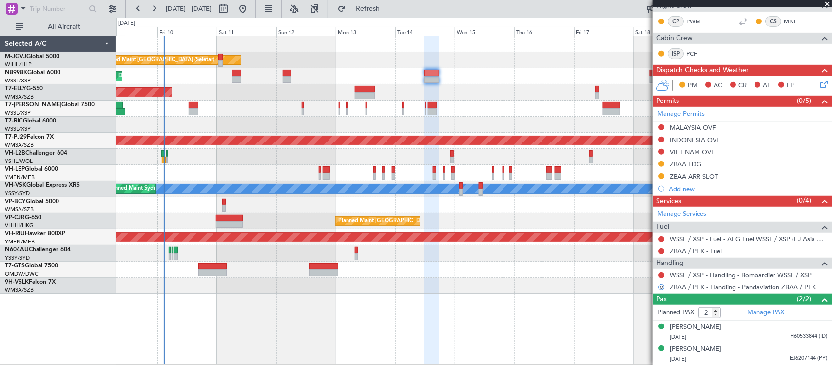
scroll to position [0, 0]
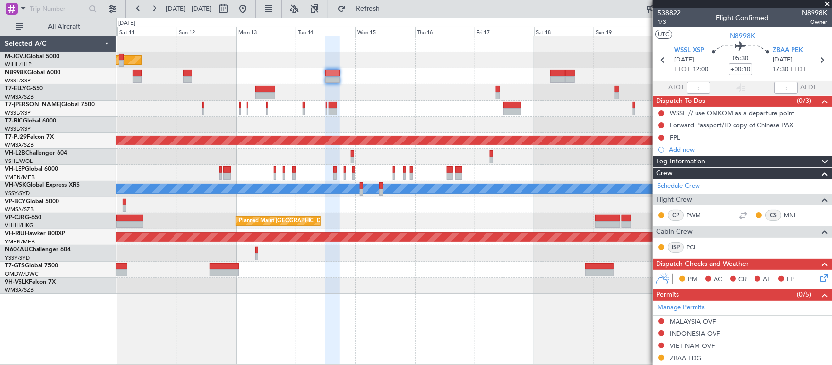
click at [454, 179] on div "Planned Maint [GEOGRAPHIC_DATA] (Seletar) Planned Maint [GEOGRAPHIC_DATA] (Sele…" at bounding box center [473, 164] width 715 height 257
click at [549, 171] on div at bounding box center [473, 173] width 715 height 16
click at [419, 81] on div "Planned Maint [GEOGRAPHIC_DATA] (Seletar)" at bounding box center [473, 76] width 715 height 16
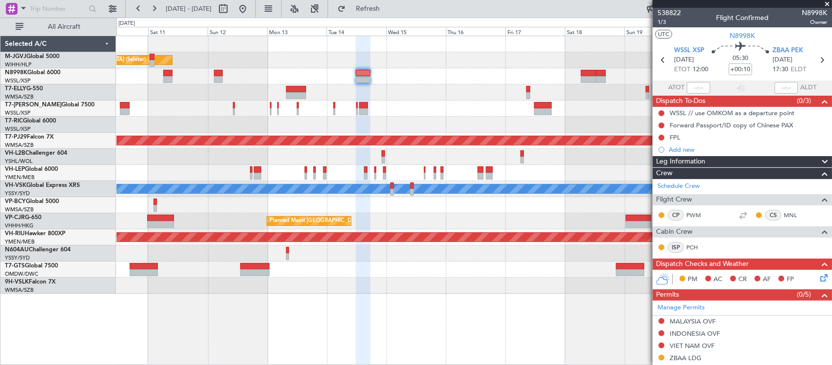
click at [458, 88] on div "Planned Maint [GEOGRAPHIC_DATA] ([GEOGRAPHIC_DATA] Intl)" at bounding box center [473, 92] width 715 height 16
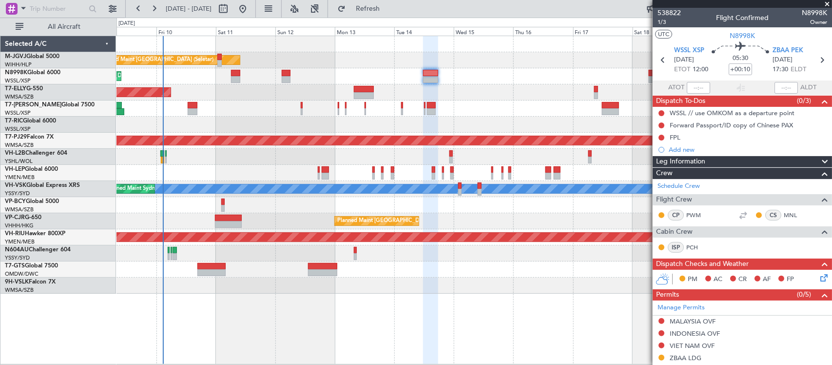
click at [495, 86] on div "Planned Maint [GEOGRAPHIC_DATA] ([GEOGRAPHIC_DATA] Intl)" at bounding box center [473, 92] width 715 height 16
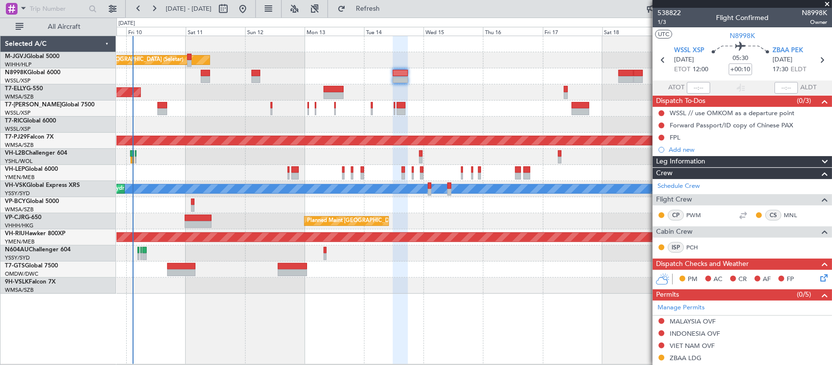
click at [452, 84] on div "Planned Maint [GEOGRAPHIC_DATA] ([GEOGRAPHIC_DATA] Intl)" at bounding box center [473, 92] width 715 height 16
click at [483, 86] on div "Planned Maint [GEOGRAPHIC_DATA] ([GEOGRAPHIC_DATA] Intl)" at bounding box center [473, 92] width 715 height 16
click at [508, 201] on div at bounding box center [473, 205] width 715 height 16
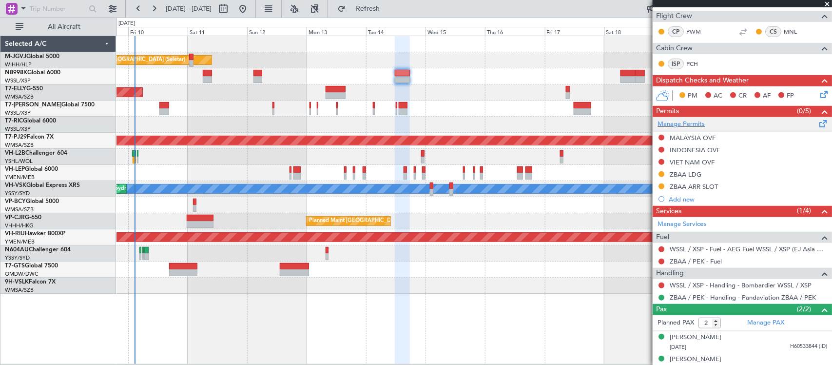
scroll to position [194, 0]
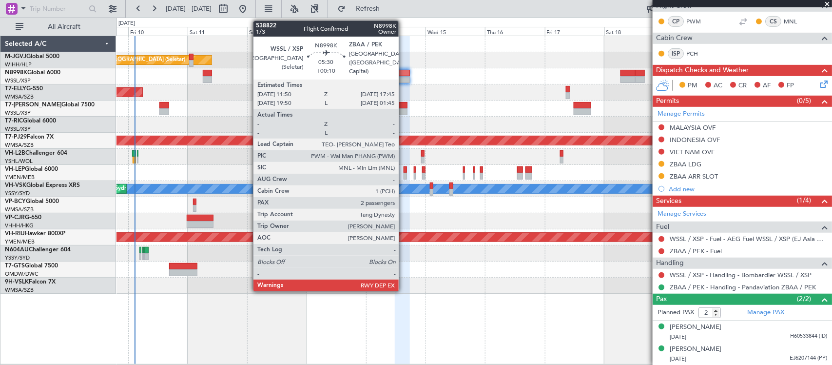
click at [404, 74] on div at bounding box center [402, 73] width 15 height 7
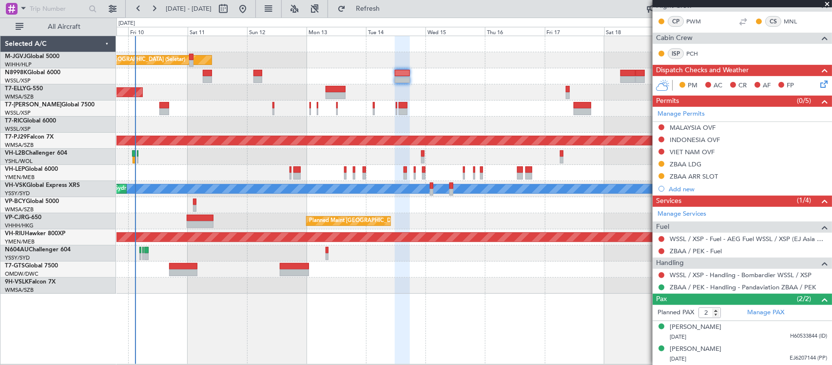
drag, startPoint x: 661, startPoint y: 127, endPoint x: 664, endPoint y: 133, distance: 7.0
click at [661, 126] on button at bounding box center [661, 127] width 6 height 6
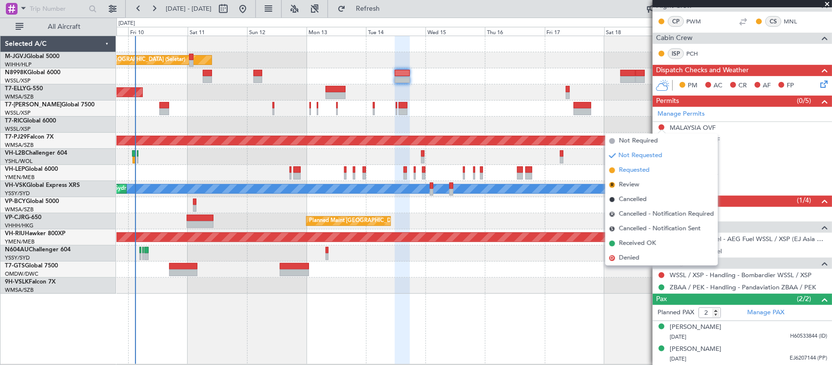
click at [634, 166] on span "Requested" at bounding box center [634, 170] width 31 height 10
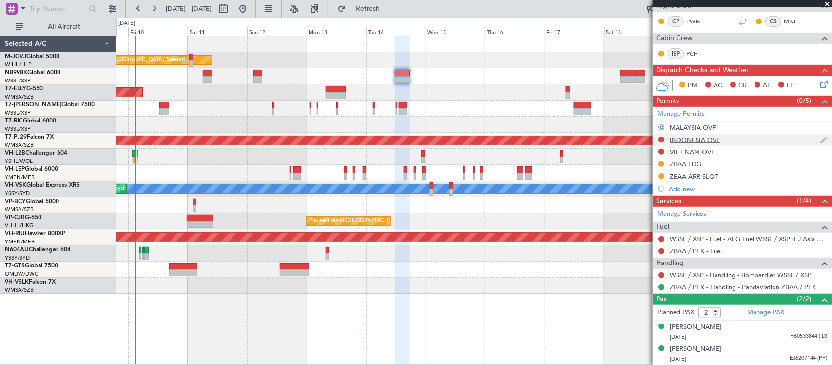
click at [663, 135] on div at bounding box center [662, 139] width 8 height 8
click at [663, 138] on button at bounding box center [661, 139] width 6 height 6
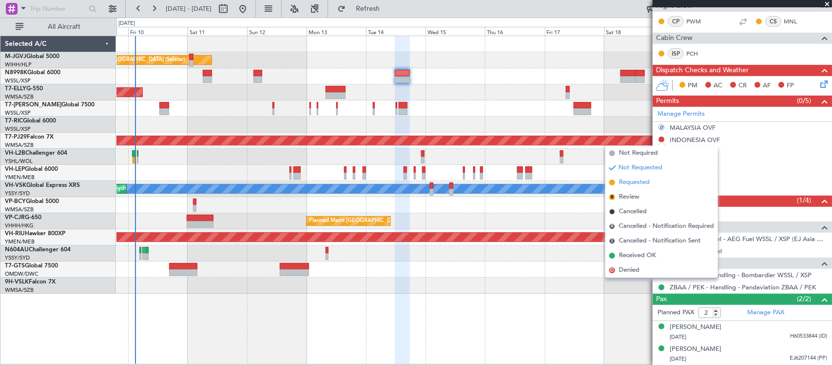
click at [648, 183] on span "Requested" at bounding box center [634, 182] width 31 height 10
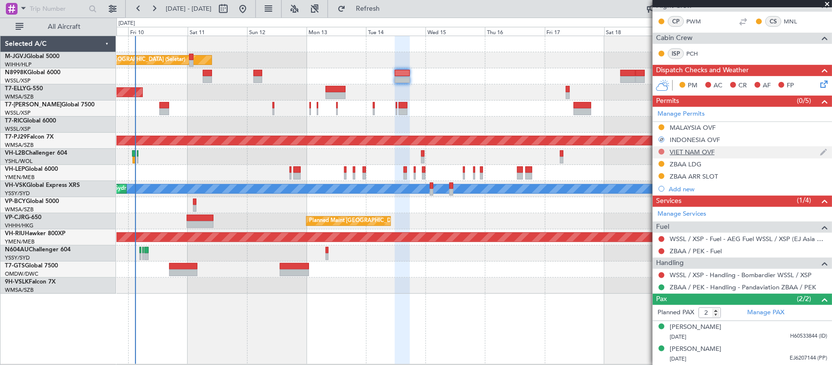
click at [658, 150] on button at bounding box center [661, 152] width 6 height 6
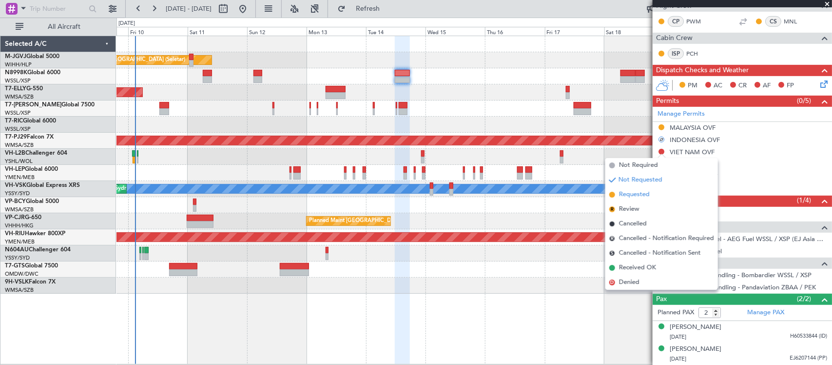
click at [642, 196] on span "Requested" at bounding box center [634, 195] width 31 height 10
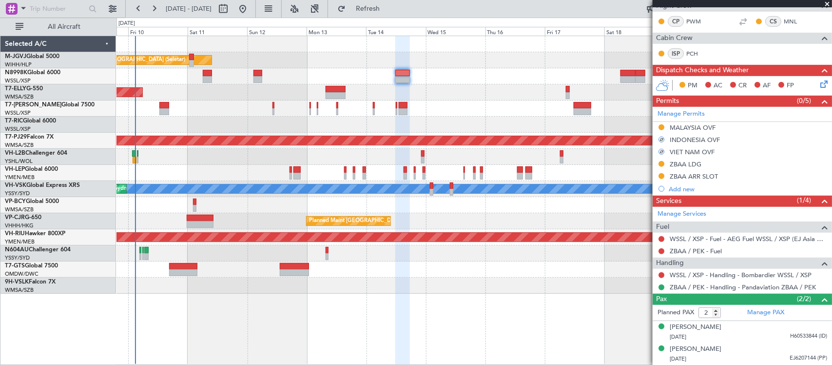
click at [551, 320] on div "Planned Maint [GEOGRAPHIC_DATA] (Seletar) Planned Maint [GEOGRAPHIC_DATA] (Sele…" at bounding box center [474, 200] width 716 height 329
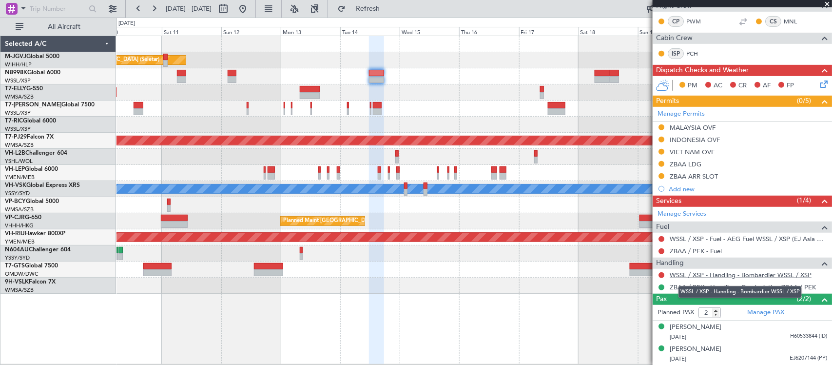
click at [706, 273] on link "WSSL / XSP - Handling - Bombardier WSSL / XSP" at bounding box center [741, 275] width 142 height 8
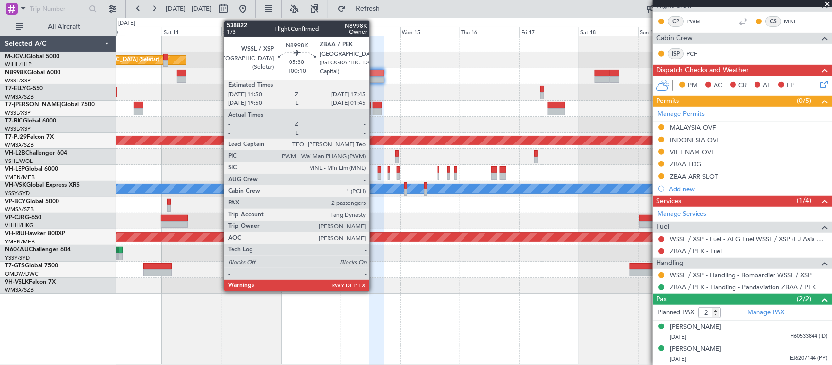
click at [374, 71] on div at bounding box center [376, 73] width 15 height 7
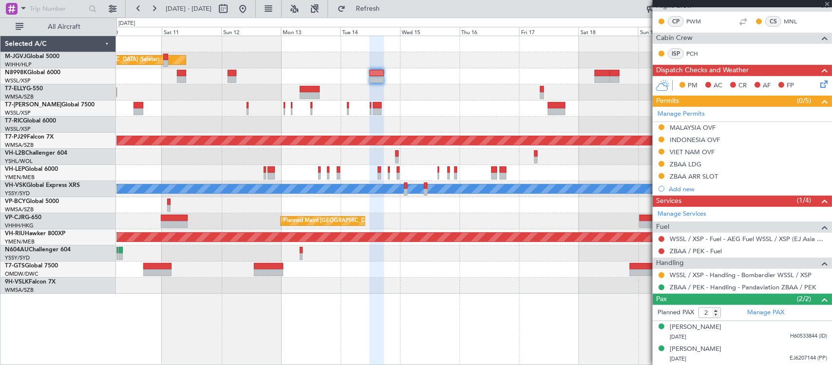
click at [472, 119] on div "Planned Maint [GEOGRAPHIC_DATA] (Seletar) Planned Maint [GEOGRAPHIC_DATA] (Sele…" at bounding box center [473, 164] width 715 height 257
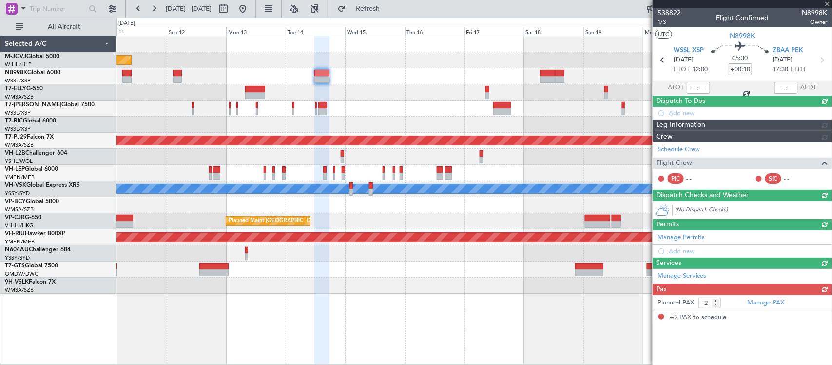
scroll to position [0, 0]
click at [427, 136] on div "Planned Maint [GEOGRAPHIC_DATA] (Seletar) Planned Maint [GEOGRAPHIC_DATA] (Sele…" at bounding box center [473, 164] width 715 height 257
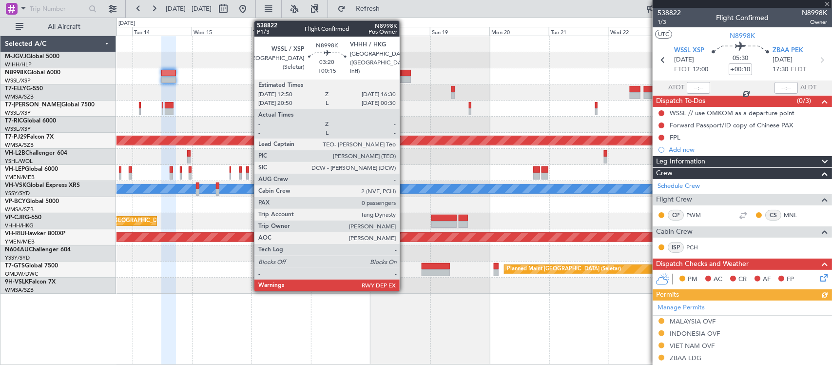
click at [405, 81] on div at bounding box center [406, 79] width 9 height 7
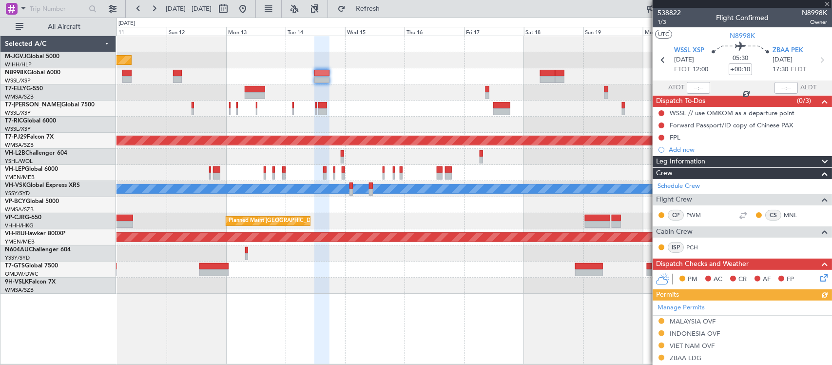
click at [506, 122] on div at bounding box center [473, 124] width 715 height 16
type input "+00:15"
type input "0"
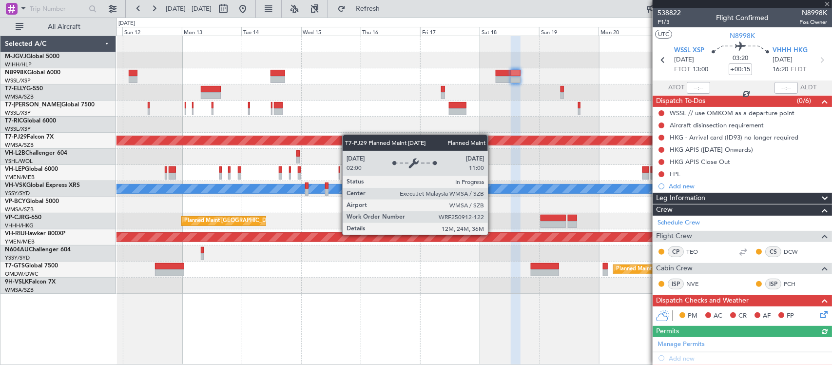
click at [267, 139] on div "Planned Maint [GEOGRAPHIC_DATA] (Seletar) Planned Maint [GEOGRAPHIC_DATA] (Sele…" at bounding box center [473, 164] width 715 height 257
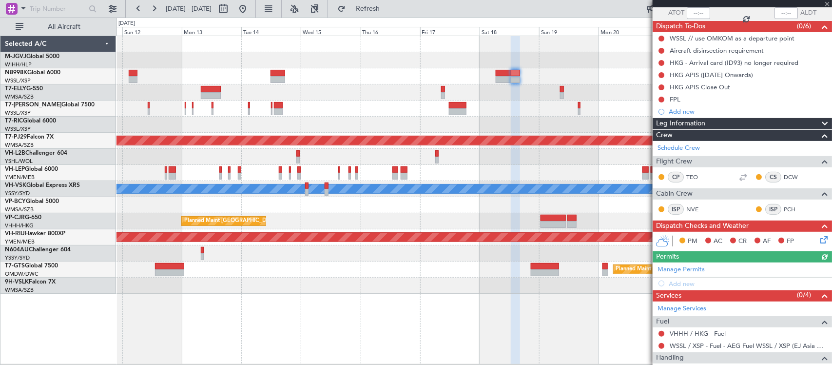
scroll to position [126, 0]
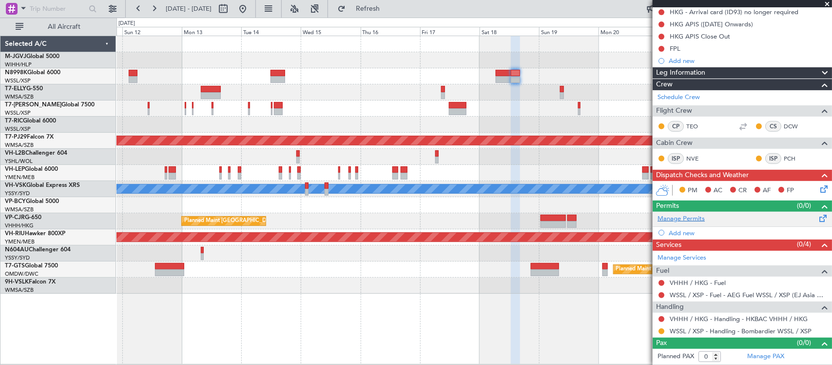
click at [681, 218] on link "Manage Permits" at bounding box center [681, 219] width 47 height 10
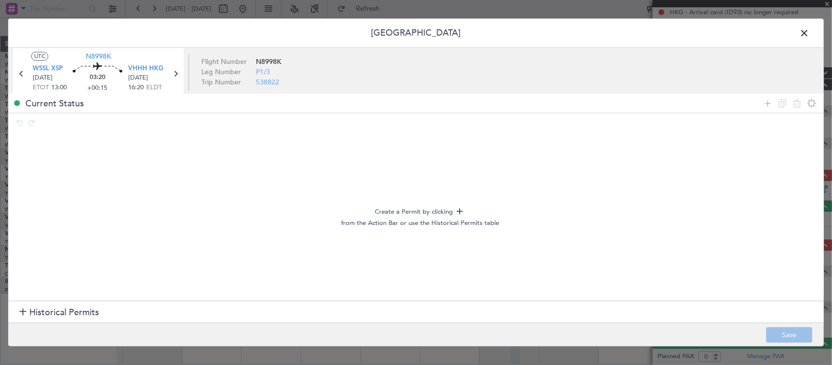
click at [86, 315] on span "Historical Permits" at bounding box center [64, 312] width 70 height 13
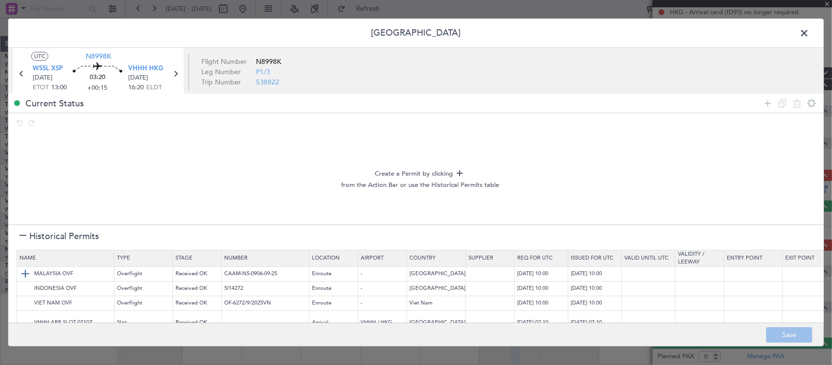
click at [23, 276] on img at bounding box center [25, 274] width 12 height 12
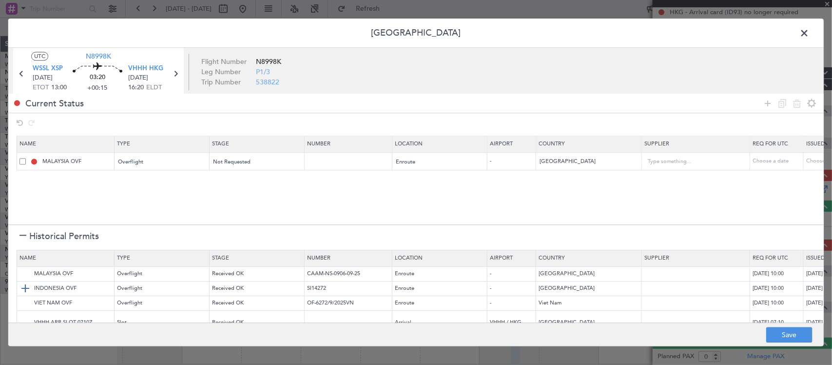
click at [25, 291] on img at bounding box center [25, 289] width 12 height 12
click at [25, 303] on img at bounding box center [25, 303] width 12 height 12
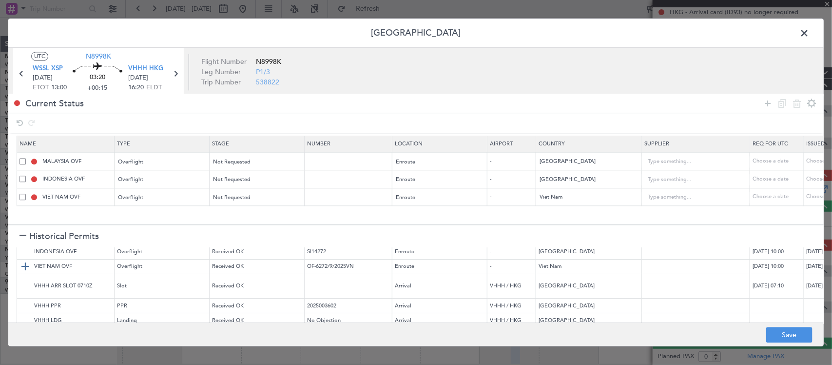
scroll to position [53, 0]
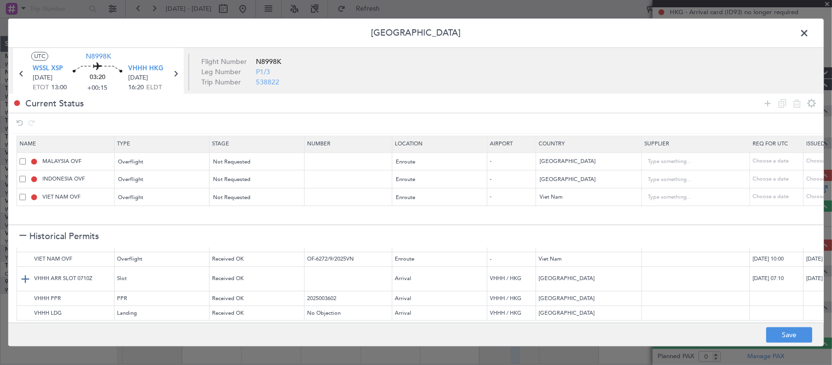
click at [23, 273] on img at bounding box center [25, 279] width 12 height 12
click at [25, 292] on img at bounding box center [25, 298] width 12 height 12
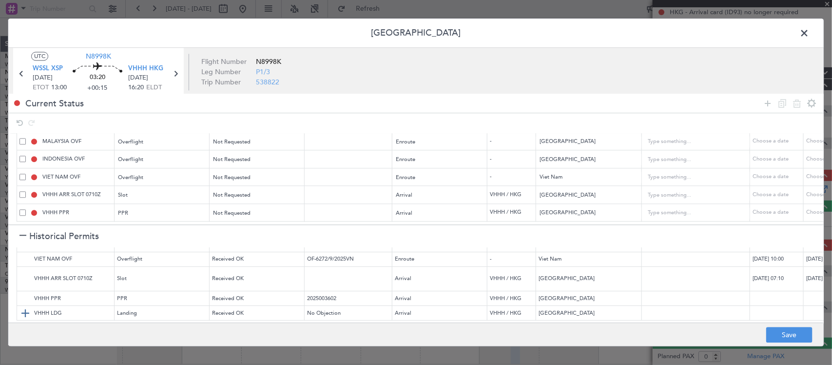
click at [25, 307] on img at bounding box center [25, 313] width 12 height 12
click at [781, 338] on button "Save" at bounding box center [789, 335] width 46 height 16
type input "NNN"
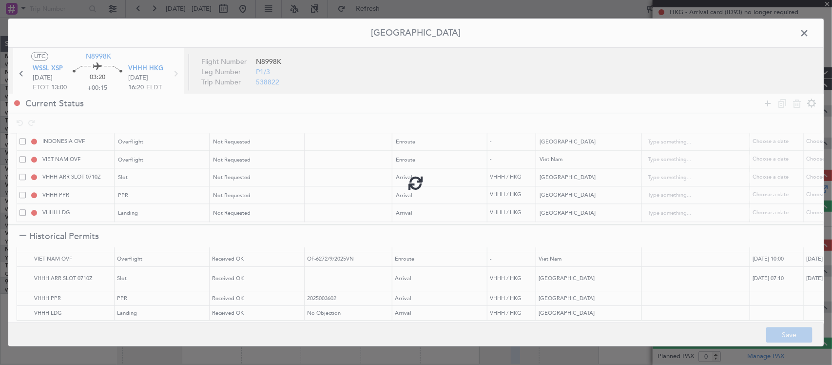
type input "2"
type input "NNN"
type input "VHHH ARR SLOT"
type input "NNN"
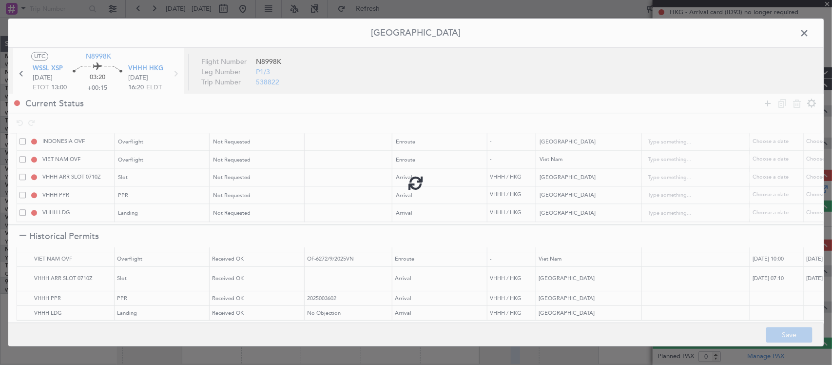
type input "NNN"
click at [809, 34] on span at bounding box center [809, 35] width 0 height 19
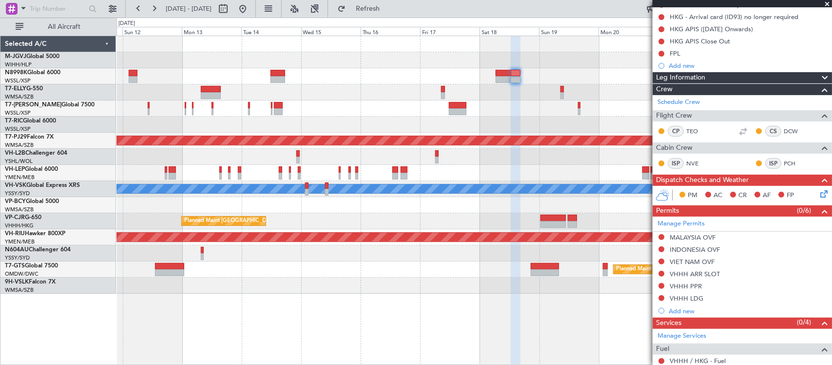
scroll to position [199, 0]
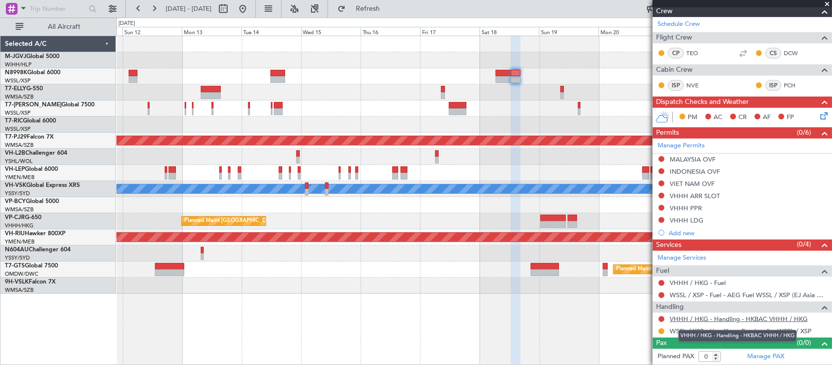
click at [690, 319] on link "VHHH / HKG - Handling - HKBAC VHHH / HKG" at bounding box center [739, 318] width 138 height 8
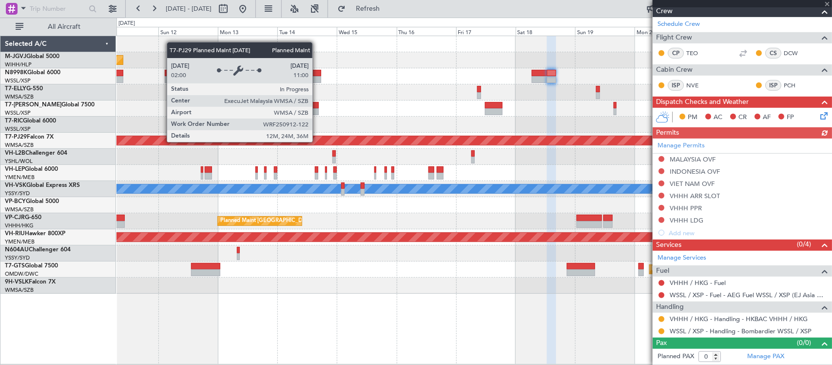
click at [353, 139] on div "Planned Maint [GEOGRAPHIC_DATA] (Sultan [PERSON_NAME] [PERSON_NAME] - Subang)" at bounding box center [473, 140] width 2143 height 9
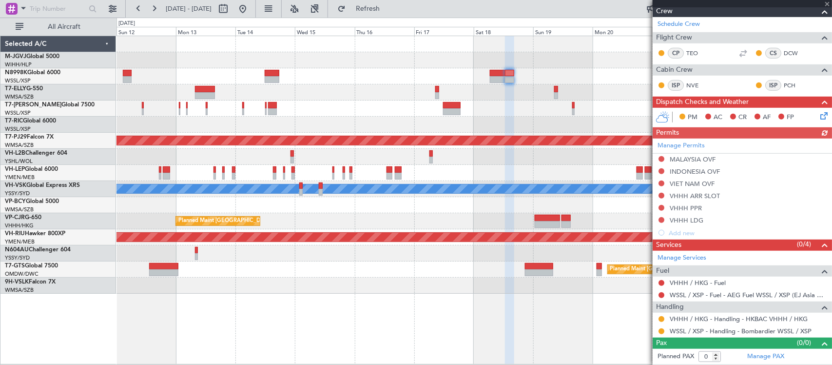
click at [431, 125] on div at bounding box center [473, 124] width 715 height 16
click at [661, 330] on button at bounding box center [661, 331] width 6 height 6
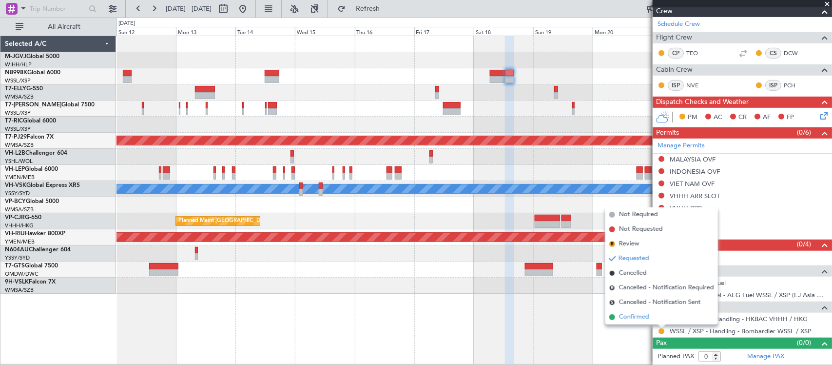
click at [629, 315] on span "Confirmed" at bounding box center [634, 317] width 30 height 10
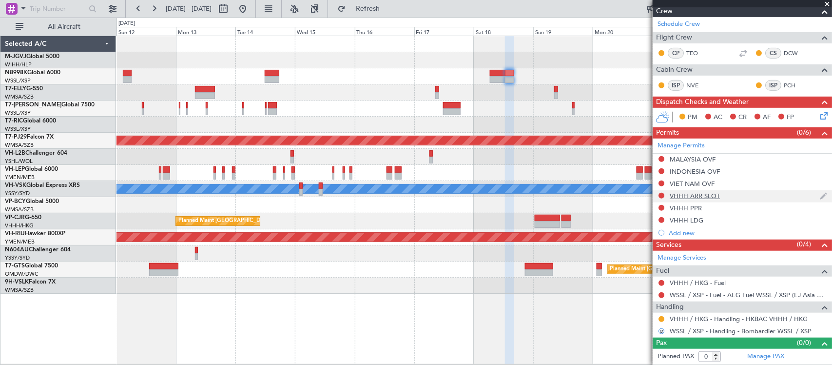
click at [691, 195] on div "VHHH ARR SLOT" at bounding box center [695, 196] width 50 height 8
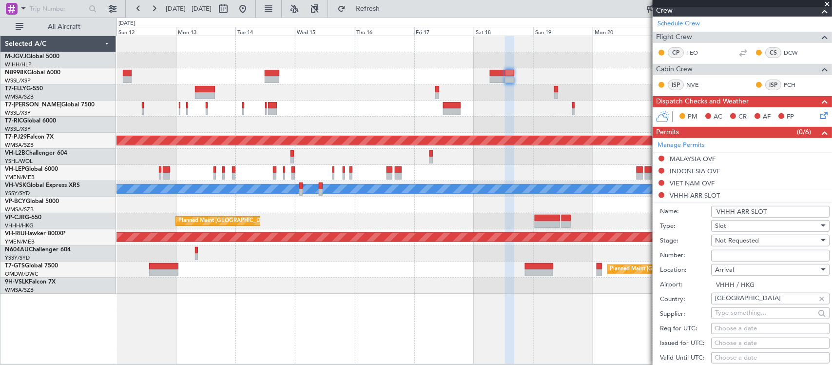
click at [663, 194] on li "VHHH ARR SLOT Name: VHHH ARR SLOT Type: Slot Stage: Not Requested Number: Locat…" at bounding box center [742, 341] width 179 height 303
click at [739, 269] on div "Arrival" at bounding box center [767, 269] width 104 height 15
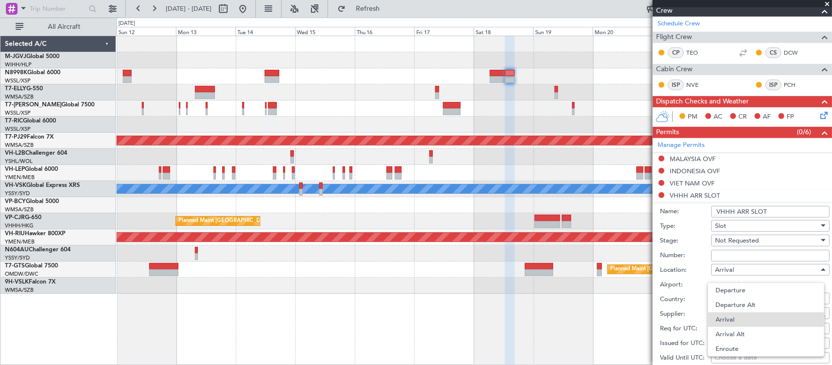
click at [758, 239] on div at bounding box center [416, 182] width 832 height 365
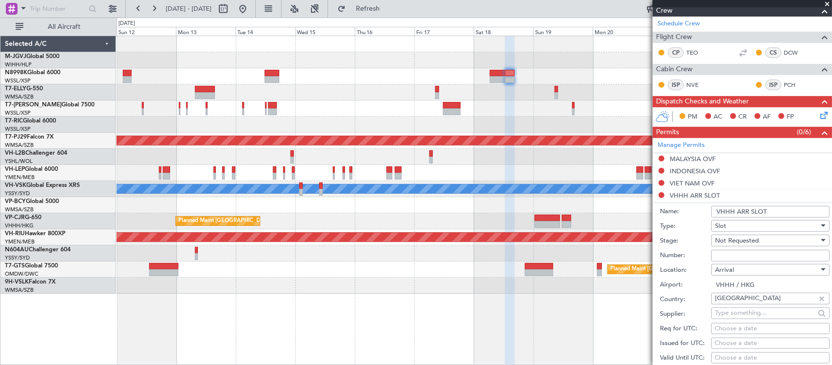
click at [733, 240] on span "Not Requested" at bounding box center [737, 240] width 44 height 9
click at [737, 301] on span "Requested" at bounding box center [766, 304] width 100 height 15
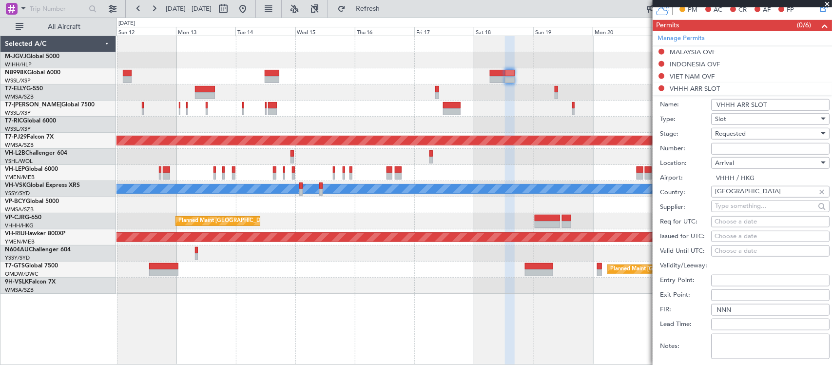
scroll to position [490, 0]
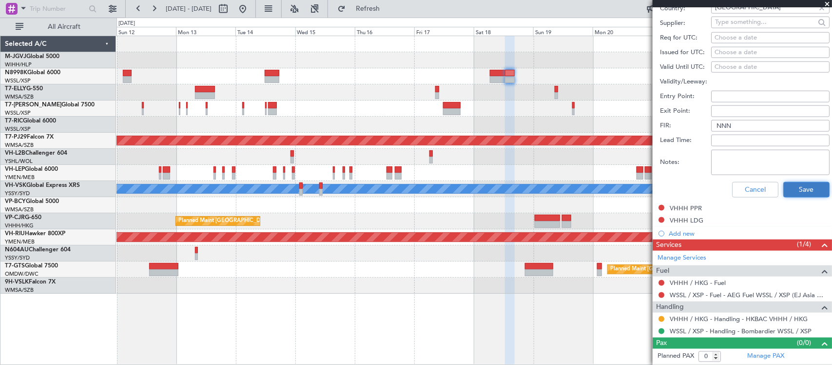
click at [798, 187] on button "Save" at bounding box center [806, 190] width 46 height 16
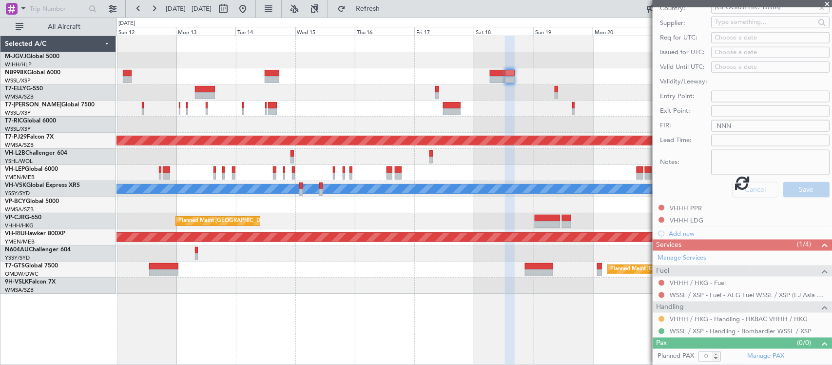
scroll to position [198, 0]
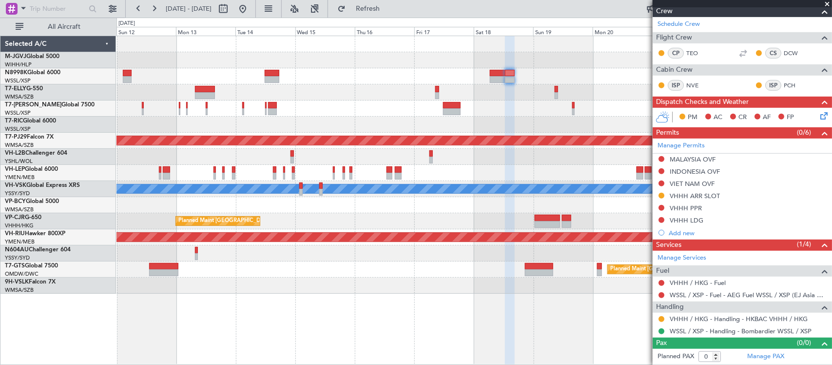
click at [496, 122] on div at bounding box center [473, 124] width 715 height 16
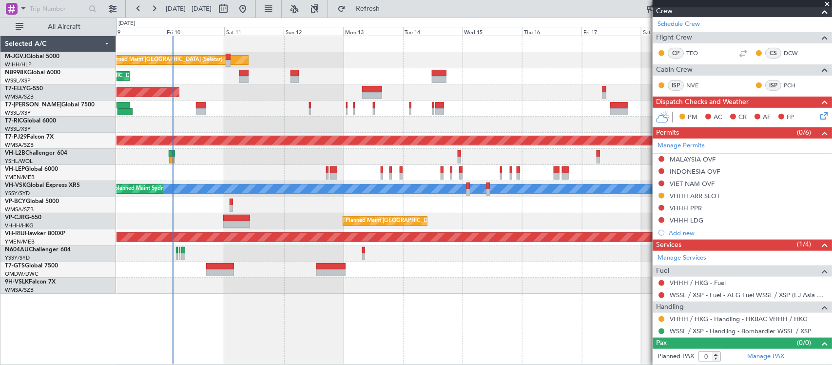
click at [168, 156] on div at bounding box center [473, 157] width 715 height 16
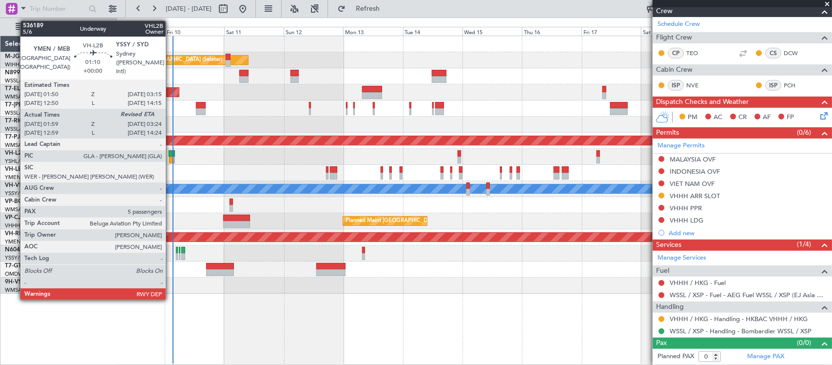
click at [171, 155] on div at bounding box center [171, 153] width 4 height 7
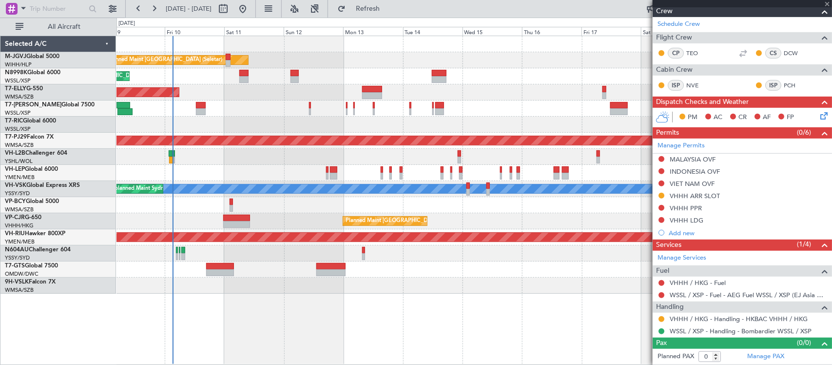
type input "02:09"
type input "5"
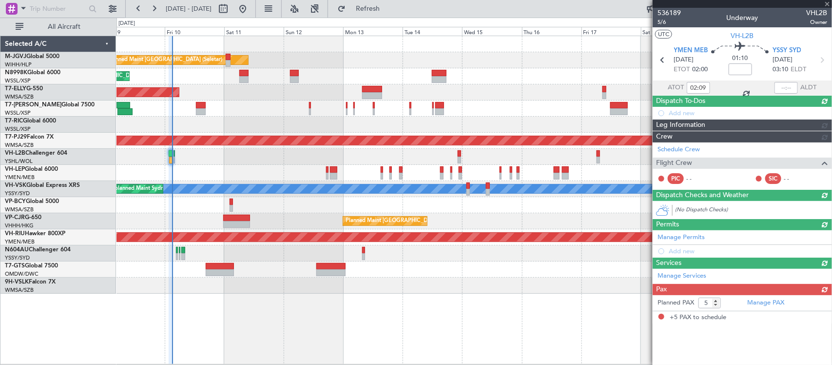
scroll to position [0, 0]
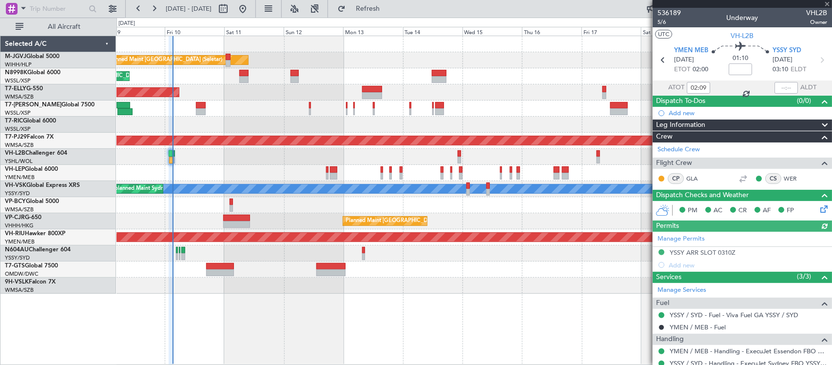
click at [781, 85] on div at bounding box center [785, 88] width 23 height 12
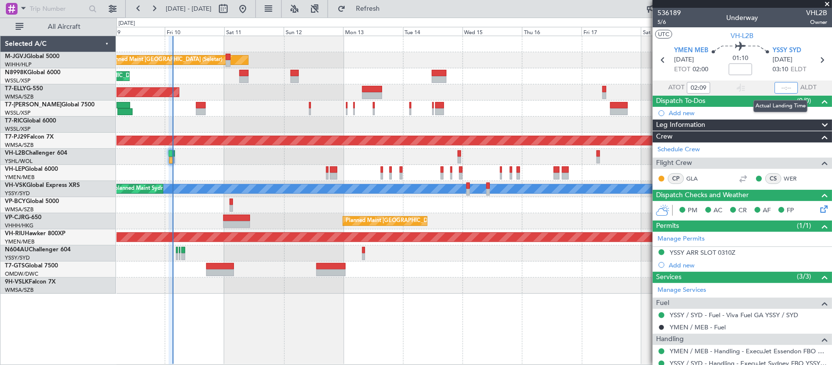
click at [785, 85] on input "text" at bounding box center [785, 88] width 23 height 12
type input "03:06"
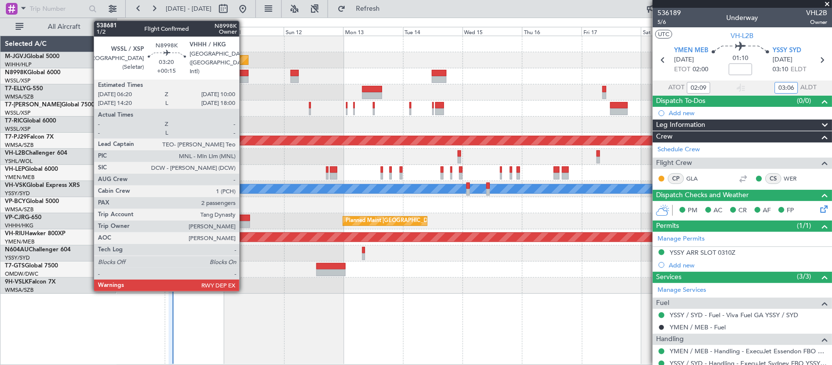
click at [244, 77] on div at bounding box center [243, 79] width 9 height 7
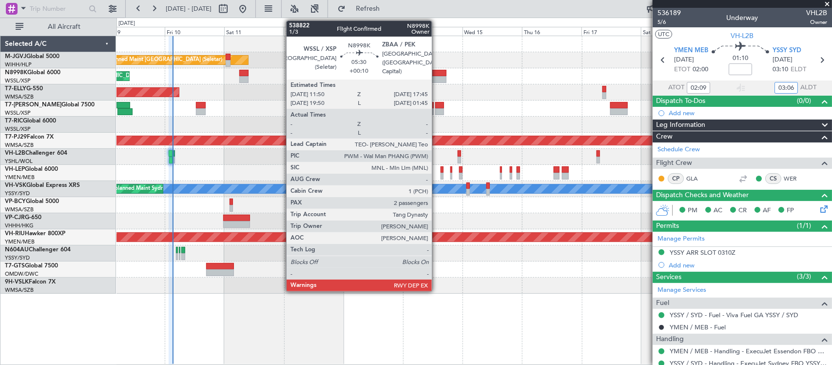
click at [437, 80] on div at bounding box center [439, 79] width 15 height 7
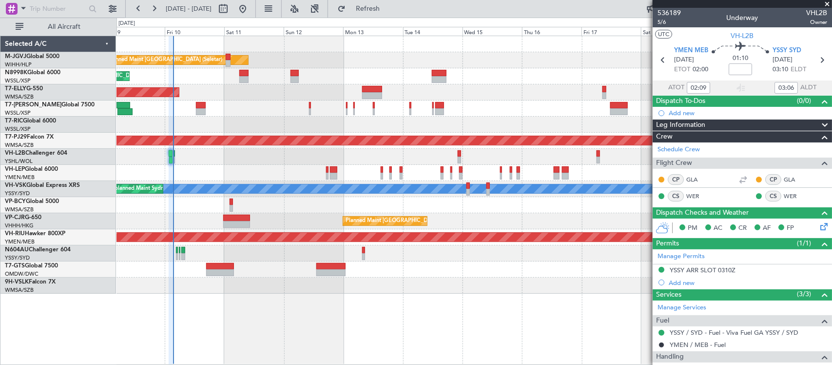
click at [335, 127] on div "Planned Maint [GEOGRAPHIC_DATA] (Seletar) Planned Maint [GEOGRAPHIC_DATA] (Sele…" at bounding box center [473, 164] width 715 height 257
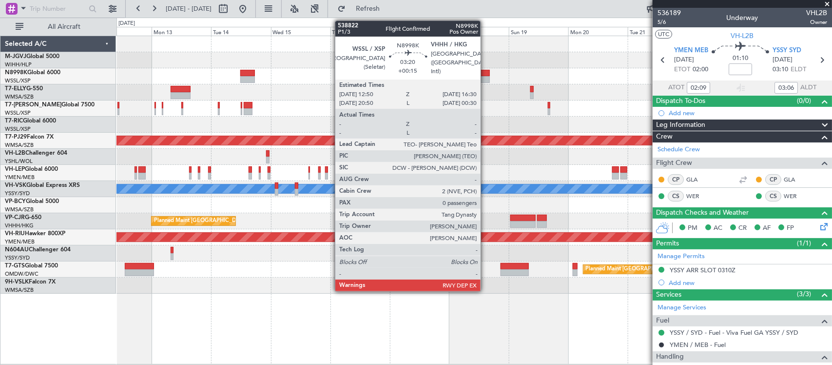
click at [485, 77] on div at bounding box center [485, 79] width 9 height 7
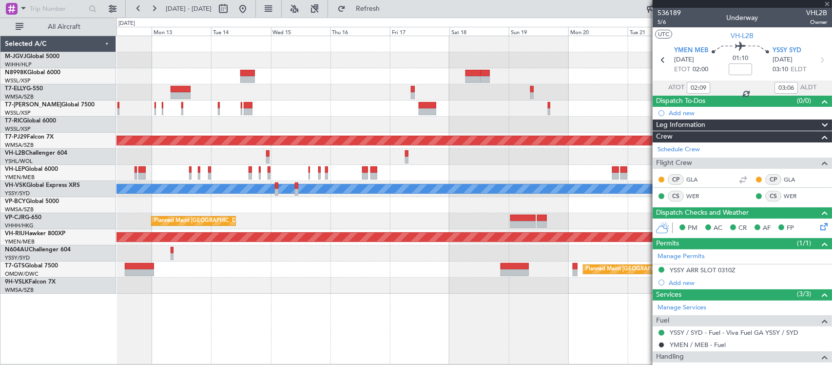
type input "+00:15"
type input "0"
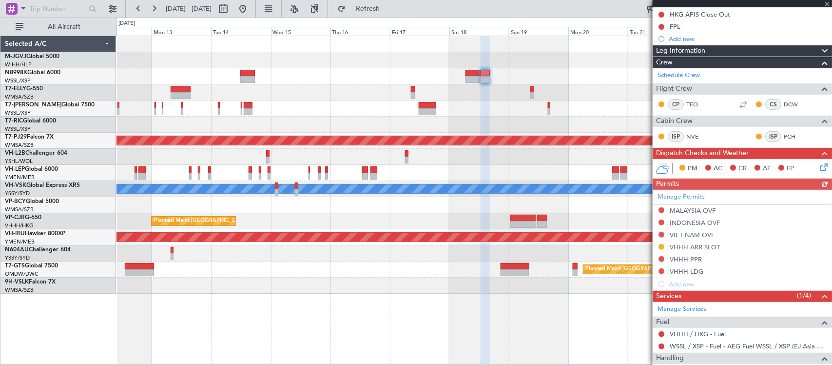
scroll to position [199, 0]
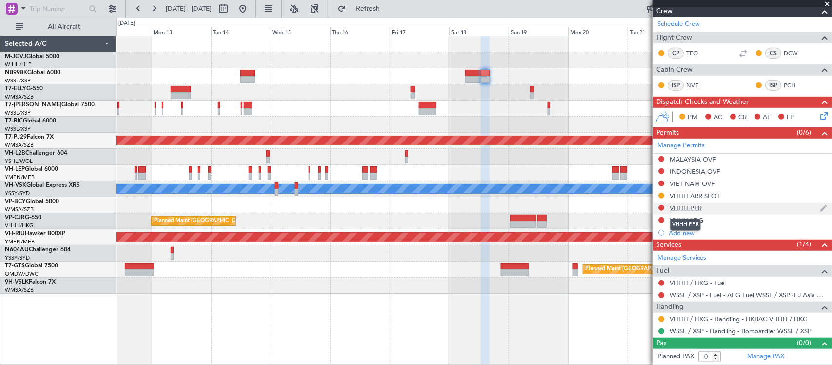
click at [685, 206] on div "VHHH PPR" at bounding box center [686, 208] width 32 height 8
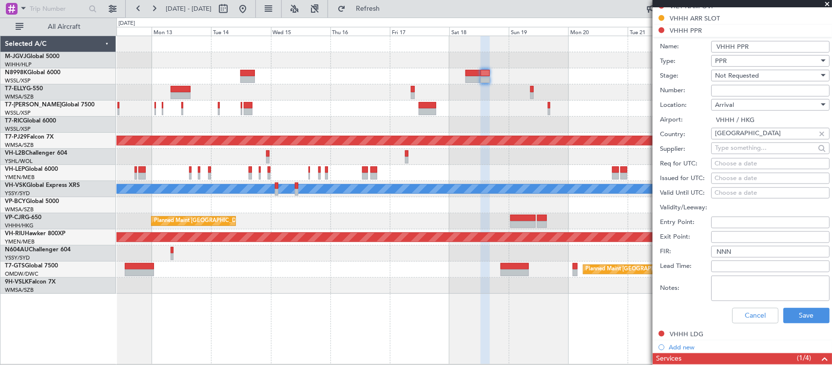
scroll to position [490, 0]
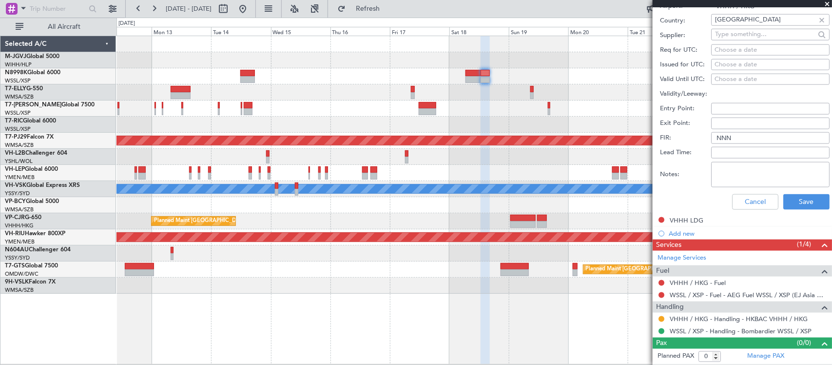
click at [755, 178] on textarea "Notes:" at bounding box center [770, 174] width 118 height 25
paste textarea "2025004411"
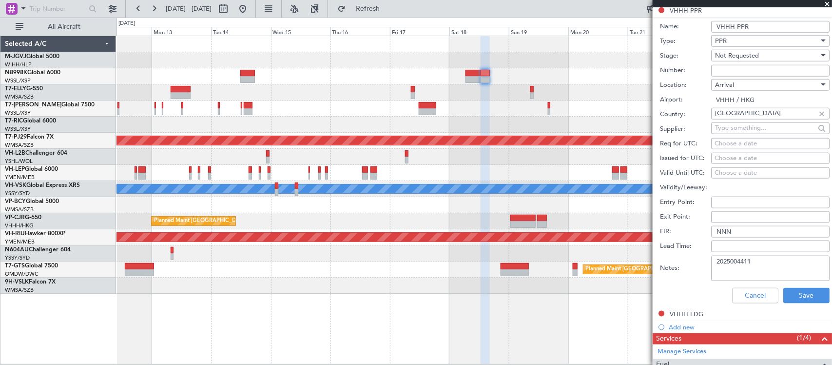
scroll to position [287, 0]
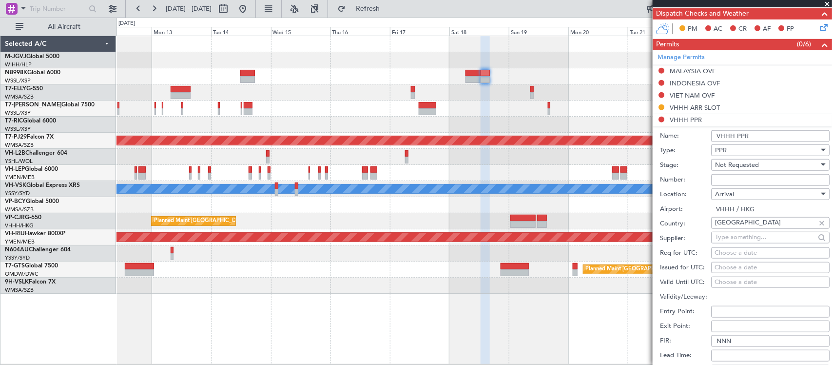
type textarea "2025004411"
click at [749, 159] on div "Not Requested" at bounding box center [767, 164] width 104 height 15
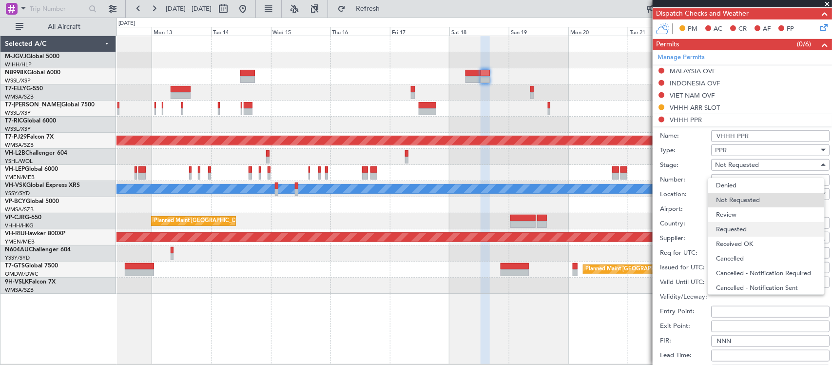
click at [754, 226] on span "Requested" at bounding box center [766, 229] width 100 height 15
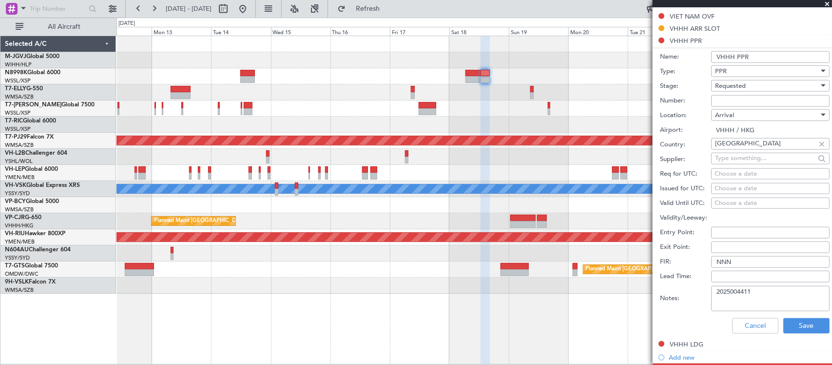
scroll to position [388, 0]
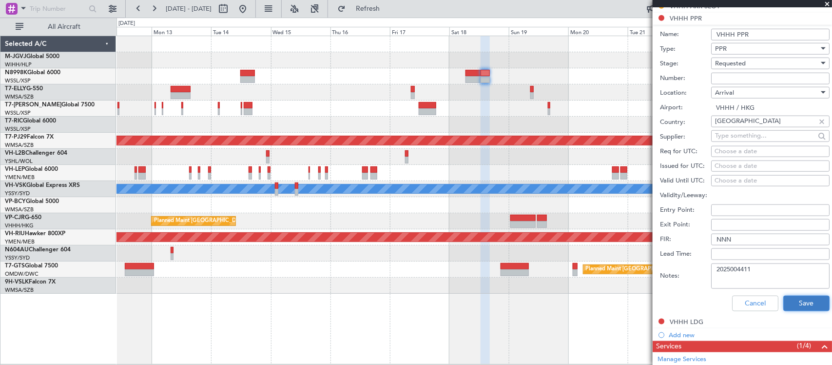
click at [790, 307] on button "Save" at bounding box center [806, 303] width 46 height 16
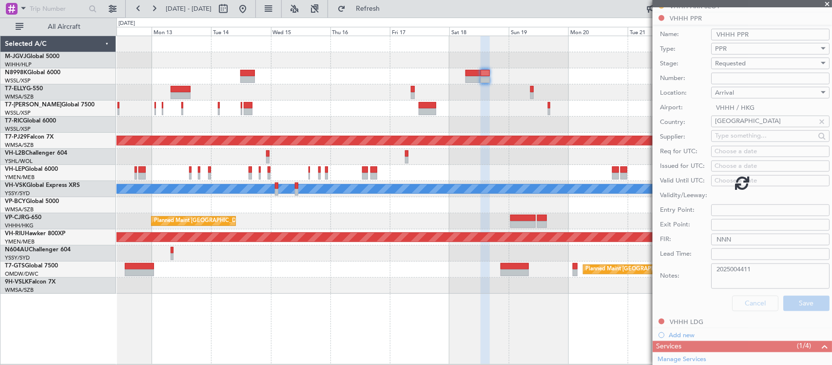
scroll to position [199, 0]
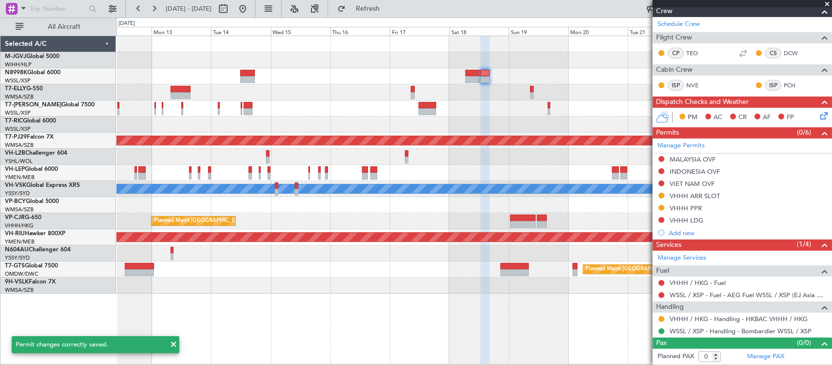
click at [827, 3] on span at bounding box center [827, 4] width 10 height 9
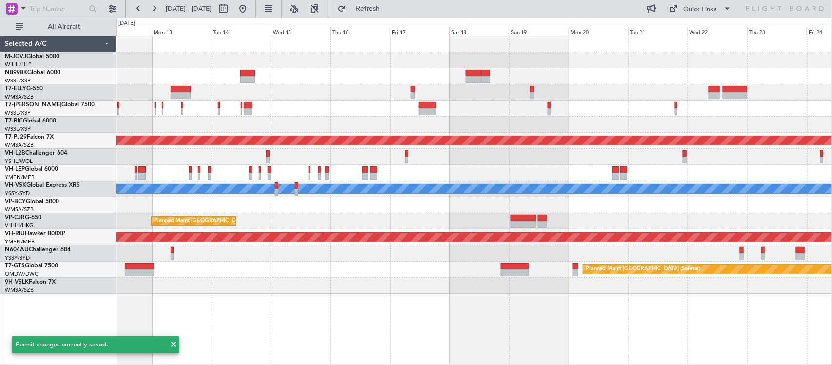
scroll to position [0, 0]
click at [537, 232] on div "Planned Maint [GEOGRAPHIC_DATA] (Seletar) Planned Maint [GEOGRAPHIC_DATA] (Sele…" at bounding box center [473, 164] width 715 height 257
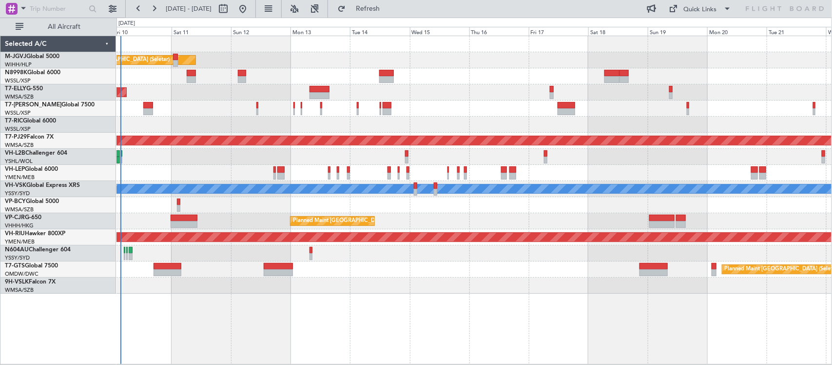
click at [296, 101] on div "Planned Maint [GEOGRAPHIC_DATA] (Seletar)" at bounding box center [473, 108] width 715 height 16
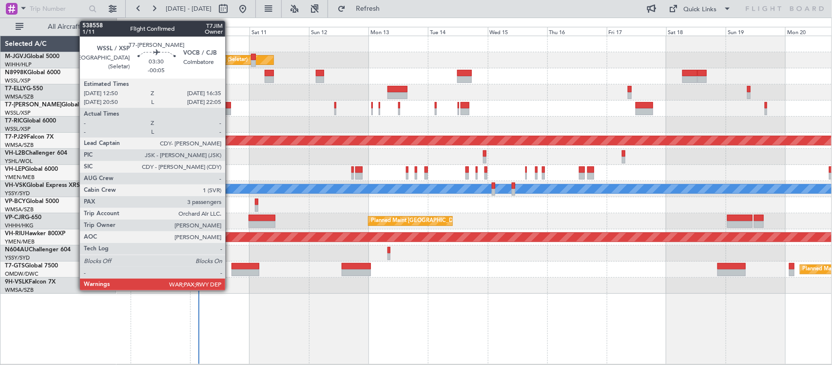
click at [230, 113] on div at bounding box center [226, 111] width 10 height 7
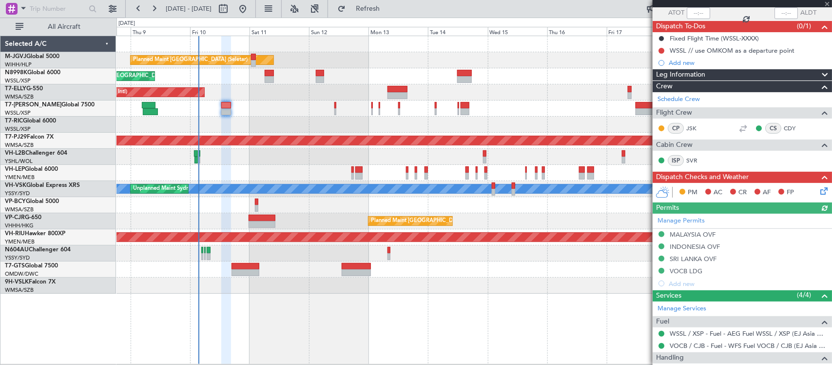
scroll to position [101, 0]
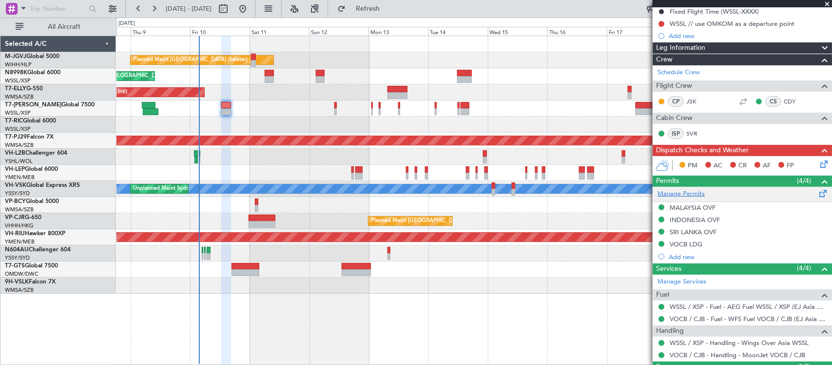
click at [690, 195] on link "Manage Permits" at bounding box center [681, 194] width 47 height 10
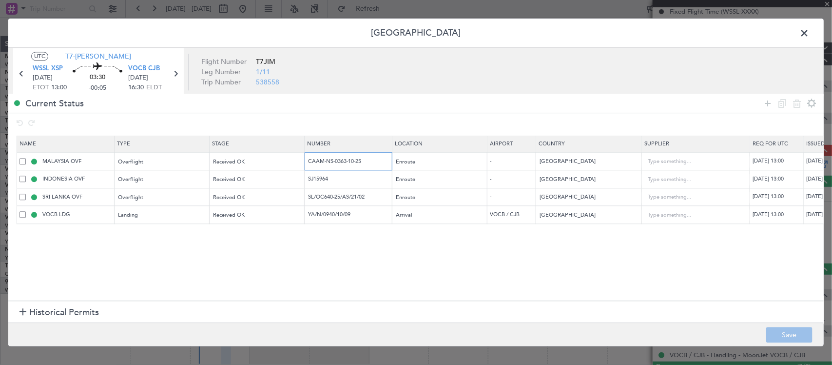
click at [369, 164] on input "CAAM-NS-0363-10-25" at bounding box center [349, 161] width 85 height 8
drag, startPoint x: 346, startPoint y: 166, endPoint x: 267, endPoint y: 174, distance: 79.3
click at [269, 174] on table "Name Type Stage Number Location Airport Country Supplier Req For Utc Issued For…" at bounding box center [639, 179] width 1244 height 88
click at [325, 177] on input "SJ15964" at bounding box center [349, 179] width 85 height 8
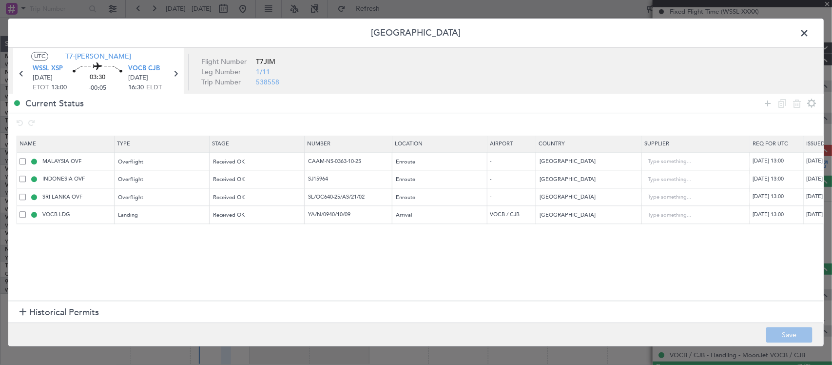
click at [349, 192] on td "SL/OC640-25/AS/21/02" at bounding box center [349, 197] width 88 height 18
click at [348, 196] on input "SL/OC640-25/AS/21/02" at bounding box center [349, 197] width 85 height 8
drag, startPoint x: 365, startPoint y: 215, endPoint x: 262, endPoint y: 220, distance: 103.0
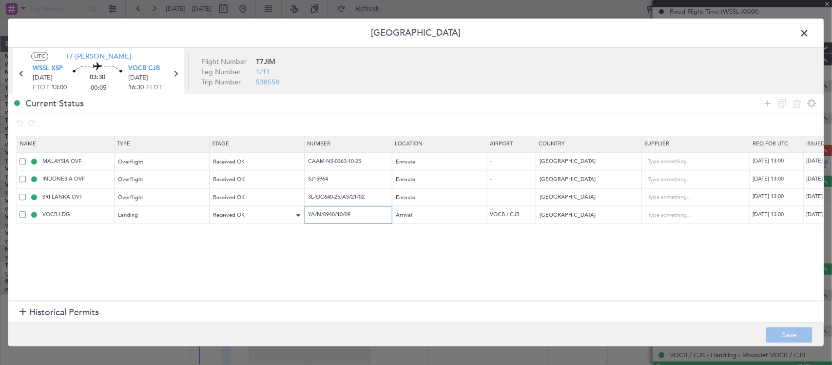
click at [262, 220] on tr "VOCB LDG Landing Received OK YA/N/0940/10/09 Arrival VOCB / CJB India 10/10/202…" at bounding box center [638, 215] width 1243 height 18
click at [809, 27] on span at bounding box center [809, 35] width 0 height 19
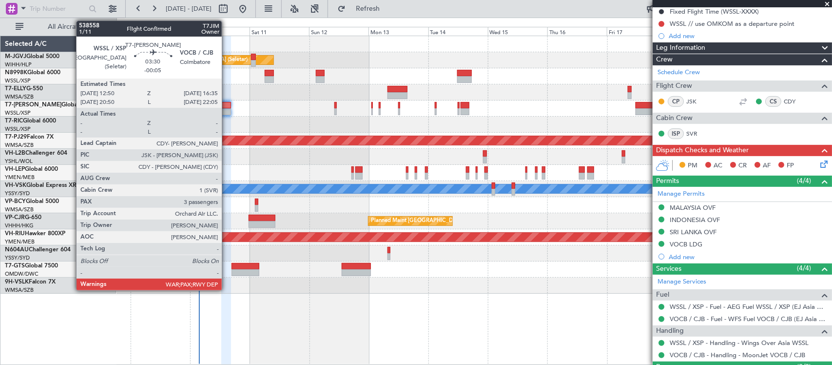
click at [227, 111] on div at bounding box center [226, 111] width 10 height 7
click at [227, 110] on div at bounding box center [226, 111] width 10 height 7
click at [225, 110] on div at bounding box center [226, 111] width 10 height 7
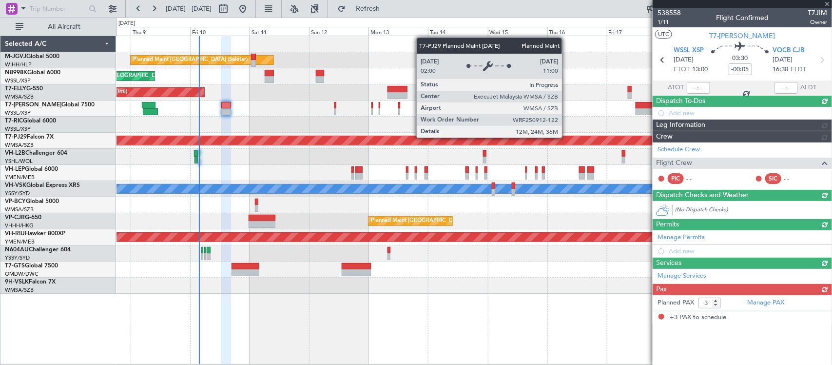
scroll to position [0, 0]
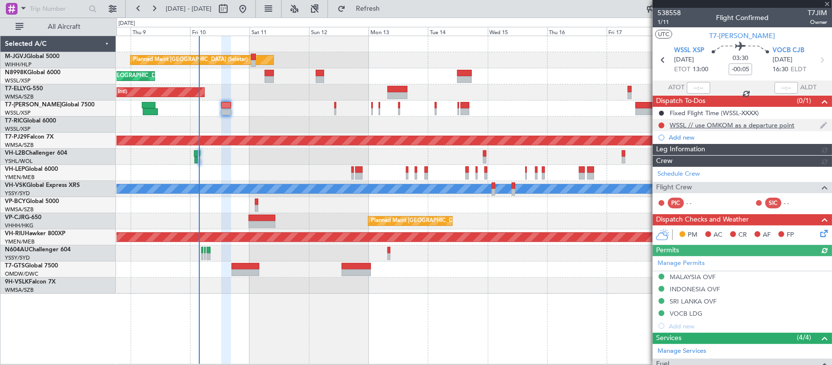
type input "Brien Tan (BTA)"
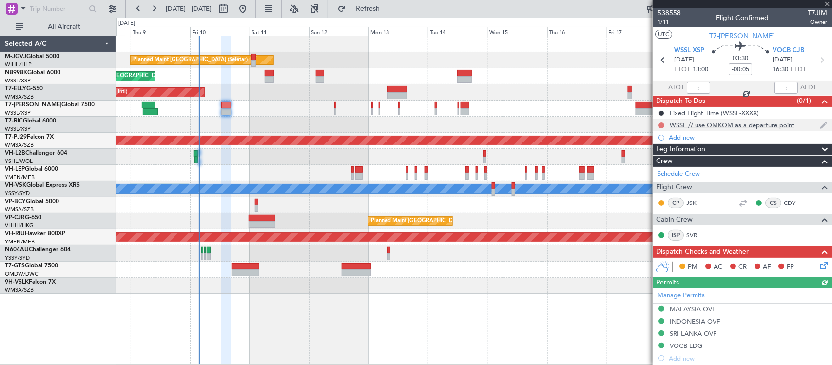
click at [663, 123] on button at bounding box center [661, 125] width 6 height 6
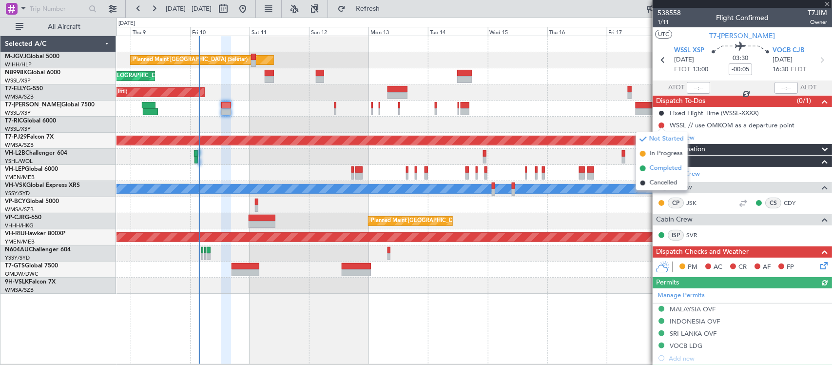
click at [658, 166] on span "Completed" at bounding box center [666, 168] width 32 height 10
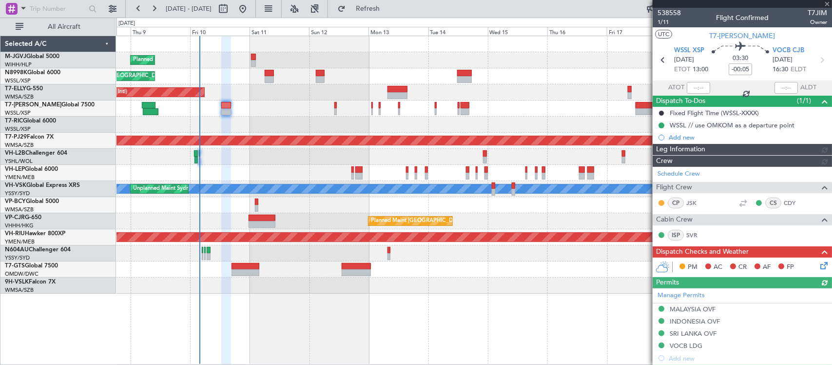
type input "Brien Tan (BTA)"
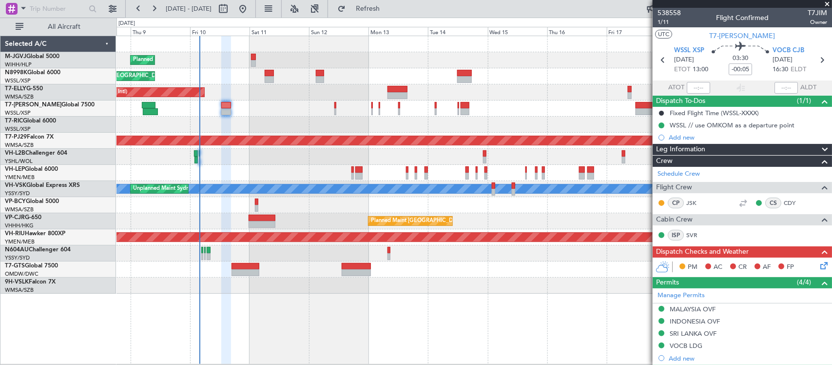
click at [818, 266] on icon at bounding box center [822, 264] width 8 height 8
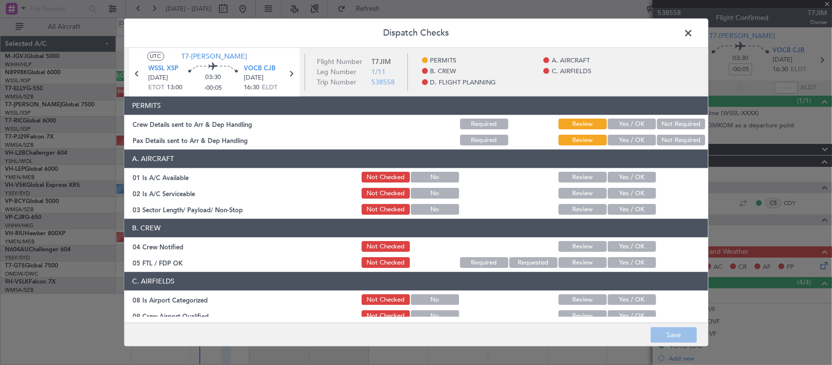
click at [618, 120] on button "Yes / OK" at bounding box center [632, 124] width 48 height 11
click at [620, 135] on button "Yes / OK" at bounding box center [632, 140] width 48 height 11
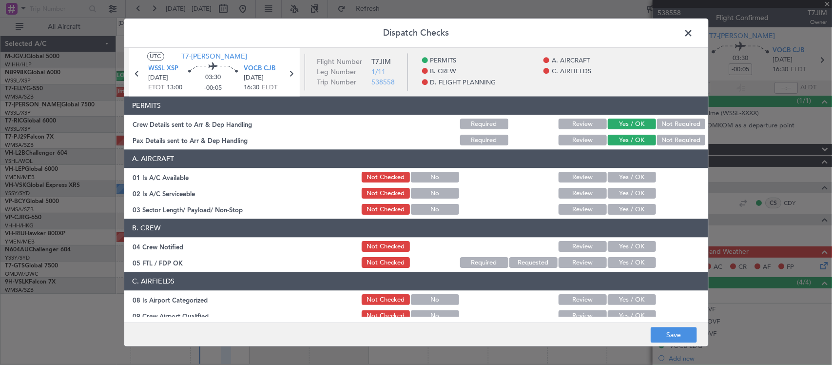
click at [627, 183] on div "Yes / OK" at bounding box center [630, 178] width 49 height 14
click at [623, 194] on button "Yes / OK" at bounding box center [632, 193] width 48 height 11
click at [624, 215] on div "Yes / OK" at bounding box center [630, 210] width 49 height 14
click at [624, 204] on button "Yes / OK" at bounding box center [632, 209] width 48 height 11
click at [618, 166] on header "A. AIRCRAFT" at bounding box center [416, 159] width 584 height 19
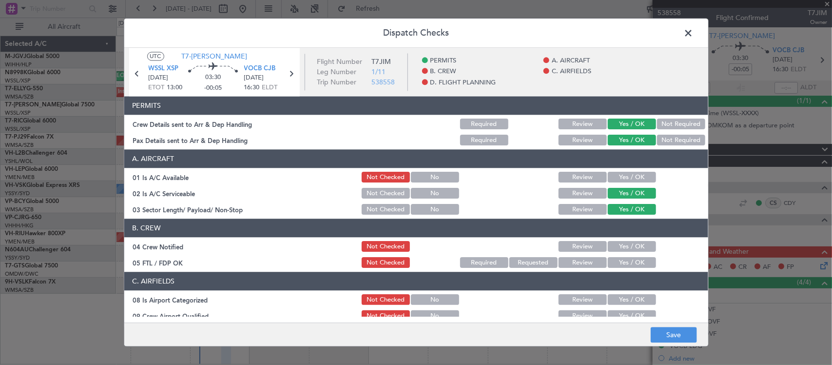
click at [620, 176] on button "Yes / OK" at bounding box center [632, 177] width 48 height 11
click at [610, 247] on button "Yes / OK" at bounding box center [632, 246] width 48 height 11
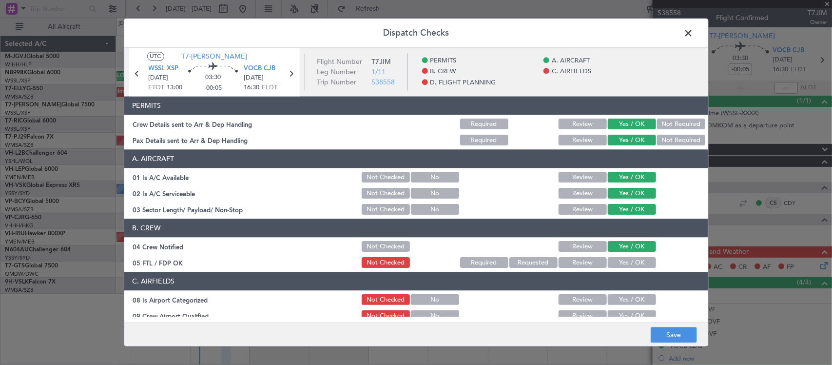
click at [612, 263] on button "Yes / OK" at bounding box center [632, 262] width 48 height 11
click at [611, 295] on button "Yes / OK" at bounding box center [632, 299] width 48 height 11
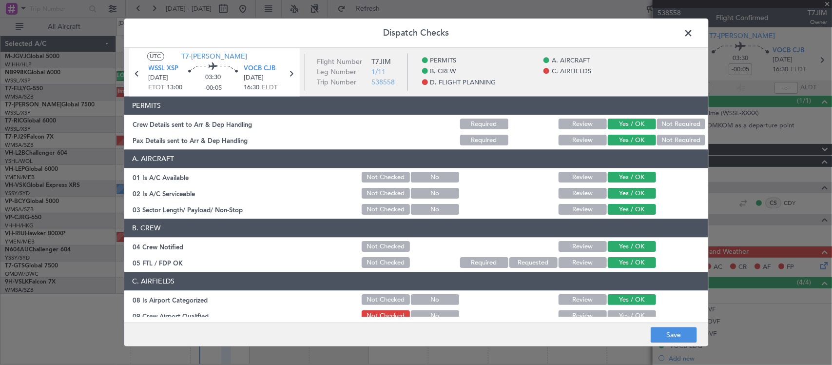
click at [612, 312] on button "Yes / OK" at bounding box center [632, 315] width 48 height 11
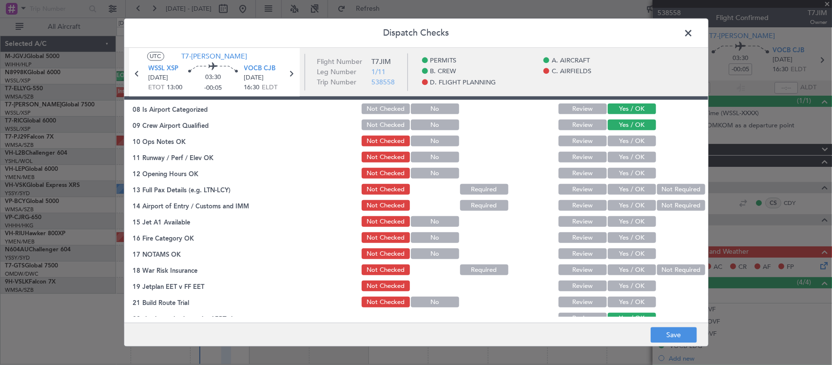
scroll to position [148, 0]
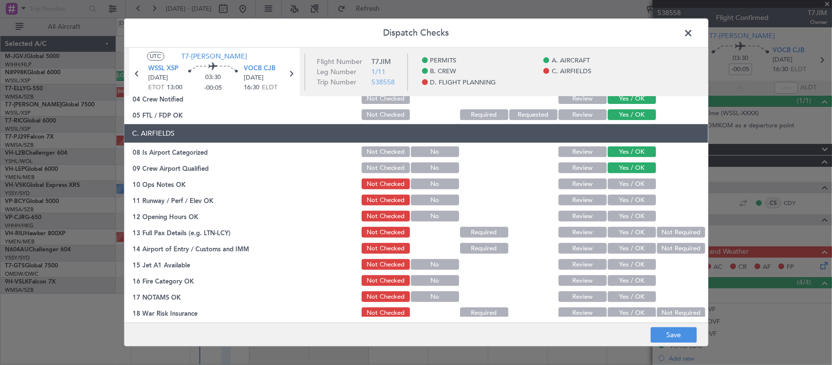
click at [624, 179] on button "Yes / OK" at bounding box center [632, 184] width 48 height 11
click at [613, 191] on section "C. AIRFIELDS 08 Is Airport Categorized Not Checked No Review Yes / OK 09 Crew A…" at bounding box center [416, 246] width 584 height 244
click at [615, 201] on button "Yes / OK" at bounding box center [632, 200] width 48 height 11
click at [613, 212] on button "Yes / OK" at bounding box center [632, 216] width 48 height 11
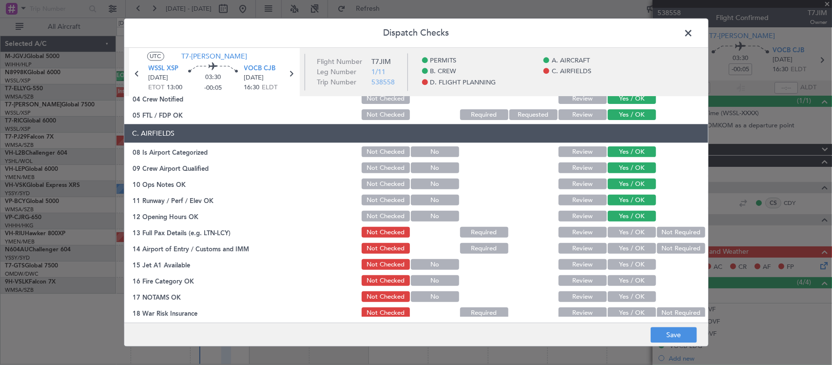
click at [619, 240] on section "C. AIRFIELDS 08 Is Airport Categorized Not Checked No Review Yes / OK 09 Crew A…" at bounding box center [416, 246] width 584 height 244
click at [618, 228] on button "Yes / OK" at bounding box center [632, 232] width 48 height 11
click at [616, 248] on button "Yes / OK" at bounding box center [632, 248] width 48 height 11
click at [617, 265] on button "Yes / OK" at bounding box center [632, 264] width 48 height 11
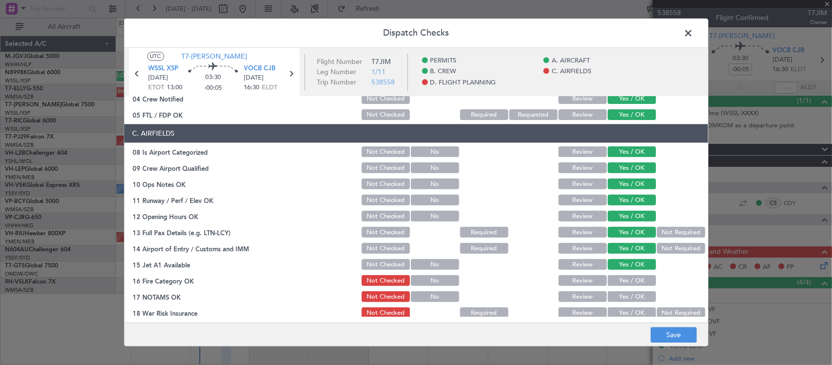
click at [618, 280] on button "Yes / OK" at bounding box center [632, 280] width 48 height 11
click at [620, 291] on button "Yes / OK" at bounding box center [632, 296] width 48 height 11
click at [622, 309] on button "Yes / OK" at bounding box center [632, 313] width 48 height 11
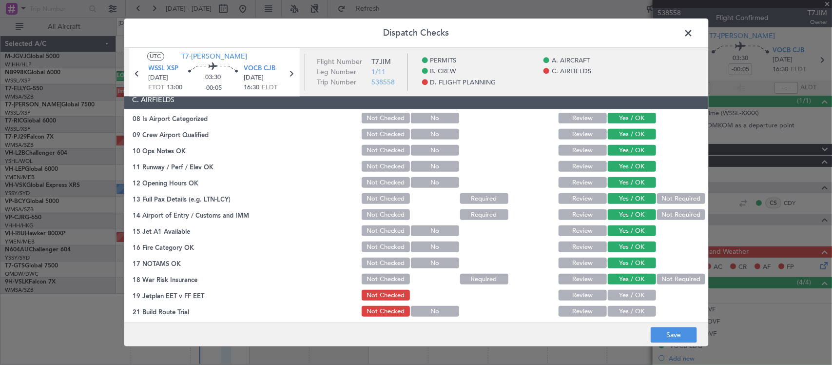
scroll to position [249, 0]
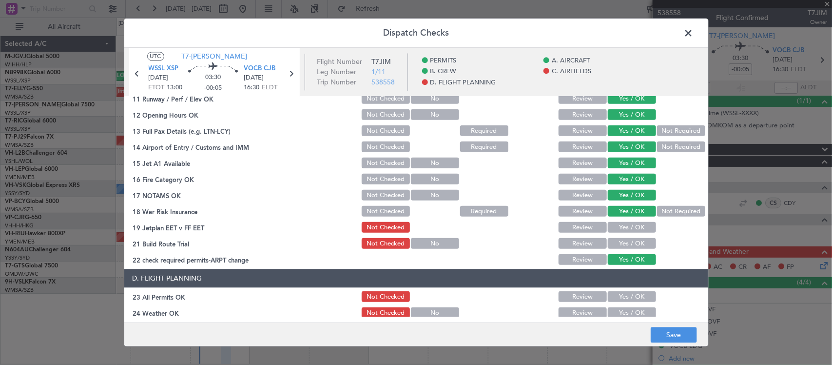
click at [664, 209] on button "Not Required" at bounding box center [681, 211] width 48 height 11
click at [619, 227] on button "Yes / OK" at bounding box center [632, 227] width 48 height 11
click at [612, 244] on button "Yes / OK" at bounding box center [632, 243] width 48 height 11
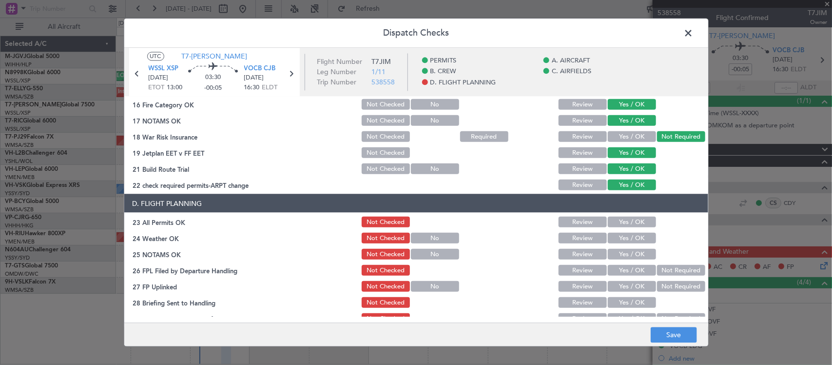
scroll to position [351, 0]
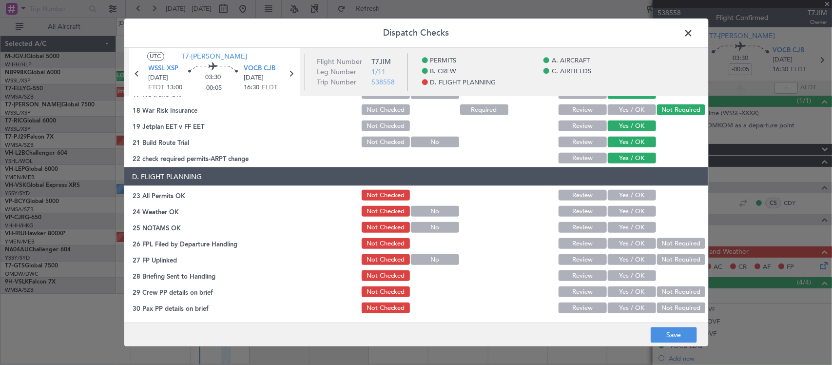
click at [622, 192] on button "Yes / OK" at bounding box center [632, 195] width 48 height 11
click at [625, 213] on button "Yes / OK" at bounding box center [632, 211] width 48 height 11
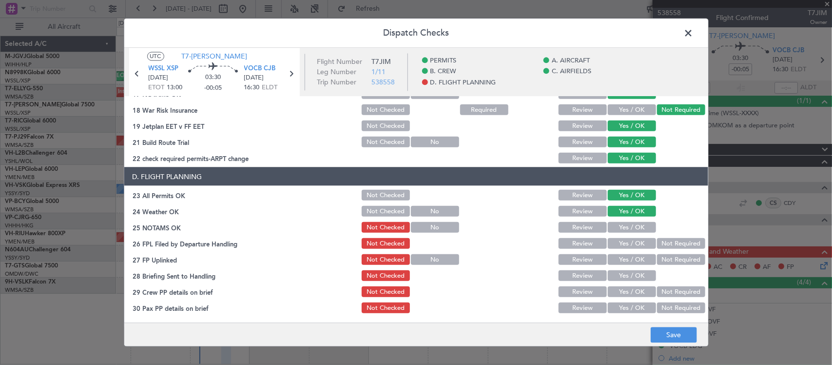
click at [625, 231] on button "Yes / OK" at bounding box center [632, 227] width 48 height 11
click at [627, 242] on button "Yes / OK" at bounding box center [632, 243] width 48 height 11
click at [656, 234] on section "D. FLIGHT PLANNING 23 All Permits OK Not Checked Review Yes / OK 24 Weather OK …" at bounding box center [416, 240] width 584 height 147
click at [660, 242] on button "Not Required" at bounding box center [681, 243] width 48 height 11
click at [627, 258] on button "Yes / OK" at bounding box center [632, 259] width 48 height 11
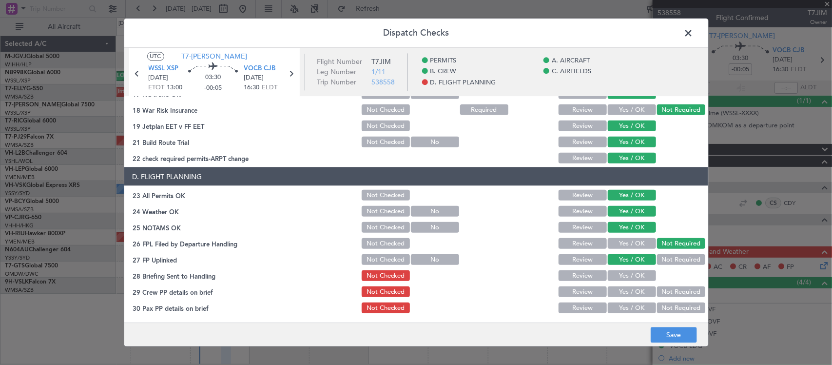
click at [626, 282] on section "D. FLIGHT PLANNING 23 All Permits OK Not Checked Review Yes / OK 24 Weather OK …" at bounding box center [416, 240] width 584 height 147
click at [628, 272] on button "Yes / OK" at bounding box center [632, 275] width 48 height 11
click at [630, 293] on button "Yes / OK" at bounding box center [632, 291] width 48 height 11
drag, startPoint x: 632, startPoint y: 311, endPoint x: 638, endPoint y: 318, distance: 8.7
click at [633, 311] on button "Yes / OK" at bounding box center [632, 307] width 48 height 11
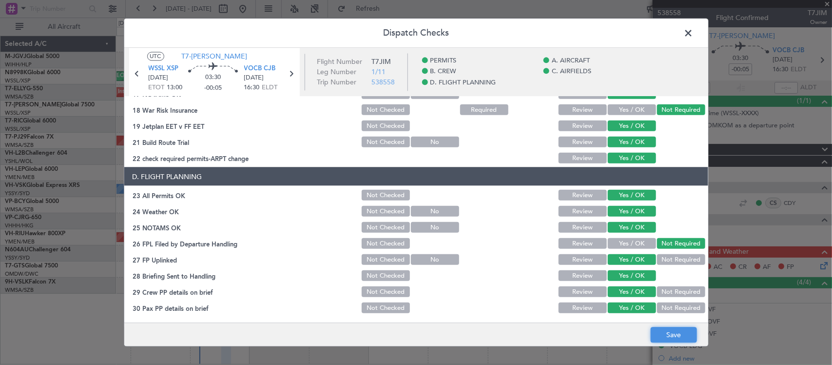
click at [657, 339] on button "Save" at bounding box center [674, 335] width 46 height 16
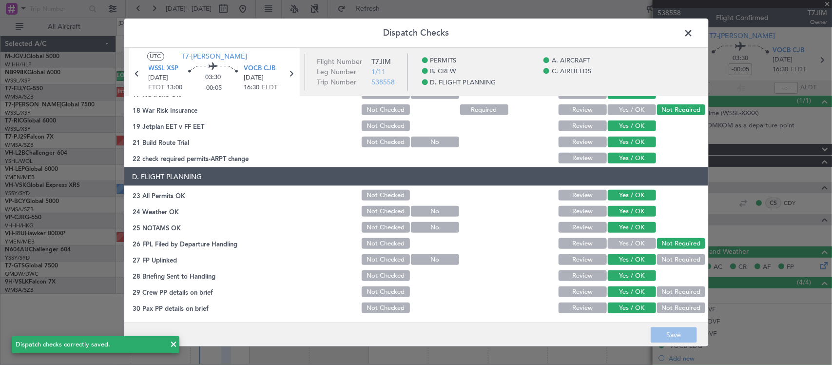
click at [694, 34] on span at bounding box center [694, 35] width 0 height 19
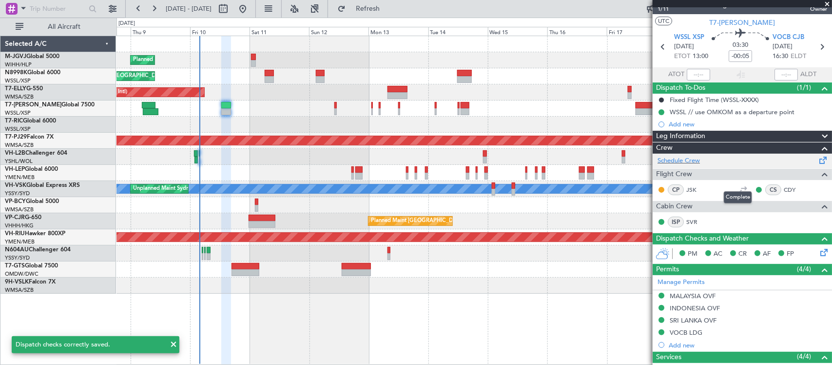
scroll to position [0, 0]
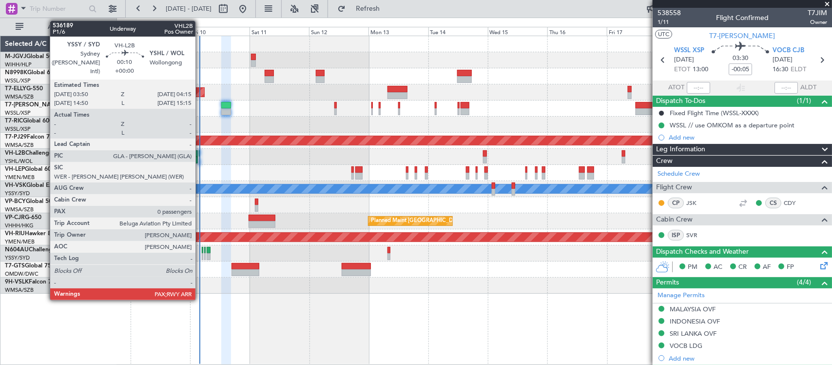
click at [200, 159] on div at bounding box center [199, 159] width 1 height 7
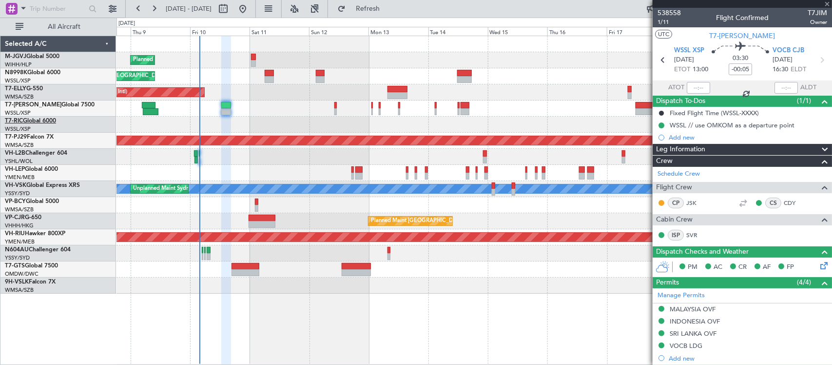
type input "0"
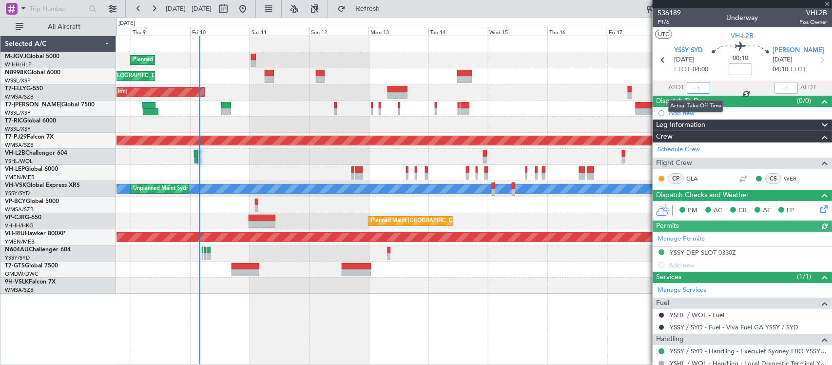
click at [697, 86] on input "text" at bounding box center [698, 88] width 23 height 12
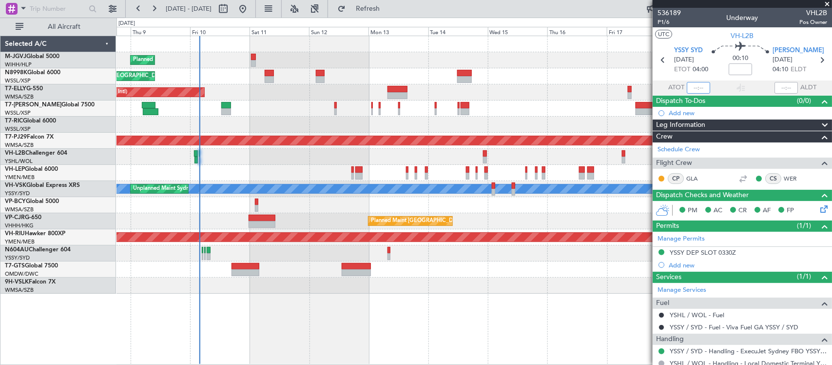
click at [702, 87] on input "text" at bounding box center [698, 88] width 23 height 12
type input "03:47"
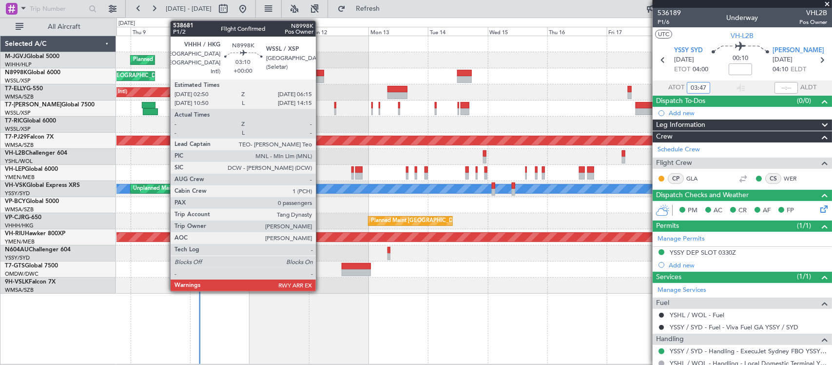
click at [321, 75] on div at bounding box center [320, 73] width 9 height 7
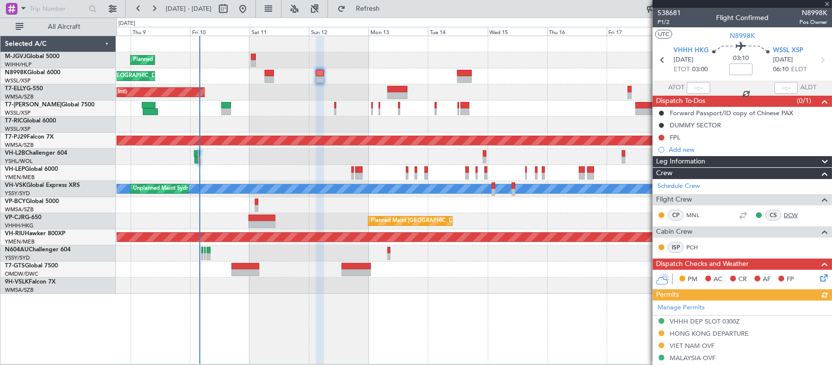
click at [784, 216] on link "DCW" at bounding box center [795, 215] width 22 height 9
click at [716, 166] on div "Leg Information" at bounding box center [742, 161] width 179 height 11
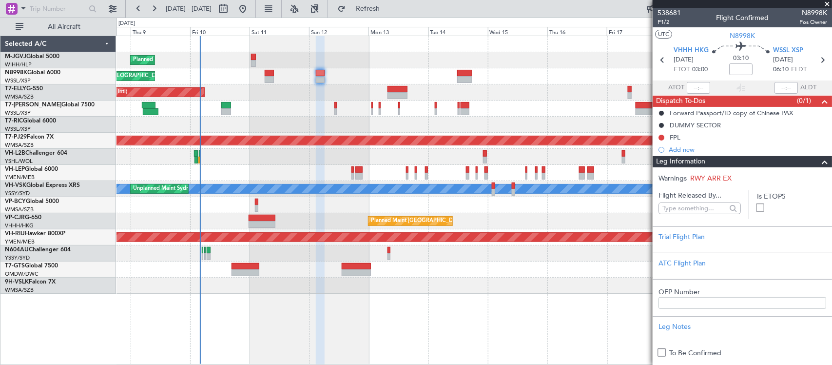
click at [788, 161] on div "Leg Information" at bounding box center [742, 161] width 179 height 11
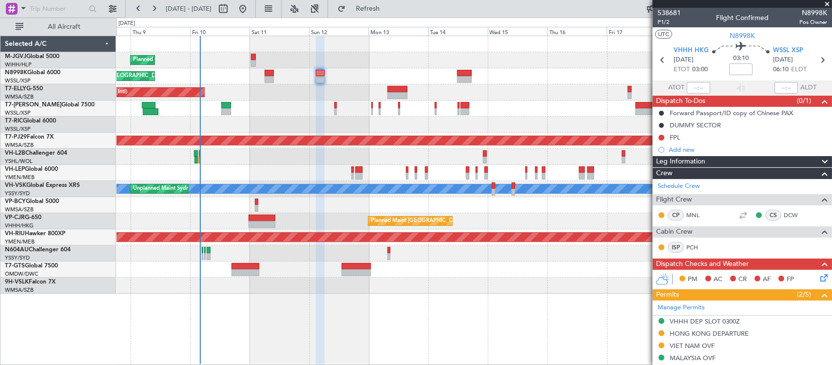
click at [553, 208] on div at bounding box center [473, 205] width 715 height 16
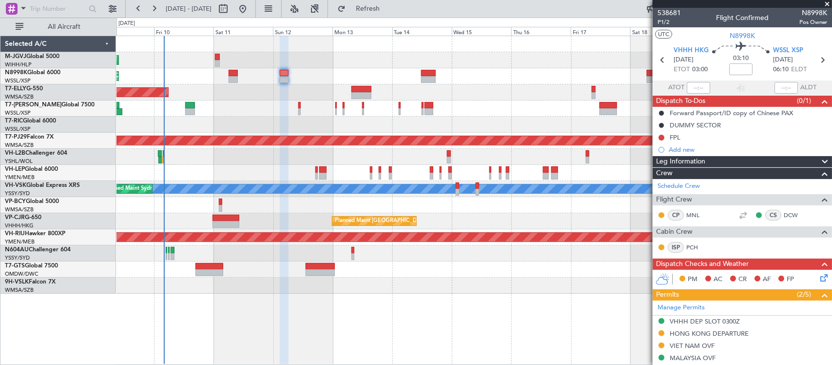
click at [468, 85] on div "Planned Maint [GEOGRAPHIC_DATA] (Seletar) Planned Maint [GEOGRAPHIC_DATA] (Sele…" at bounding box center [473, 164] width 715 height 257
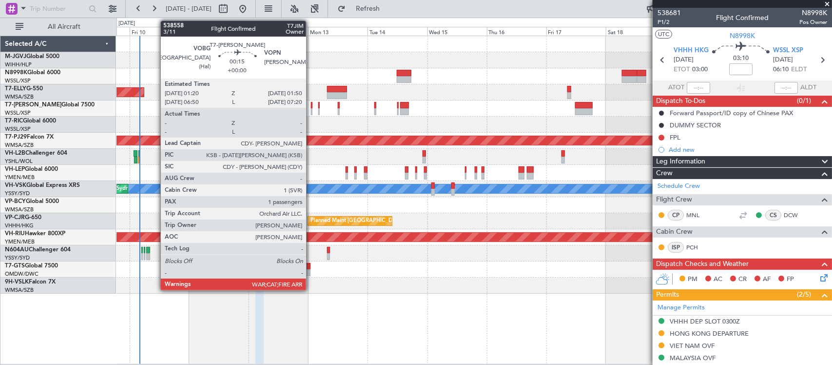
click at [311, 111] on div at bounding box center [311, 111] width 1 height 7
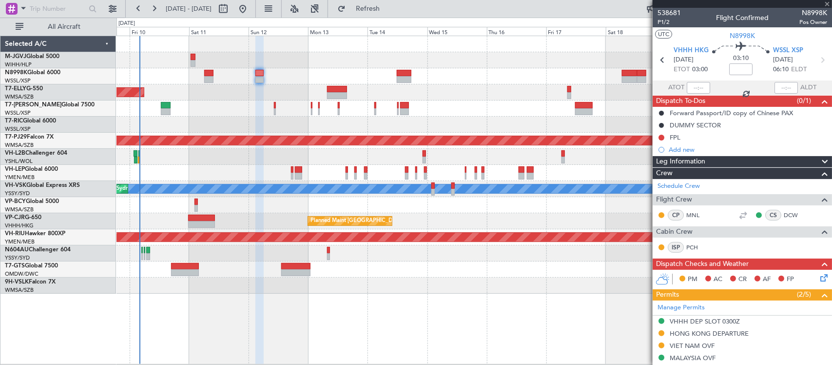
type input "1"
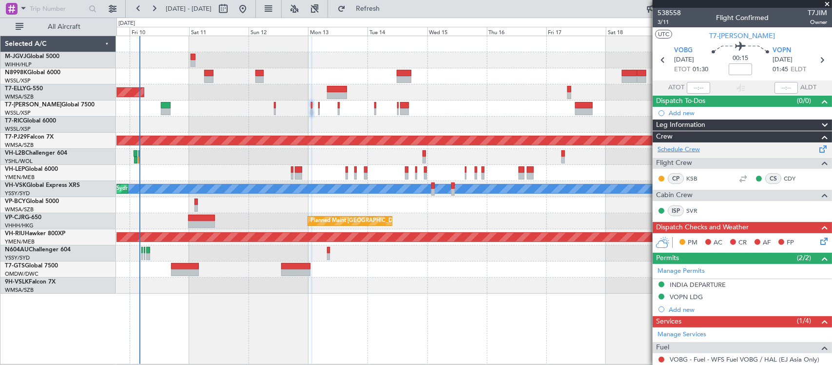
click at [695, 152] on link "Schedule Crew" at bounding box center [679, 150] width 42 height 10
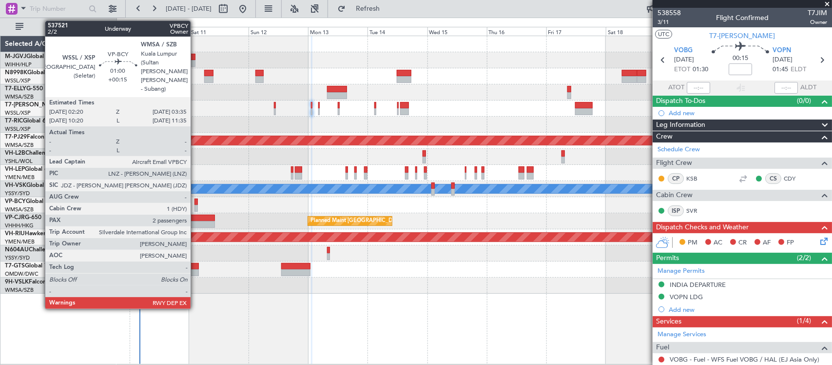
click at [195, 207] on div at bounding box center [195, 208] width 3 height 7
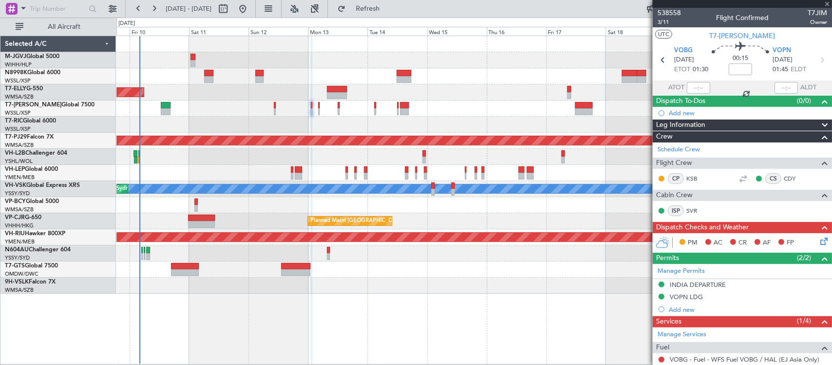
type input "+00:15"
type input "2"
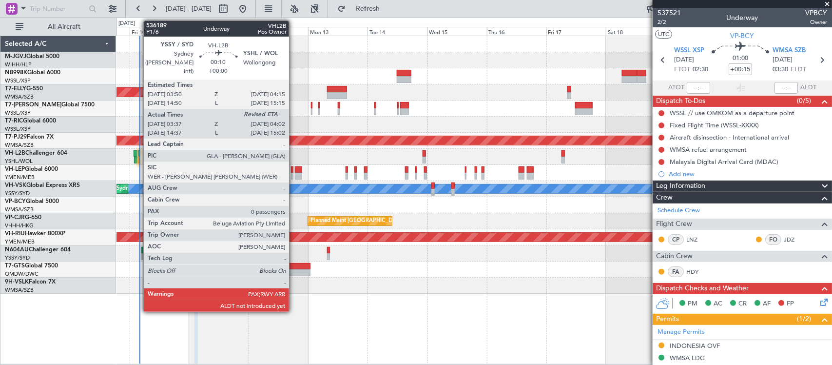
click at [139, 158] on div at bounding box center [138, 159] width 1 height 7
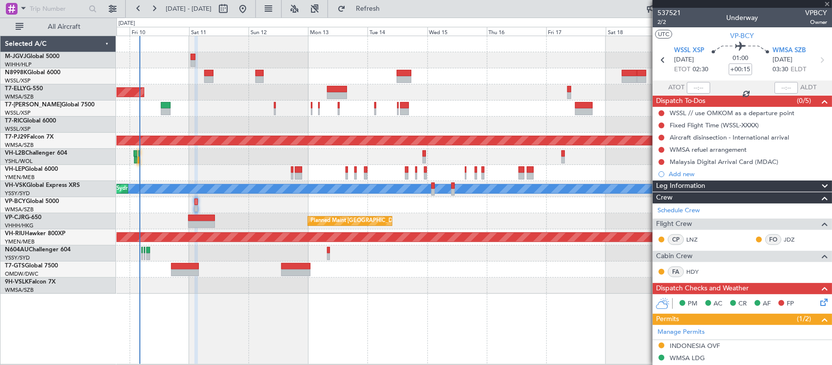
type input "03:47"
type input "0"
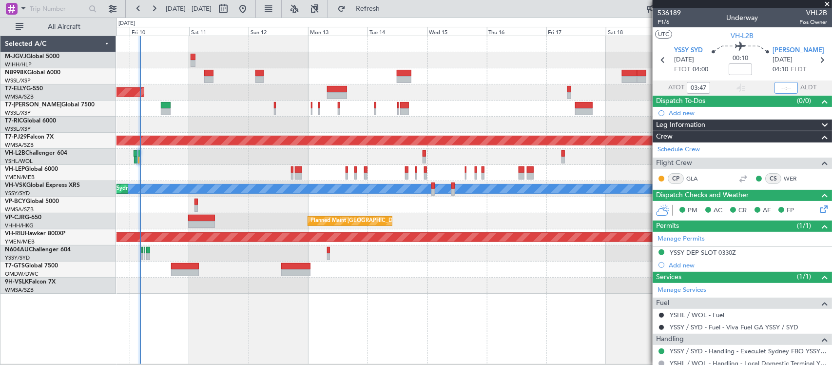
click at [778, 86] on input "text" at bounding box center [785, 88] width 23 height 12
type input "04:05"
click at [298, 123] on div at bounding box center [473, 124] width 715 height 16
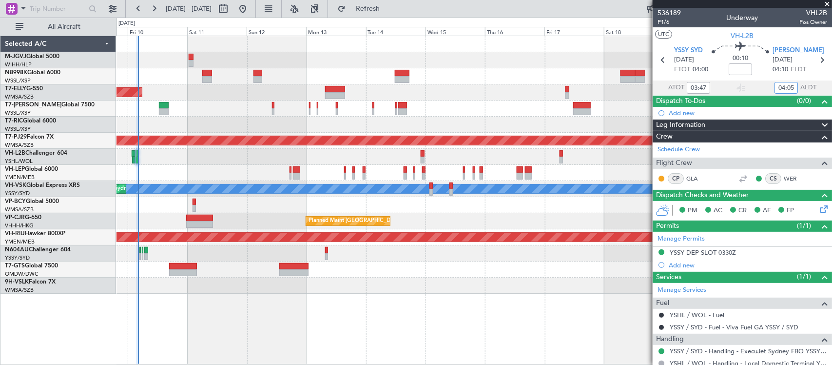
click at [335, 119] on div at bounding box center [473, 124] width 715 height 16
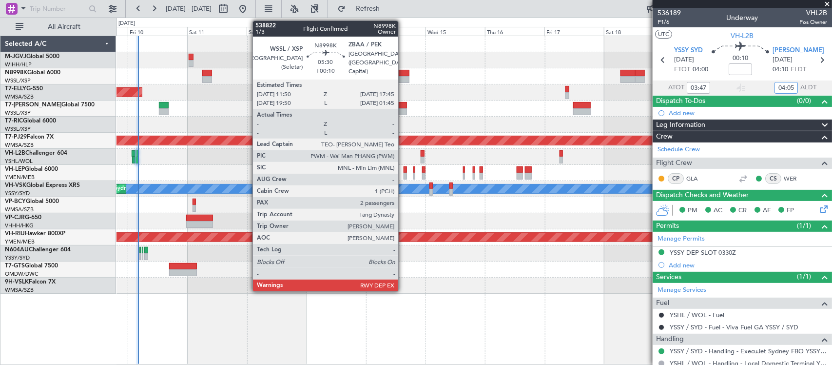
click at [403, 73] on div at bounding box center [402, 73] width 15 height 7
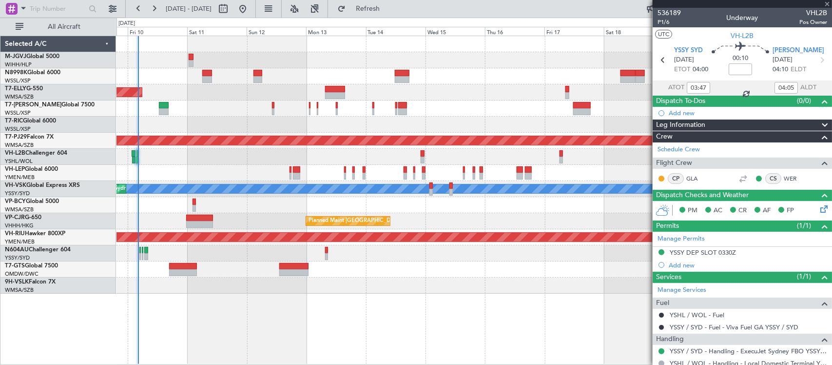
type input "+00:10"
type input "2"
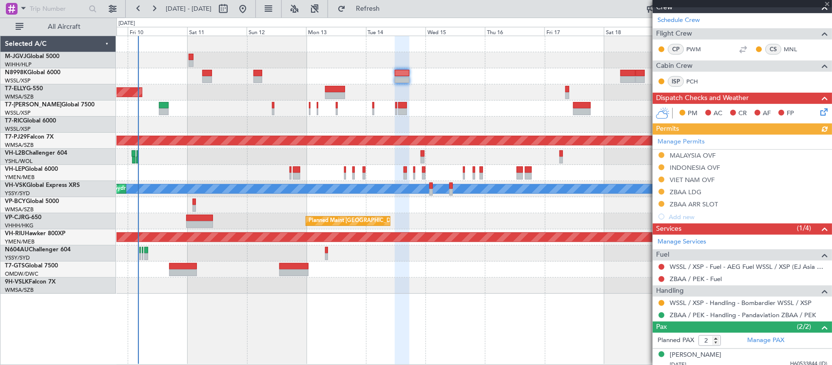
scroll to position [194, 0]
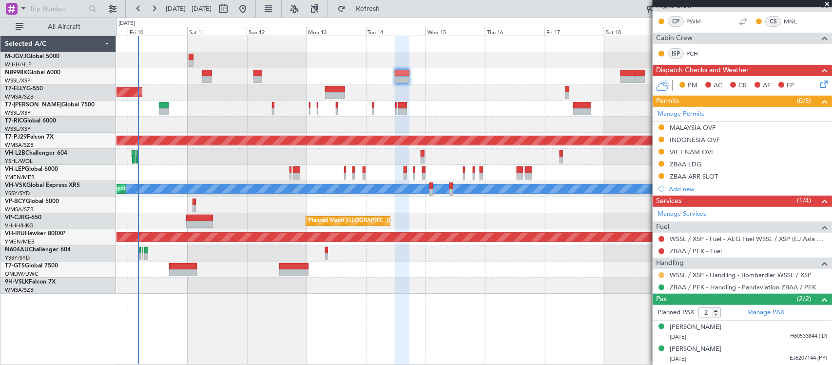
click at [661, 275] on button at bounding box center [661, 275] width 6 height 6
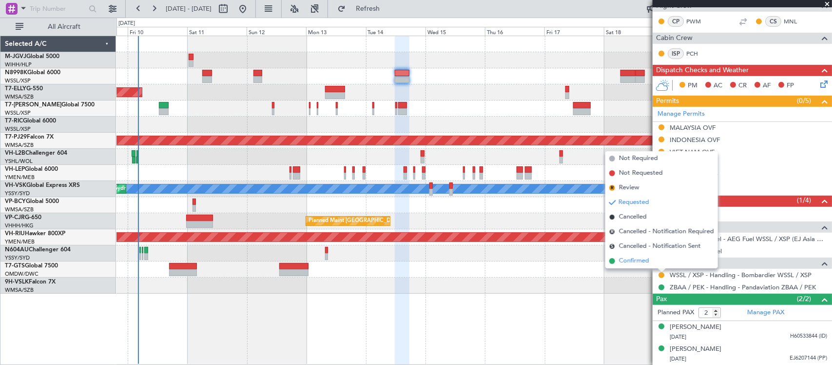
click at [644, 263] on span "Confirmed" at bounding box center [634, 261] width 30 height 10
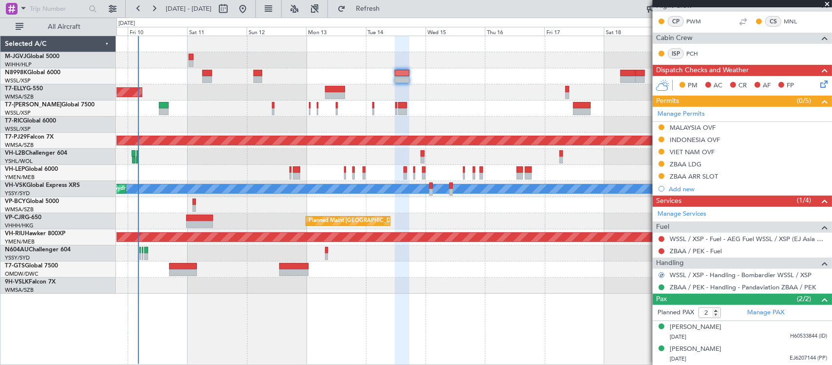
scroll to position [0, 0]
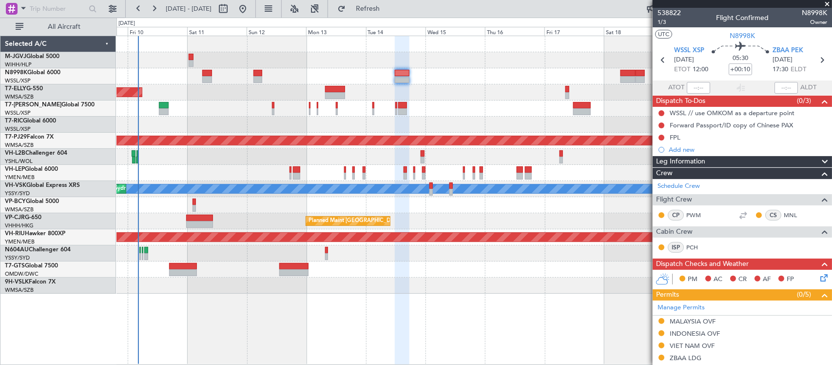
click at [581, 220] on div "Planned Maint [GEOGRAPHIC_DATA] (Seletar) Planned Maint [GEOGRAPHIC_DATA] (Sele…" at bounding box center [473, 164] width 715 height 257
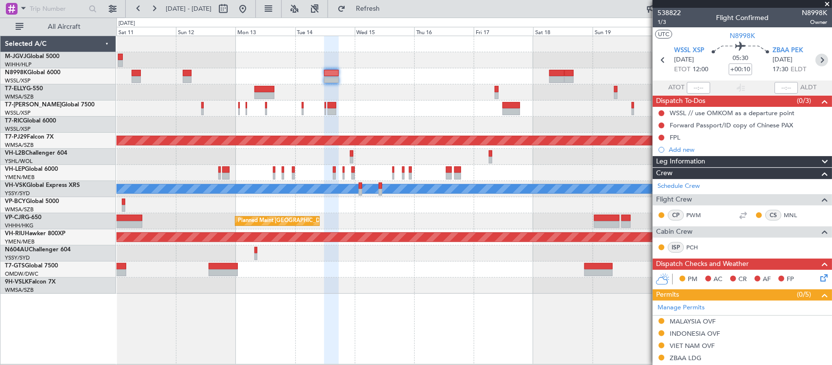
click at [817, 62] on icon at bounding box center [821, 60] width 13 height 13
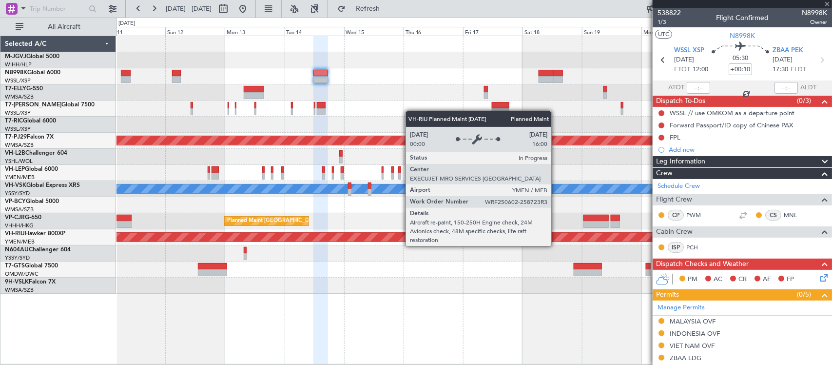
click at [544, 237] on div "Planned Maint [GEOGRAPHIC_DATA] ([GEOGRAPHIC_DATA])" at bounding box center [215, 236] width 1408 height 9
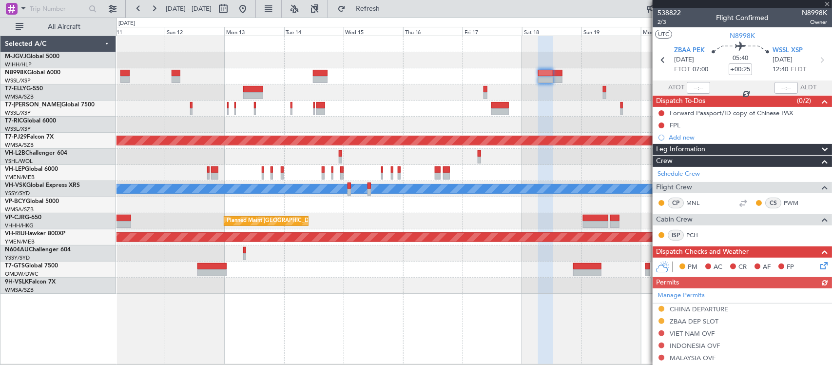
scroll to position [182, 0]
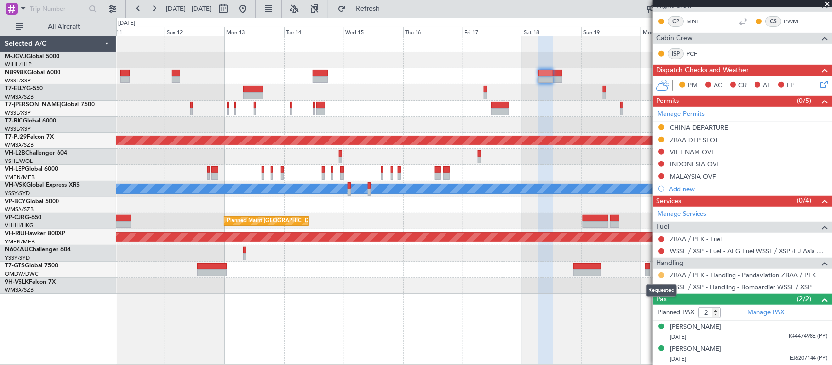
click at [661, 275] on button at bounding box center [661, 275] width 6 height 6
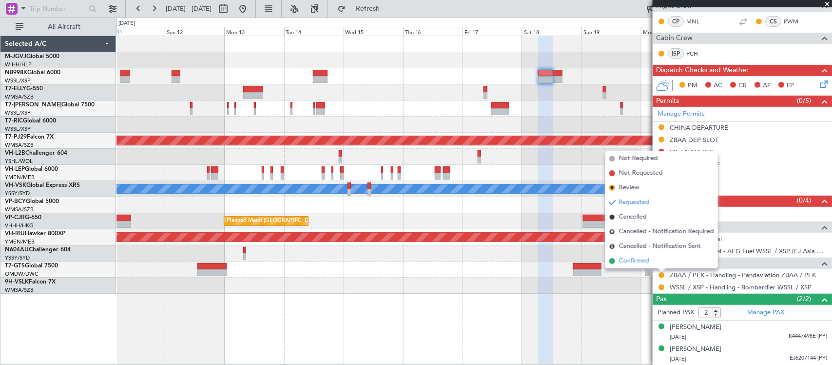
click at [656, 265] on li "Confirmed" at bounding box center [661, 260] width 113 height 15
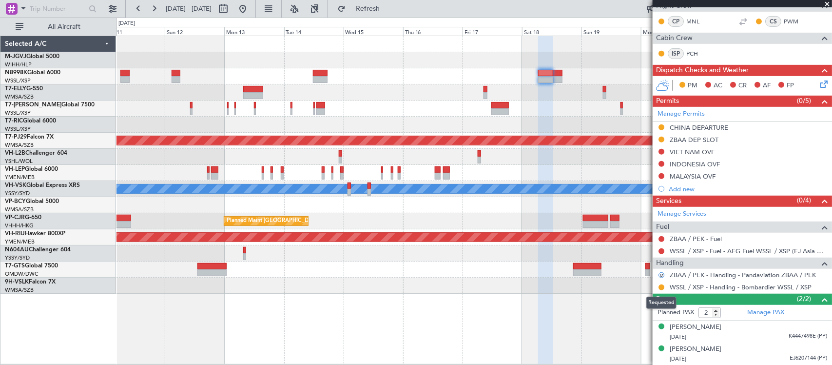
click at [661, 290] on mat-tooltip-component "Requested" at bounding box center [661, 303] width 44 height 26
click at [662, 285] on button at bounding box center [661, 287] width 6 height 6
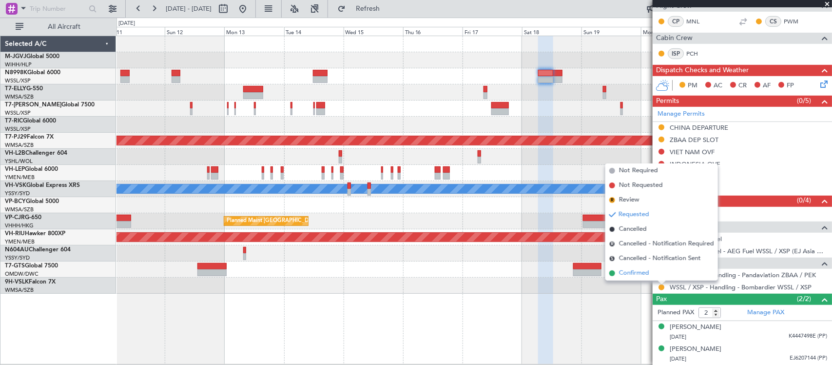
click at [659, 273] on li "Confirmed" at bounding box center [661, 273] width 113 height 15
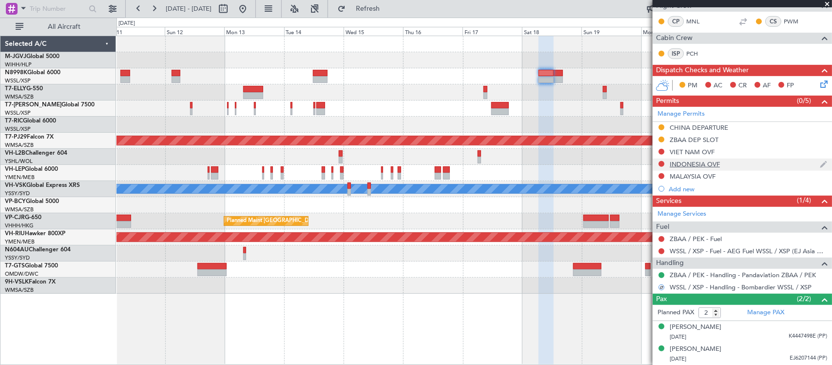
scroll to position [0, 0]
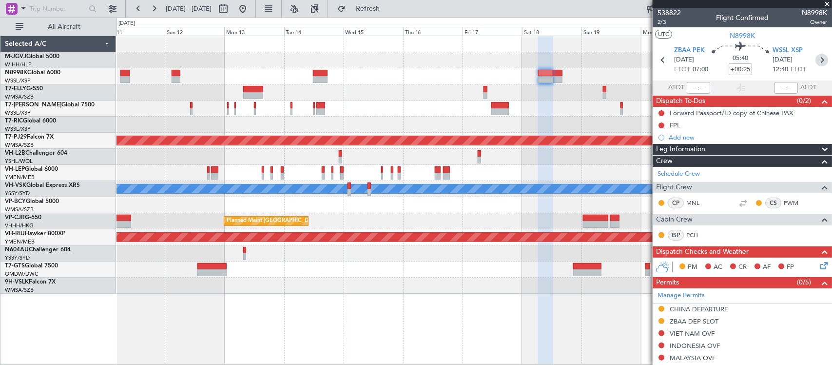
click at [815, 61] on icon at bounding box center [821, 60] width 13 height 13
click at [512, 256] on div at bounding box center [473, 253] width 715 height 16
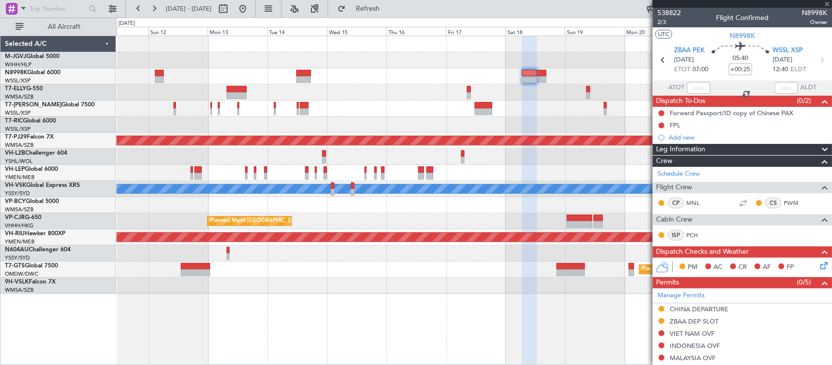
type input "+00:15"
type input "0"
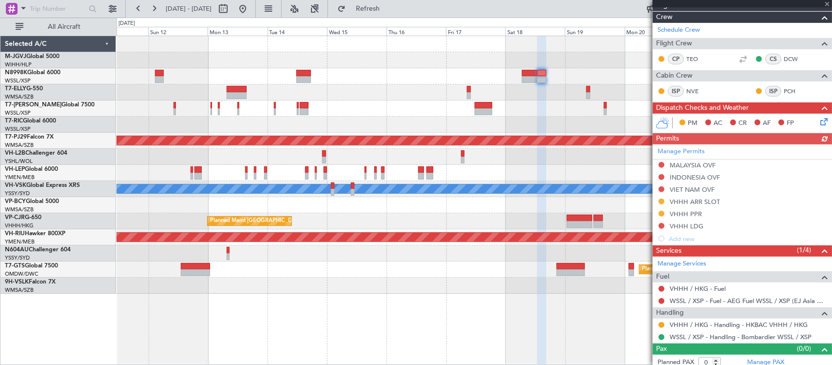
scroll to position [199, 0]
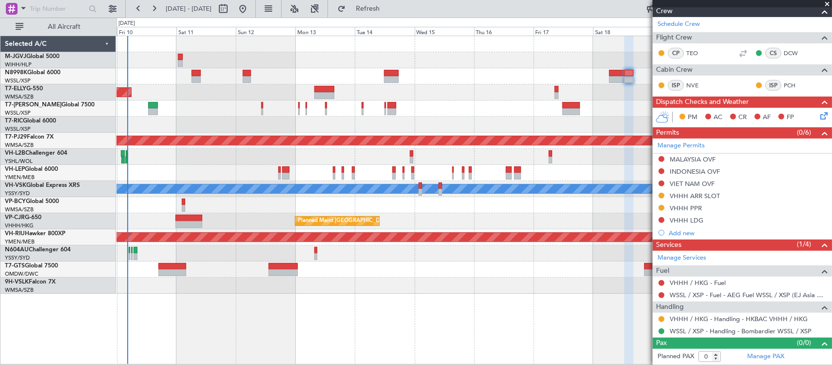
click at [535, 319] on div "Planned Maint [GEOGRAPHIC_DATA] (Seletar) Planned Maint [GEOGRAPHIC_DATA] (Sele…" at bounding box center [474, 200] width 716 height 329
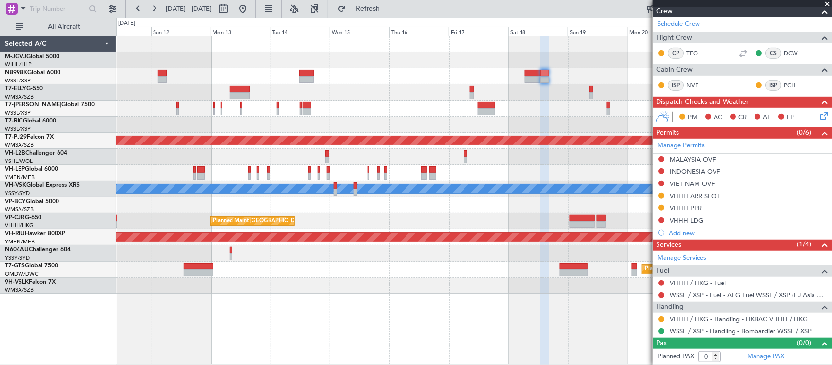
click at [415, 160] on div at bounding box center [473, 157] width 715 height 16
click at [662, 218] on button at bounding box center [661, 220] width 6 height 6
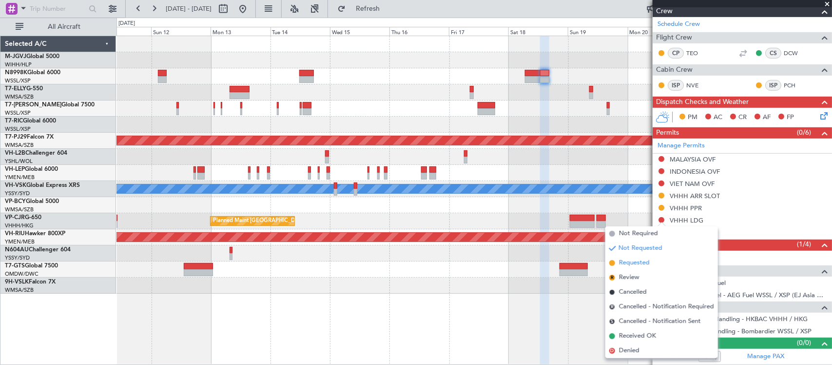
click at [646, 262] on span "Requested" at bounding box center [634, 263] width 31 height 10
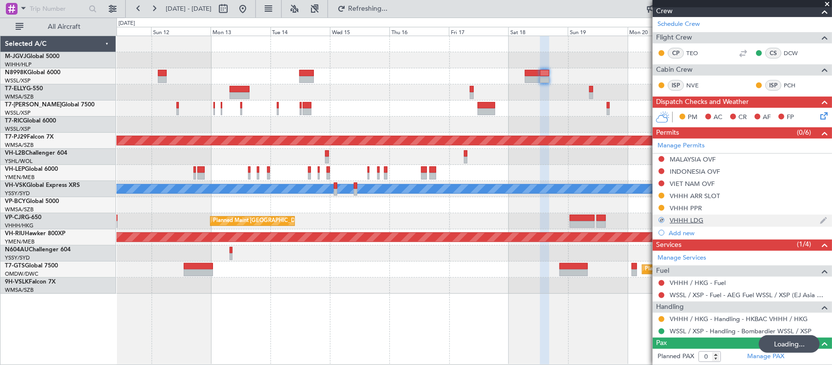
click at [696, 218] on div "VHHH LDG" at bounding box center [687, 220] width 34 height 8
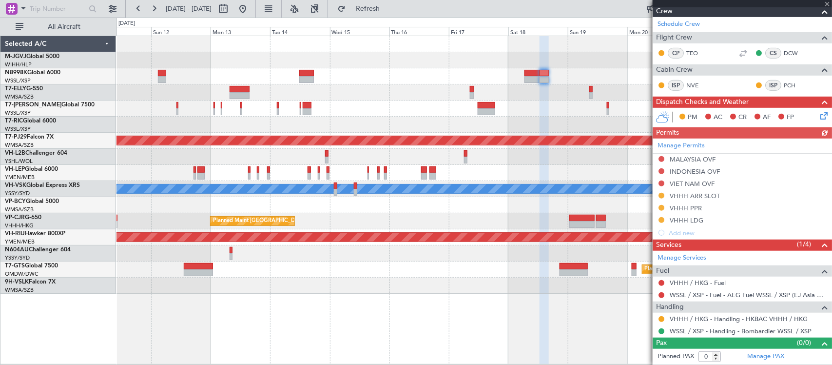
click at [684, 220] on div "Manage Permits MALAYSIA OVF INDONESIA OVF VIET NAM OVF VHHH ARR SLOT VHHH PPR V…" at bounding box center [742, 188] width 179 height 100
click at [691, 218] on div "VHHH LDG" at bounding box center [687, 220] width 34 height 8
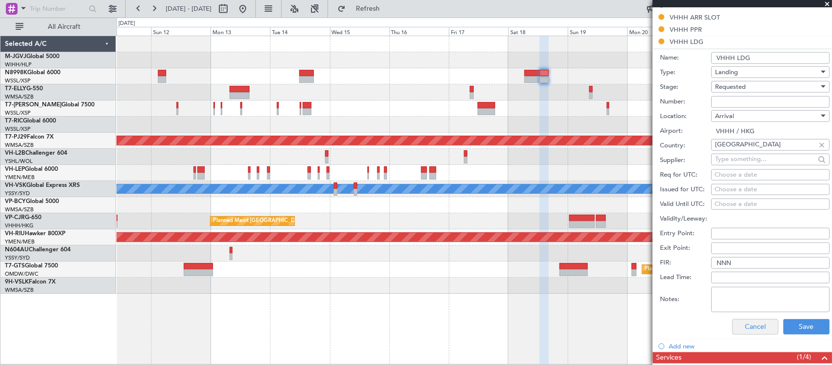
scroll to position [490, 0]
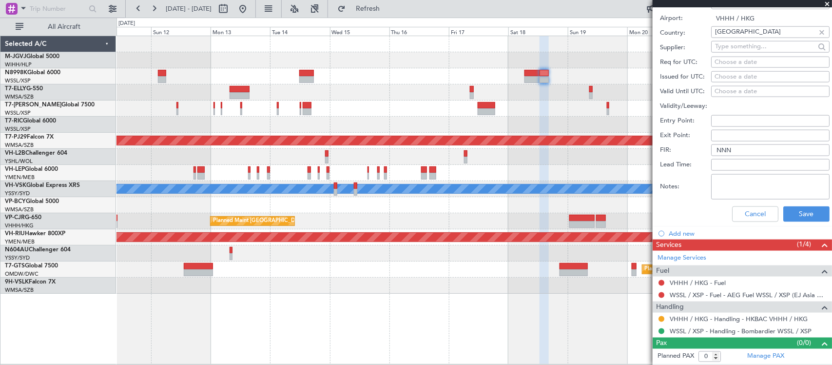
click at [742, 184] on textarea "Notes:" at bounding box center [770, 186] width 118 height 25
paste textarea "000000866367"
type textarea "000000866367"
click at [790, 213] on button "Save" at bounding box center [806, 214] width 46 height 16
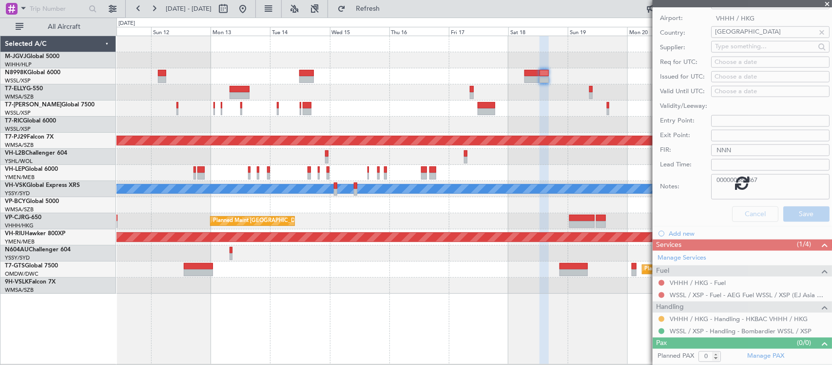
scroll to position [198, 0]
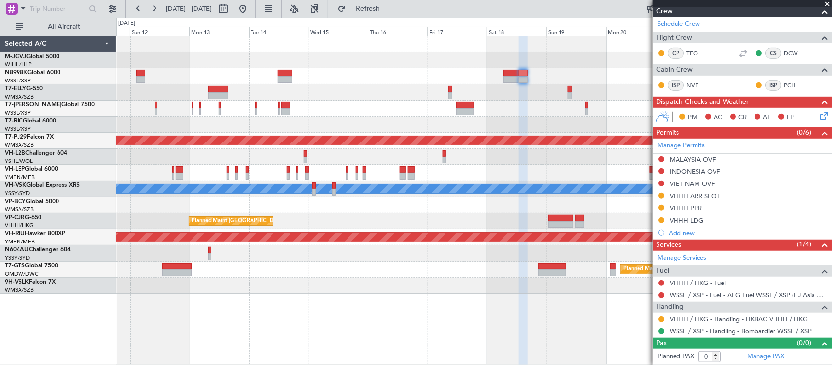
click at [524, 167] on div at bounding box center [473, 173] width 715 height 16
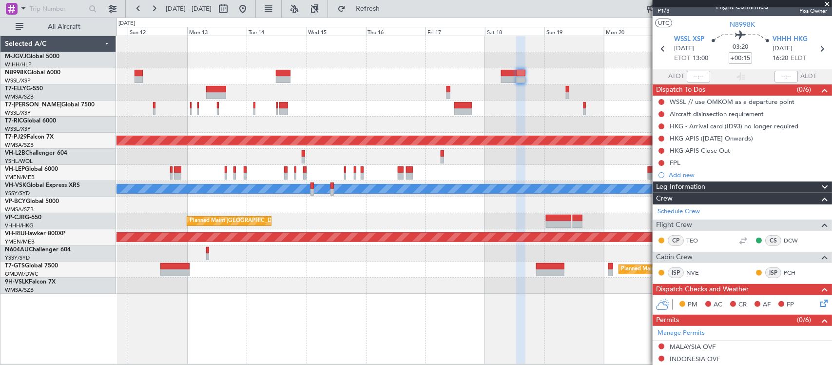
scroll to position [0, 0]
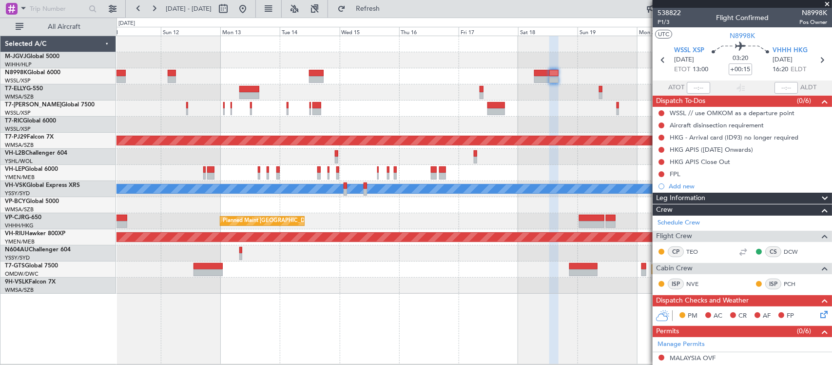
click at [582, 117] on div "Planned Maint [GEOGRAPHIC_DATA] (Seletar) Planned Maint [GEOGRAPHIC_DATA] (Sele…" at bounding box center [473, 164] width 715 height 257
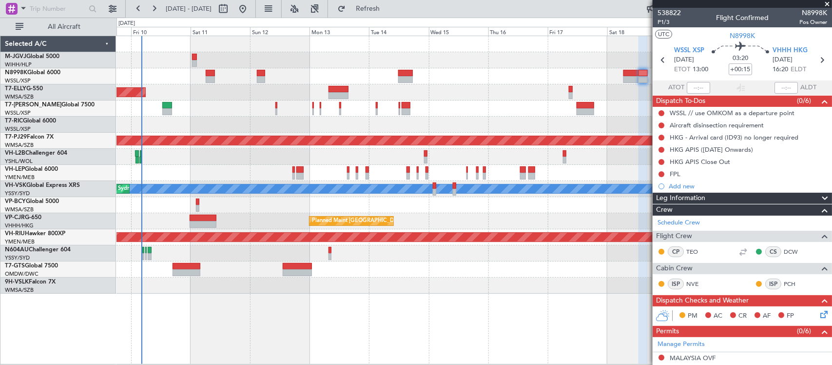
click at [517, 133] on div "Planned Maint [GEOGRAPHIC_DATA] (Sultan [PERSON_NAME] [PERSON_NAME] - Subang)" at bounding box center [473, 141] width 715 height 16
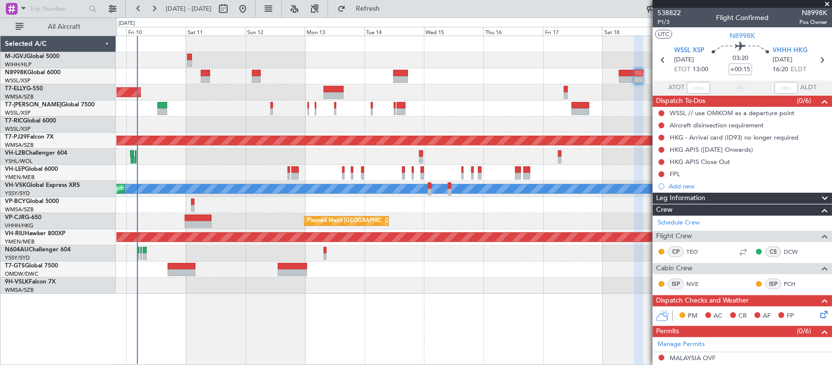
click at [503, 174] on div at bounding box center [473, 173] width 715 height 16
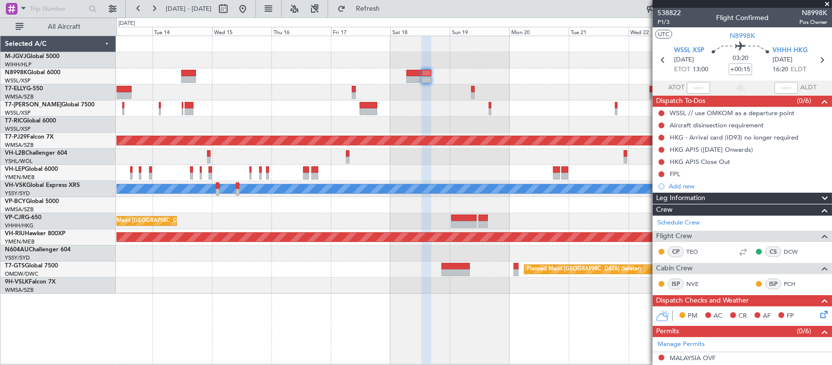
click at [381, 161] on div "Planned Maint [GEOGRAPHIC_DATA] (Sultan [PERSON_NAME] [PERSON_NAME] - Subang) […" at bounding box center [473, 164] width 715 height 257
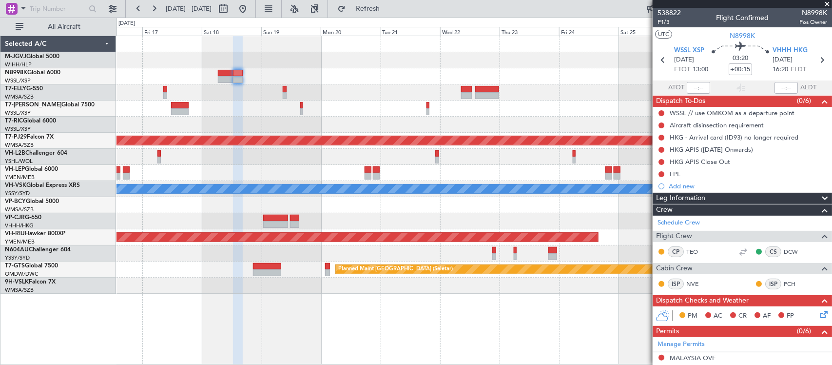
click at [454, 123] on div "Planned Maint [GEOGRAPHIC_DATA] (Sultan [PERSON_NAME] [PERSON_NAME] - Subang) […" at bounding box center [473, 164] width 715 height 257
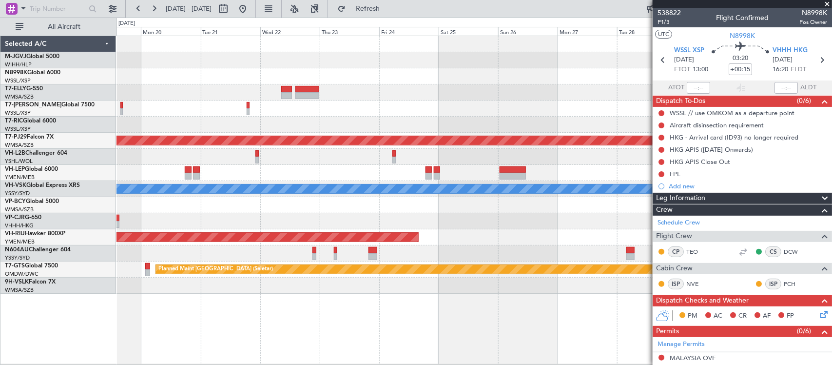
click at [269, 135] on div "Planned Maint [GEOGRAPHIC_DATA] (Sultan [PERSON_NAME] [PERSON_NAME] - Subang) […" at bounding box center [473, 164] width 715 height 257
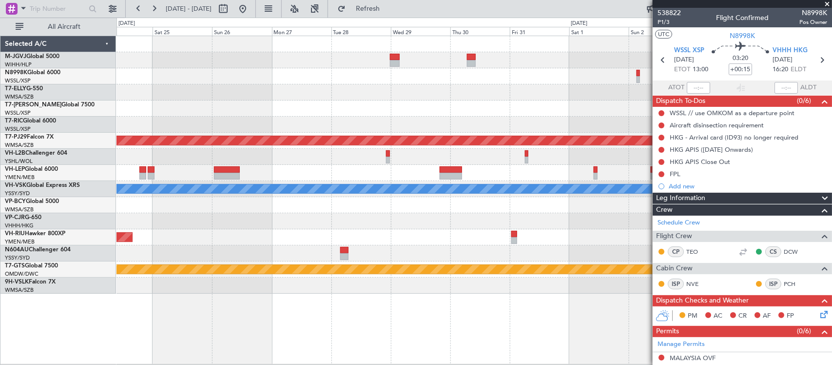
click at [368, 133] on div "Planned Maint [GEOGRAPHIC_DATA] (Sultan [PERSON_NAME] [PERSON_NAME] - Subang) […" at bounding box center [473, 164] width 715 height 257
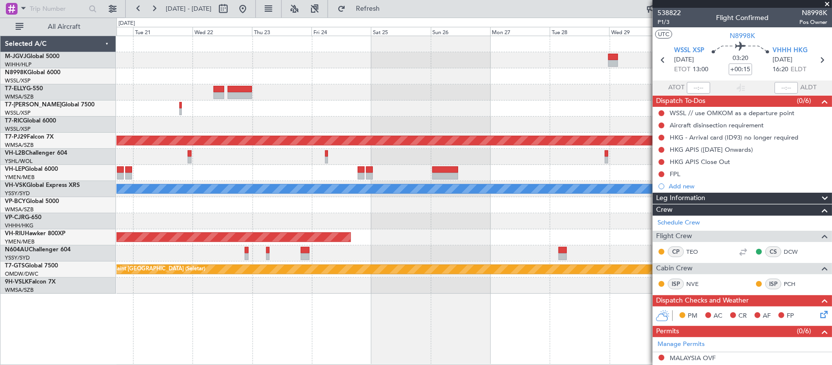
click at [498, 162] on div "Planned Maint [GEOGRAPHIC_DATA] (Sultan [PERSON_NAME] [PERSON_NAME] - Subang) […" at bounding box center [473, 164] width 715 height 257
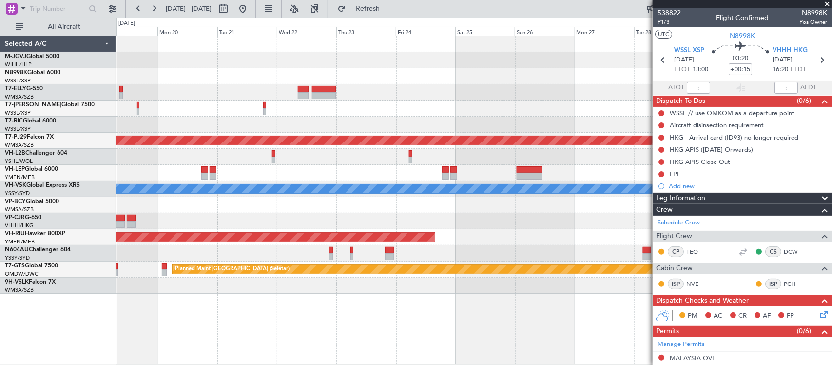
click at [602, 209] on div "Planned Maint [GEOGRAPHIC_DATA] (Sultan [PERSON_NAME] [PERSON_NAME] - Subang) […" at bounding box center [473, 164] width 715 height 257
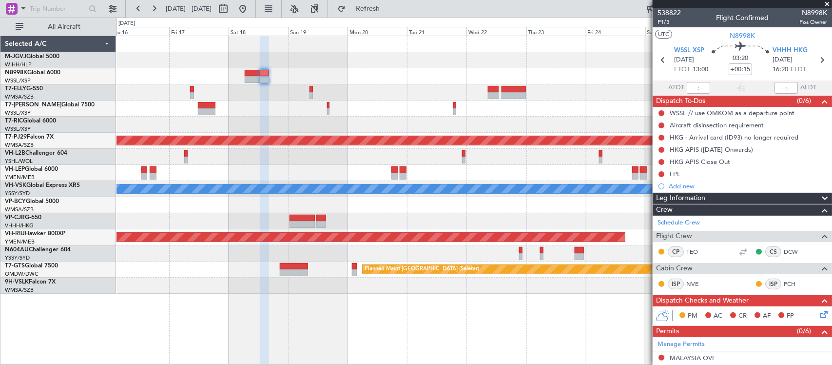
click at [278, 227] on div "Planned Maint [GEOGRAPHIC_DATA] ([GEOGRAPHIC_DATA] Intl)" at bounding box center [473, 221] width 715 height 16
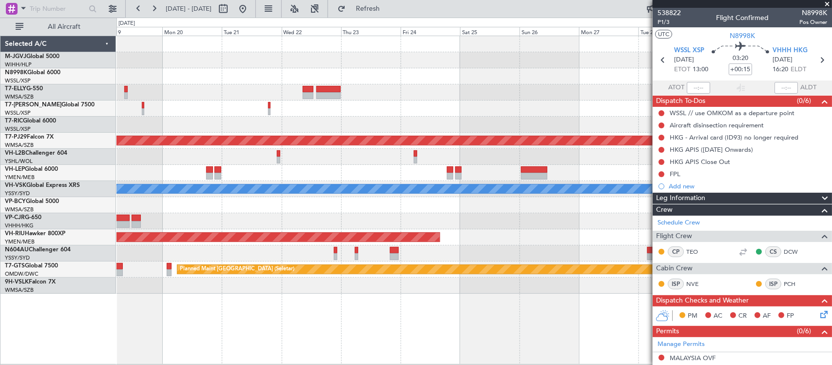
click at [230, 228] on div at bounding box center [473, 221] width 715 height 16
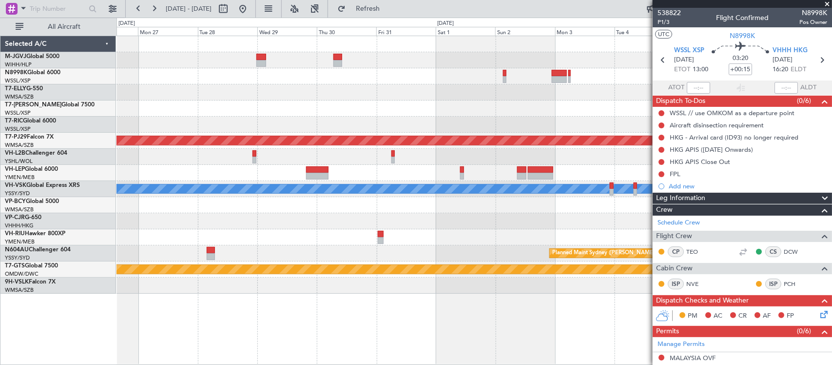
click at [279, 249] on div "Planned Maint [GEOGRAPHIC_DATA] (Sultan [PERSON_NAME] [PERSON_NAME] - Subang) […" at bounding box center [473, 164] width 715 height 257
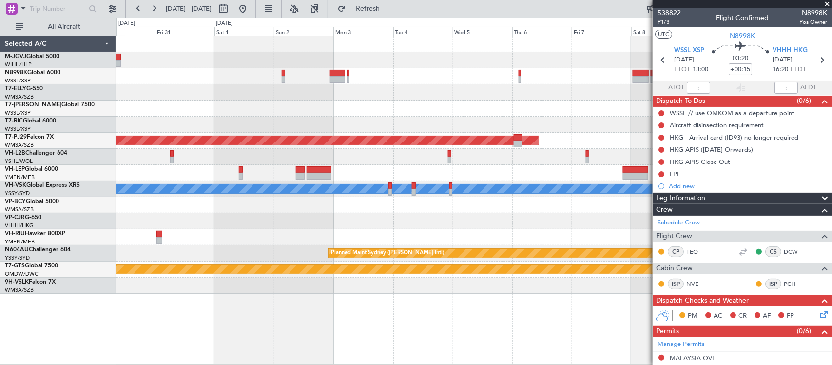
click at [242, 207] on div "Planned Maint Kuala Lumpur (Sultan Abdul Aziz Shah - Subang) MEL Planned Maint …" at bounding box center [473, 164] width 715 height 257
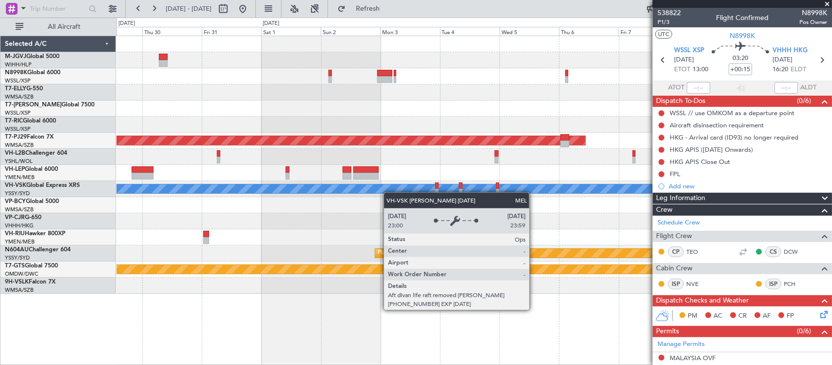
click at [544, 186] on div "Planned Maint Kuala Lumpur (Sultan Abdul Aziz Shah - Subang) MEL Planned Maint …" at bounding box center [473, 164] width 715 height 257
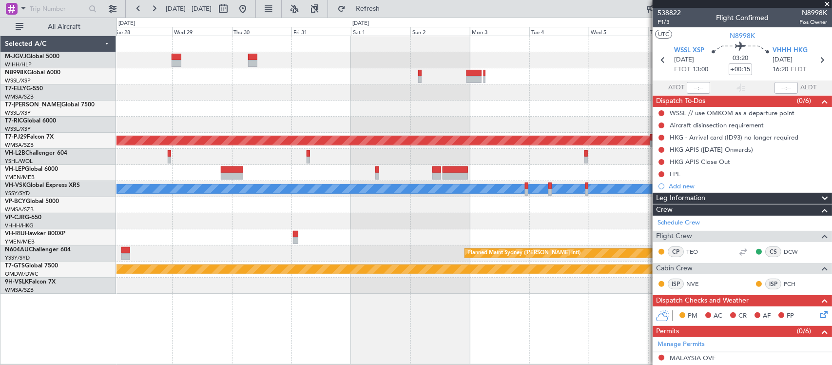
click at [338, 166] on div "Planned Maint Kuala Lumpur (Sultan Abdul Aziz Shah - Subang) MEL Planned Maint …" at bounding box center [473, 164] width 715 height 257
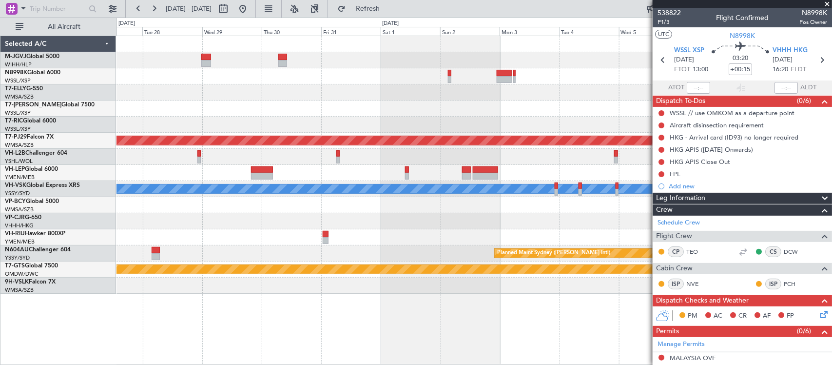
click at [563, 110] on div at bounding box center [473, 108] width 715 height 16
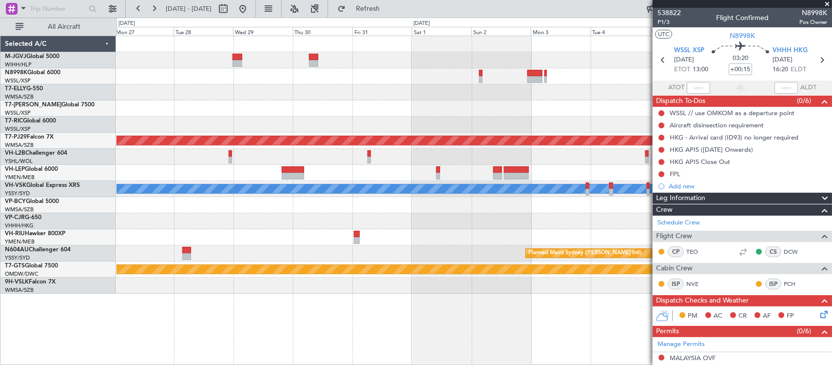
click at [471, 108] on div "Planned Maint [GEOGRAPHIC_DATA] (Sultan [PERSON_NAME] [PERSON_NAME] - Subang) […" at bounding box center [473, 164] width 715 height 257
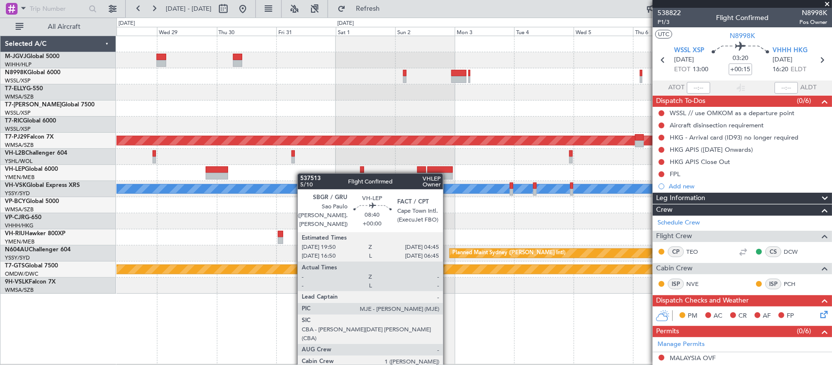
click at [229, 181] on div "Planned Maint Kuala Lumpur (Sultan Abdul Aziz Shah - Subang) MEL Planned Maint …" at bounding box center [473, 164] width 715 height 257
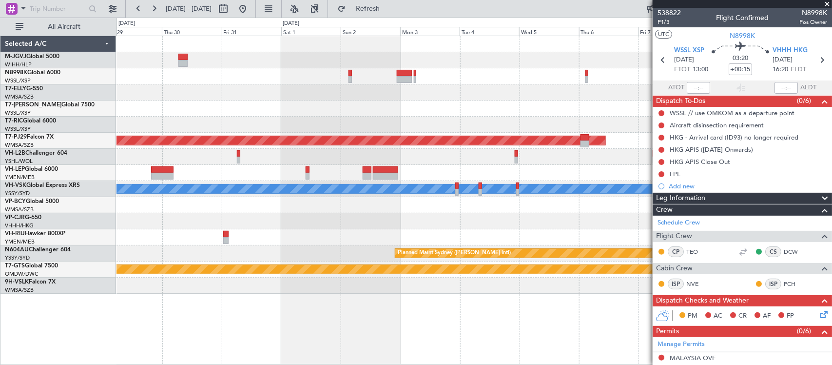
click at [202, 228] on div "Planned Maint Kuala Lumpur (Sultan Abdul Aziz Shah - Subang) MEL Planned Maint …" at bounding box center [473, 164] width 715 height 257
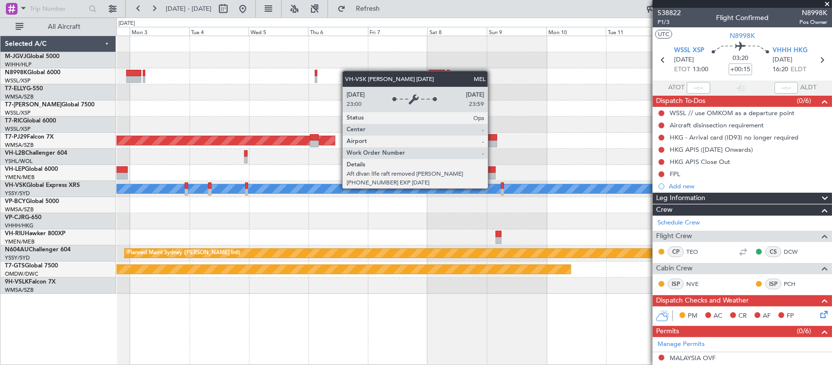
click at [266, 203] on div "Planned Maint Kuala Lumpur (Sultan Abdul Aziz Shah - Subang) MEL Planned Maint …" at bounding box center [473, 164] width 715 height 257
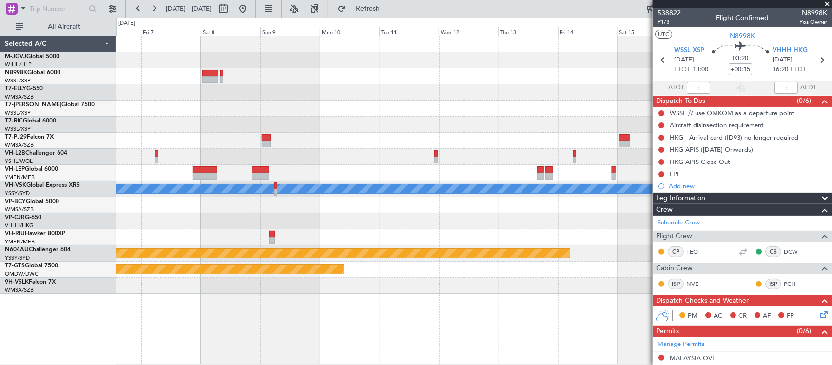
click at [234, 200] on div "Planned Maint Kuala Lumpur (Sultan Abdul Aziz Shah - Subang) MEL Planned Maint …" at bounding box center [473, 164] width 715 height 257
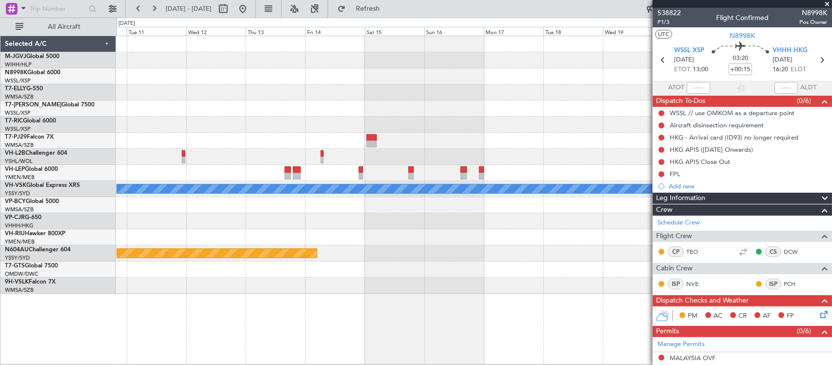
click at [223, 160] on div "MEL Planned Maint Sydney (Kingsford Smith Intl) Planned Maint Singapore (Seleta…" at bounding box center [473, 164] width 715 height 257
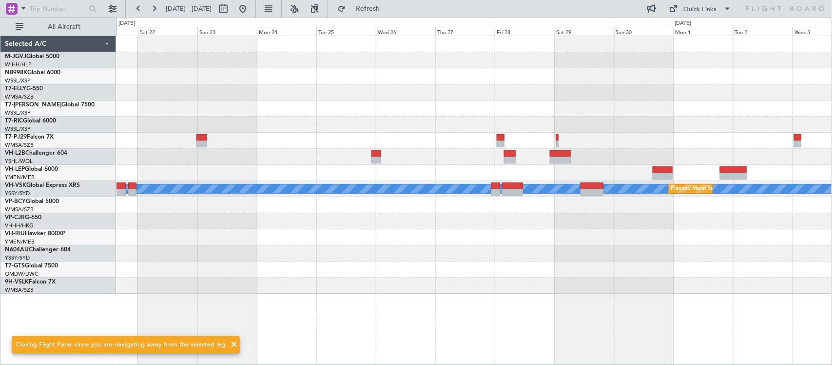
click at [296, 179] on div at bounding box center [473, 173] width 715 height 16
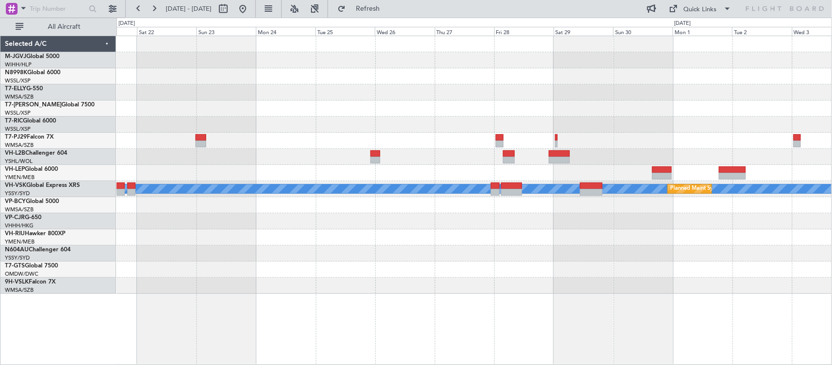
click at [680, 174] on div at bounding box center [473, 173] width 715 height 16
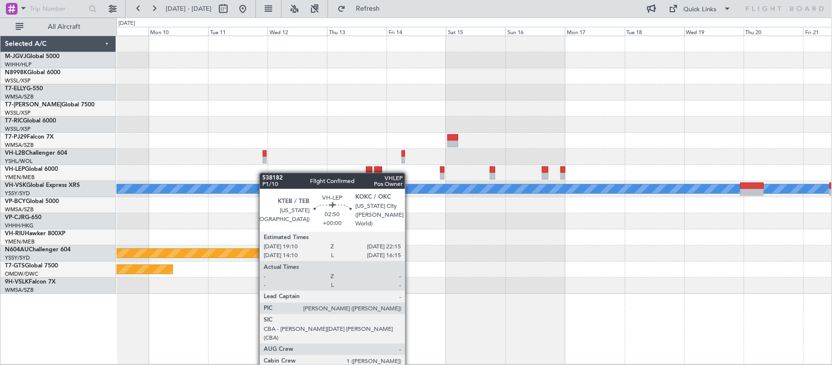
click at [530, 173] on div at bounding box center [473, 173] width 715 height 16
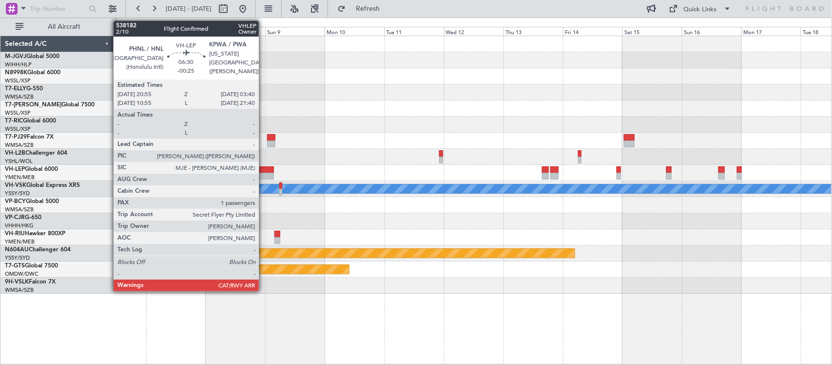
click at [264, 175] on div at bounding box center [265, 176] width 17 height 7
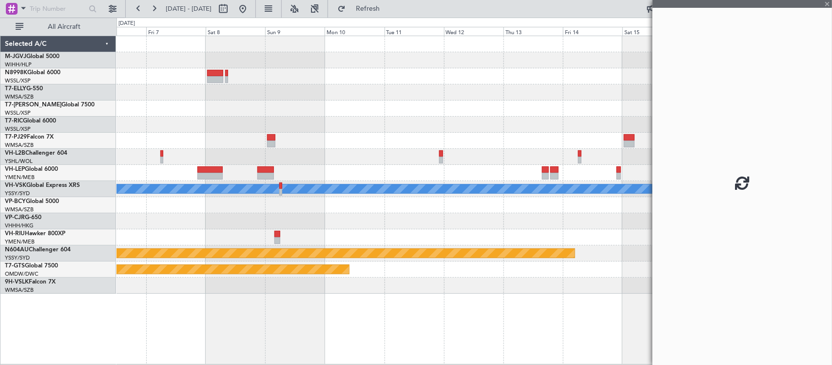
click at [464, 214] on div at bounding box center [473, 221] width 715 height 16
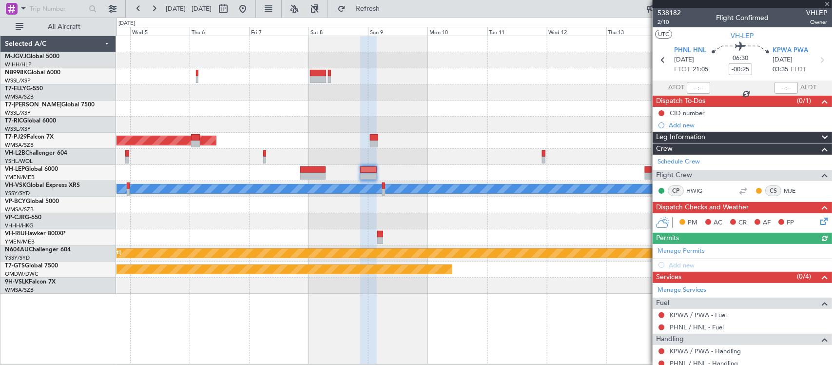
click at [542, 211] on div at bounding box center [473, 205] width 715 height 16
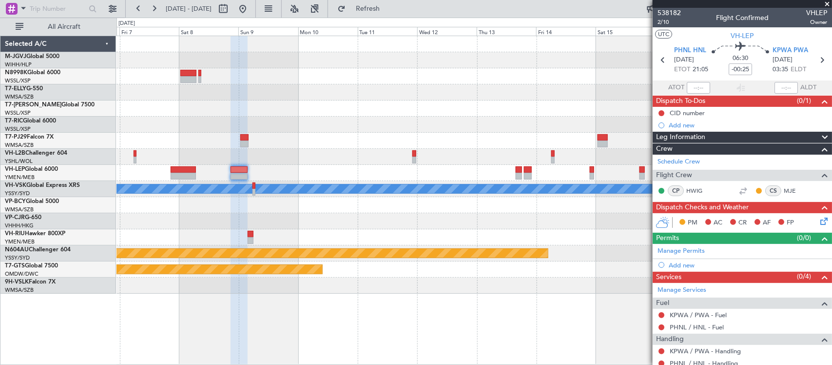
click at [281, 244] on div at bounding box center [473, 237] width 715 height 16
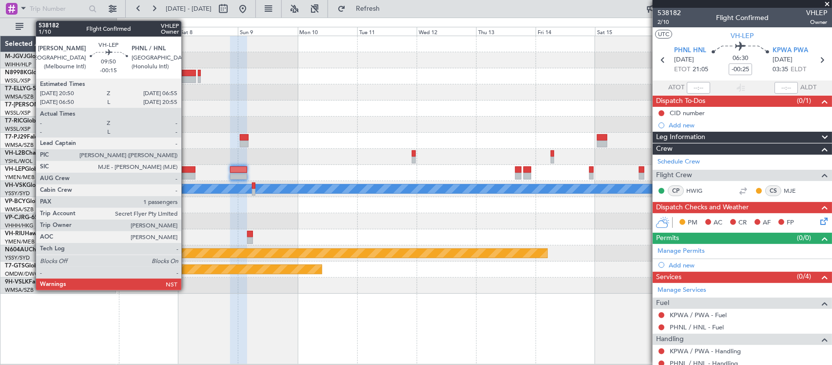
click at [186, 177] on div at bounding box center [182, 176] width 25 height 7
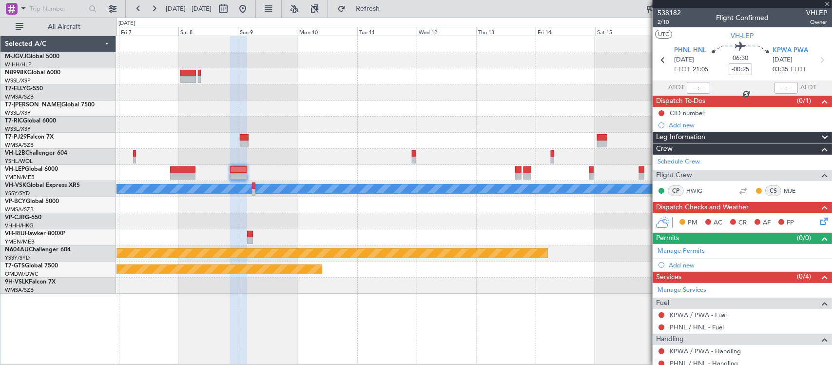
click at [425, 235] on div at bounding box center [473, 237] width 715 height 16
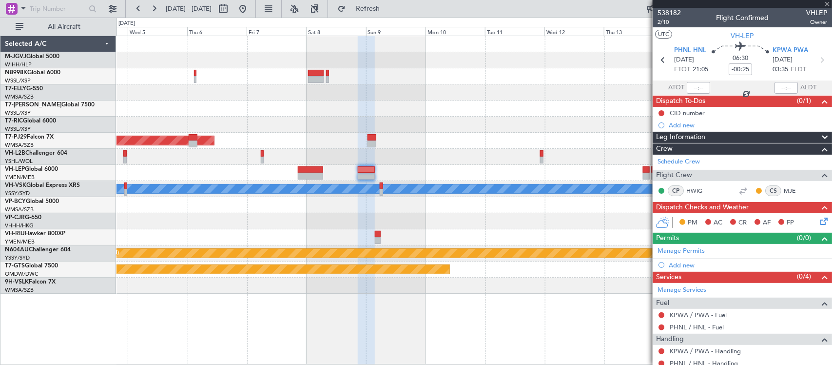
type input "-00:15"
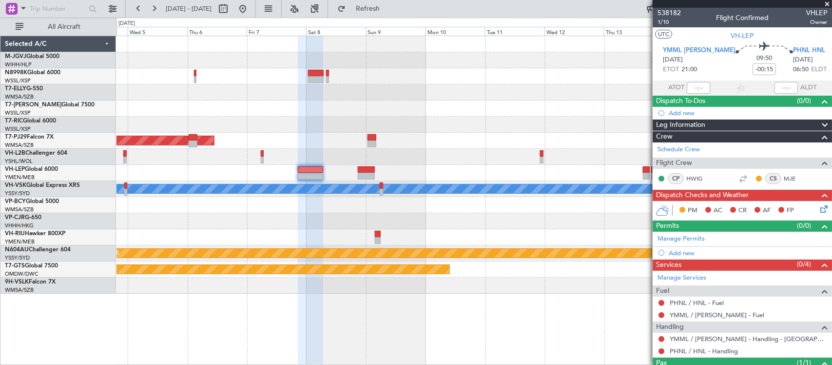
click at [461, 207] on div at bounding box center [473, 205] width 715 height 16
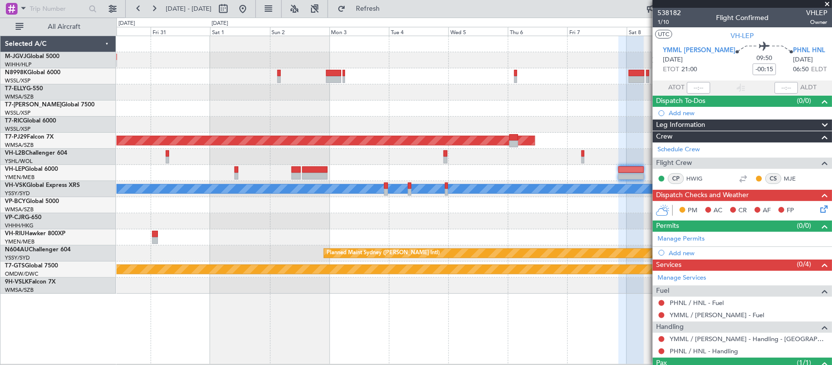
click at [490, 213] on div at bounding box center [473, 221] width 715 height 16
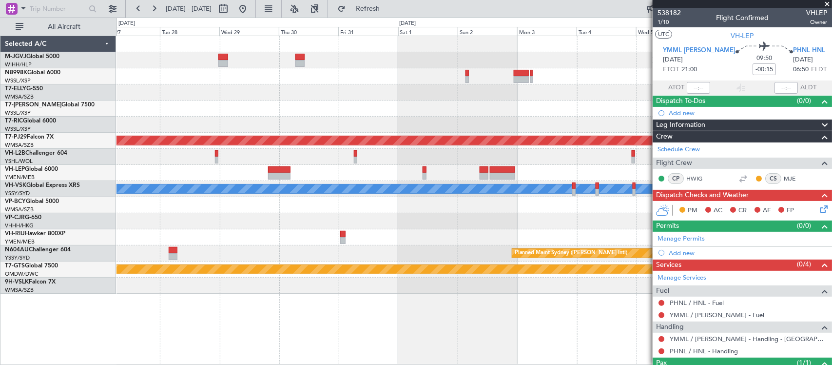
click at [496, 211] on div "Planned Maint [GEOGRAPHIC_DATA] (Sultan [PERSON_NAME] [PERSON_NAME] - Subang) […" at bounding box center [473, 164] width 715 height 257
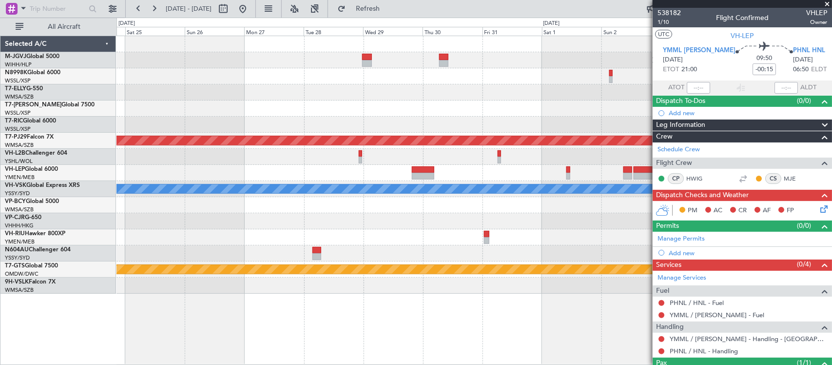
click at [508, 210] on div "Planned Maint [GEOGRAPHIC_DATA] (Sultan [PERSON_NAME] [PERSON_NAME] - Subang) […" at bounding box center [473, 164] width 715 height 257
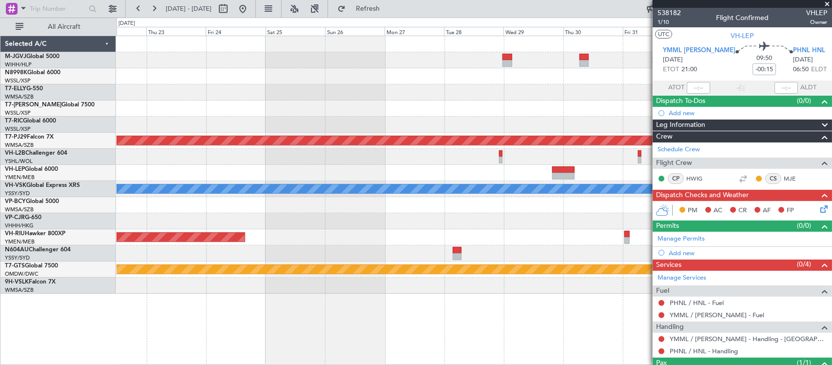
click at [579, 211] on div "Planned Maint [GEOGRAPHIC_DATA] (Sultan [PERSON_NAME] [PERSON_NAME] - Subang) […" at bounding box center [473, 164] width 715 height 257
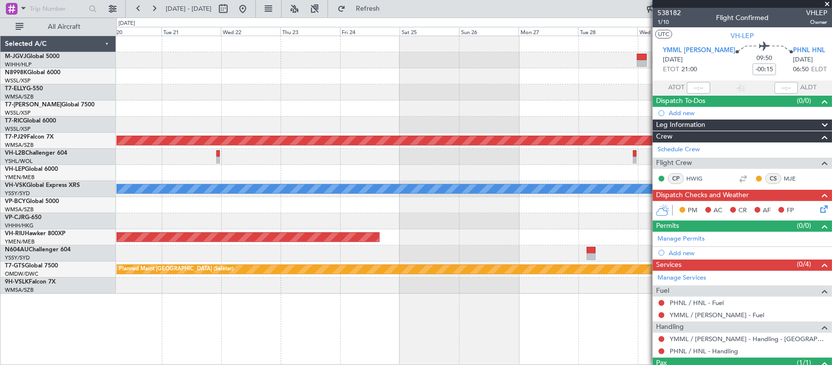
click at [525, 208] on div "Planned Maint [GEOGRAPHIC_DATA] (Sultan [PERSON_NAME] [PERSON_NAME] - Subang) […" at bounding box center [473, 164] width 715 height 257
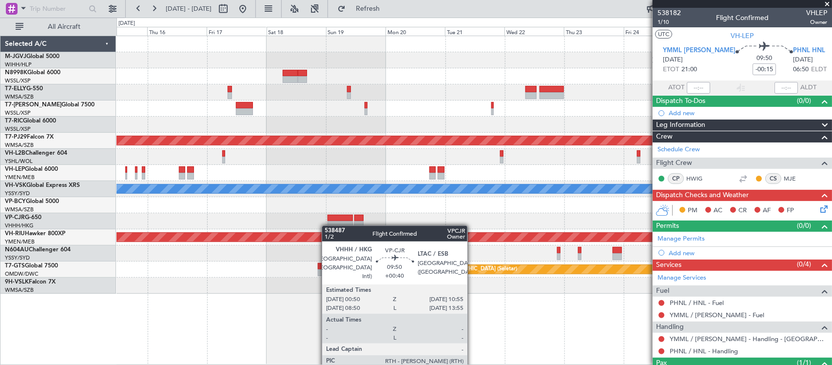
click at [510, 206] on div "Planned Maint [GEOGRAPHIC_DATA] (Sultan [PERSON_NAME] [PERSON_NAME] - Subang) […" at bounding box center [473, 164] width 715 height 257
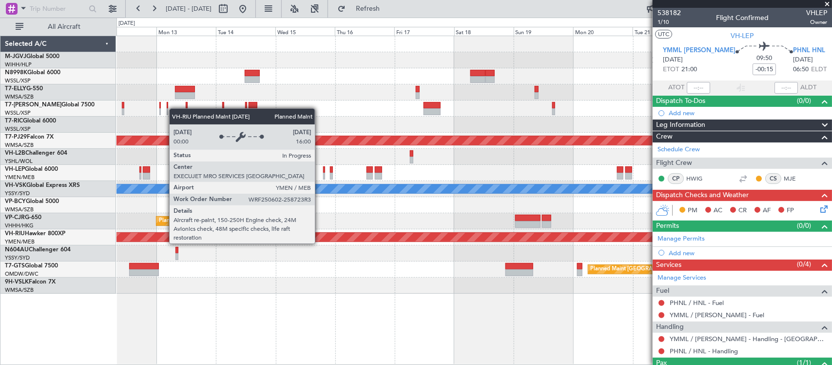
click at [427, 220] on div "Planned Maint [GEOGRAPHIC_DATA] (Seletar) Planned Maint [GEOGRAPHIC_DATA] (Sele…" at bounding box center [473, 164] width 715 height 257
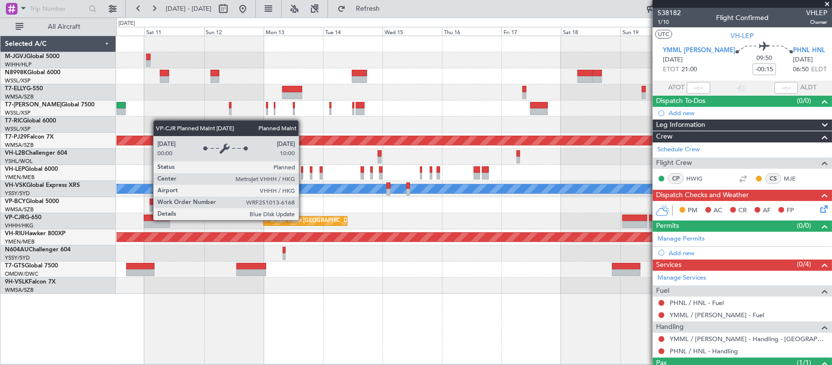
click at [444, 203] on div "Planned Maint Singapore (Seletar) Planned Maint Singapore (Seletar) Planned Mai…" at bounding box center [473, 164] width 715 height 257
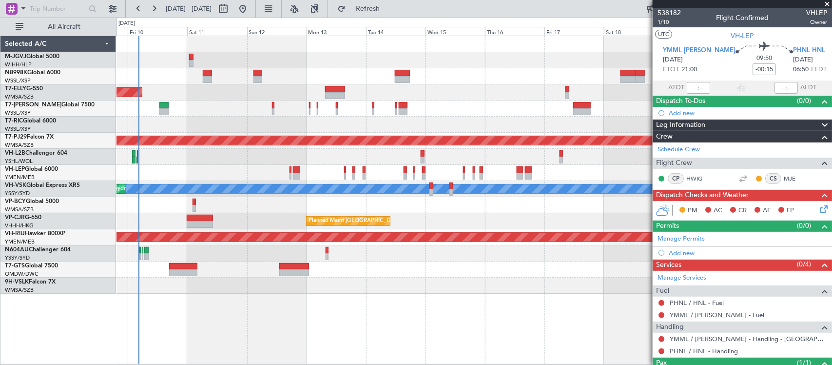
click at [357, 202] on div at bounding box center [473, 205] width 715 height 16
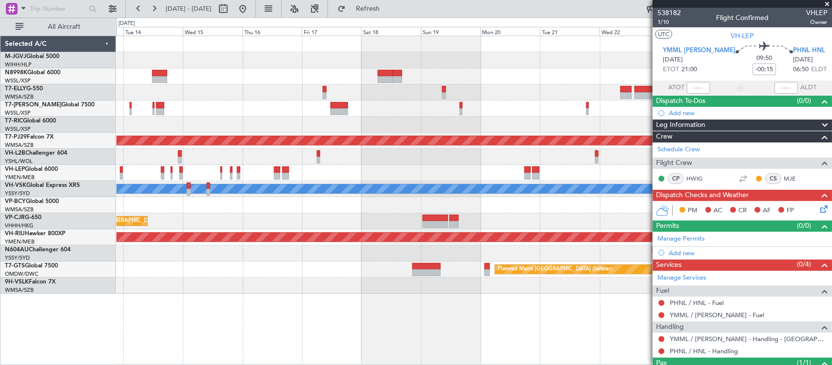
click at [330, 231] on div "Planned Maint [GEOGRAPHIC_DATA] (Sultan [PERSON_NAME] [PERSON_NAME] - Subang) […" at bounding box center [473, 164] width 715 height 257
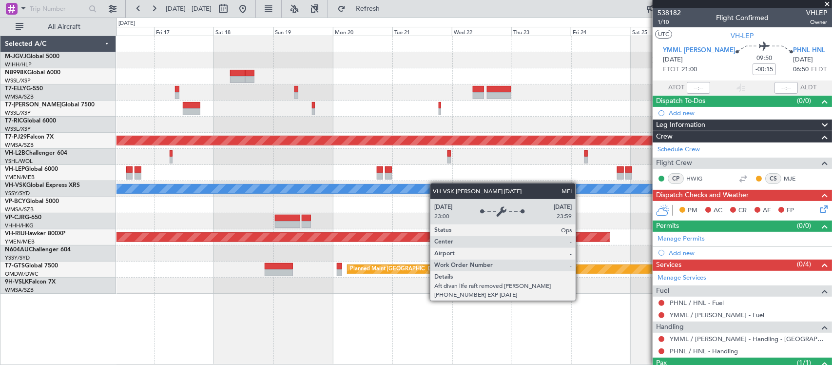
click at [375, 184] on div "Planned Maint [GEOGRAPHIC_DATA] (Sultan [PERSON_NAME] [PERSON_NAME] - Subang) […" at bounding box center [473, 164] width 715 height 257
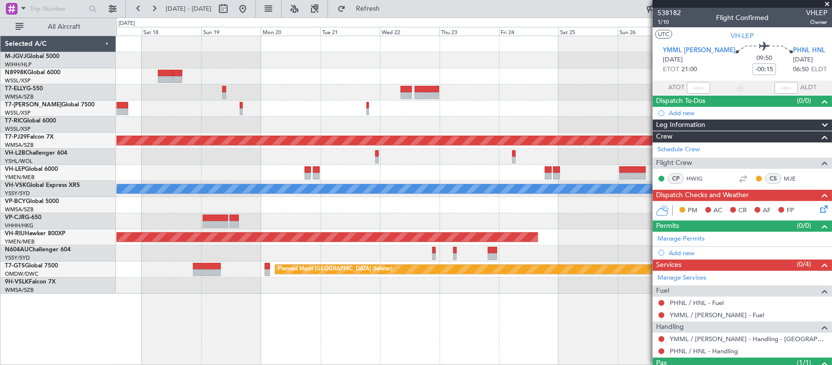
click at [380, 214] on div at bounding box center [473, 221] width 715 height 16
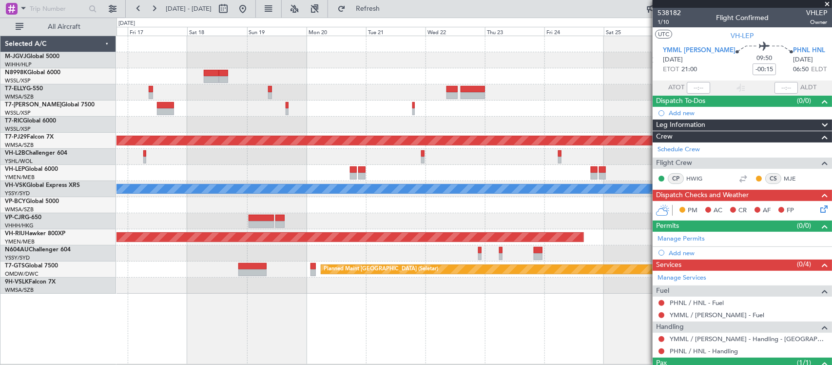
click at [471, 212] on div "Planned Maint [GEOGRAPHIC_DATA] (Sultan [PERSON_NAME] [PERSON_NAME] - Subang) […" at bounding box center [473, 164] width 715 height 257
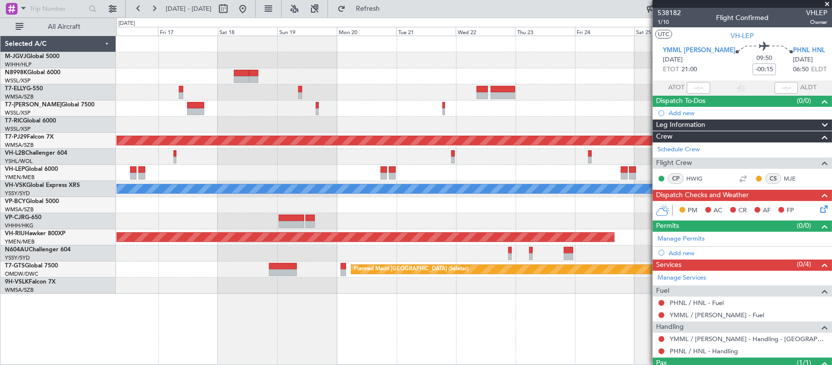
click at [504, 209] on div at bounding box center [473, 205] width 715 height 16
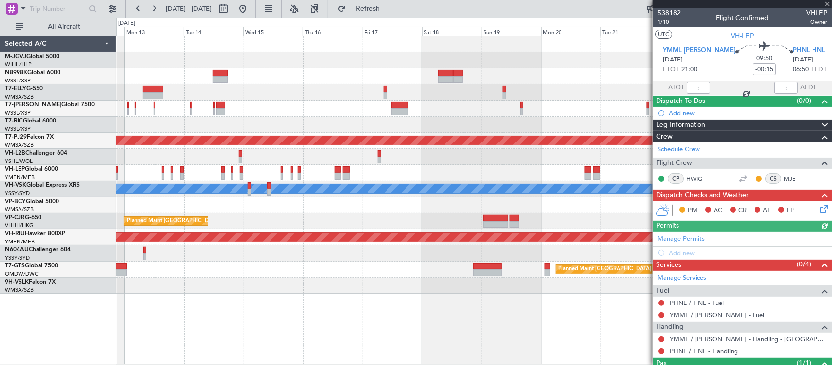
click at [251, 15] on button at bounding box center [243, 9] width 16 height 16
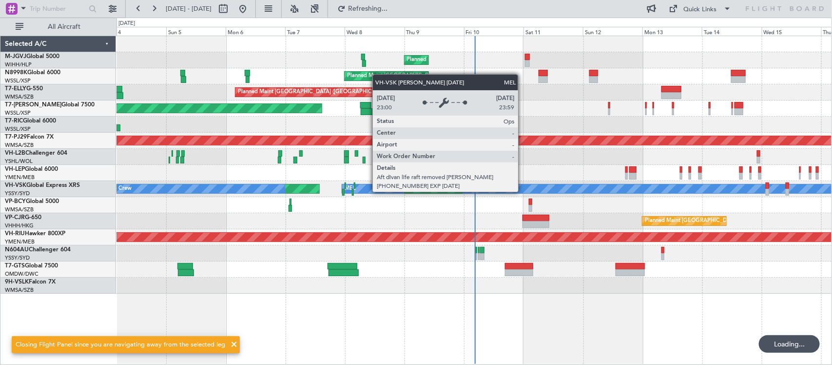
click at [261, 198] on div "Planned Maint Singapore (Seletar) Planned Maint Singapore (Seletar) Planned Mai…" at bounding box center [473, 164] width 715 height 257
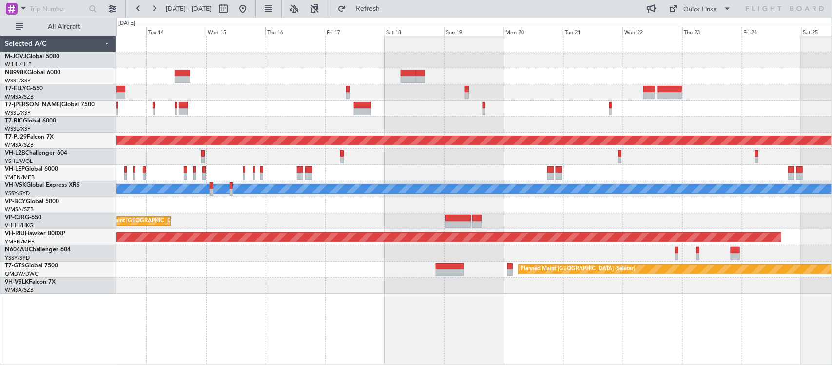
click at [427, 164] on div "Planned Maint [GEOGRAPHIC_DATA] (Sultan [PERSON_NAME] [PERSON_NAME] - Subang) […" at bounding box center [473, 164] width 715 height 257
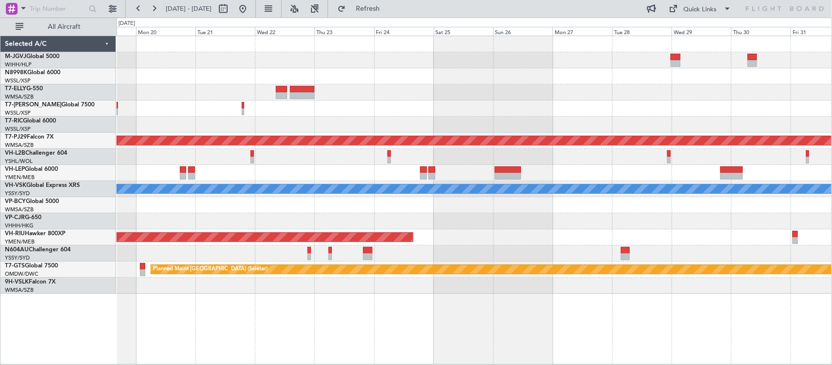
click at [276, 155] on div at bounding box center [473, 157] width 715 height 16
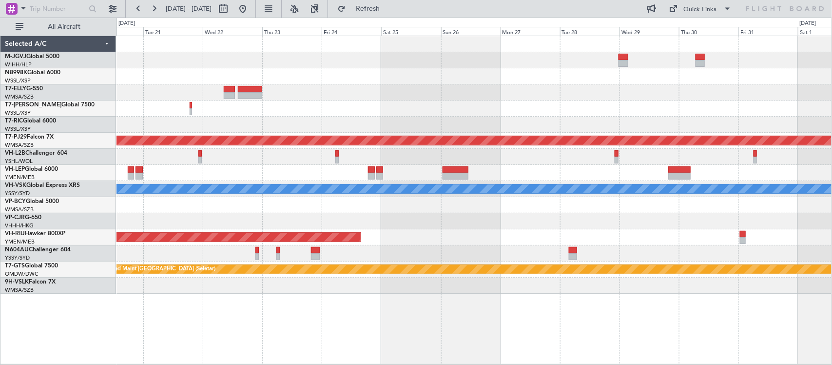
click at [551, 176] on div "Planned Maint [GEOGRAPHIC_DATA] (Sultan [PERSON_NAME] [PERSON_NAME] - Subang) […" at bounding box center [473, 164] width 715 height 257
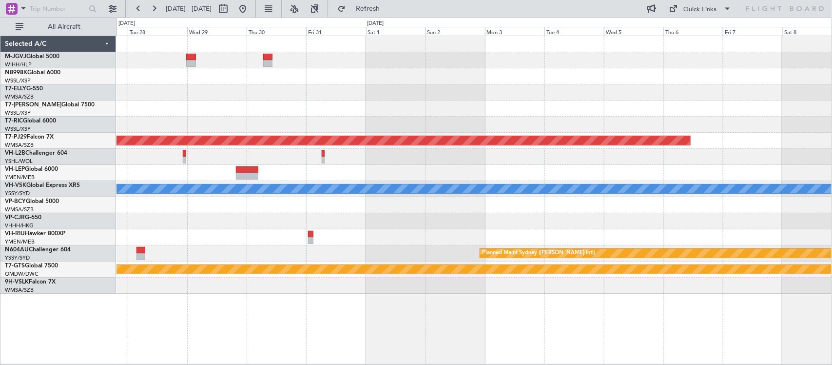
click at [368, 176] on div at bounding box center [473, 173] width 715 height 16
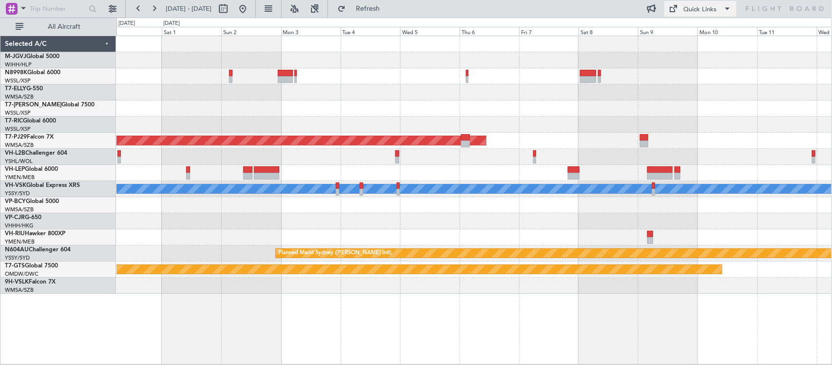
click at [687, 10] on div "Quick Links" at bounding box center [700, 10] width 33 height 10
click at [690, 32] on button "Trip Builder" at bounding box center [701, 31] width 73 height 23
click at [46, 136] on link "T7-PJ29 Falcon 7X" at bounding box center [29, 137] width 49 height 6
click at [38, 87] on link "T7-ELLY G-550" at bounding box center [24, 89] width 38 height 6
click at [43, 71] on link "N8998K Global 6000" at bounding box center [33, 73] width 56 height 6
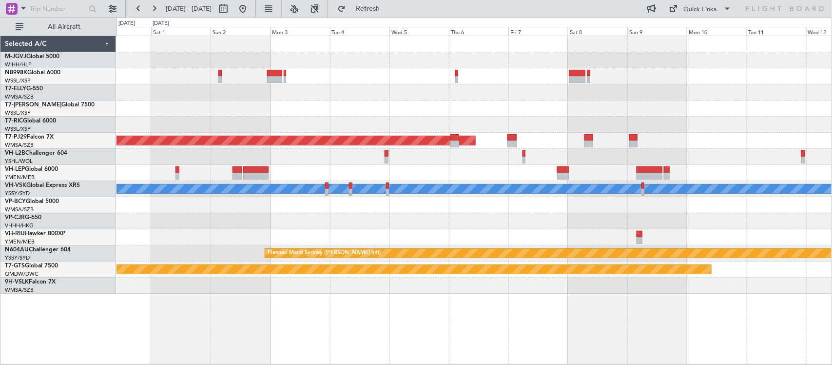
click at [579, 100] on div "Planned Maint Kuala Lumpur (Sultan Abdul Aziz Shah - Subang) MEL Planned Maint …" at bounding box center [473, 164] width 715 height 257
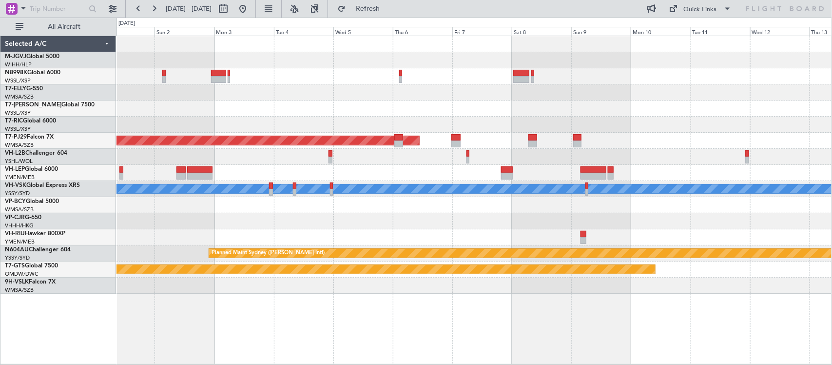
click at [598, 117] on div at bounding box center [473, 124] width 715 height 16
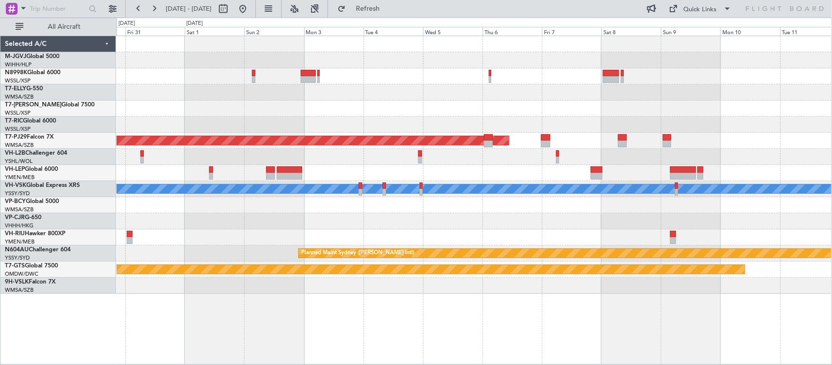
click at [515, 118] on div "Planned Maint Kuala Lumpur (Sultan Abdul Aziz Shah - Subang) MEL Planned Maint …" at bounding box center [473, 164] width 715 height 257
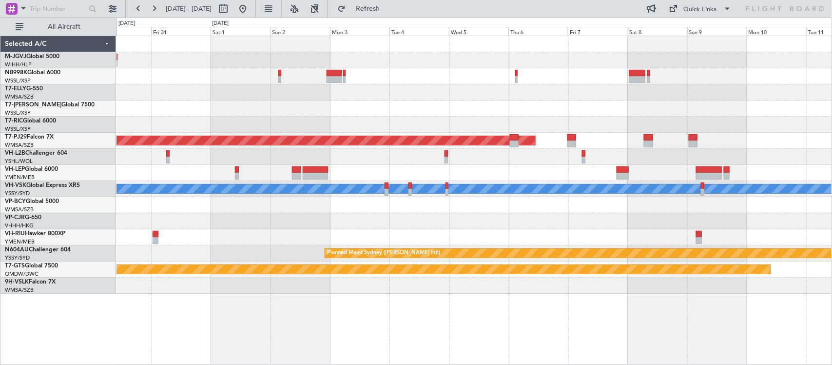
click at [623, 115] on div at bounding box center [473, 108] width 715 height 16
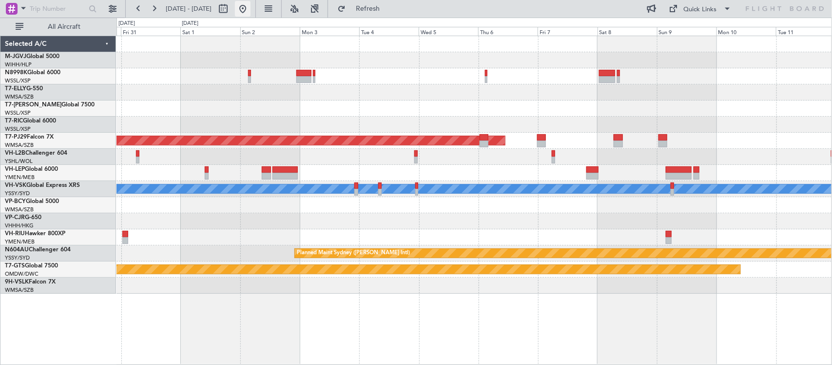
click at [251, 11] on button at bounding box center [243, 9] width 16 height 16
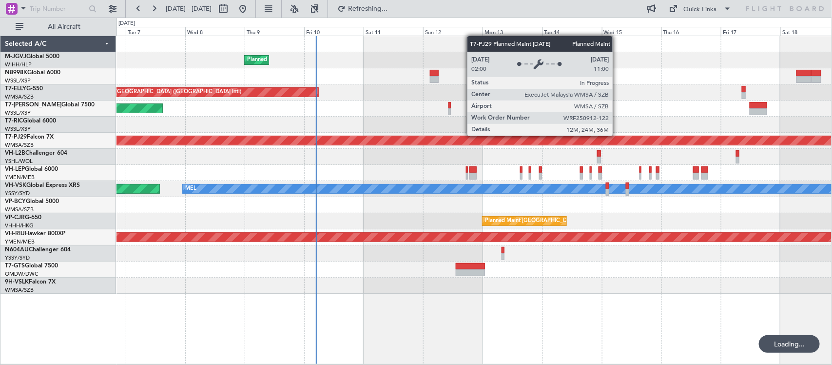
click at [313, 146] on div "Planned Maint [GEOGRAPHIC_DATA] (Sultan [PERSON_NAME] [PERSON_NAME] - Subang)" at bounding box center [473, 141] width 715 height 16
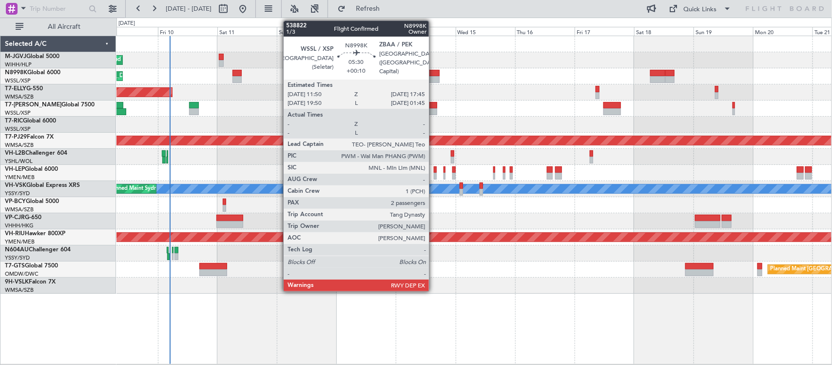
click at [434, 77] on div at bounding box center [432, 79] width 15 height 7
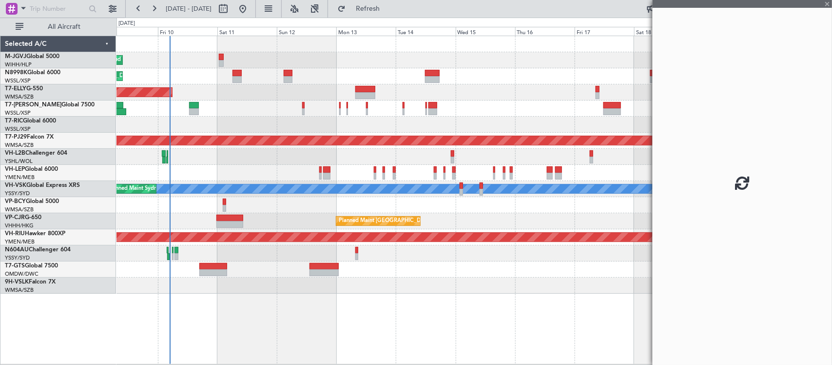
click at [524, 171] on div at bounding box center [473, 173] width 715 height 16
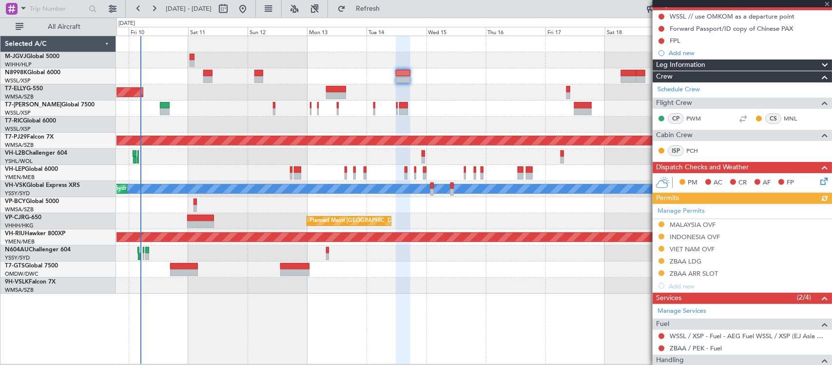
scroll to position [194, 0]
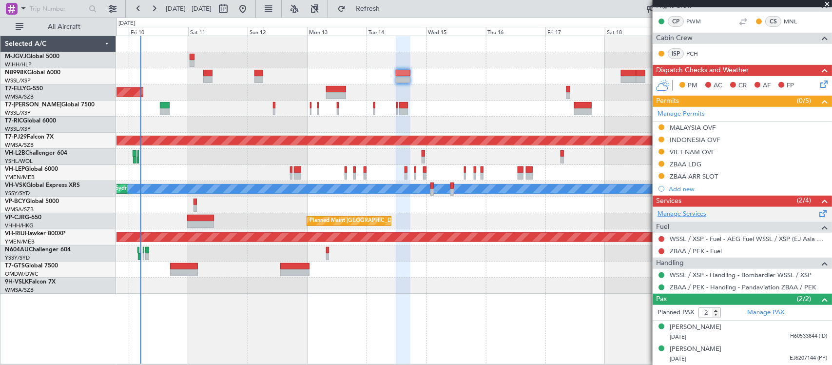
click at [681, 215] on link "Manage Services" at bounding box center [682, 214] width 49 height 10
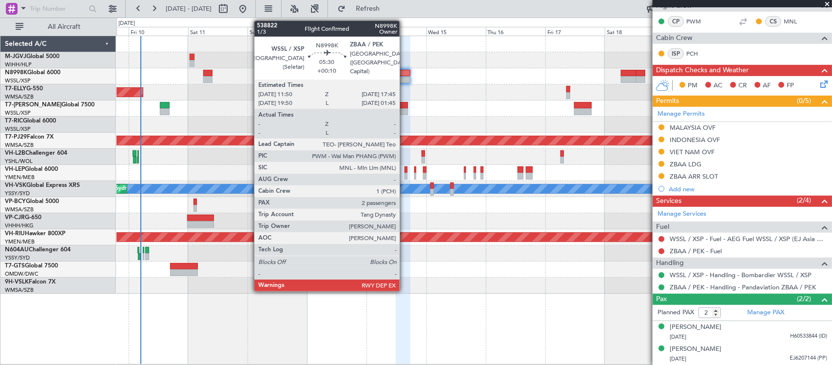
click at [403, 74] on div at bounding box center [403, 73] width 15 height 7
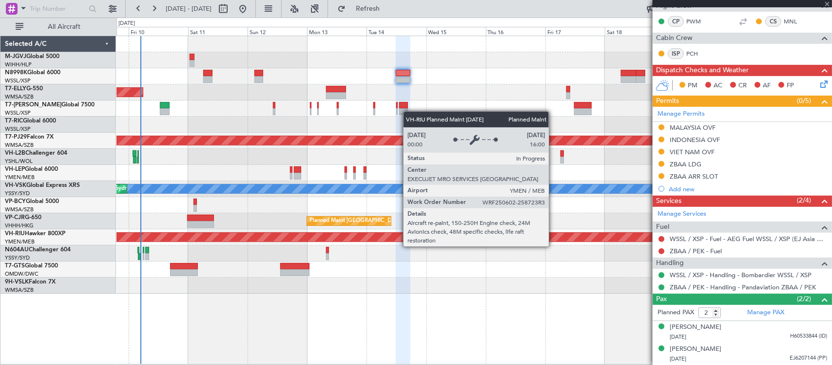
click at [520, 237] on div "Planned Maint [GEOGRAPHIC_DATA] ([GEOGRAPHIC_DATA])" at bounding box center [297, 236] width 1408 height 9
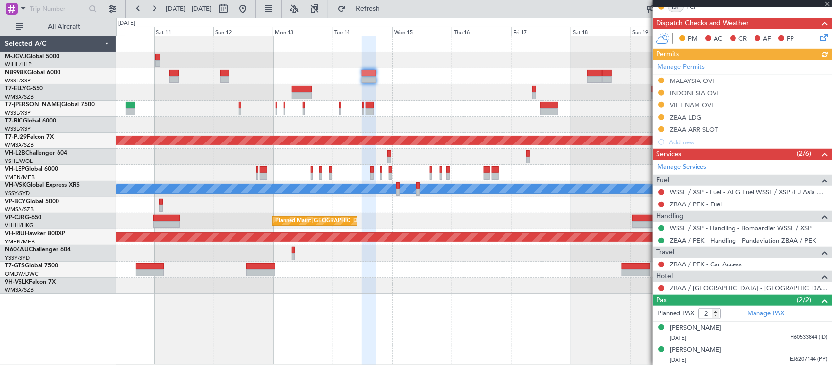
scroll to position [242, 0]
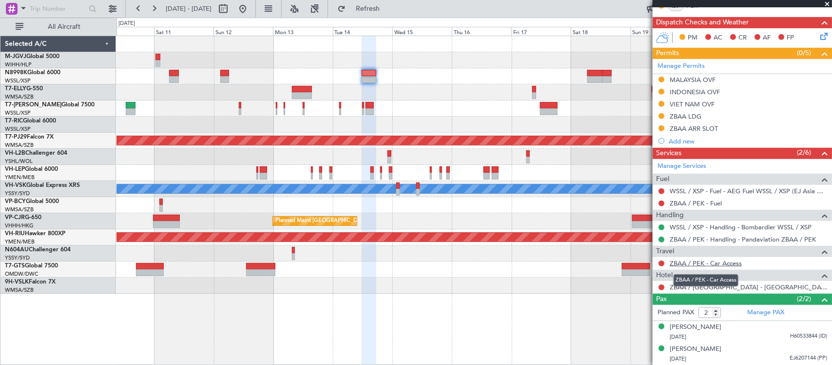
click at [697, 262] on link "ZBAA / PEK - Car Access" at bounding box center [706, 263] width 72 height 8
click at [710, 288] on link "ZBAA / PEK - Hotel - JW Marriott Hotel Beijing / ZBAA/PEK" at bounding box center [748, 287] width 157 height 8
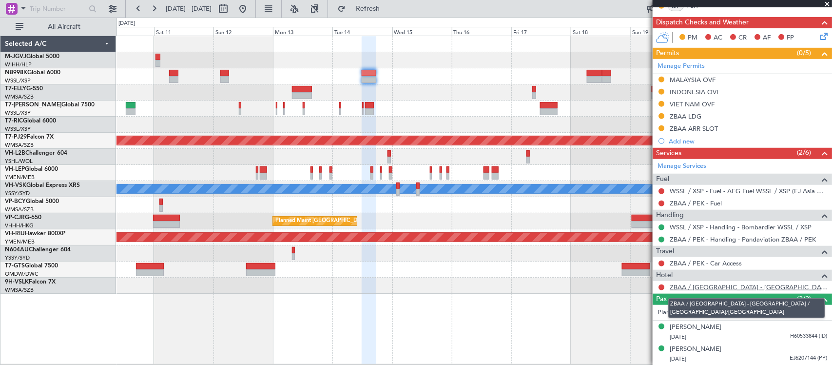
click at [700, 286] on link "ZBAA / PEK - Hotel - JW Marriott Hotel Beijing / ZBAA/PEK" at bounding box center [748, 287] width 157 height 8
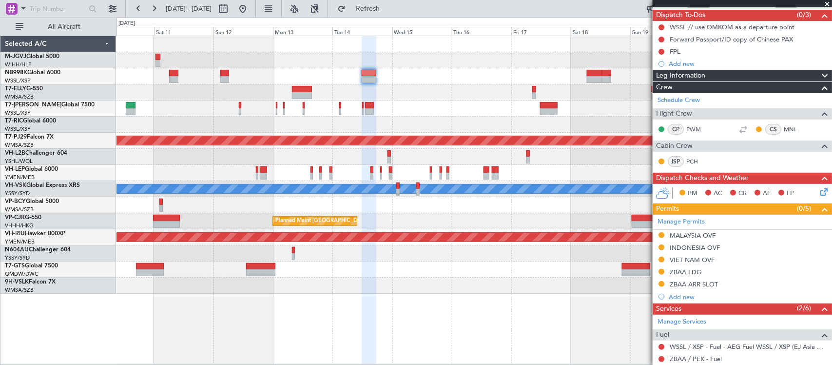
scroll to position [0, 0]
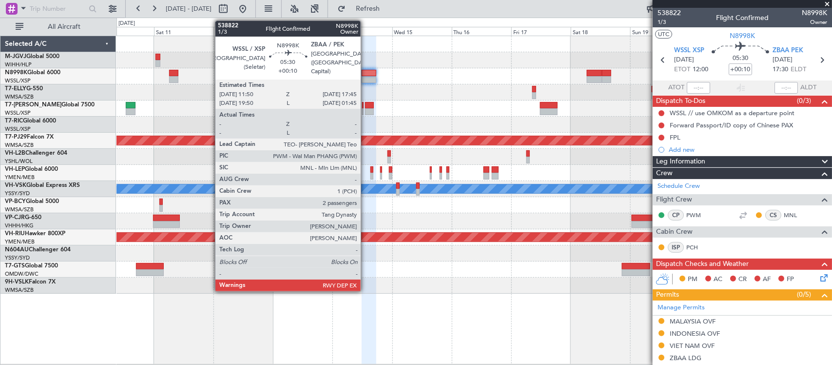
click at [364, 77] on div at bounding box center [369, 79] width 15 height 7
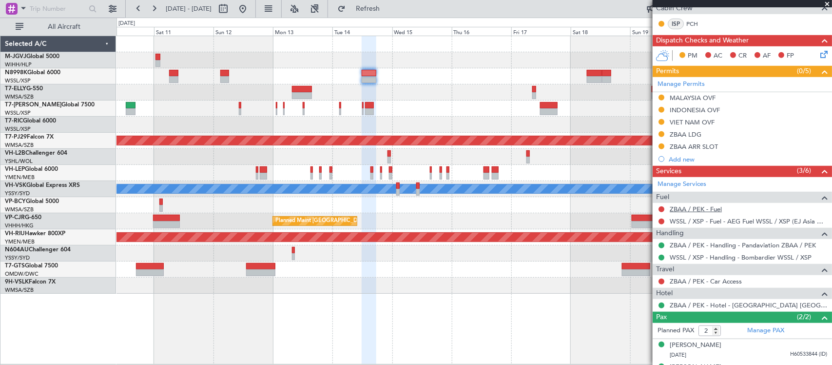
scroll to position [242, 0]
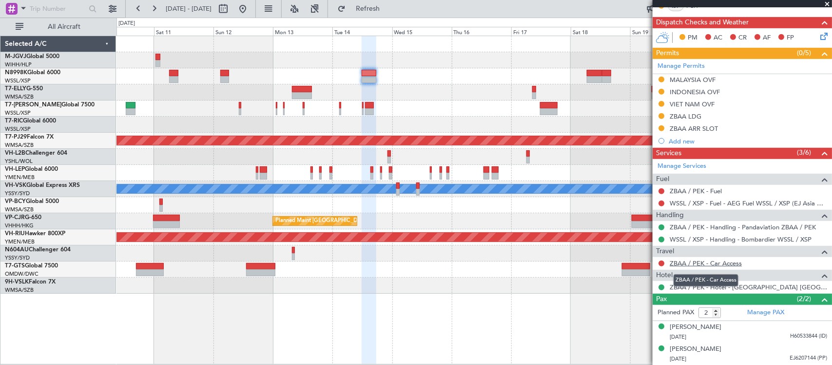
click at [690, 264] on link "ZBAA / PEK - Car Access" at bounding box center [706, 263] width 72 height 8
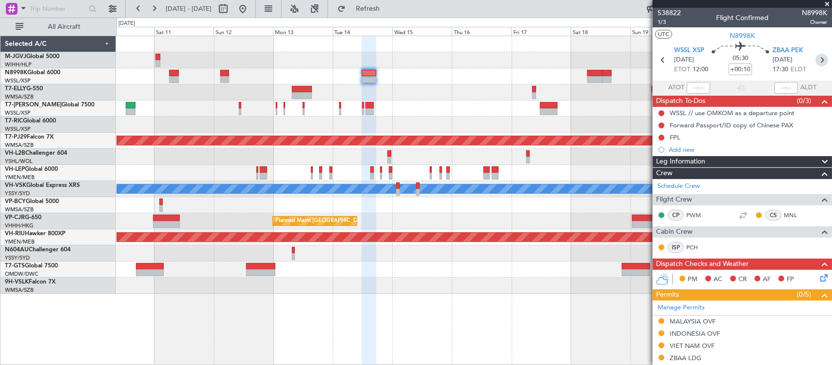
click at [815, 62] on icon at bounding box center [821, 60] width 13 height 13
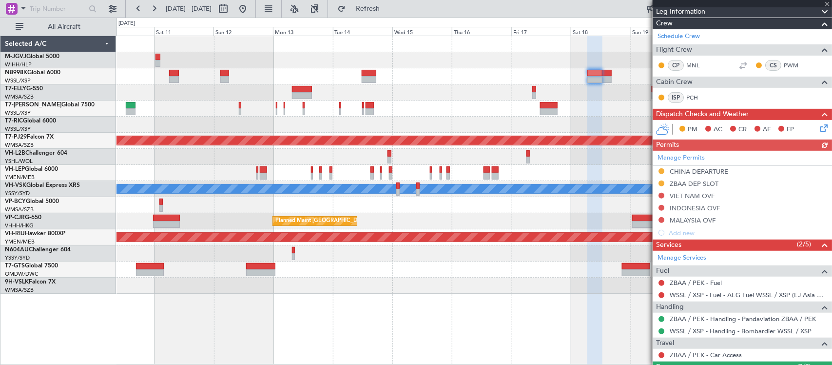
scroll to position [206, 0]
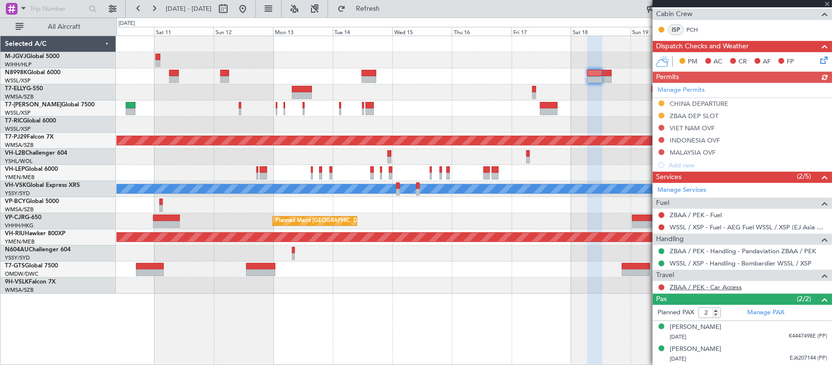
click at [685, 289] on link "ZBAA / PEK - Car Access" at bounding box center [706, 287] width 72 height 8
click at [442, 148] on div "Planned Maint [GEOGRAPHIC_DATA] (Sultan [PERSON_NAME] [PERSON_NAME] - Subang)" at bounding box center [473, 141] width 715 height 16
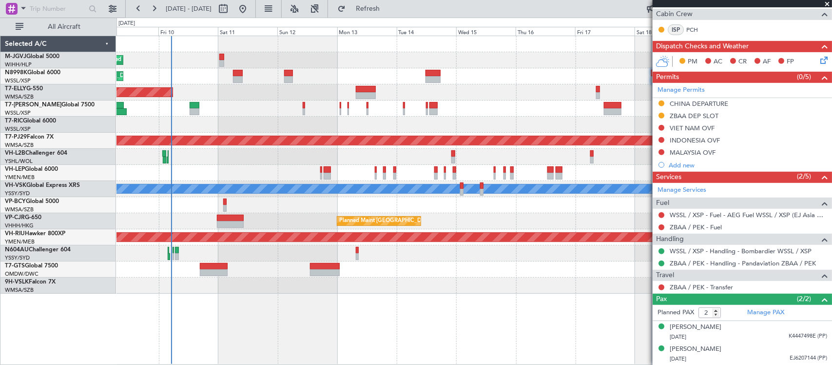
click at [454, 105] on div "Planned Maint Singapore (Seletar) Planned Maint Singapore (Seletar) Planned Mai…" at bounding box center [473, 164] width 715 height 257
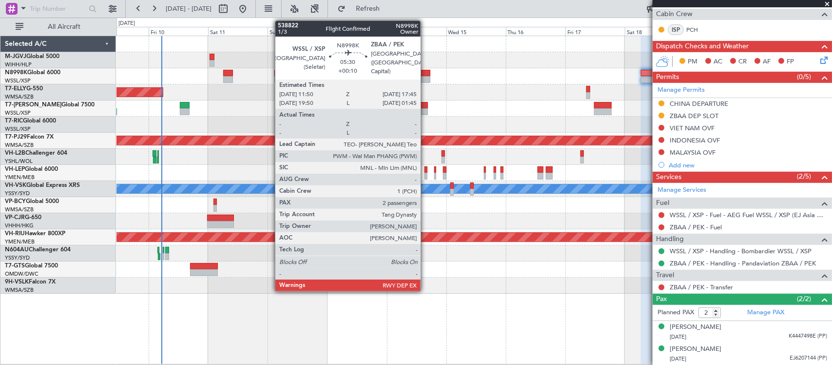
click at [426, 77] on div at bounding box center [423, 79] width 15 height 7
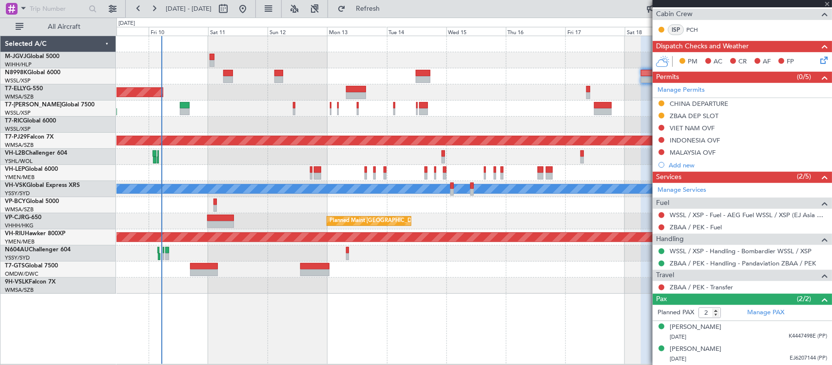
click at [384, 140] on div "Planned Maint Singapore (Seletar) Planned Maint Singapore (Seletar) Planned Mai…" at bounding box center [473, 164] width 715 height 257
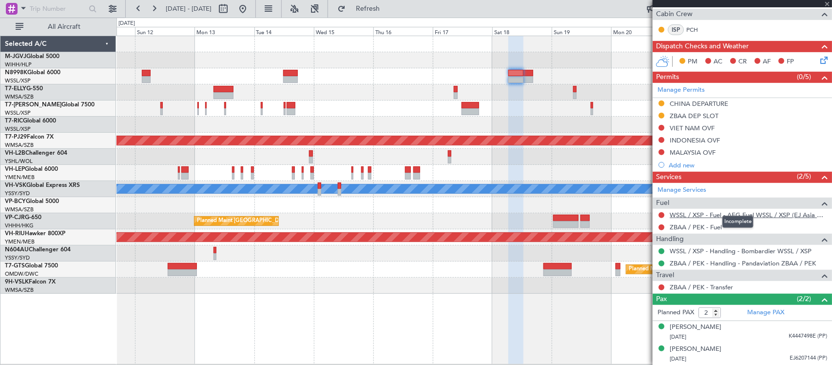
type input "+00:10"
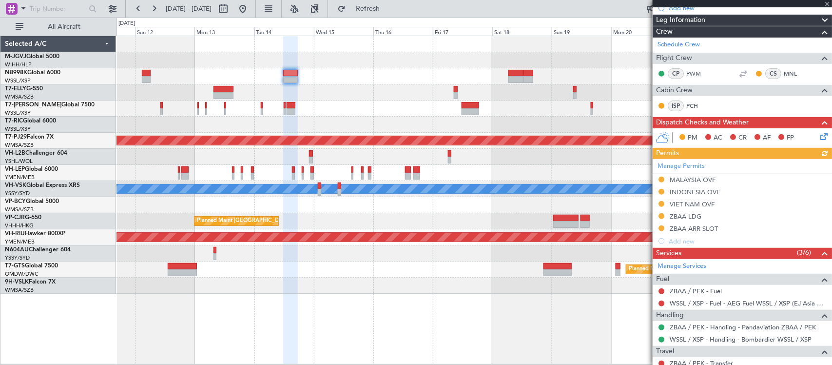
scroll to position [242, 0]
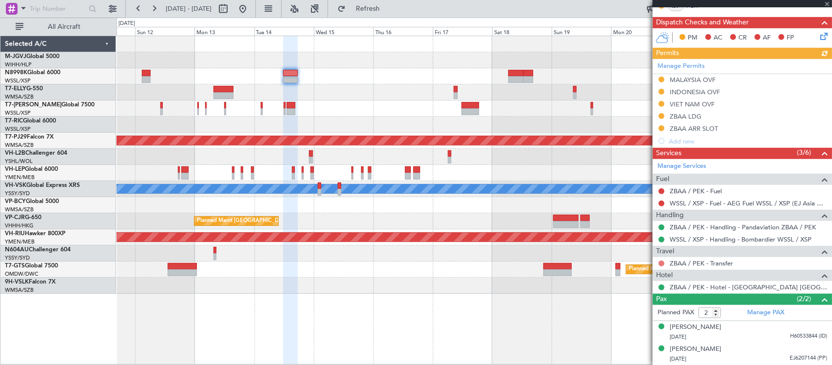
click at [661, 262] on button at bounding box center [661, 263] width 6 height 6
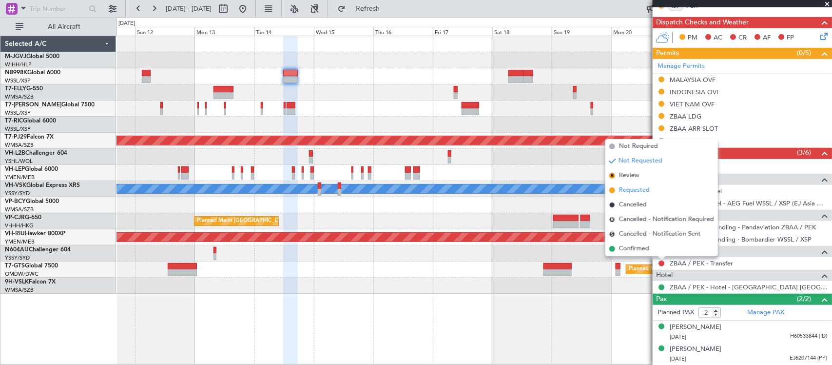
click at [638, 188] on span "Requested" at bounding box center [634, 190] width 31 height 10
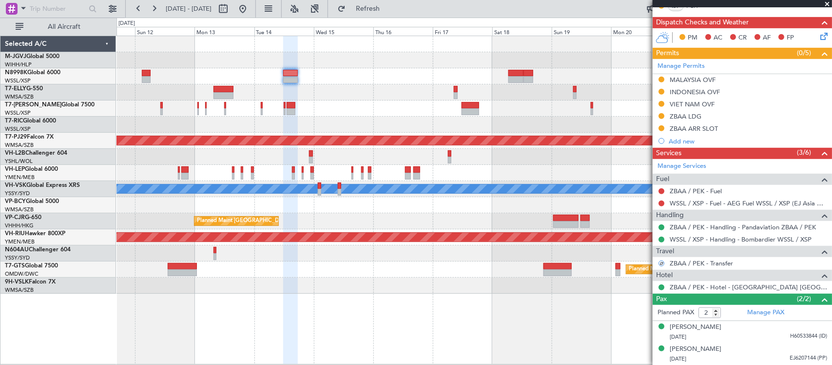
click at [469, 287] on div at bounding box center [473, 285] width 715 height 16
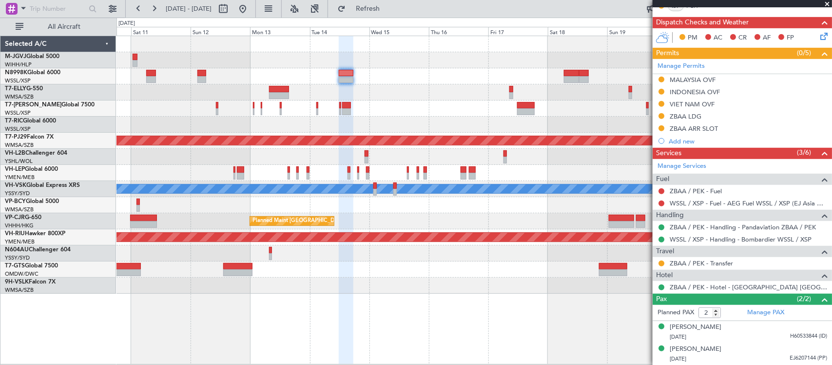
click at [449, 98] on div "Planned Maint [GEOGRAPHIC_DATA] ([GEOGRAPHIC_DATA] Intl)" at bounding box center [473, 92] width 715 height 16
click at [101, 84] on div "T7-ELLY G-550" at bounding box center [60, 88] width 111 height 9
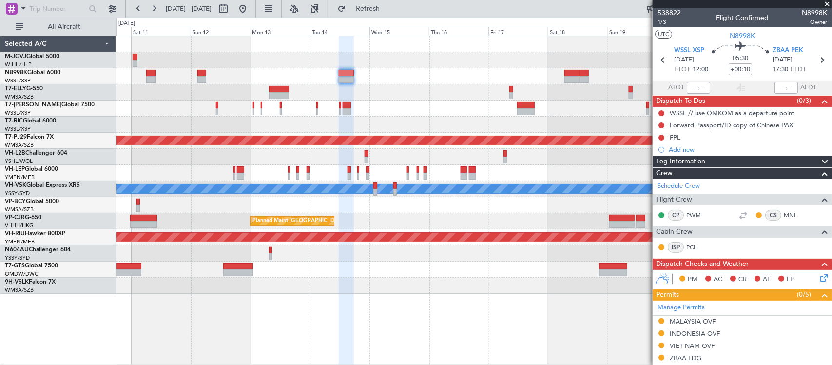
drag, startPoint x: 674, startPoint y: 149, endPoint x: 713, endPoint y: 156, distance: 39.6
click at [674, 149] on div "Add new" at bounding box center [748, 149] width 158 height 8
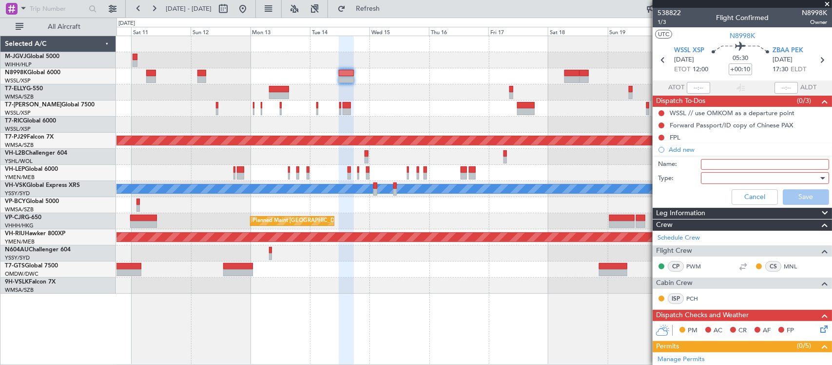
click at [712, 164] on input "Name:" at bounding box center [765, 164] width 128 height 11
type input "LEA GD"
click at [713, 178] on div at bounding box center [762, 178] width 114 height 15
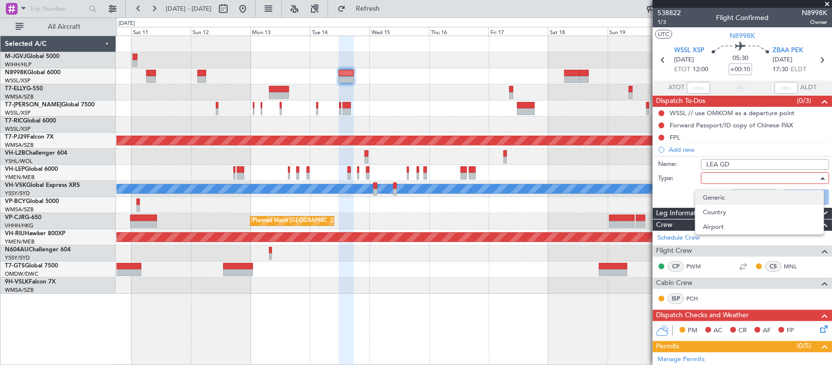
click at [725, 196] on span "Generic" at bounding box center [759, 197] width 113 height 15
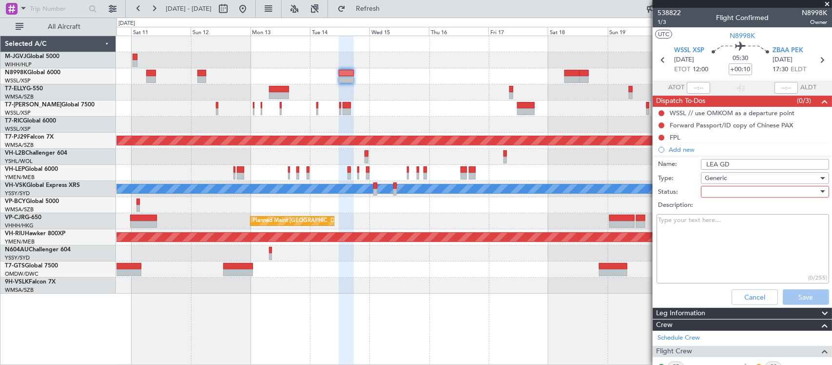
click at [728, 192] on div at bounding box center [762, 191] width 114 height 15
click at [729, 212] on span "Not Started" at bounding box center [759, 210] width 113 height 15
drag, startPoint x: 722, startPoint y: 235, endPoint x: 728, endPoint y: 235, distance: 5.4
click at [722, 235] on textarea "Description:" at bounding box center [743, 249] width 173 height 70
paste textarea "Huaidan CHEN use SG PP to exit WSSL and use Home Return permit to enter ZBAA"
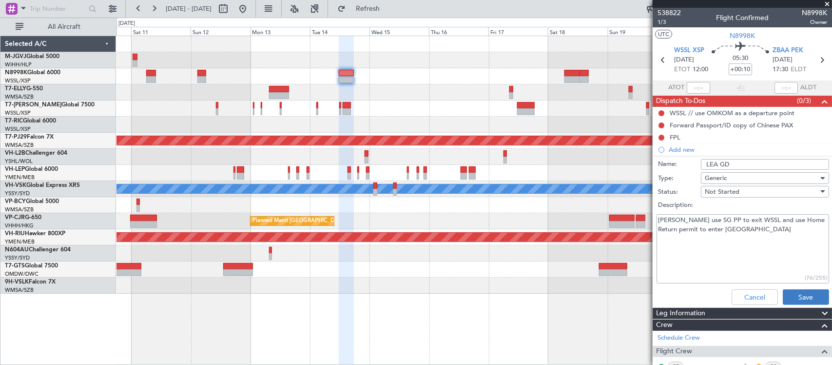
type textarea "Huaidan CHEN use SG PP to exit WSSL and use Home Return permit to enter ZBAA"
click at [794, 298] on button "Save" at bounding box center [806, 297] width 46 height 16
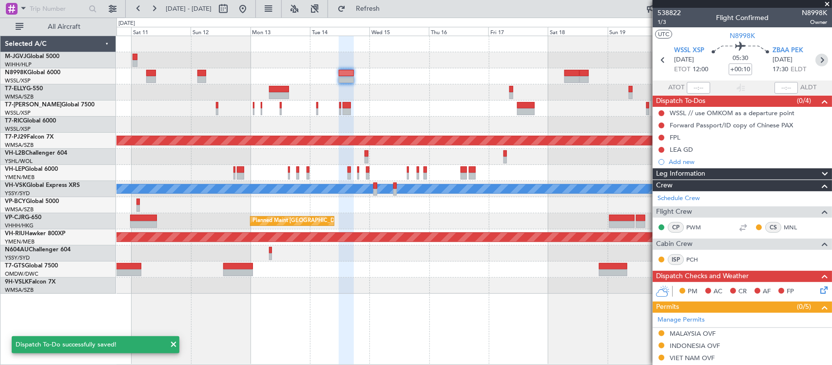
click at [815, 59] on icon at bounding box center [821, 60] width 13 height 13
click at [417, 259] on div at bounding box center [473, 253] width 715 height 16
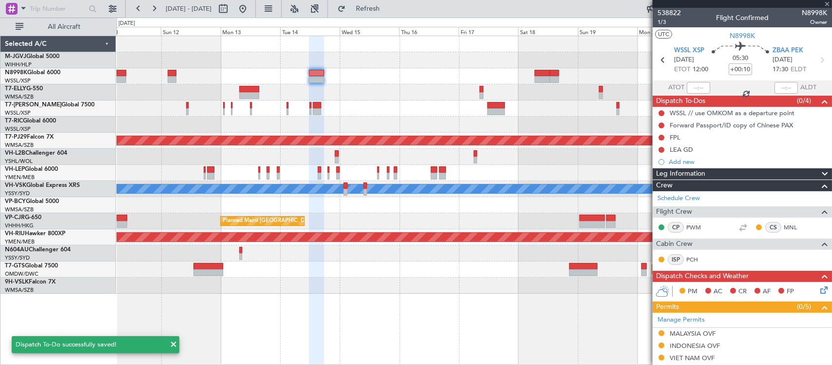
type input "+00:25"
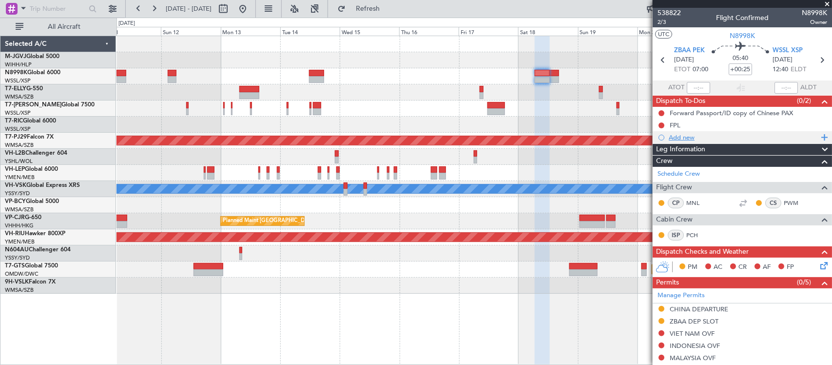
click at [684, 135] on div "Add new" at bounding box center [744, 137] width 150 height 8
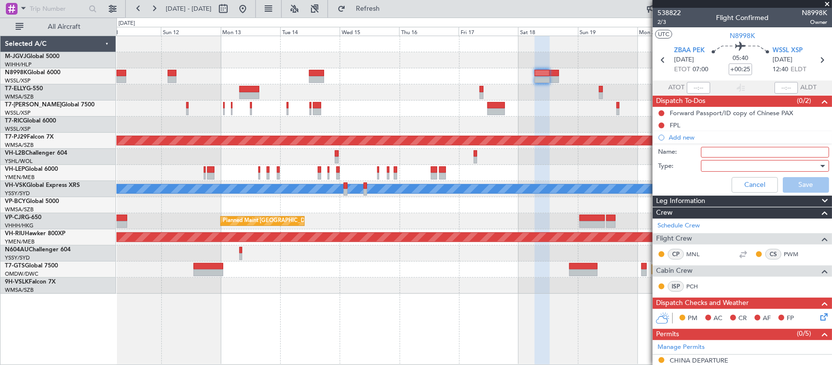
drag, startPoint x: 709, startPoint y: 152, endPoint x: 715, endPoint y: 156, distance: 7.3
click at [709, 152] on input "Name:" at bounding box center [765, 152] width 128 height 11
type input "LEA GD"
click at [720, 167] on div at bounding box center [762, 165] width 114 height 15
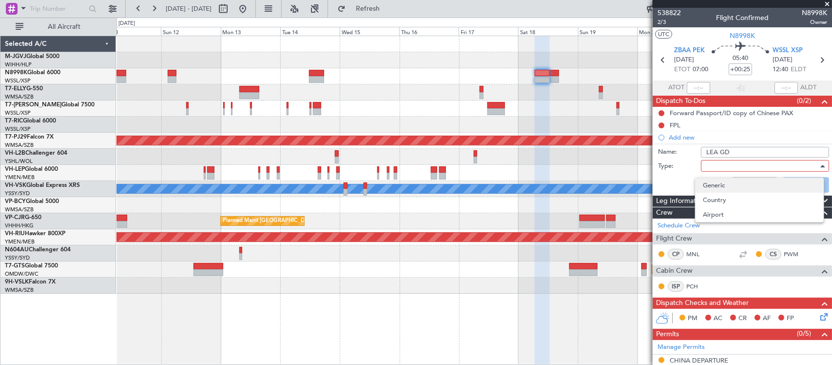
click at [736, 184] on span "Generic" at bounding box center [759, 185] width 113 height 15
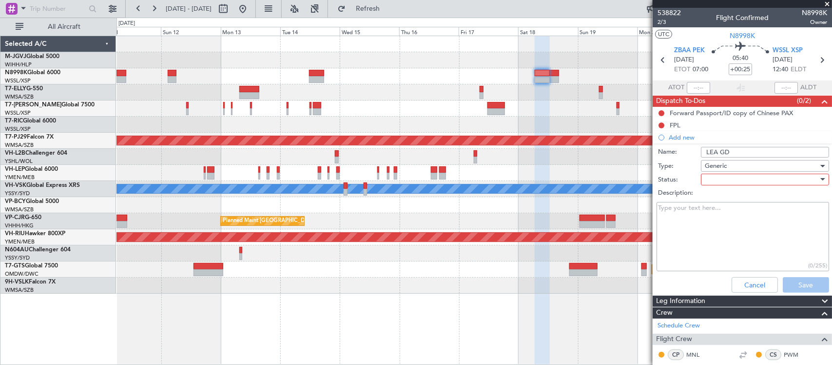
click at [718, 181] on div at bounding box center [762, 179] width 114 height 15
click at [722, 201] on span "Not Started" at bounding box center [759, 198] width 113 height 15
click at [696, 220] on textarea "Description:" at bounding box center [743, 237] width 173 height 70
paste textarea "Huaidan CHEN use Home Return permit to exit ZBAA and use SG PP to enter WSSL"
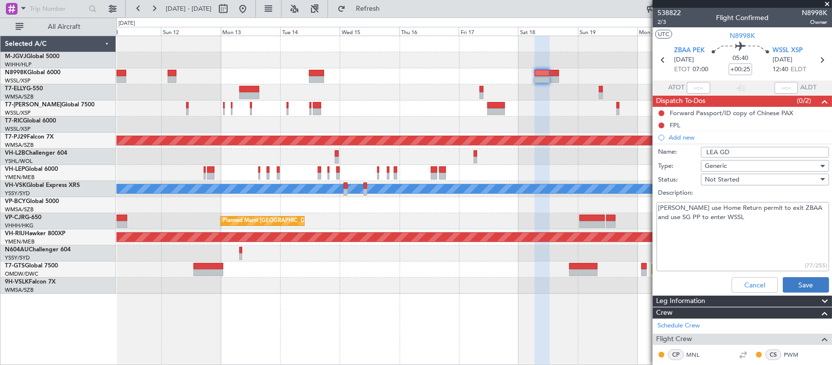
type textarea "Huaidan CHEN use Home Return permit to exit ZBAA and use SG PP to enter WSSL"
click at [805, 283] on button "Save" at bounding box center [806, 285] width 46 height 16
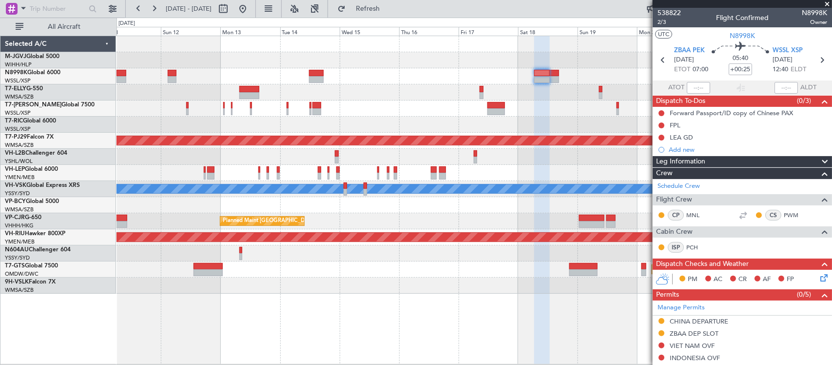
click at [526, 210] on div at bounding box center [473, 205] width 715 height 16
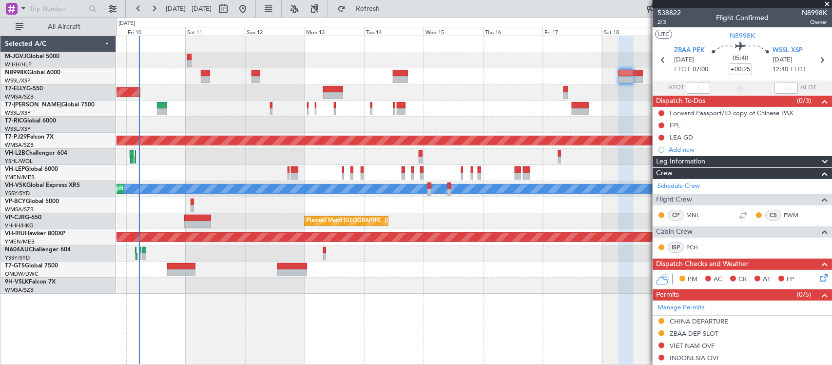
click at [364, 206] on div at bounding box center [473, 205] width 715 height 16
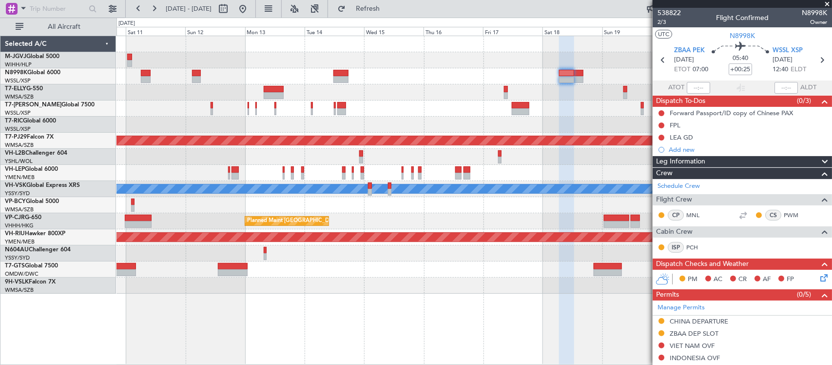
click at [500, 177] on div at bounding box center [473, 173] width 715 height 16
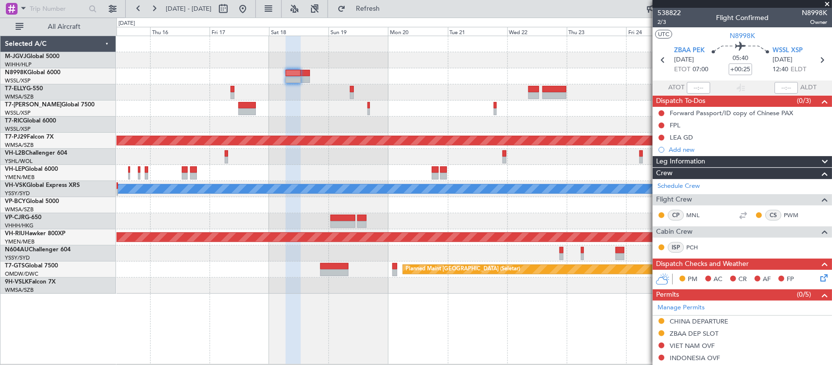
click at [388, 174] on div at bounding box center [473, 173] width 715 height 16
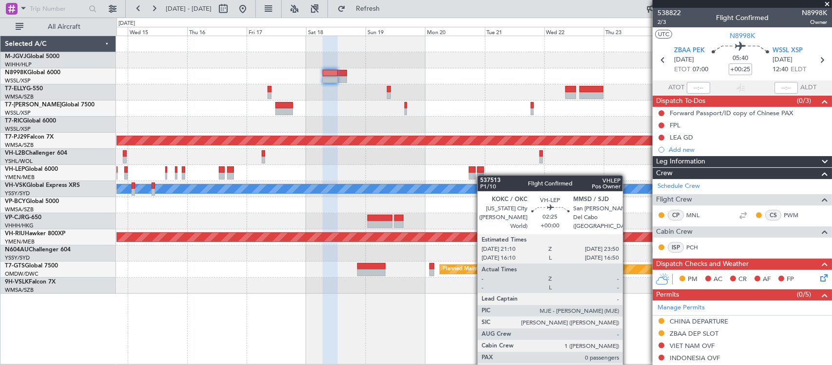
click at [483, 175] on div at bounding box center [480, 176] width 7 height 7
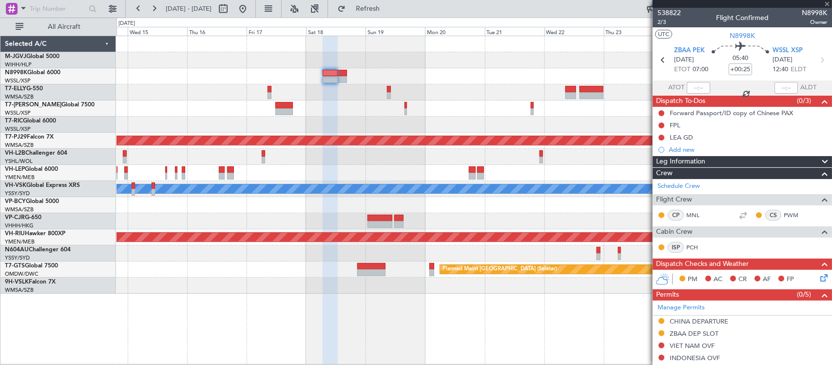
click at [495, 172] on div at bounding box center [473, 173] width 715 height 16
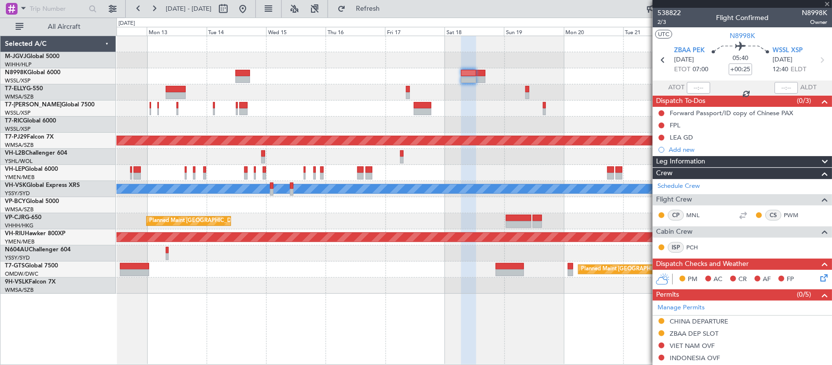
click at [483, 173] on div at bounding box center [473, 173] width 715 height 16
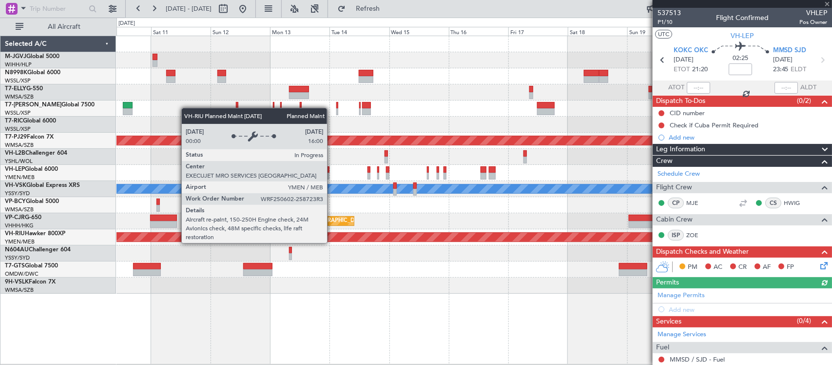
click at [455, 235] on div "Planned Maint [GEOGRAPHIC_DATA] ([GEOGRAPHIC_DATA])" at bounding box center [260, 236] width 1408 height 9
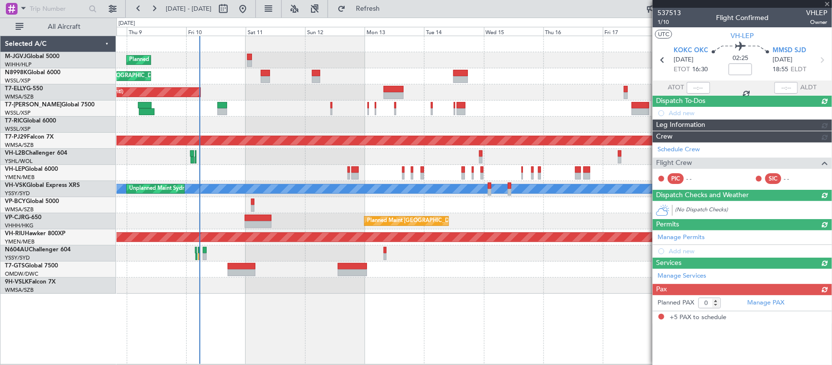
click at [449, 230] on div "Planned Maint [GEOGRAPHIC_DATA] (Seletar) Planned Maint [GEOGRAPHIC_DATA] (Sele…" at bounding box center [473, 164] width 715 height 257
type input "5"
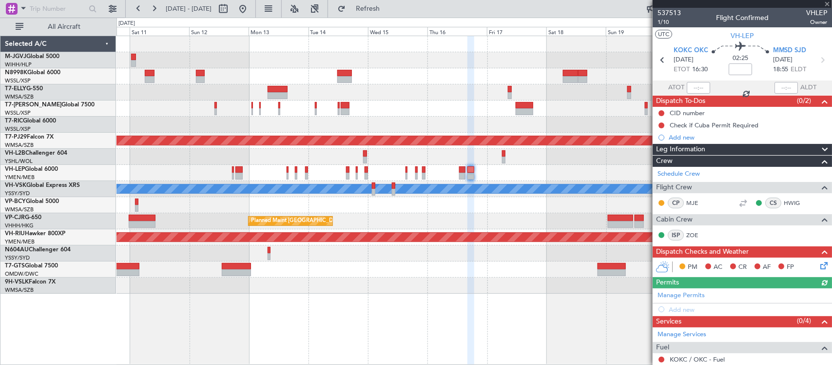
click at [395, 223] on div "Planned Maint [GEOGRAPHIC_DATA] ([GEOGRAPHIC_DATA] Intl)" at bounding box center [473, 221] width 715 height 16
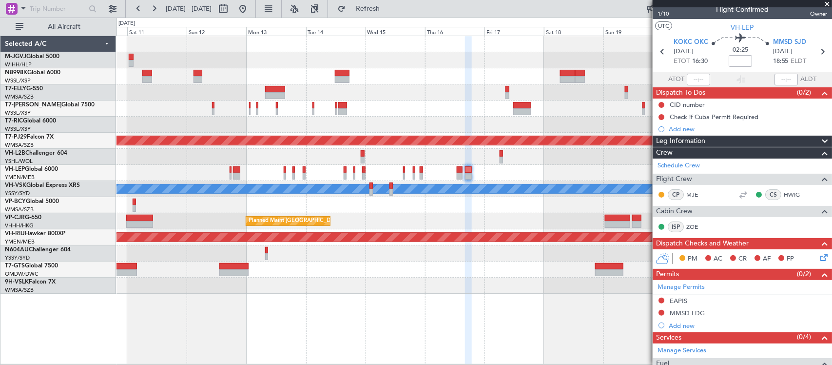
scroll to position [211, 0]
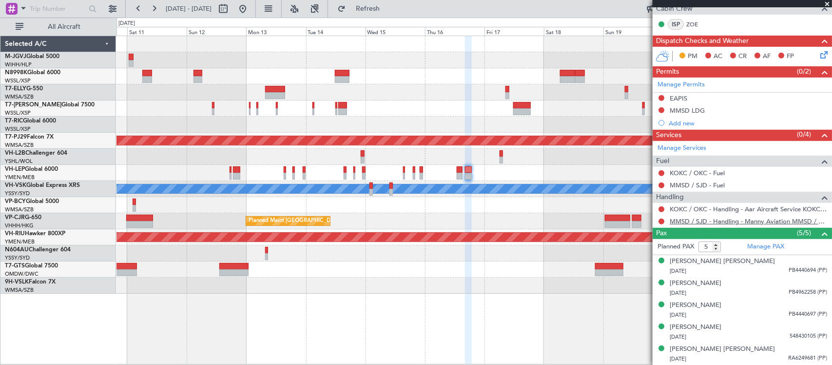
click at [702, 221] on link "MMSD / SJD - Handling - Manny Aviation MMSD / SJD" at bounding box center [748, 221] width 157 height 8
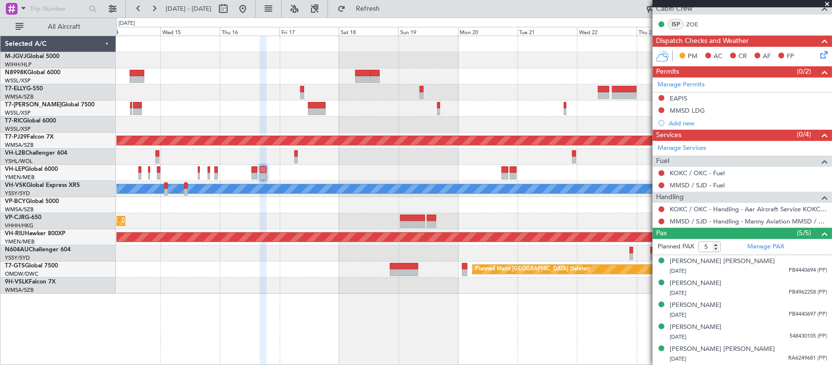
click at [289, 172] on div at bounding box center [473, 173] width 715 height 16
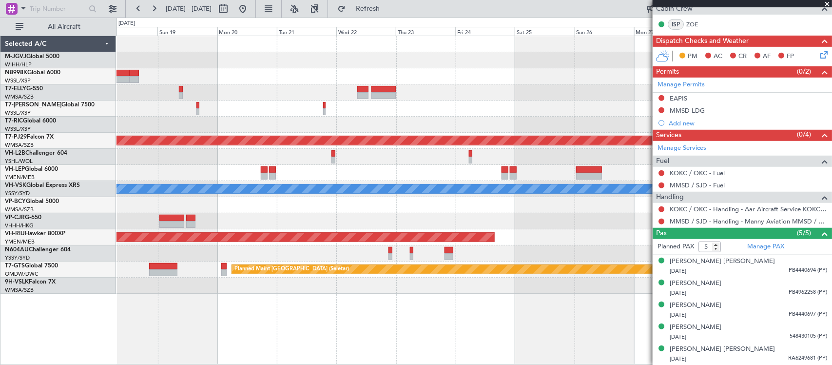
click at [390, 173] on div at bounding box center [473, 173] width 715 height 16
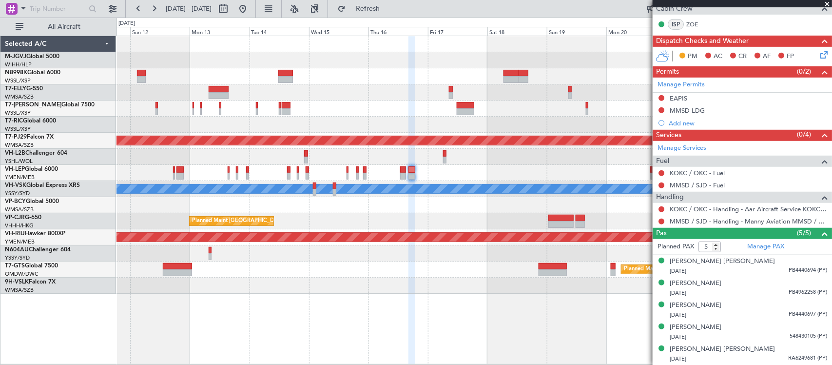
click at [559, 157] on div "Planned Maint [GEOGRAPHIC_DATA] (Seletar) Planned Maint [GEOGRAPHIC_DATA] (Sele…" at bounding box center [473, 164] width 715 height 257
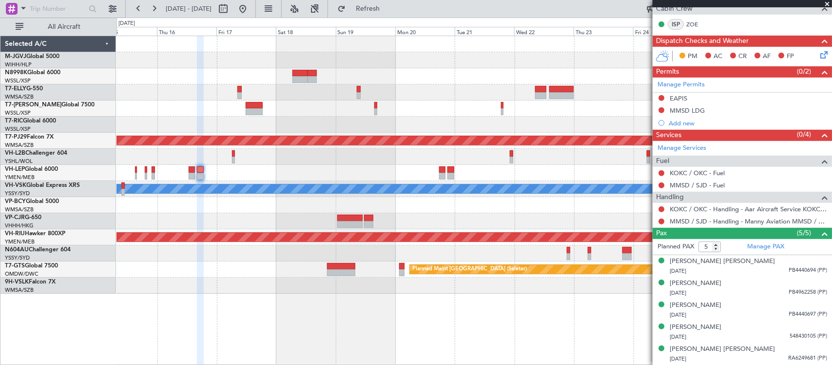
click at [310, 209] on div at bounding box center [473, 205] width 715 height 16
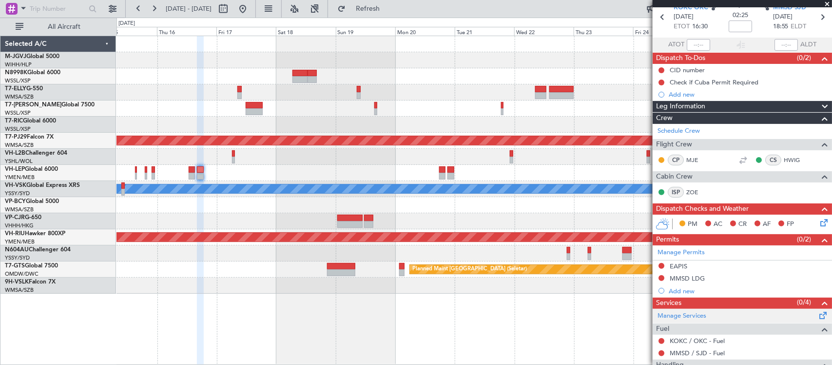
scroll to position [0, 0]
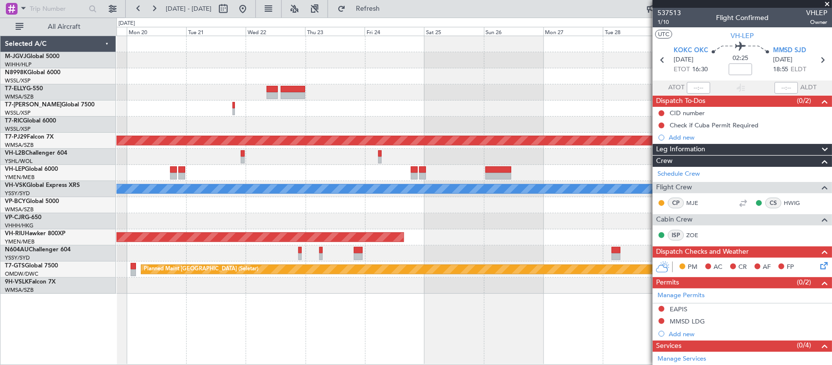
click at [271, 178] on div at bounding box center [473, 173] width 715 height 16
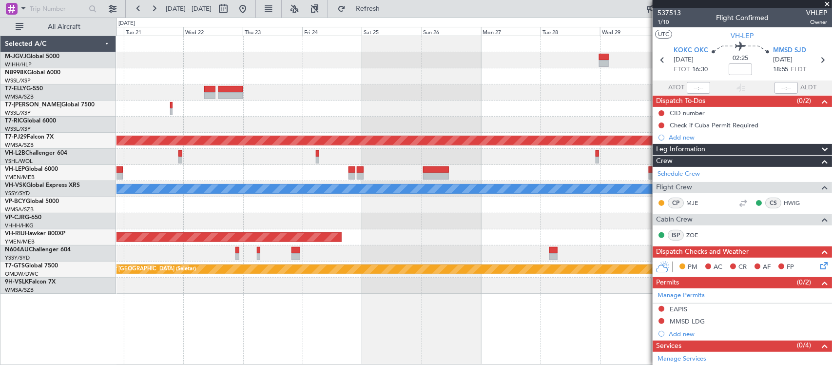
click at [488, 179] on div at bounding box center [473, 173] width 715 height 16
click at [429, 228] on div "Planned Maint [GEOGRAPHIC_DATA] (Sultan [PERSON_NAME] [PERSON_NAME] - Subang) […" at bounding box center [473, 164] width 715 height 257
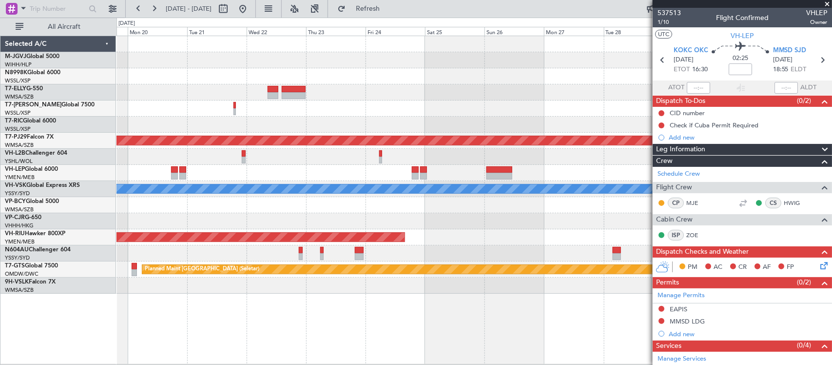
click at [593, 211] on div at bounding box center [473, 205] width 715 height 16
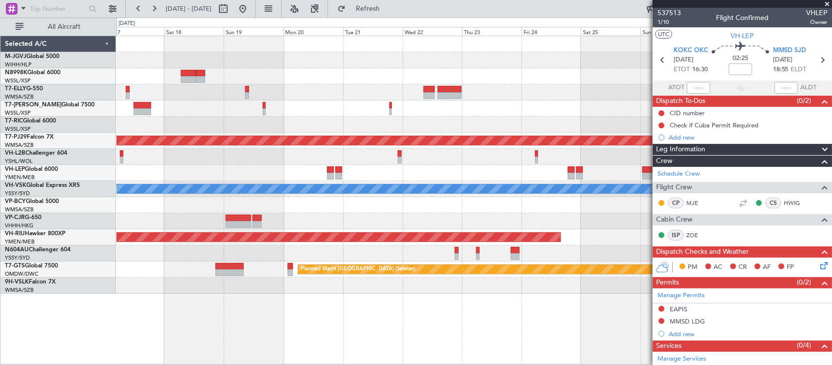
click at [415, 204] on div at bounding box center [473, 205] width 715 height 16
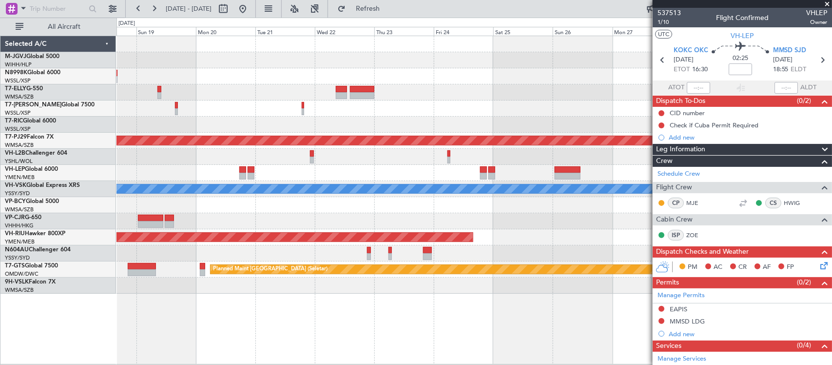
click at [498, 224] on div at bounding box center [473, 221] width 715 height 16
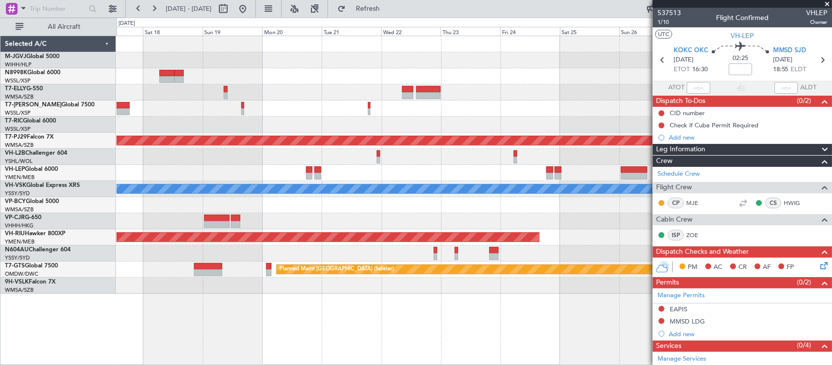
click at [520, 223] on div at bounding box center [473, 221] width 715 height 16
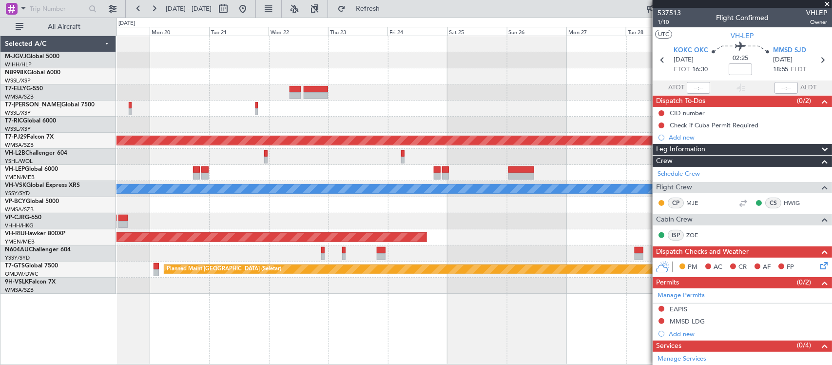
click at [471, 210] on div at bounding box center [473, 205] width 715 height 16
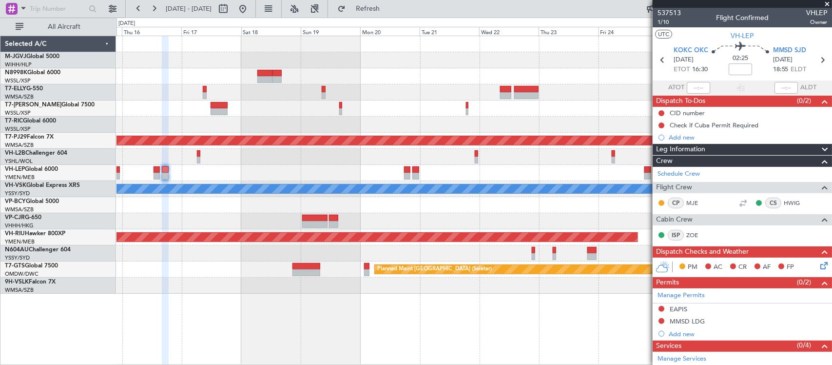
click at [517, 215] on div "Planned Maint [GEOGRAPHIC_DATA] (Sultan [PERSON_NAME] [PERSON_NAME] - Subang) […" at bounding box center [473, 164] width 715 height 257
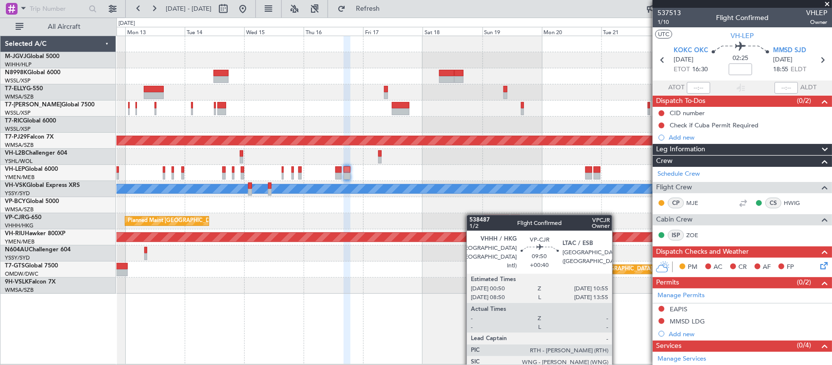
click at [493, 217] on div at bounding box center [496, 217] width 25 height 7
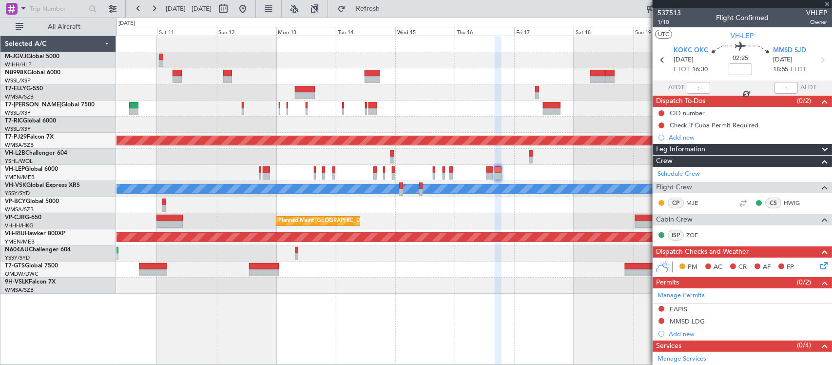
click at [503, 213] on div "Planned Maint [GEOGRAPHIC_DATA] ([GEOGRAPHIC_DATA] Intl)" at bounding box center [473, 221] width 715 height 16
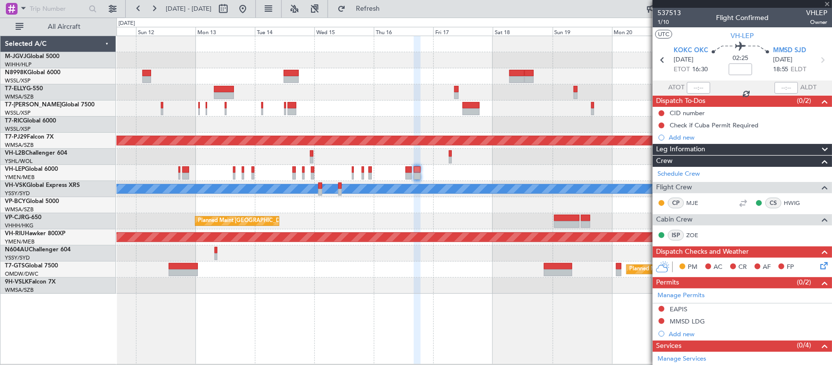
click at [586, 211] on div "Planned Maint [GEOGRAPHIC_DATA] (Seletar) Planned Maint [GEOGRAPHIC_DATA] (Sele…" at bounding box center [473, 164] width 715 height 257
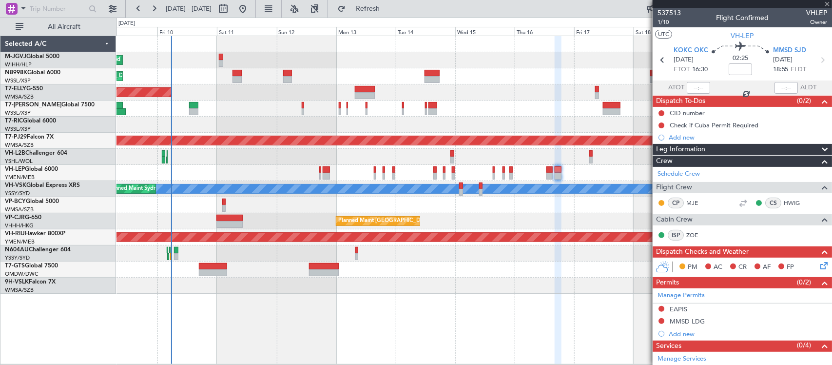
type input "+00:40"
type input "1"
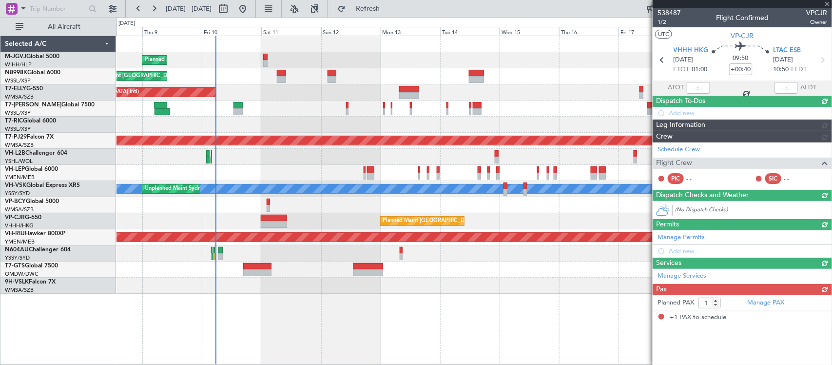
click at [291, 220] on div "Planned Maint [GEOGRAPHIC_DATA] ([GEOGRAPHIC_DATA] Intl)" at bounding box center [473, 221] width 715 height 16
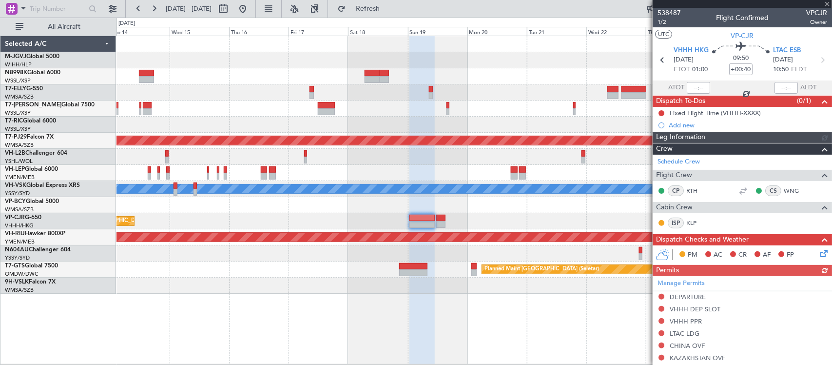
click at [339, 225] on div "Planned Maint [GEOGRAPHIC_DATA] ([GEOGRAPHIC_DATA] Intl)" at bounding box center [473, 221] width 715 height 16
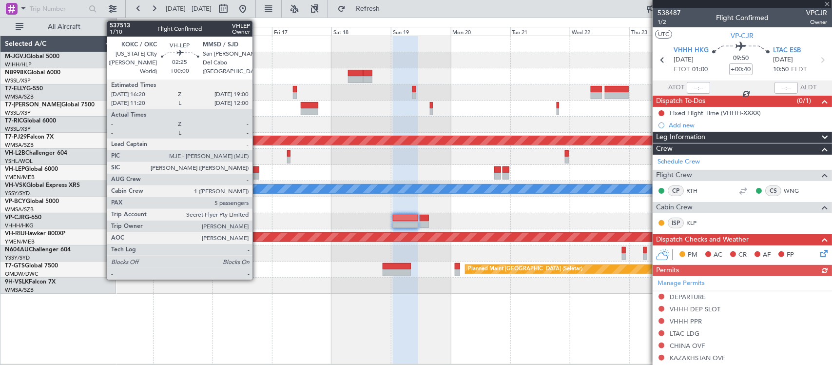
click at [257, 171] on div at bounding box center [255, 169] width 7 height 7
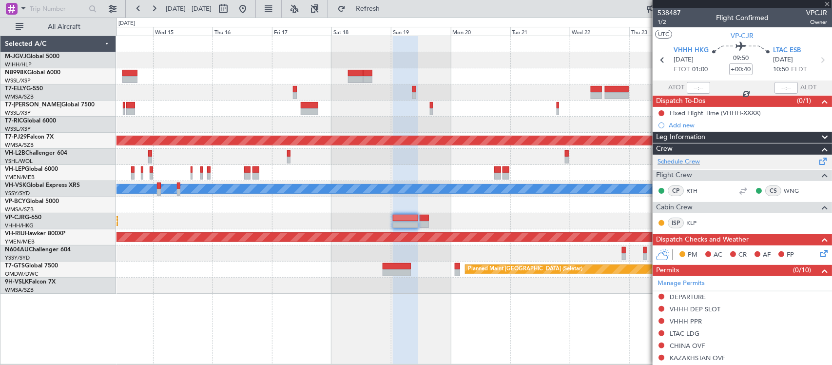
type input "5"
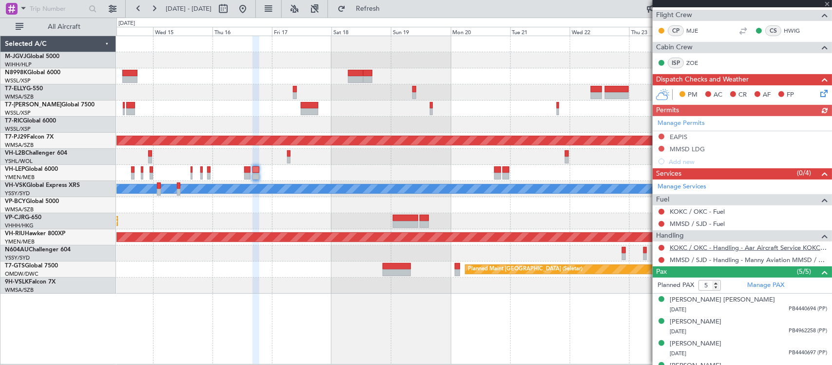
scroll to position [211, 0]
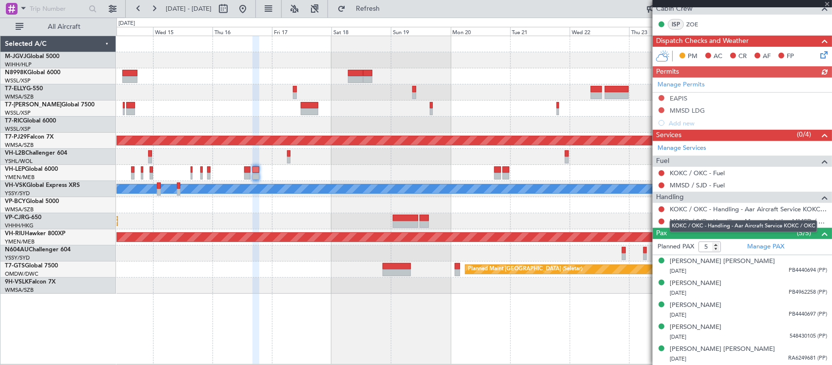
click at [697, 220] on div "KOKC / OKC - Handling - Aar Aircraft Service KOKC / OKC" at bounding box center [744, 226] width 148 height 12
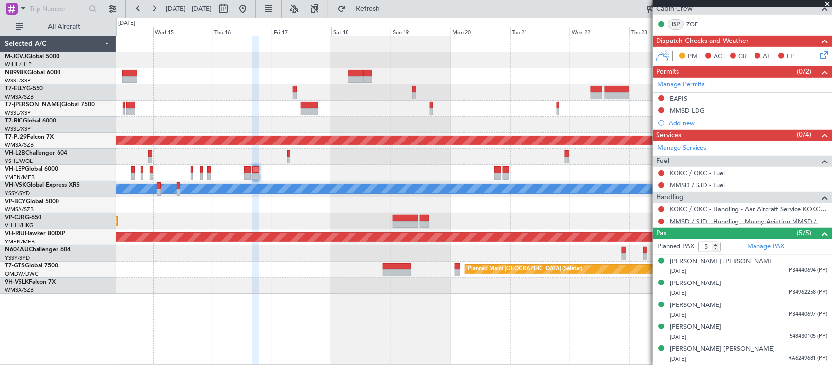
click at [697, 219] on link "MMSD / SJD - Handling - Manny Aviation MMSD / SJD" at bounding box center [748, 221] width 157 height 8
click at [274, 144] on div "Planned Maint [GEOGRAPHIC_DATA] (Sultan [PERSON_NAME] [PERSON_NAME] - Subang) […" at bounding box center [473, 164] width 715 height 257
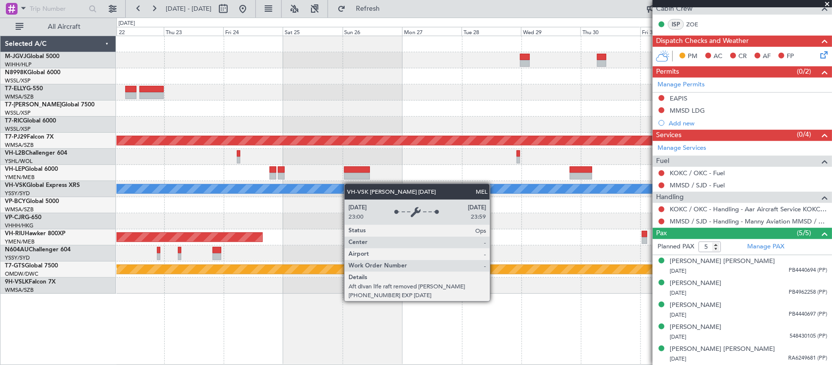
click at [292, 189] on div "Planned Maint [GEOGRAPHIC_DATA] (Sultan [PERSON_NAME] [PERSON_NAME] - Subang) […" at bounding box center [473, 164] width 715 height 257
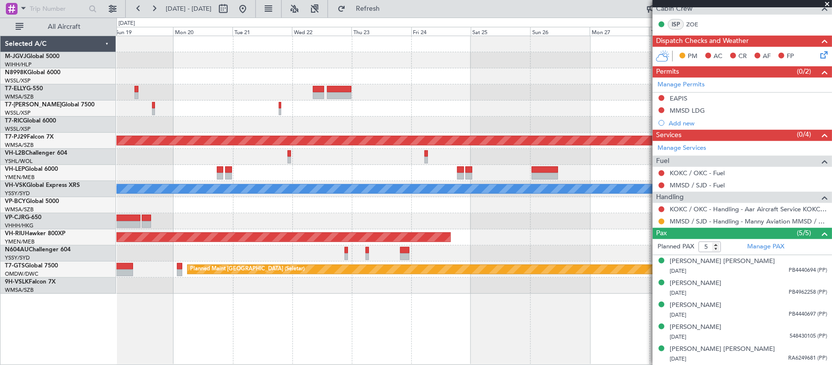
click at [512, 222] on div at bounding box center [473, 221] width 715 height 16
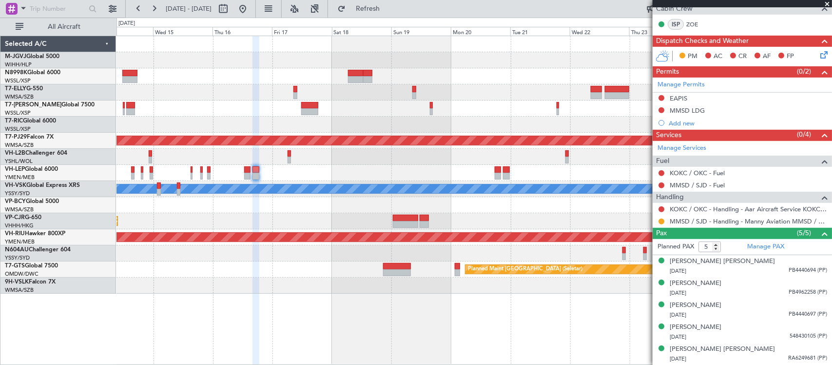
click at [486, 210] on div "Planned Maint [GEOGRAPHIC_DATA] (Sultan [PERSON_NAME] [PERSON_NAME] - Subang) […" at bounding box center [473, 164] width 715 height 257
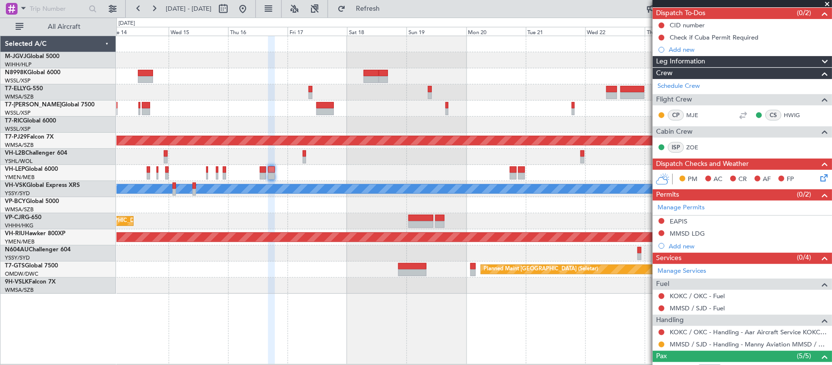
scroll to position [0, 0]
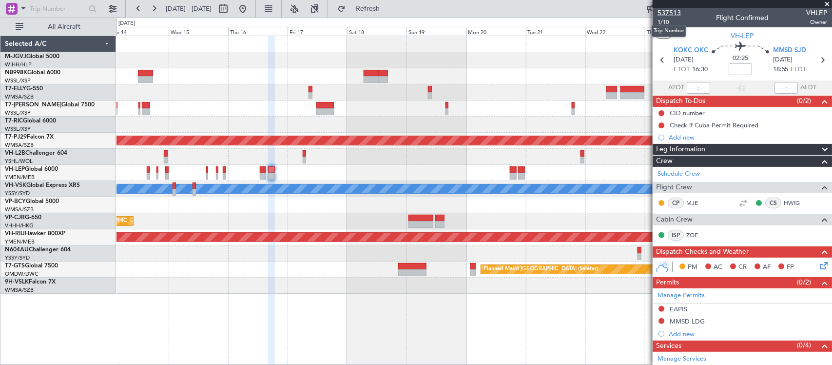
click at [675, 11] on span "537513" at bounding box center [669, 13] width 23 height 10
click at [659, 62] on icon at bounding box center [662, 60] width 13 height 13
click at [499, 169] on div at bounding box center [473, 173] width 715 height 16
click at [540, 166] on div "Planned Maint [GEOGRAPHIC_DATA] (Sultan [PERSON_NAME] [PERSON_NAME] - Subang) […" at bounding box center [473, 164] width 715 height 257
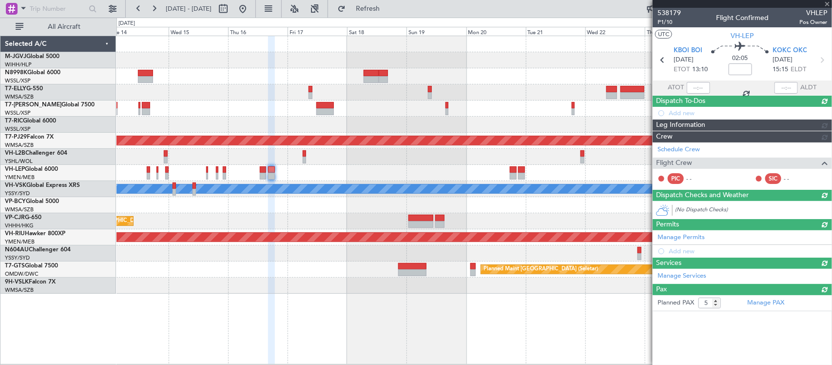
type input "-00:15"
type input "0"
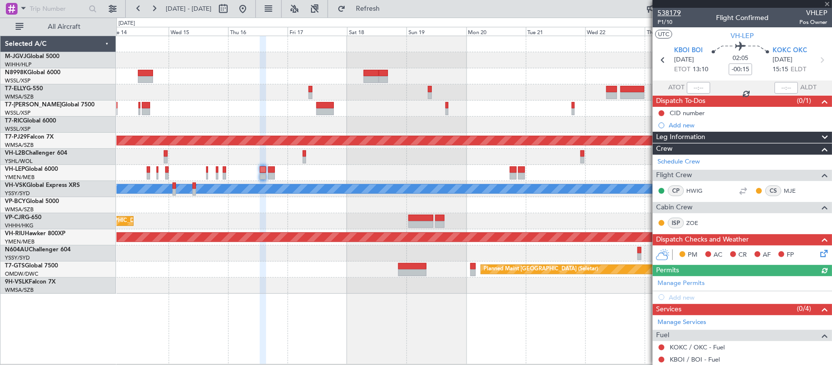
click at [677, 8] on span "538179" at bounding box center [669, 13] width 23 height 10
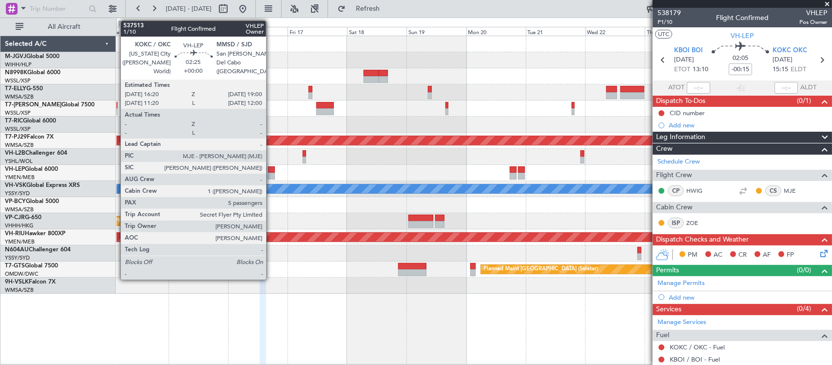
click at [271, 170] on div at bounding box center [271, 169] width 7 height 7
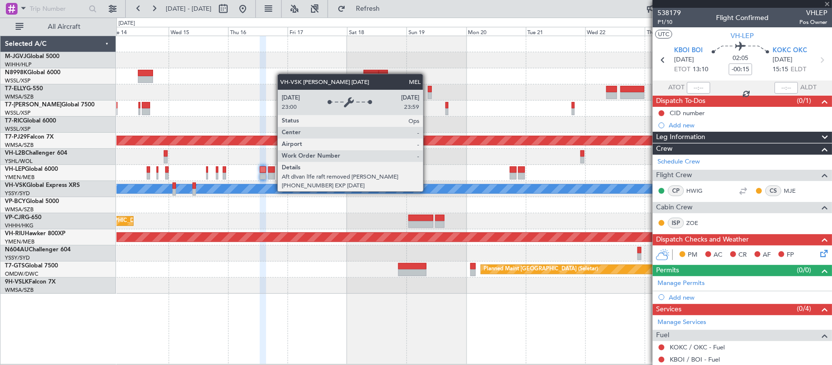
click at [370, 202] on div at bounding box center [473, 205] width 715 height 16
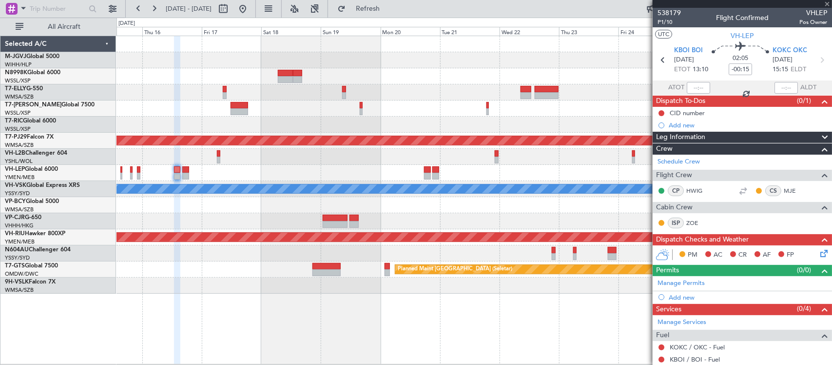
type input "5"
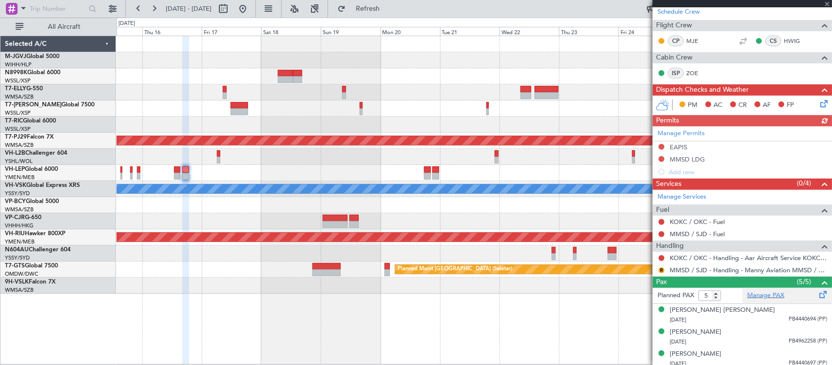
scroll to position [211, 0]
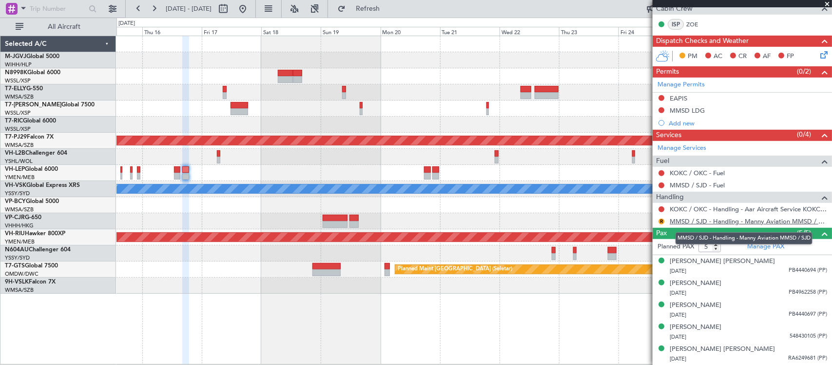
click at [696, 218] on link "MMSD / SJD - Handling - Manny Aviation MMSD / SJD" at bounding box center [748, 221] width 157 height 8
click at [437, 95] on div at bounding box center [473, 92] width 715 height 16
